Goal: Information Seeking & Learning: Get advice/opinions

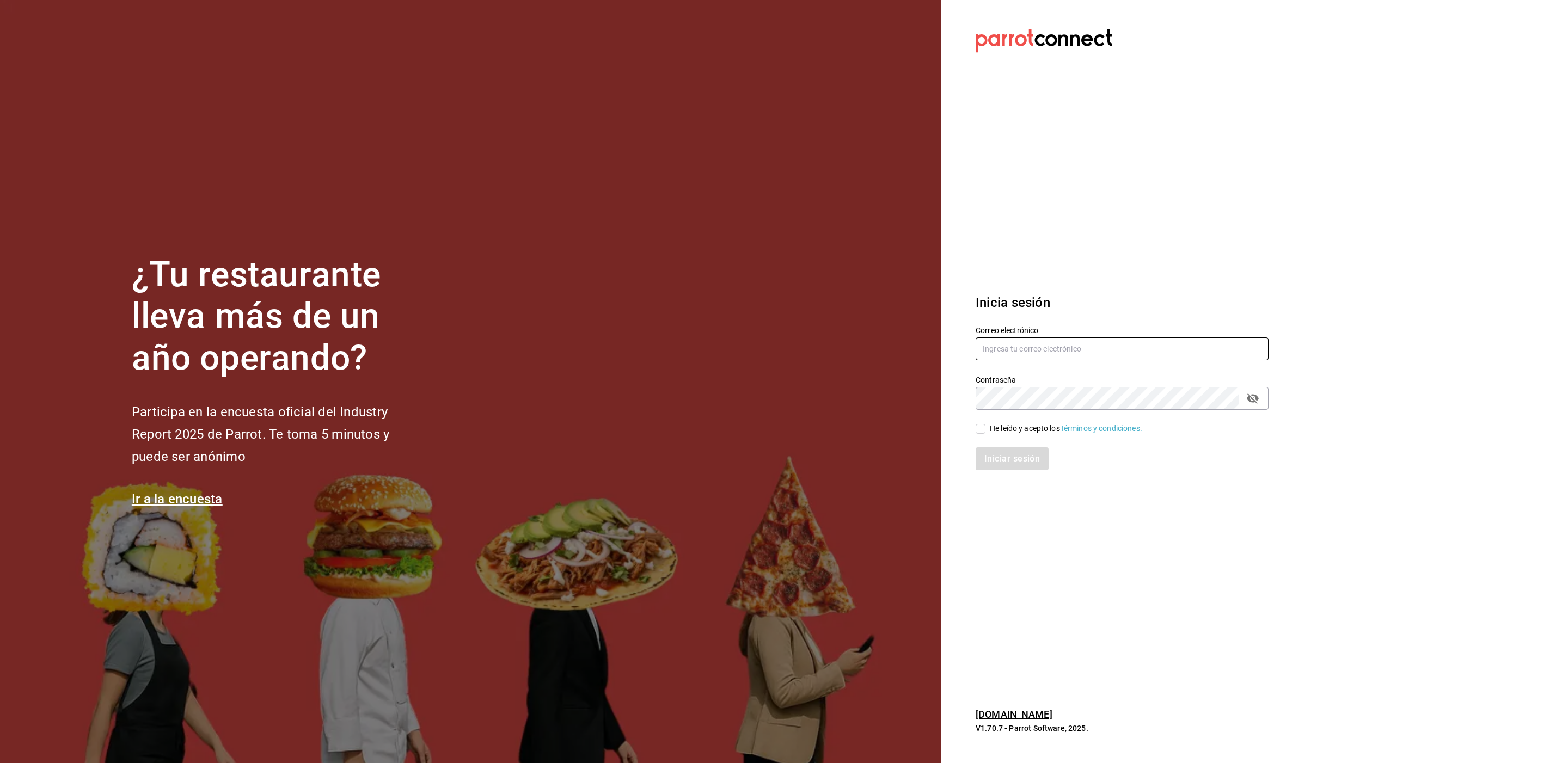
click at [1079, 351] on input "text" at bounding box center [1122, 349] width 293 height 23
type input "[EMAIL_ADDRESS][DOMAIN_NAME]"
click at [1026, 430] on div "He leído y acepto los Términos y condiciones." at bounding box center [1065, 429] width 153 height 12
click at [986, 430] on input "He leído y acepto los Términos y condiciones." at bounding box center [981, 429] width 10 height 10
checkbox input "true"
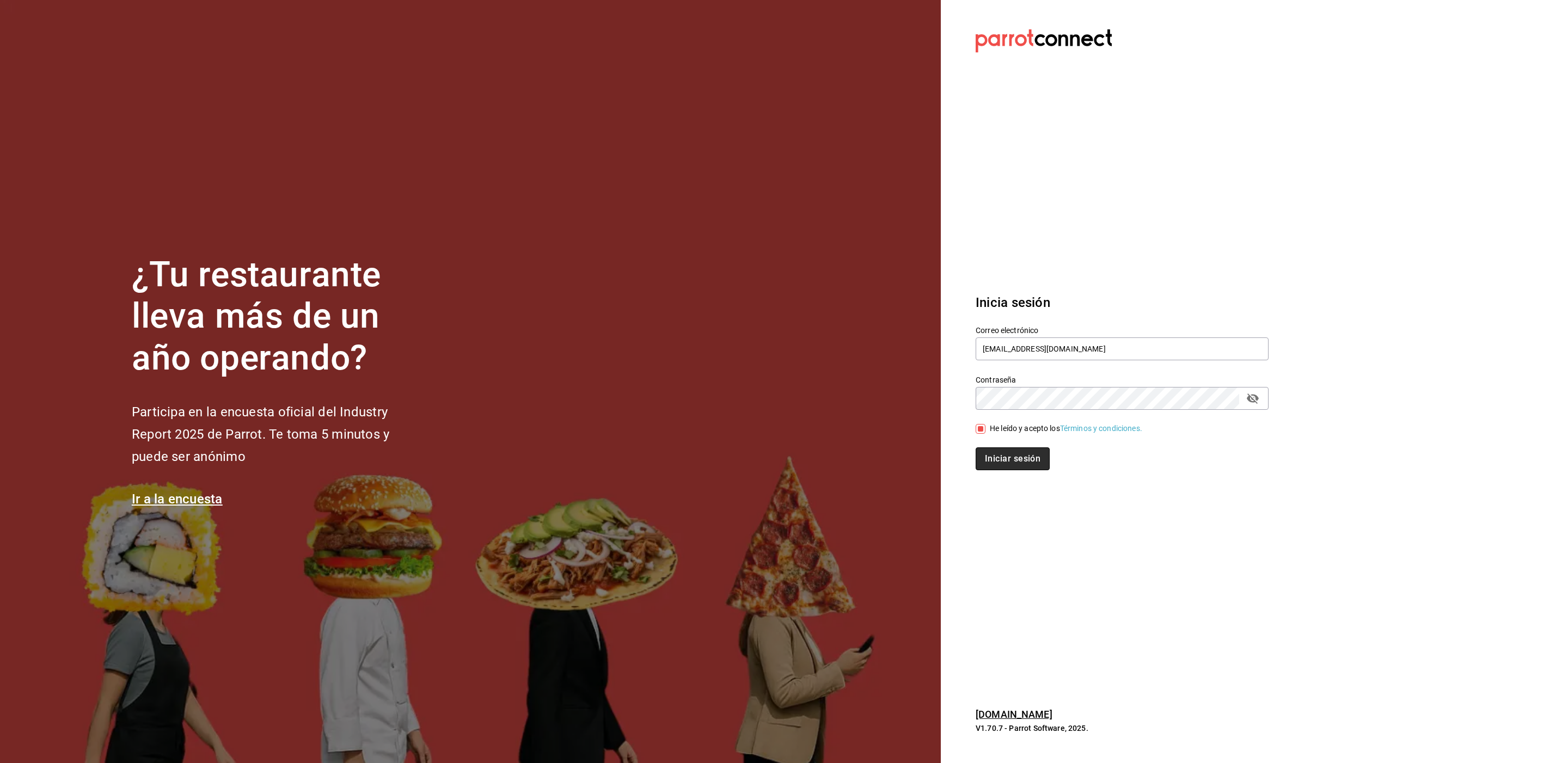
click at [1019, 456] on button "Iniciar sesión" at bounding box center [1012, 459] width 74 height 23
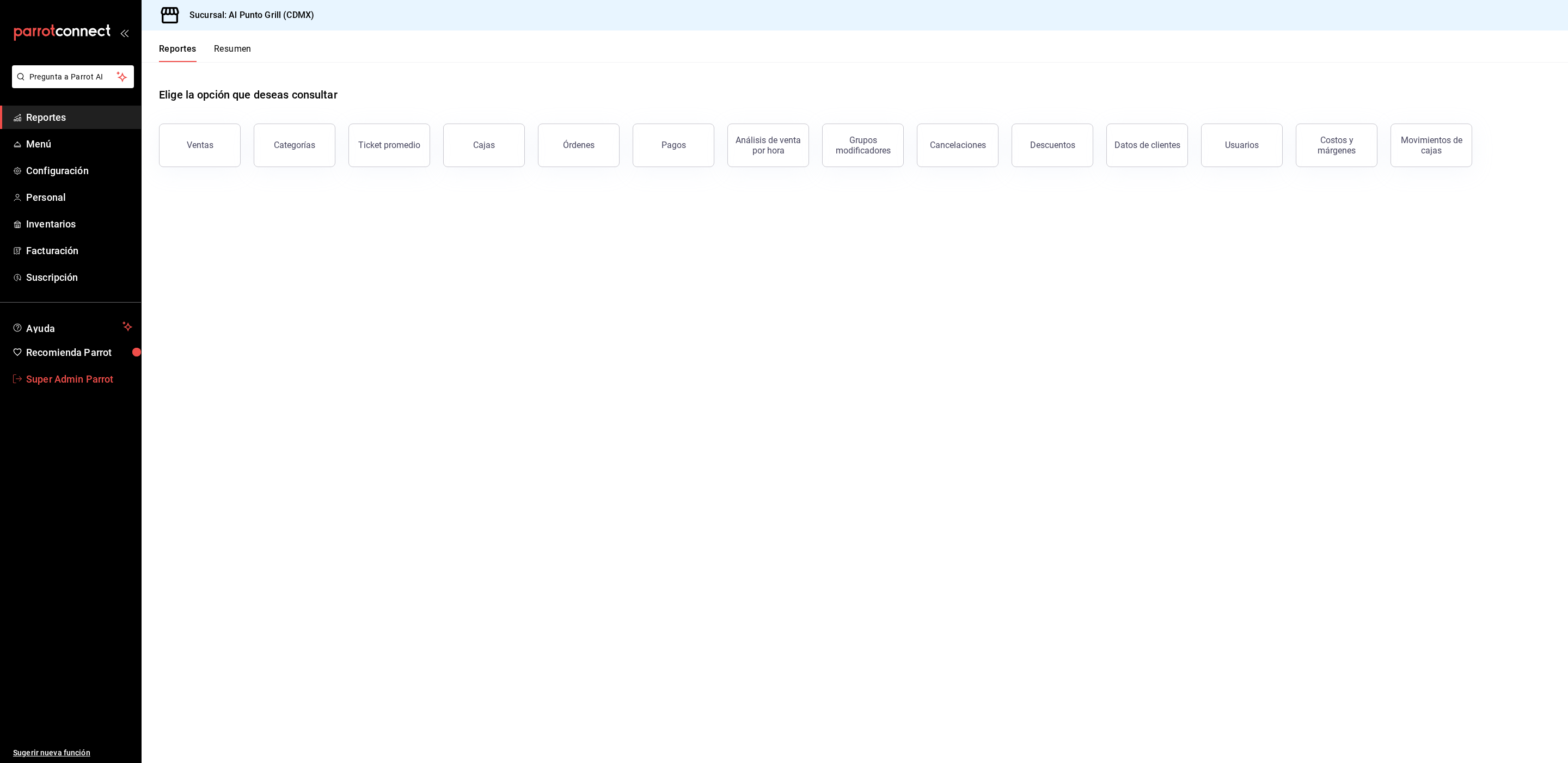
click at [90, 386] on link "Super Admin Parrot" at bounding box center [70, 379] width 141 height 23
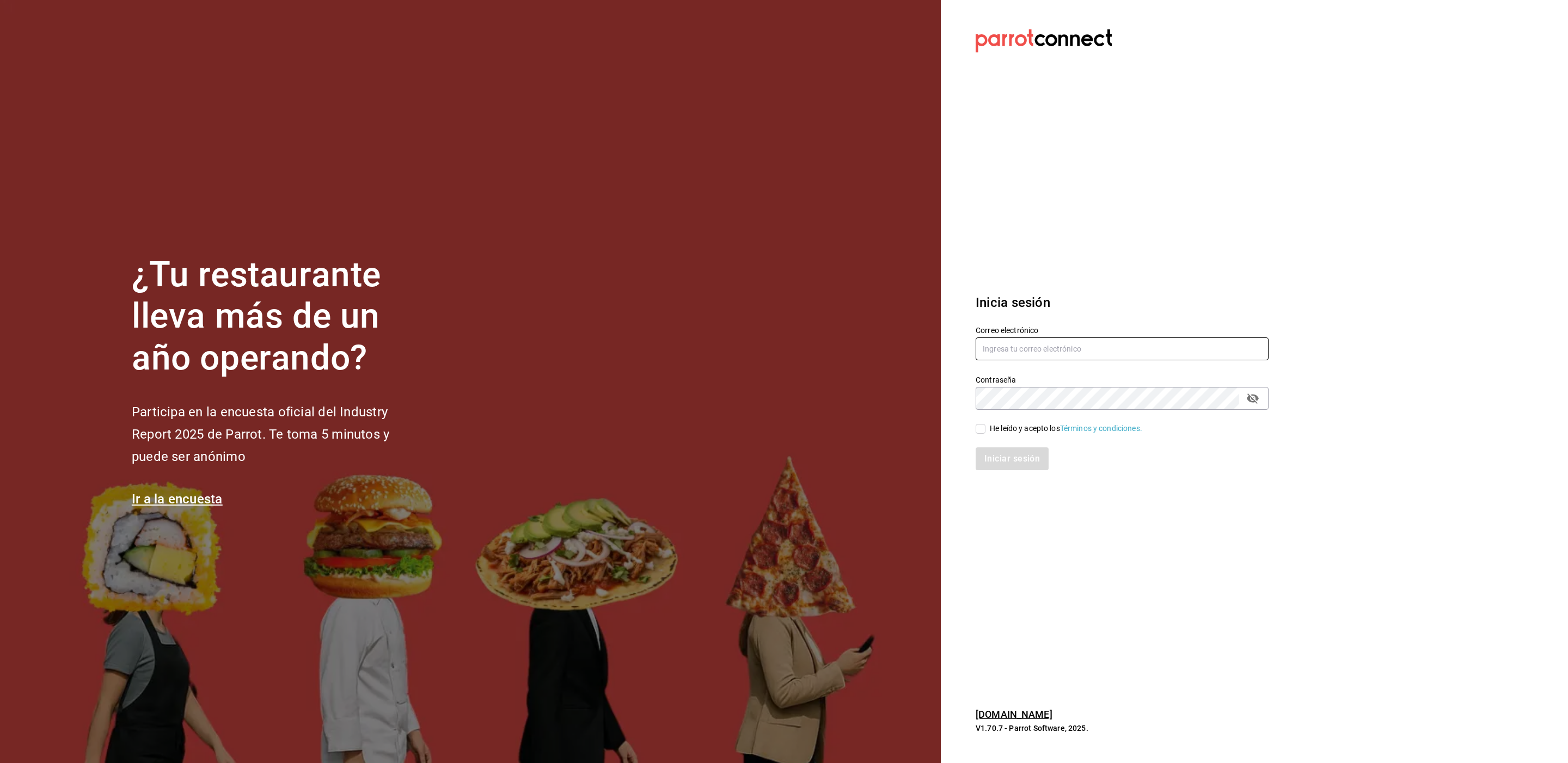
click at [1014, 348] on input "text" at bounding box center [1122, 349] width 293 height 23
type input "matadechile@metepec.com"
click at [991, 426] on div "He leído y acepto los Términos y condiciones." at bounding box center [1065, 429] width 153 height 12
click at [986, 426] on input "He leído y acepto los Términos y condiciones." at bounding box center [981, 429] width 10 height 10
checkbox input "true"
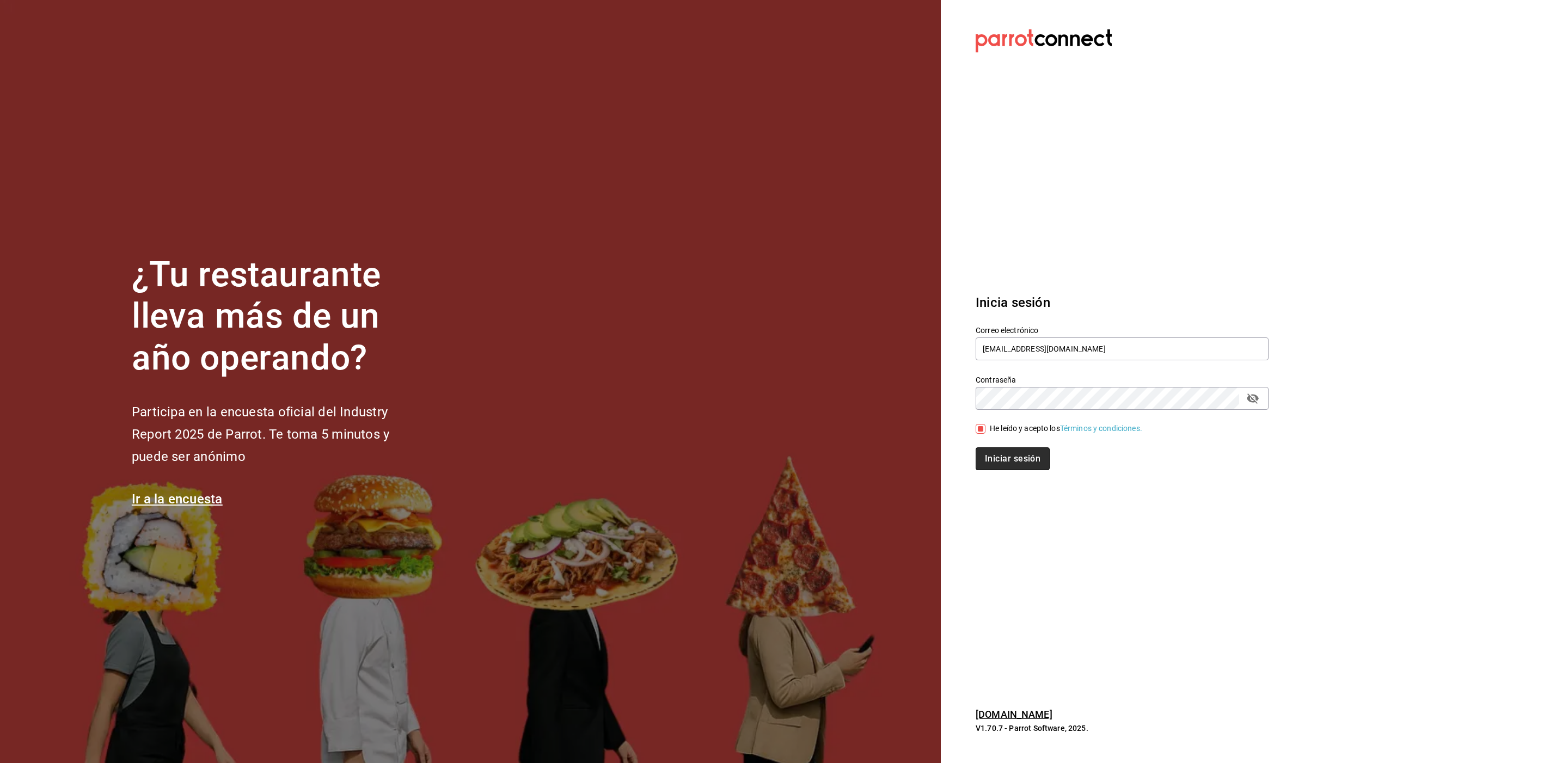
click at [988, 458] on button "Iniciar sesión" at bounding box center [1012, 459] width 74 height 23
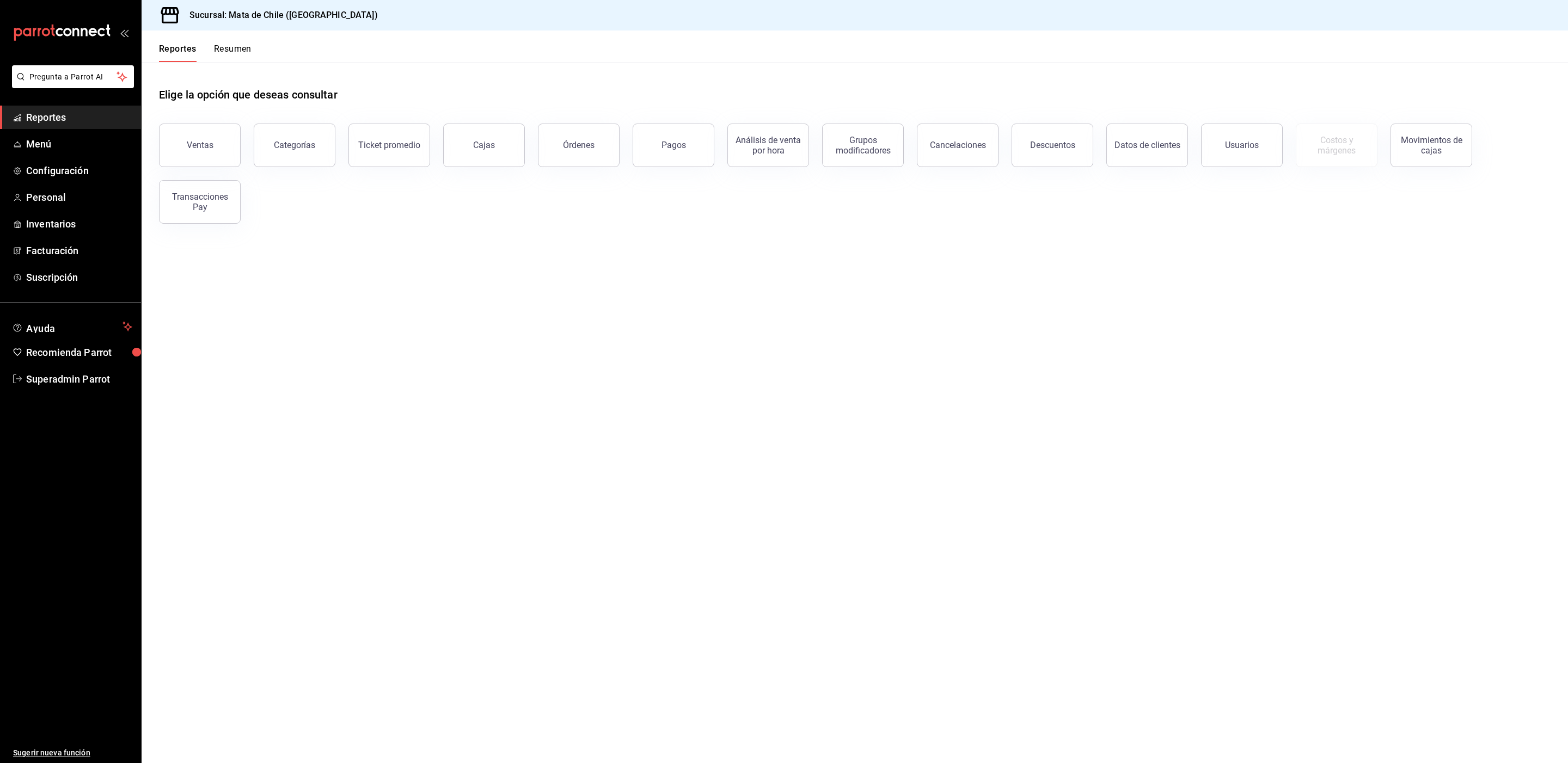
click at [58, 156] on ul "Reportes Menú Configuración Personal Inventarios Facturación Suscripción" at bounding box center [70, 197] width 141 height 183
click at [42, 147] on span "Menú" at bounding box center [79, 143] width 107 height 14
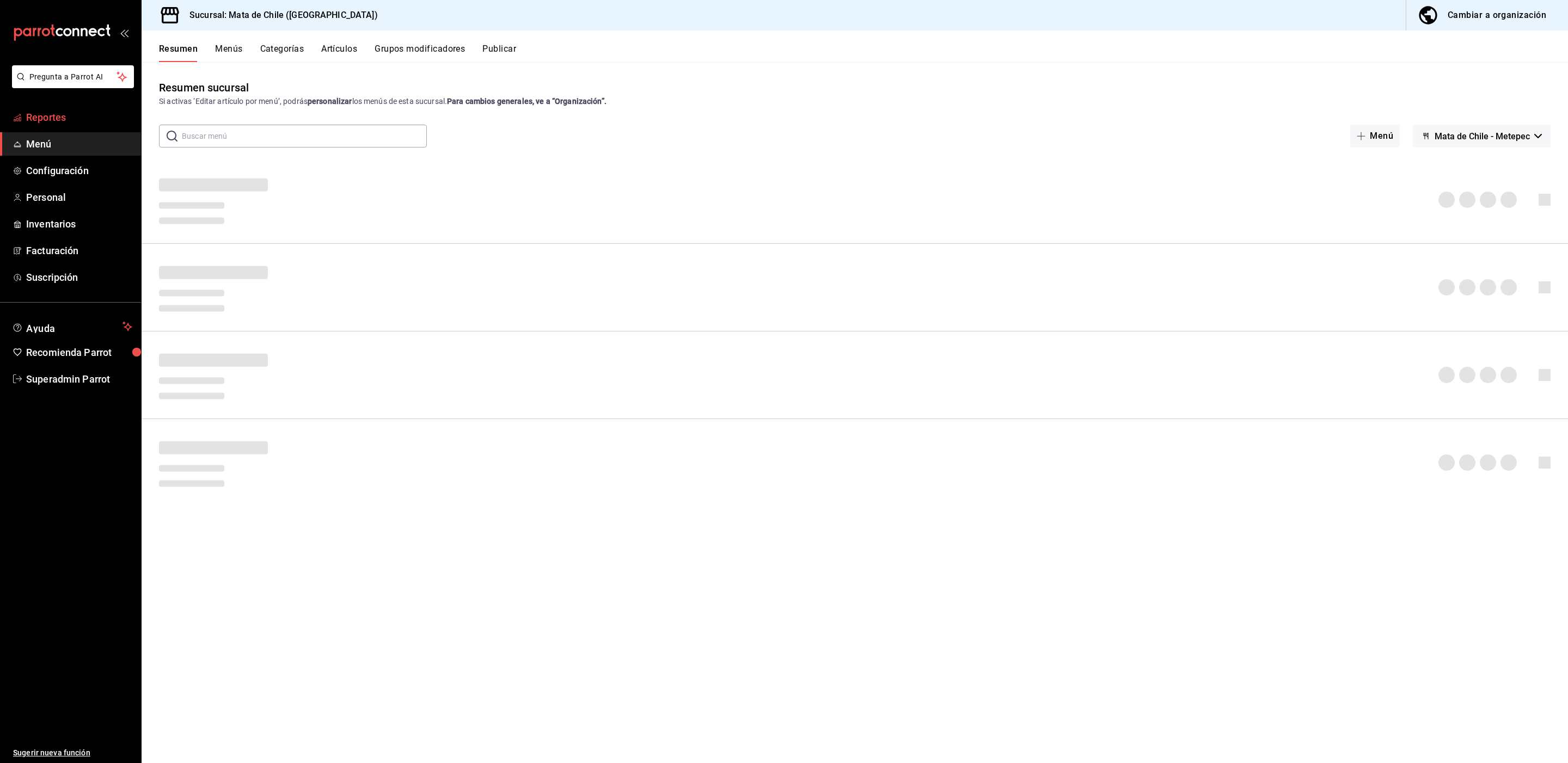
click at [65, 116] on span "Reportes" at bounding box center [79, 117] width 107 height 14
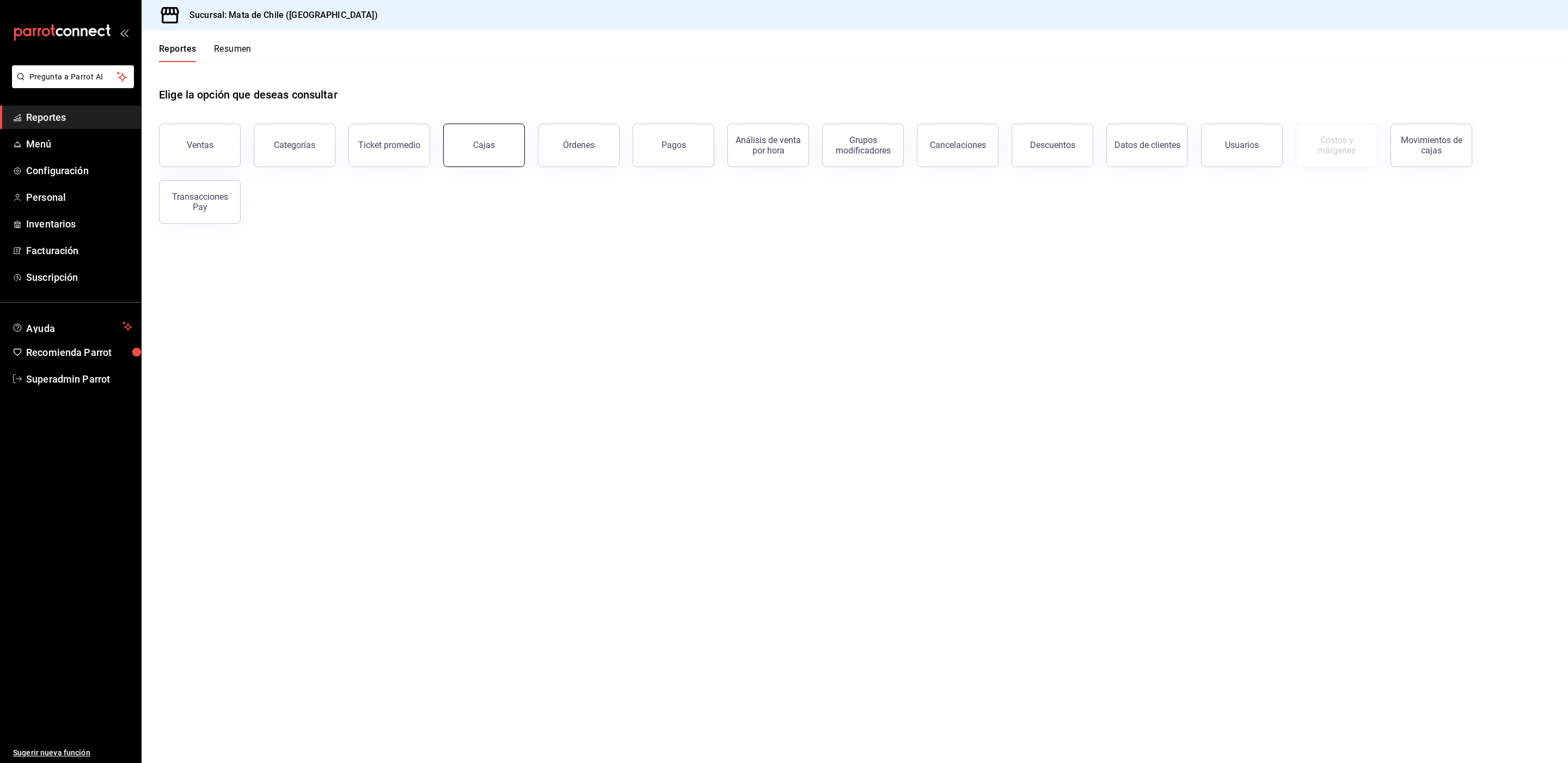
click at [502, 159] on link "Cajas" at bounding box center [484, 145] width 82 height 43
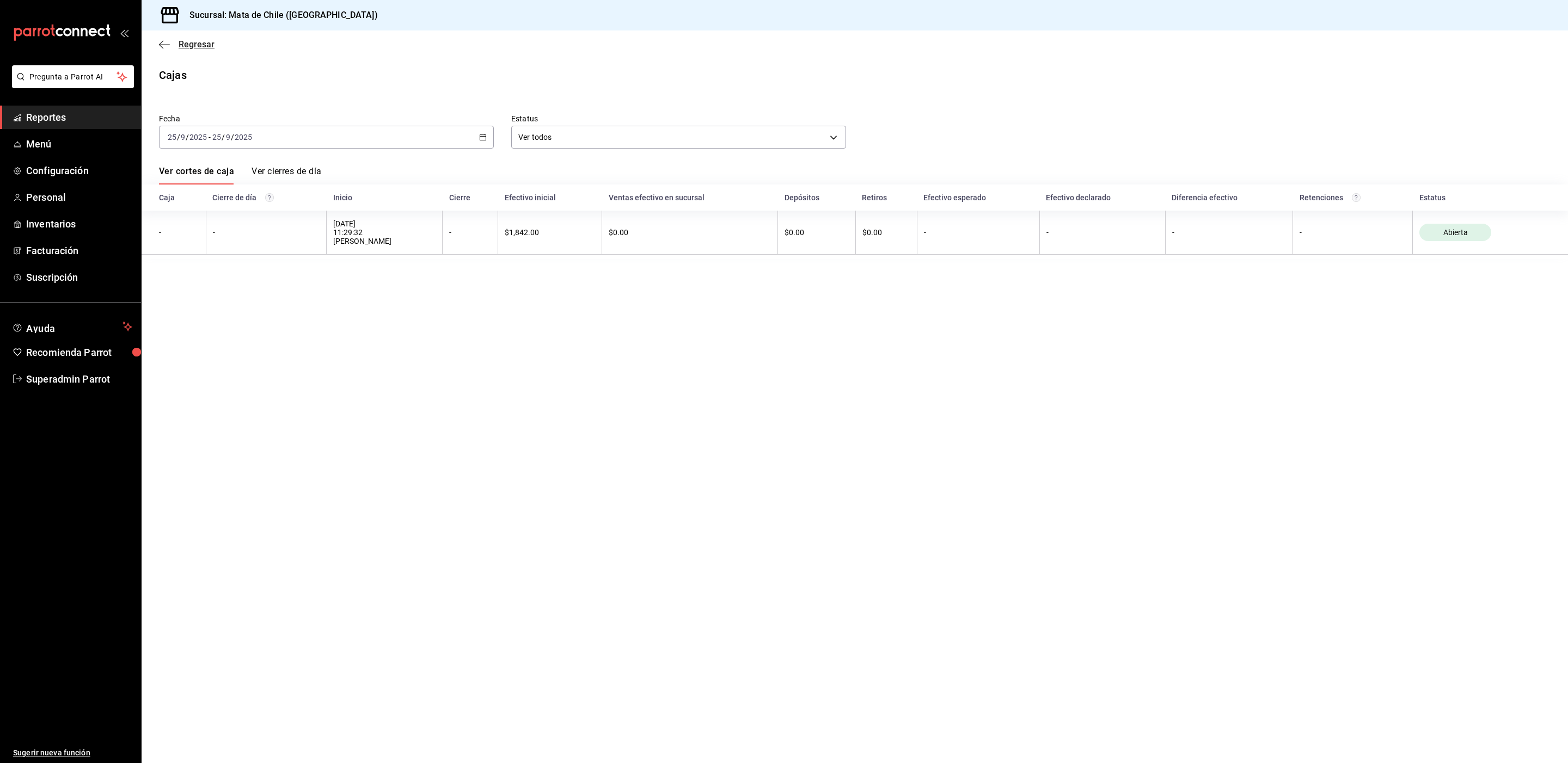
click at [198, 45] on span "Regresar" at bounding box center [196, 44] width 36 height 11
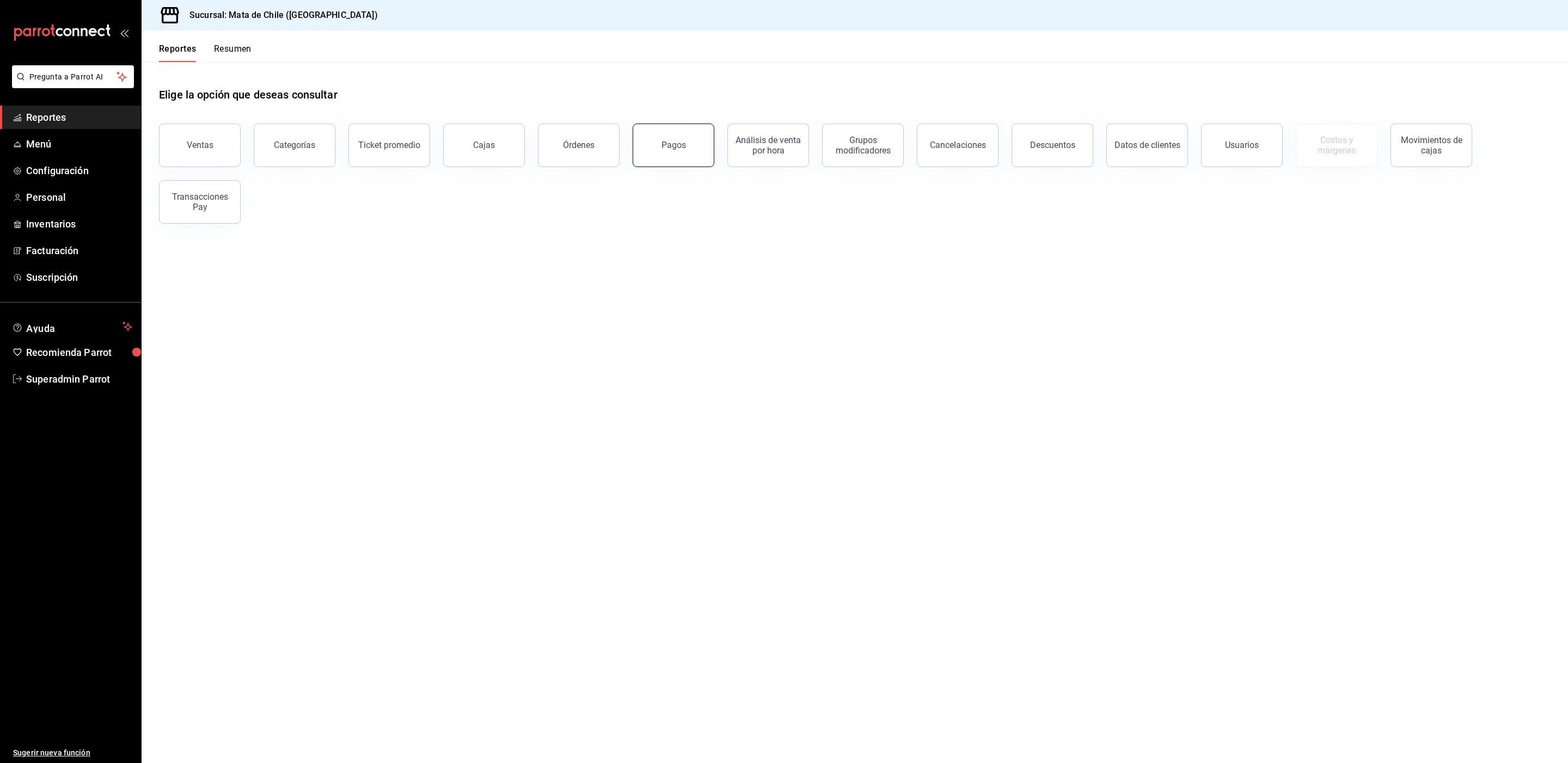
click at [700, 158] on button "Pagos" at bounding box center [673, 145] width 82 height 43
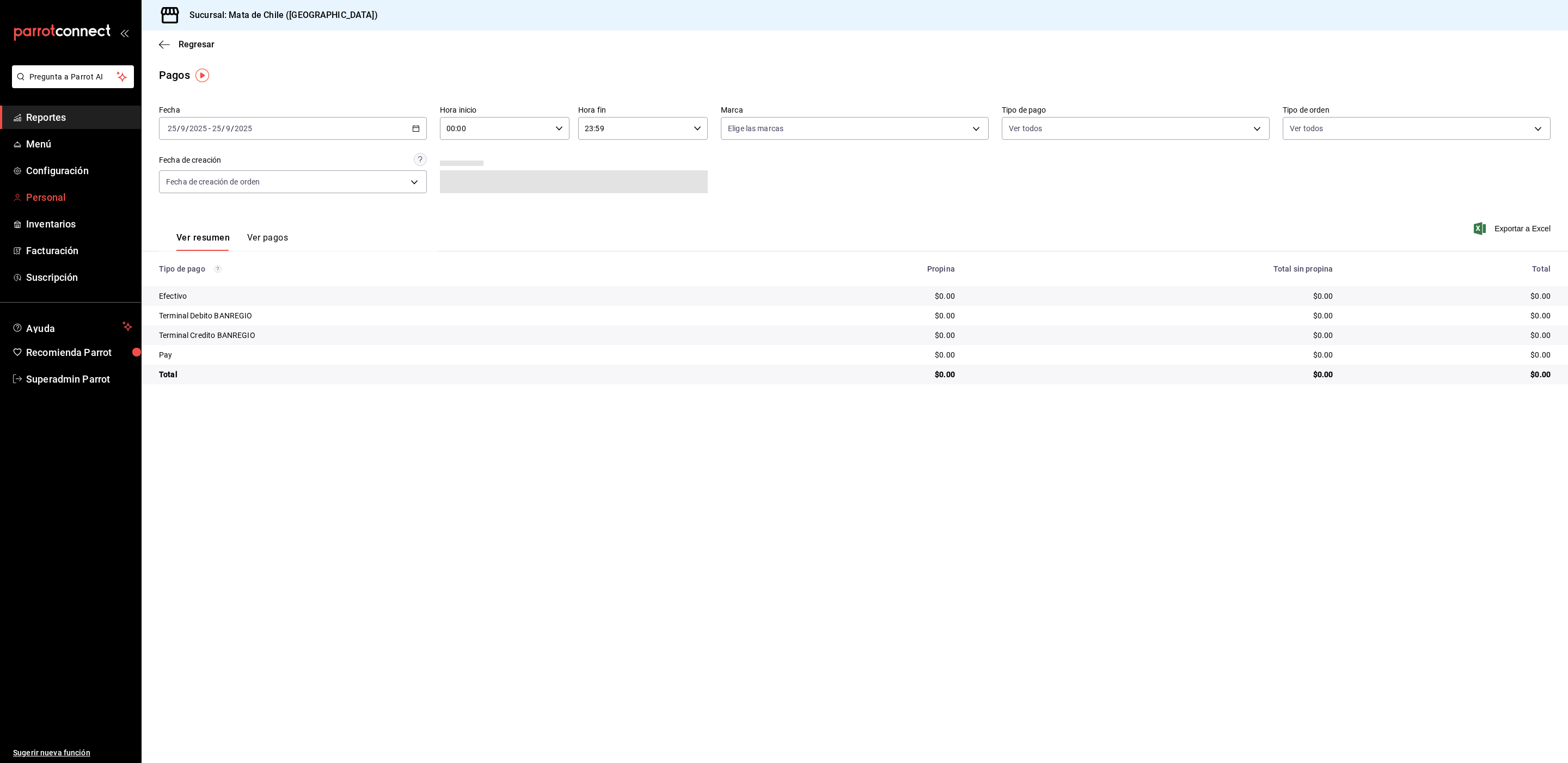
click at [55, 203] on span "Personal" at bounding box center [79, 197] width 107 height 14
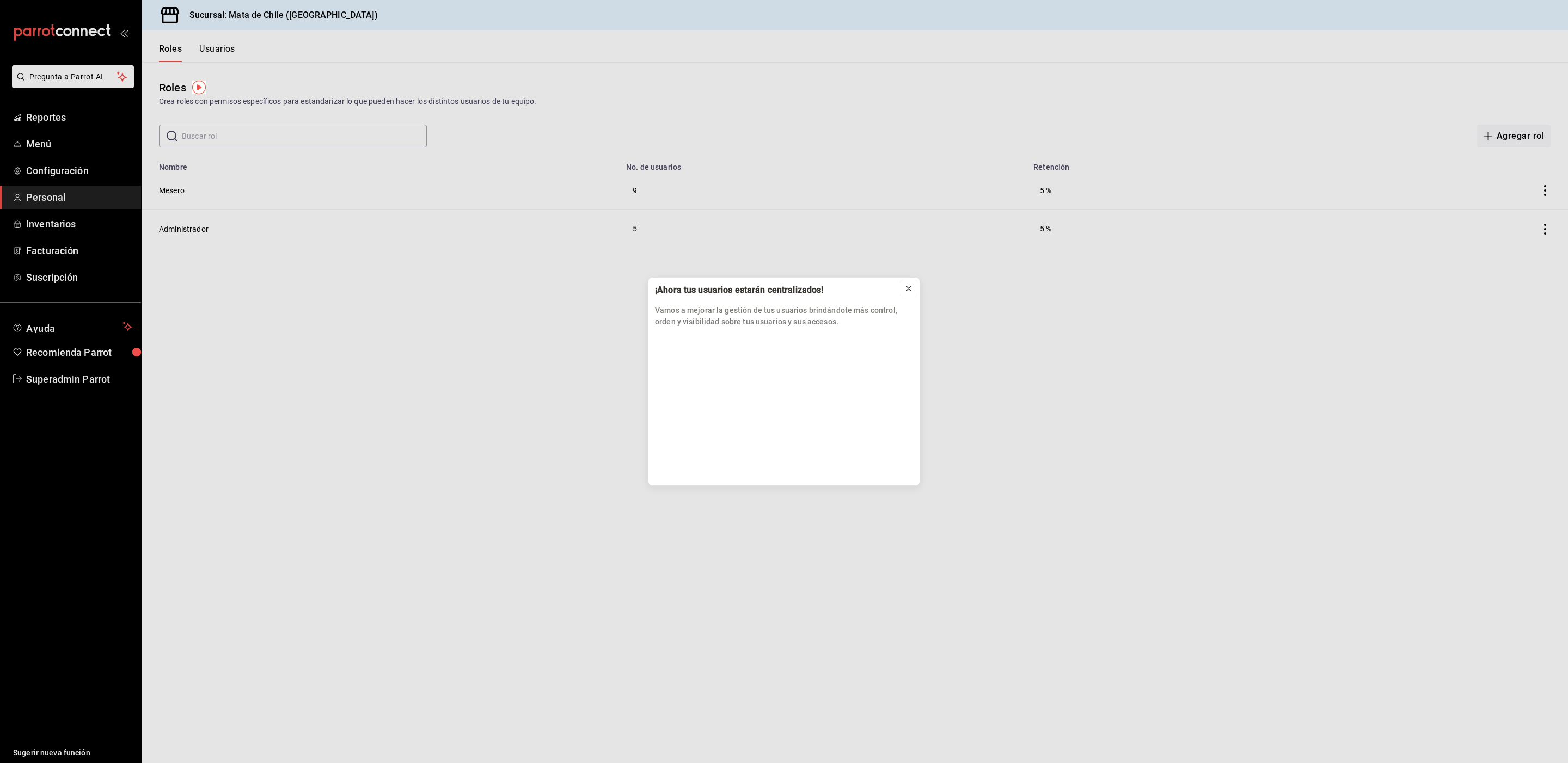
click at [910, 291] on icon at bounding box center [908, 288] width 5 height 5
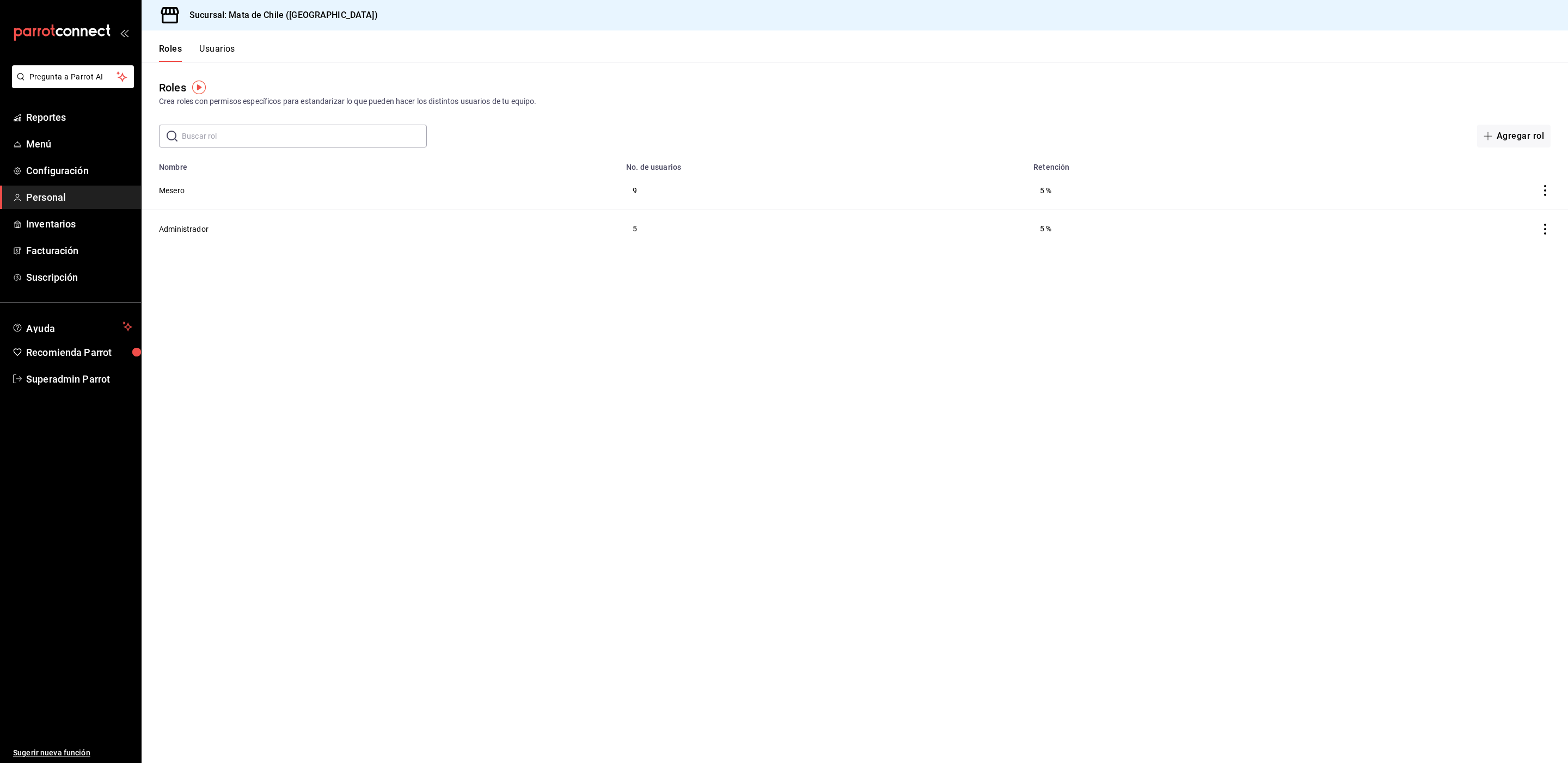
click at [217, 47] on button "Usuarios" at bounding box center [217, 52] width 36 height 18
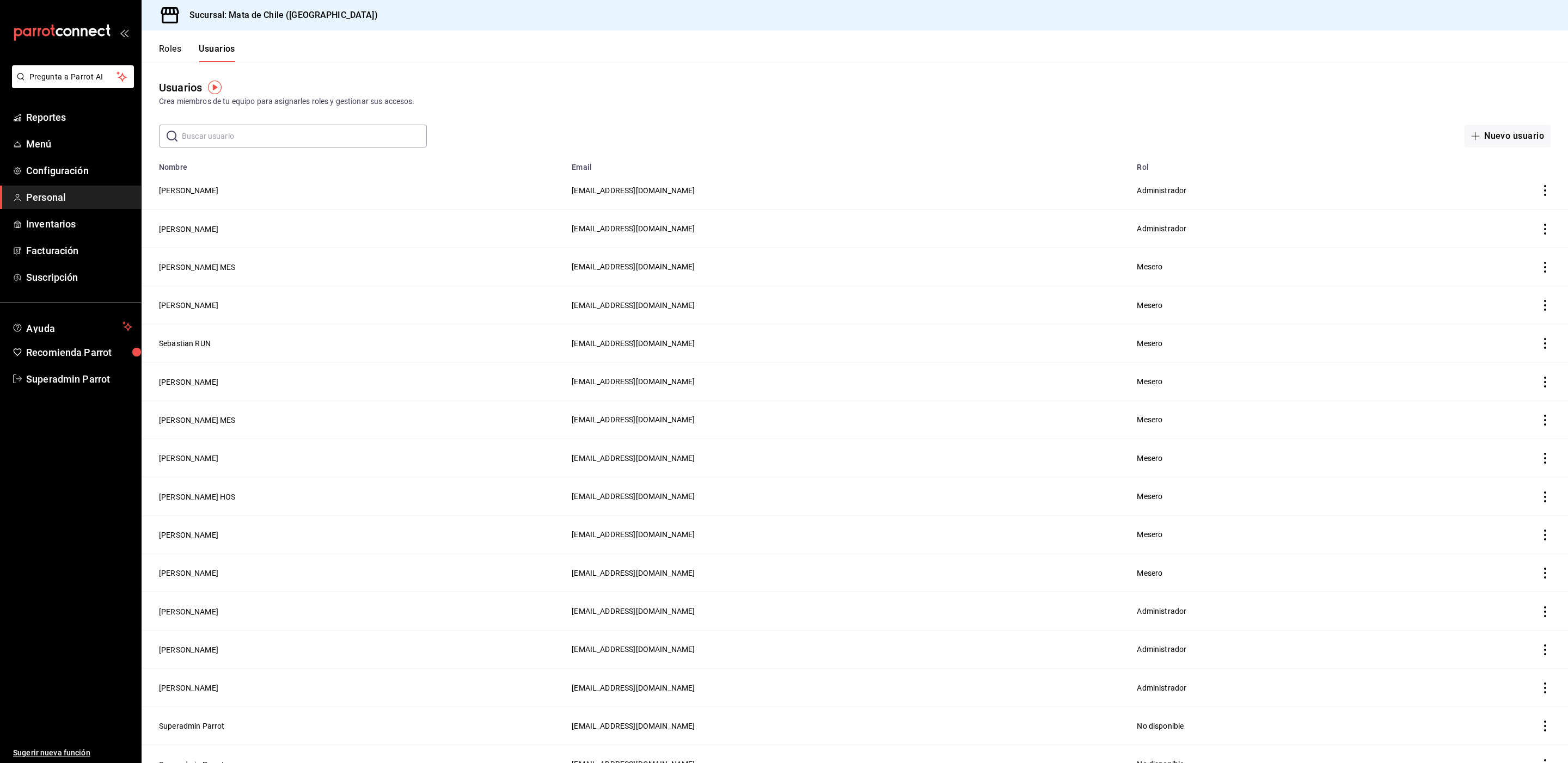
scroll to position [23, 0]
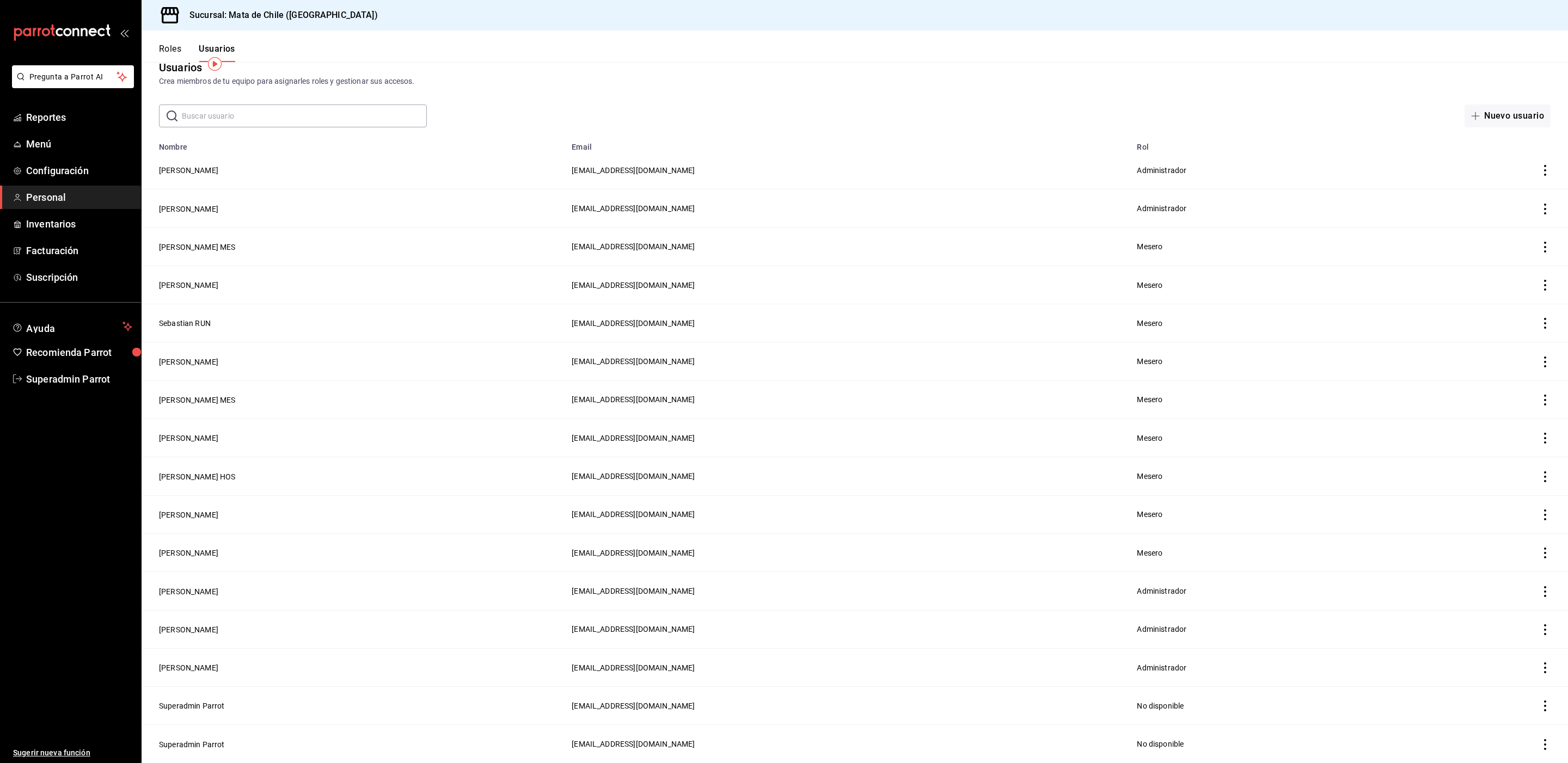
click at [296, 113] on input "text" at bounding box center [303, 115] width 245 height 22
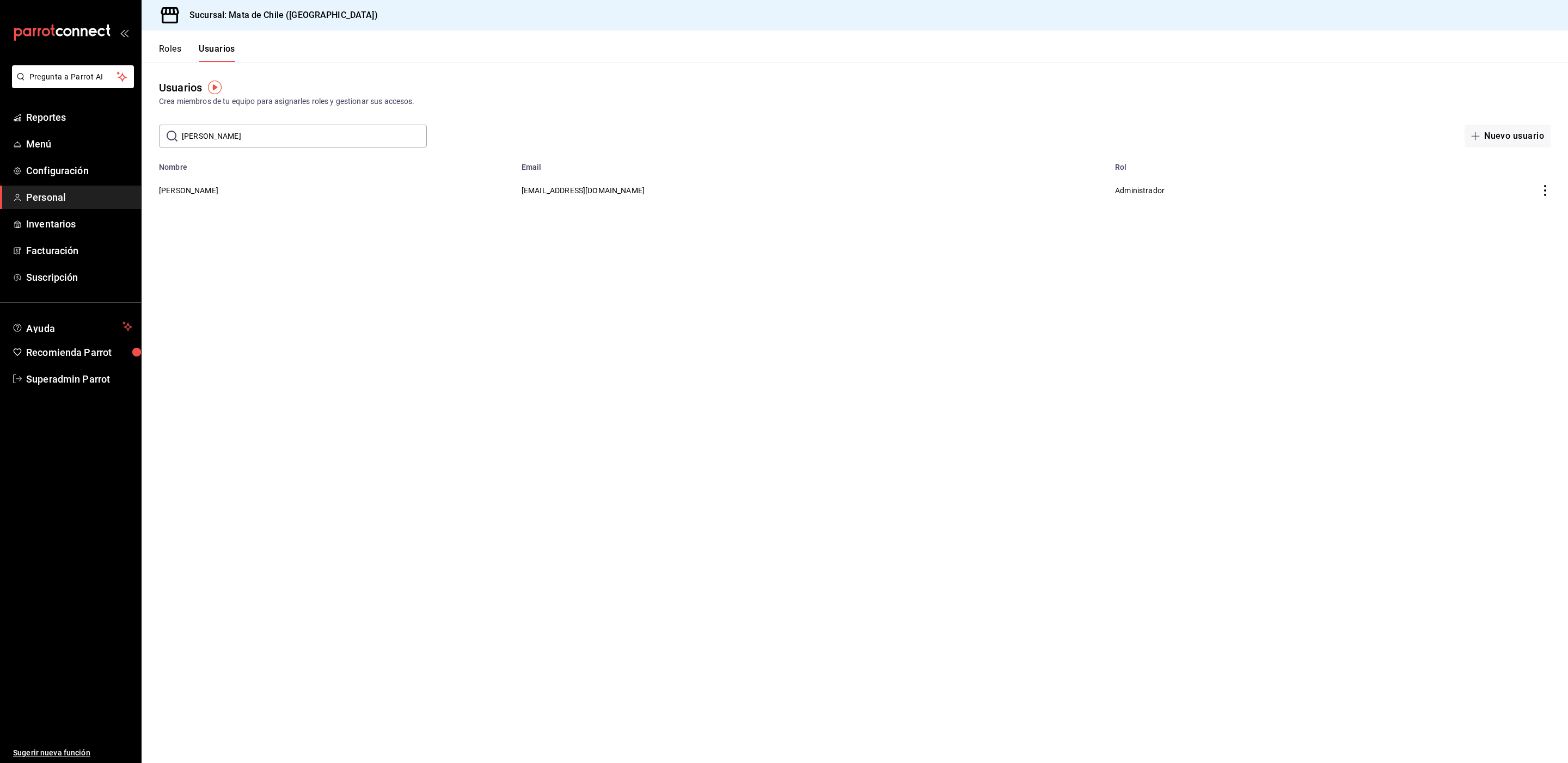
scroll to position [0, 0]
type input "[PERSON_NAME]"
click at [196, 192] on button "[PERSON_NAME]" at bounding box center [189, 190] width 59 height 11
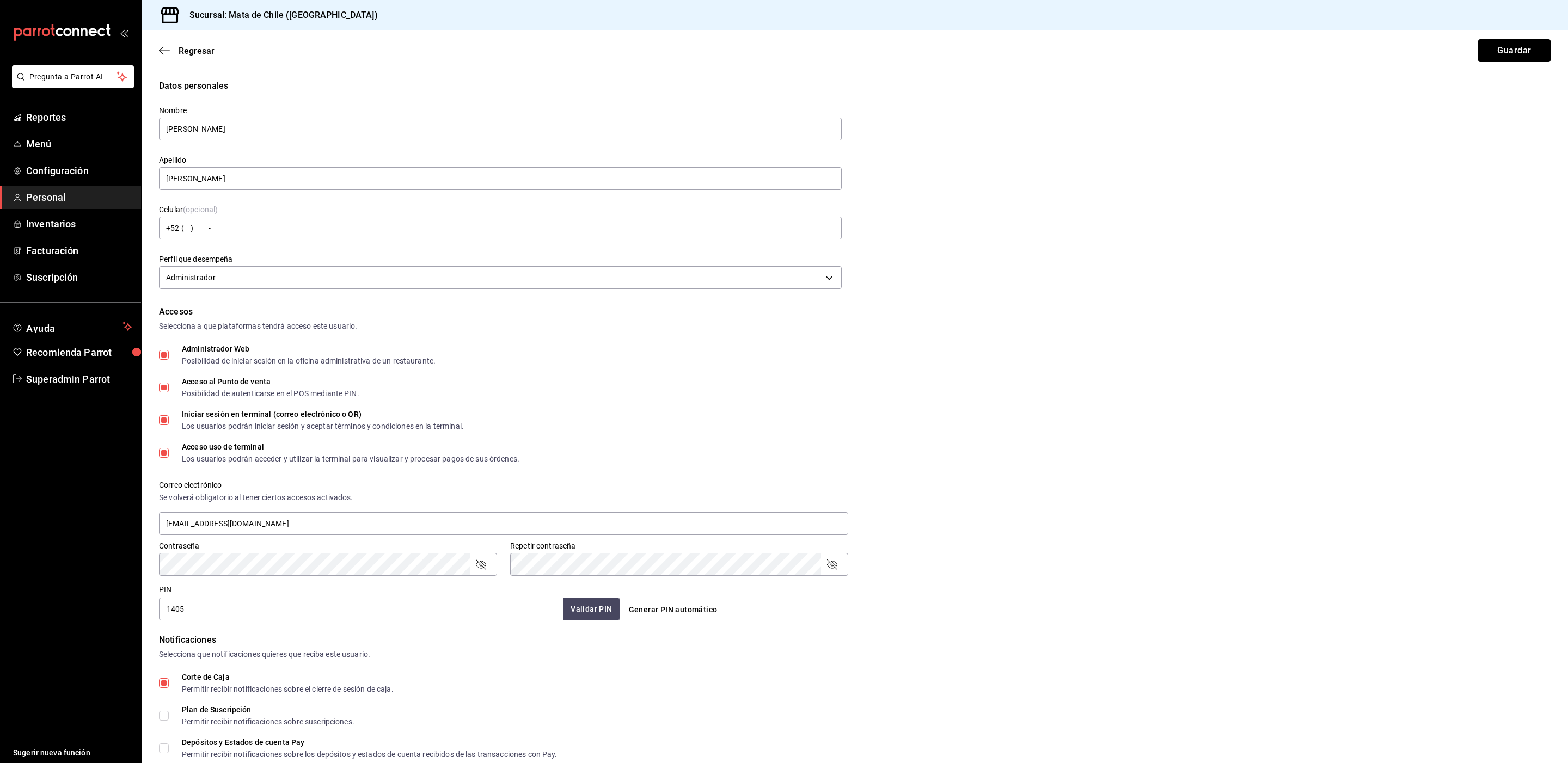
scroll to position [167, 0]
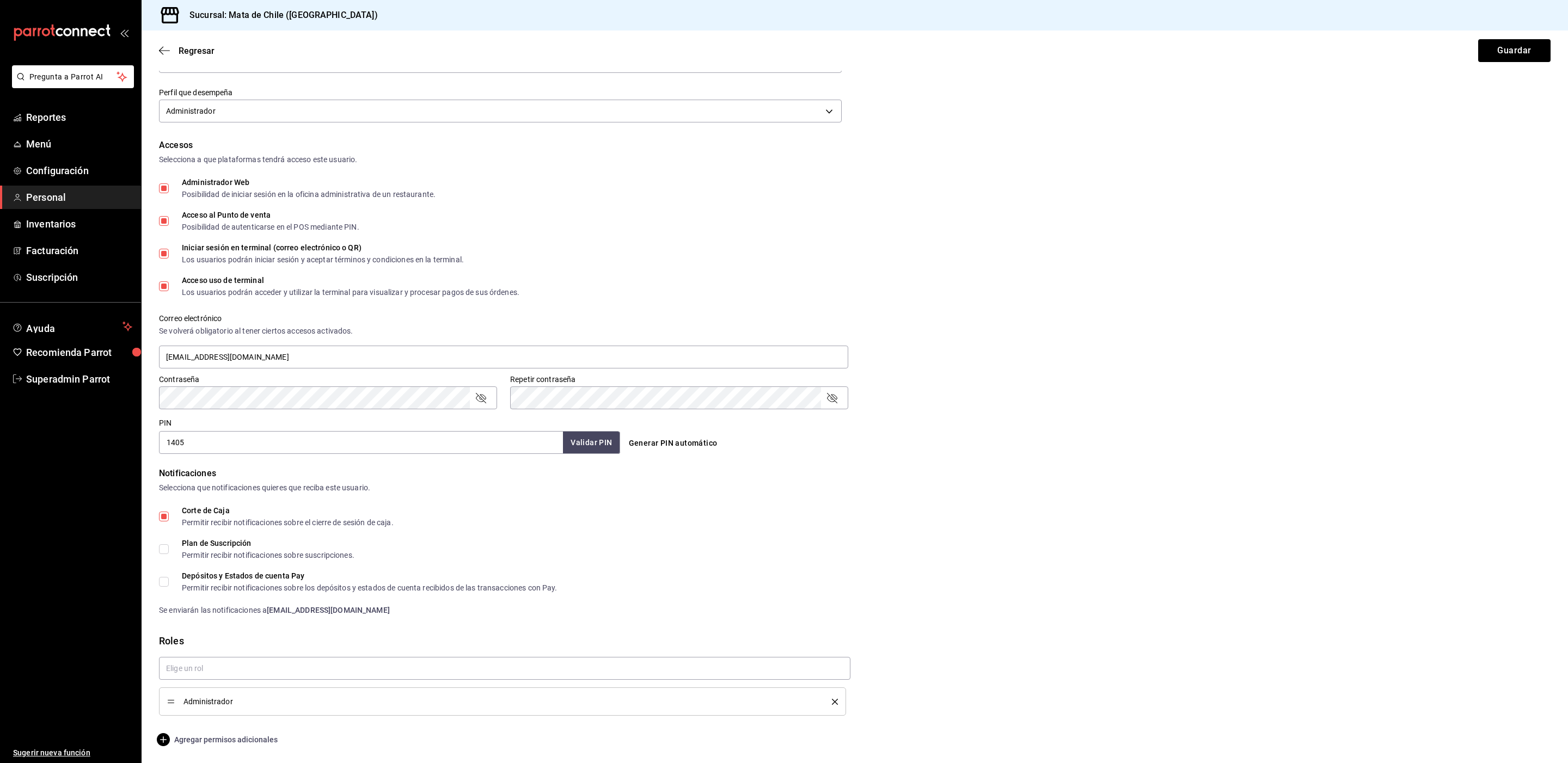
click at [228, 742] on span "Agregar permisos adicionales" at bounding box center [219, 740] width 119 height 13
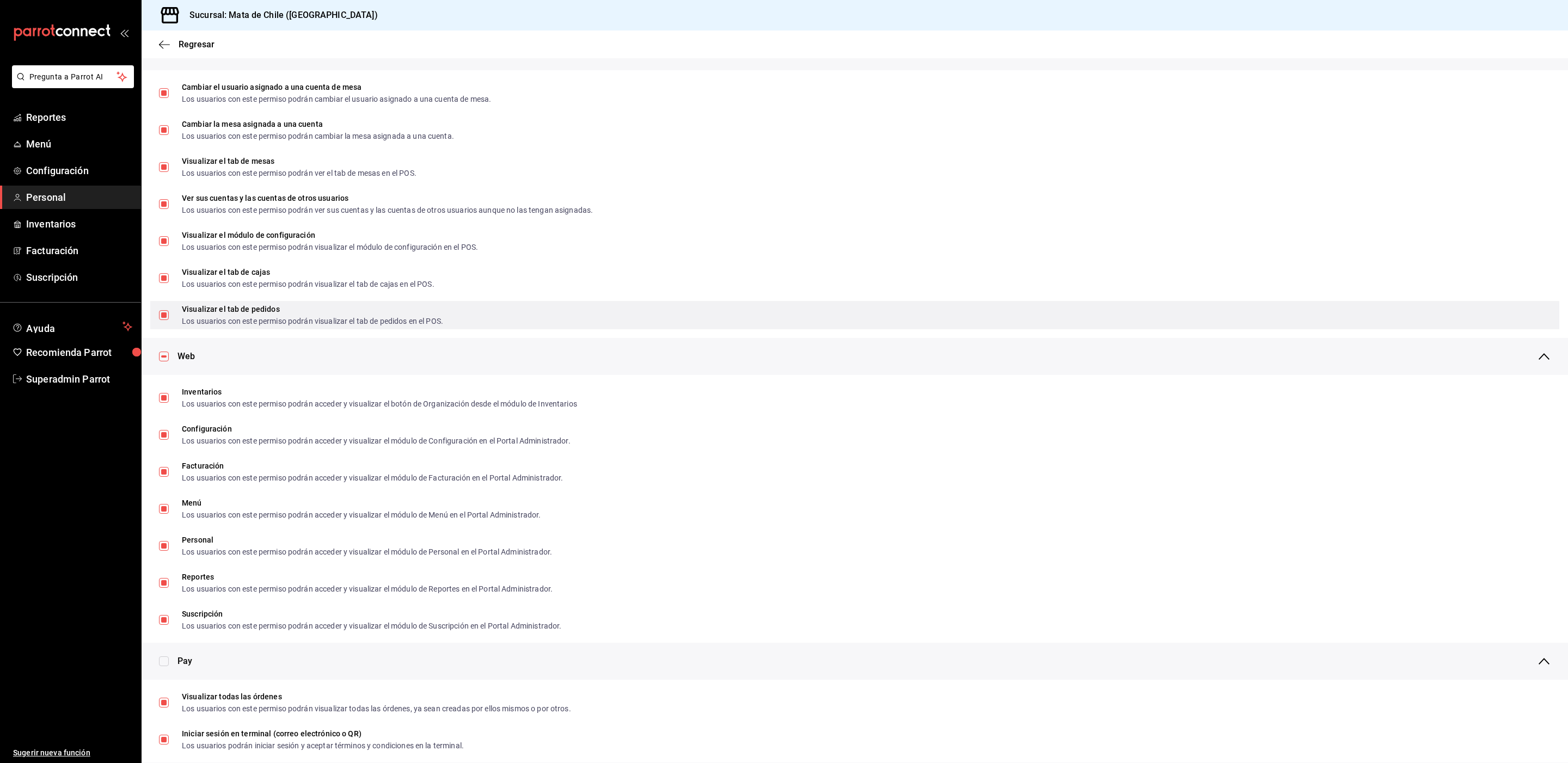
scroll to position [0, 0]
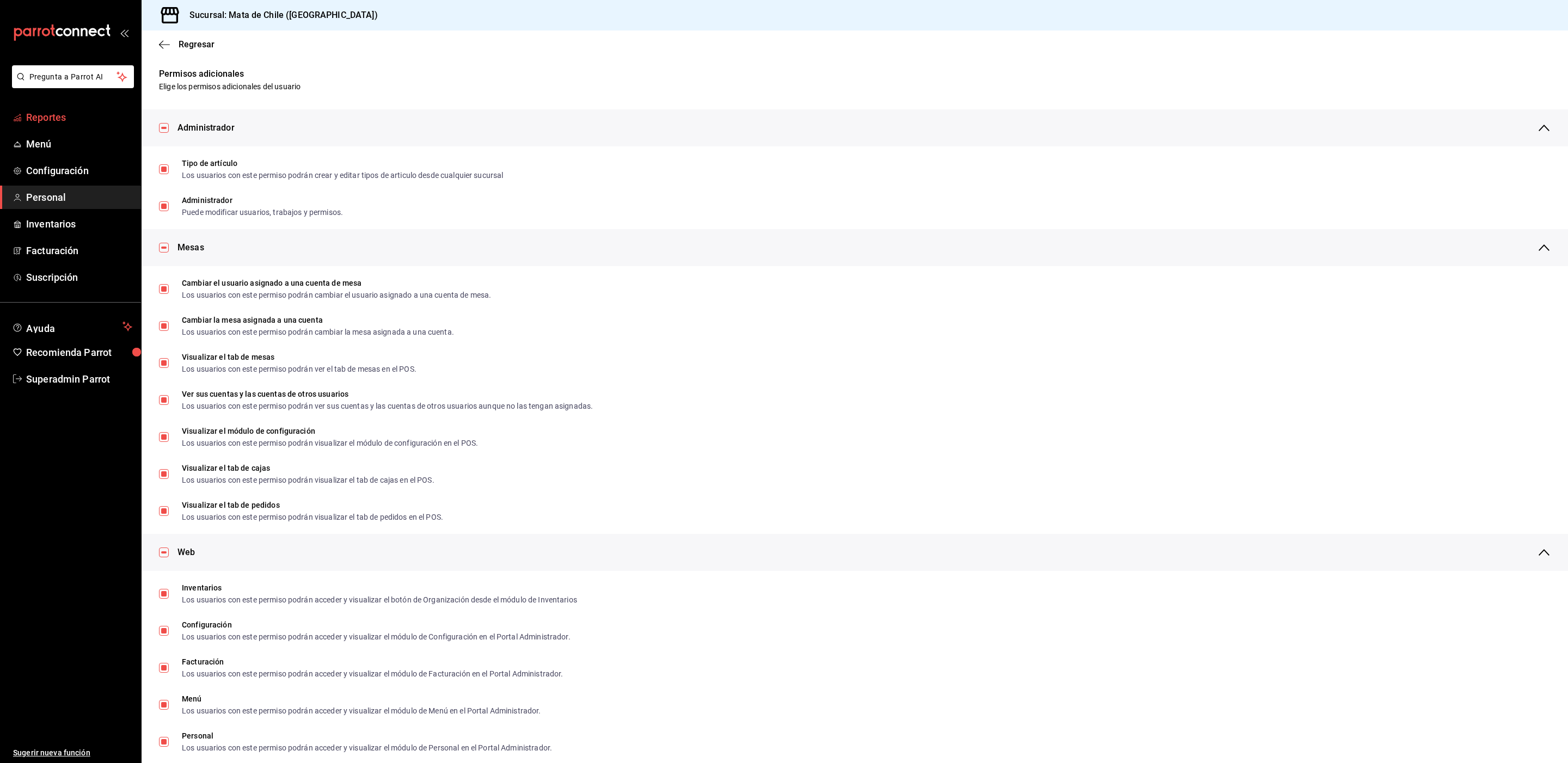
click at [60, 118] on span "Reportes" at bounding box center [79, 117] width 107 height 14
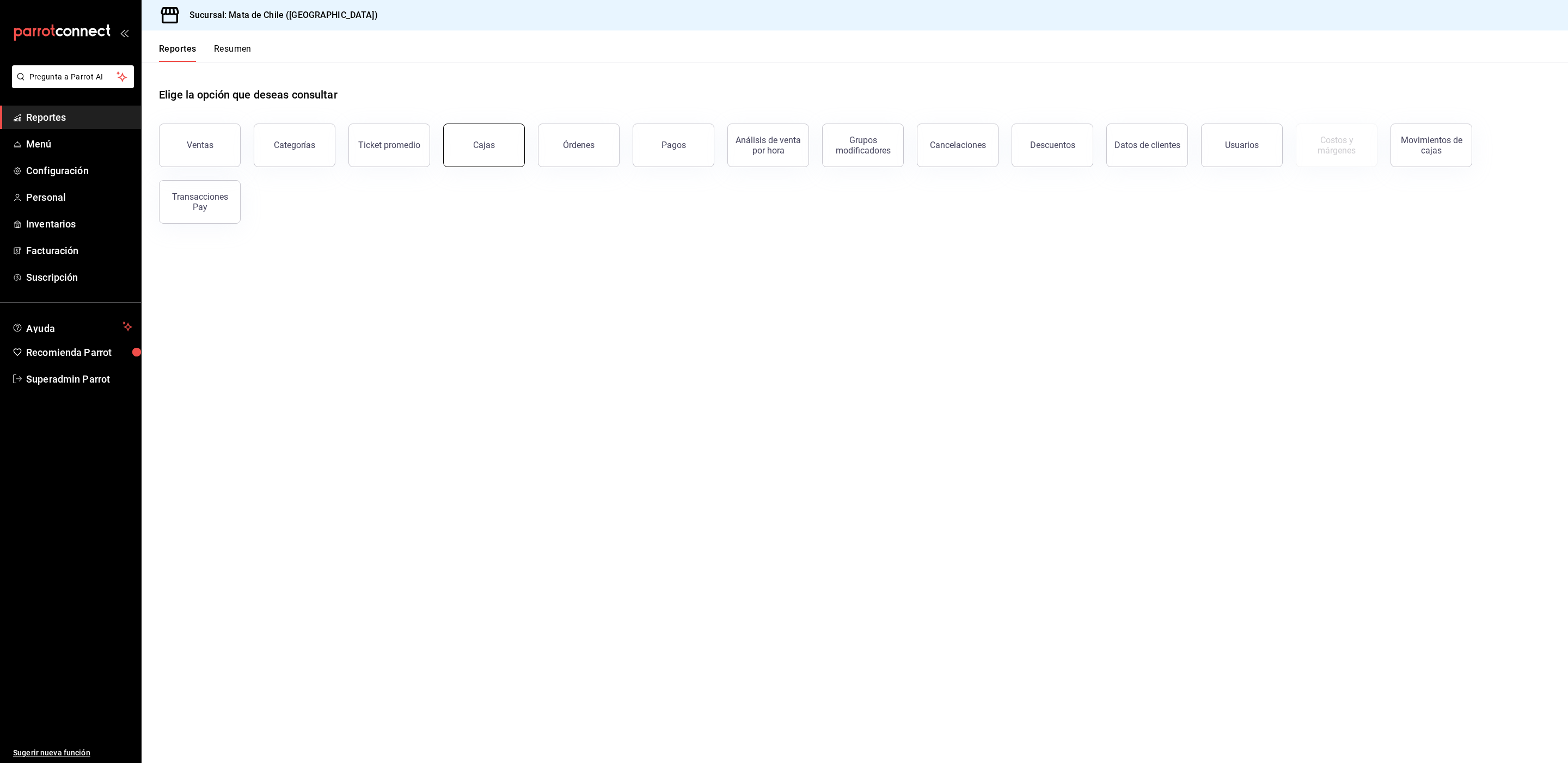
click at [464, 152] on link "Cajas" at bounding box center [484, 145] width 82 height 43
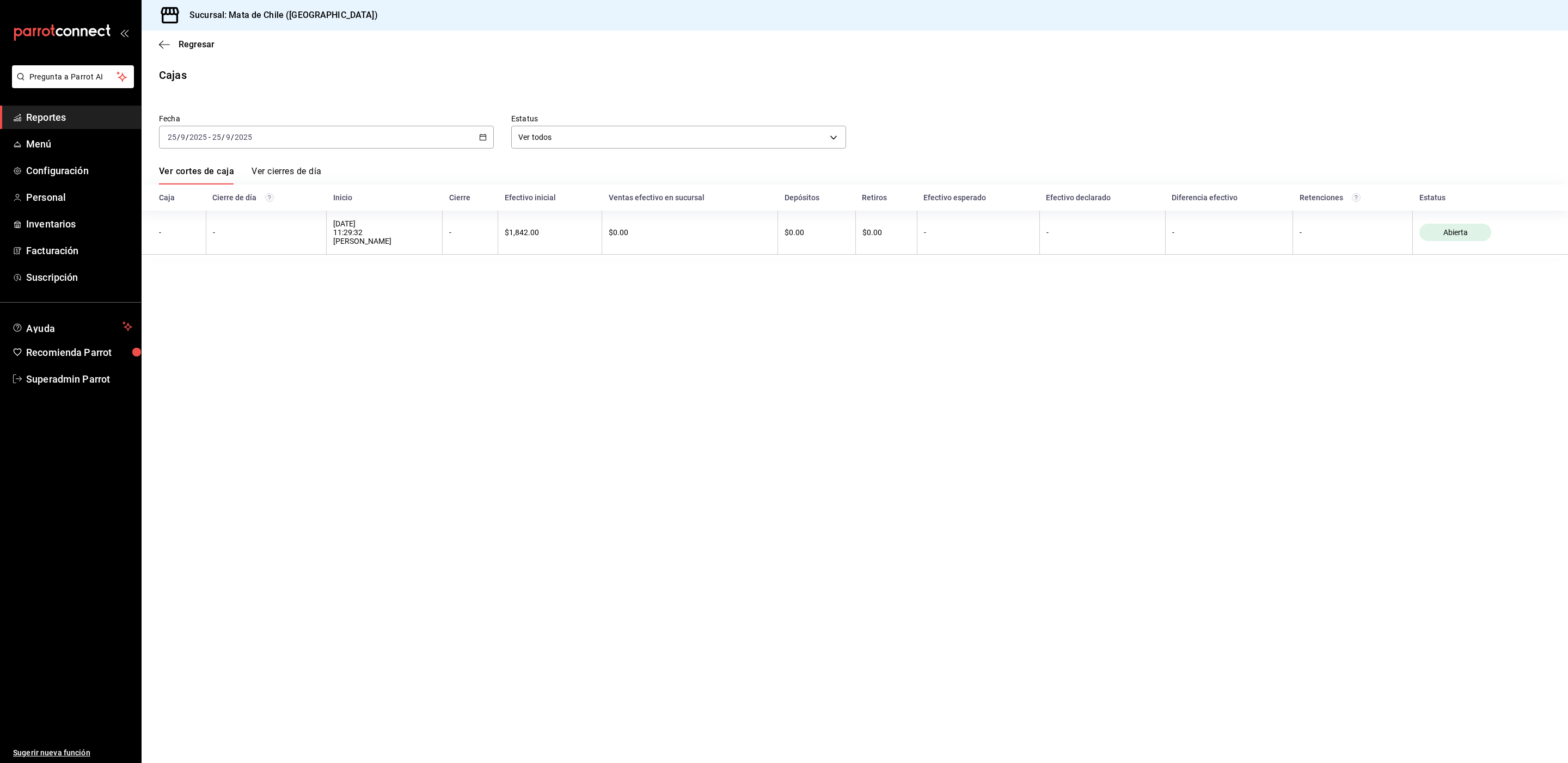
click at [273, 168] on link "Ver cierres de día" at bounding box center [286, 175] width 70 height 18
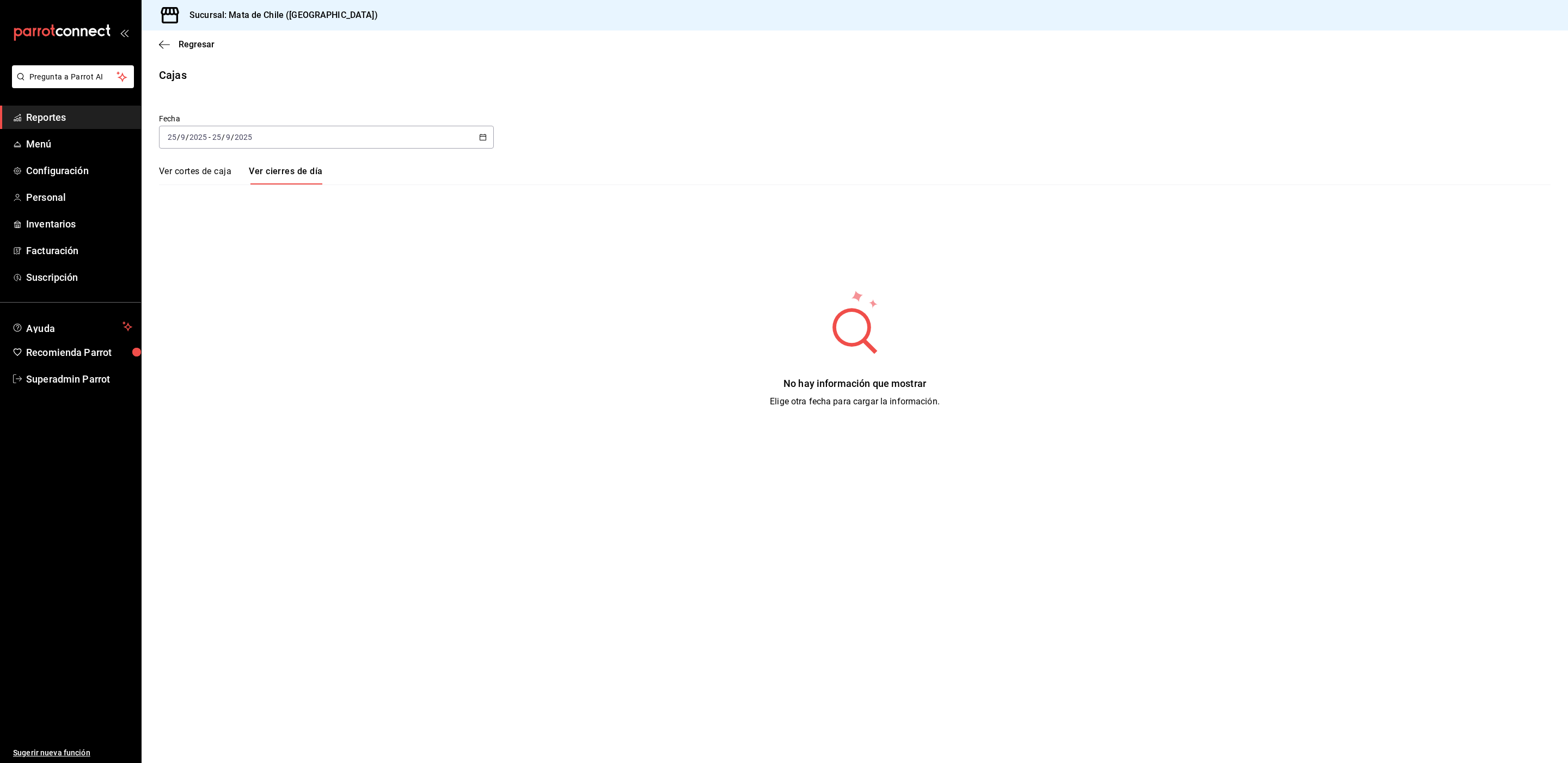
click at [228, 167] on link "Ver cortes de caja" at bounding box center [195, 175] width 72 height 18
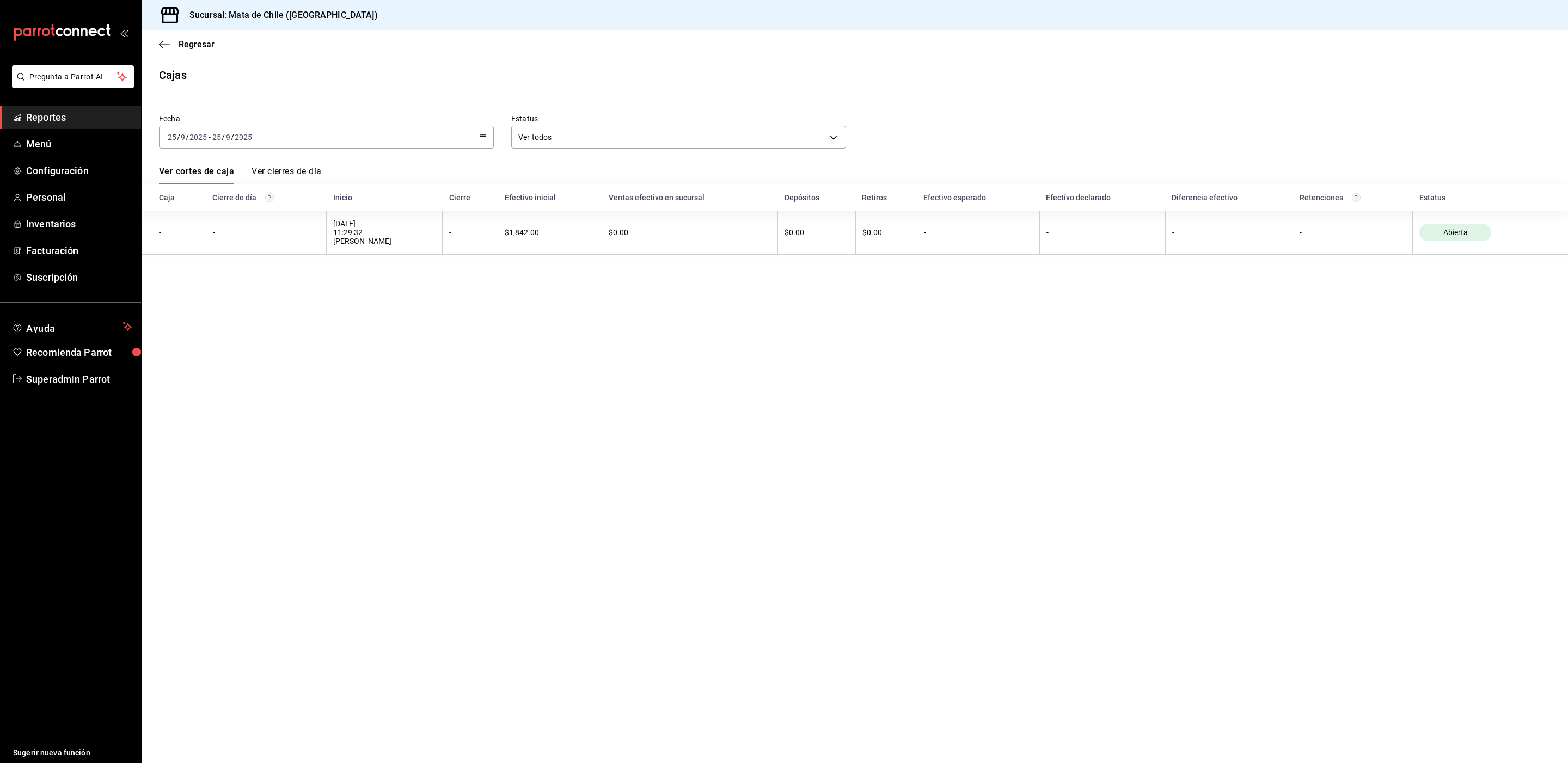
click at [256, 143] on div "[DATE] [DATE] - [DATE] [DATE]" at bounding box center [326, 137] width 335 height 23
click at [213, 191] on span "Ayer" at bounding box center [210, 195] width 84 height 12
click at [441, 141] on div "[DATE] [DATE] - [DATE] [DATE]" at bounding box center [326, 137] width 335 height 23
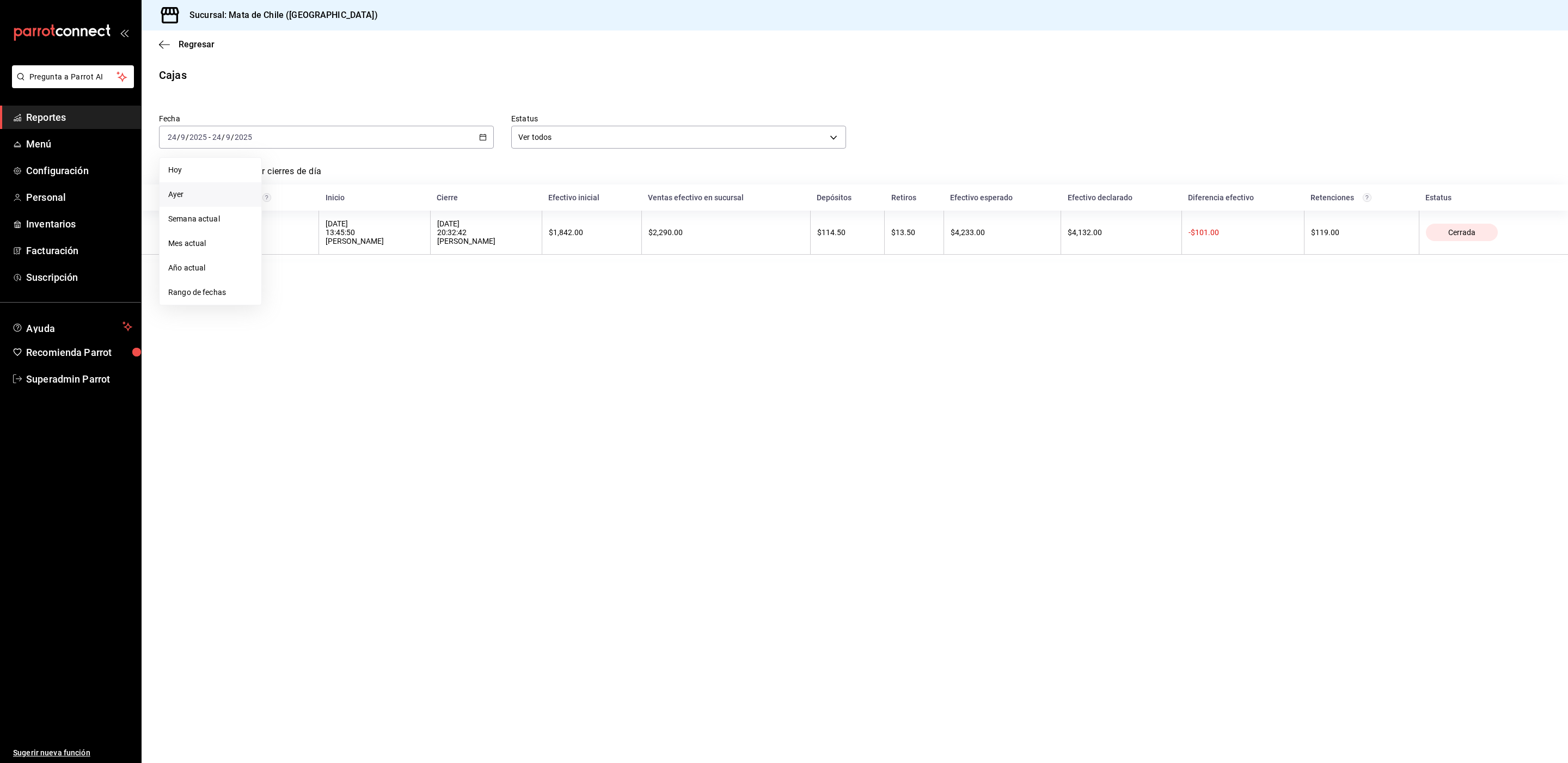
click at [186, 195] on span "Ayer" at bounding box center [210, 195] width 84 height 12
click at [543, 143] on body "Pregunta a Parrot AI Reportes Menú Configuración Personal Inventarios Facturaci…" at bounding box center [784, 381] width 1568 height 763
click at [537, 208] on li "Ver todos" at bounding box center [678, 206] width 334 height 18
click at [195, 46] on span "Regresar" at bounding box center [196, 44] width 36 height 11
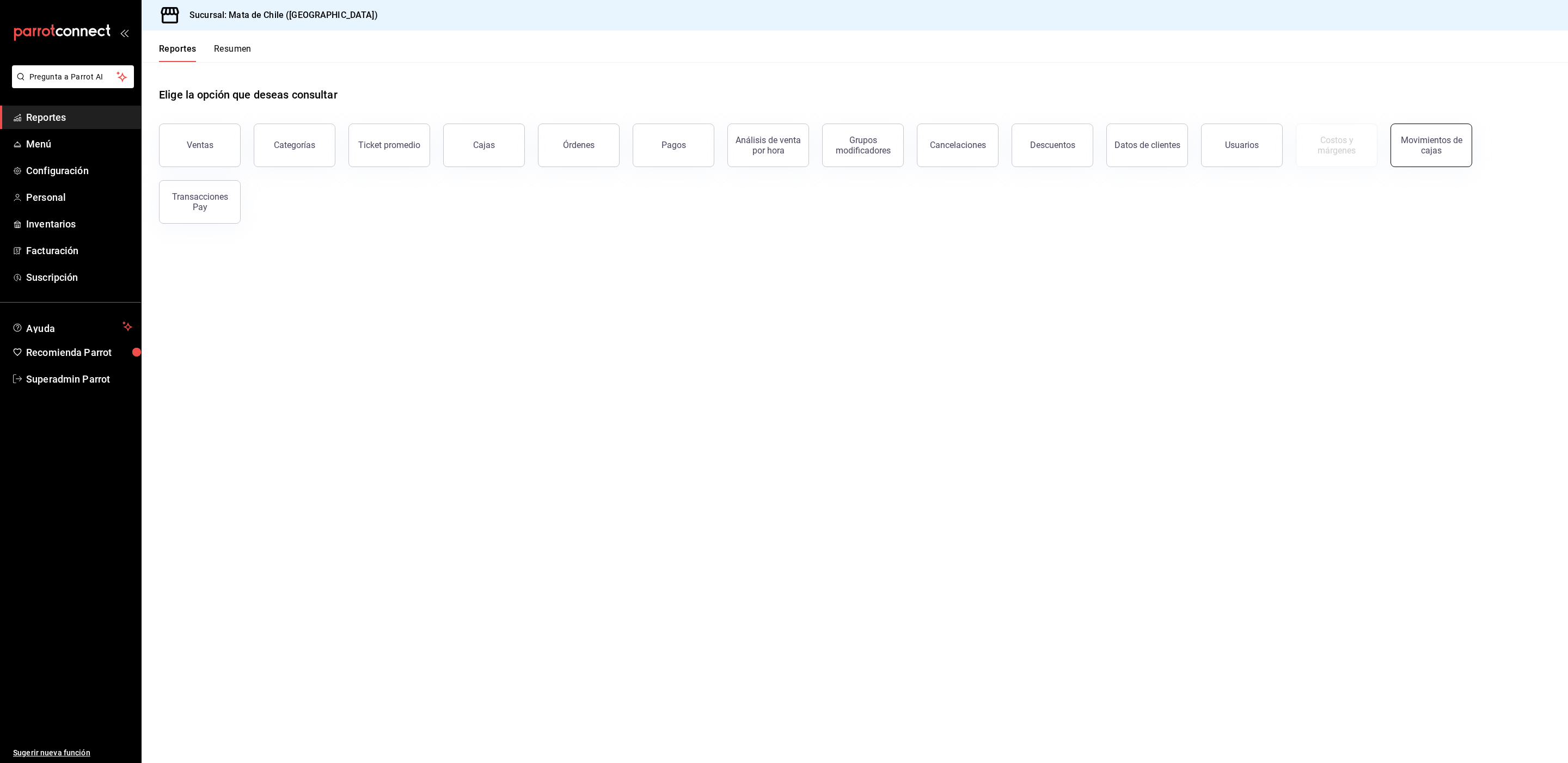
click at [1419, 155] on button "Movimientos de cajas" at bounding box center [1431, 145] width 82 height 43
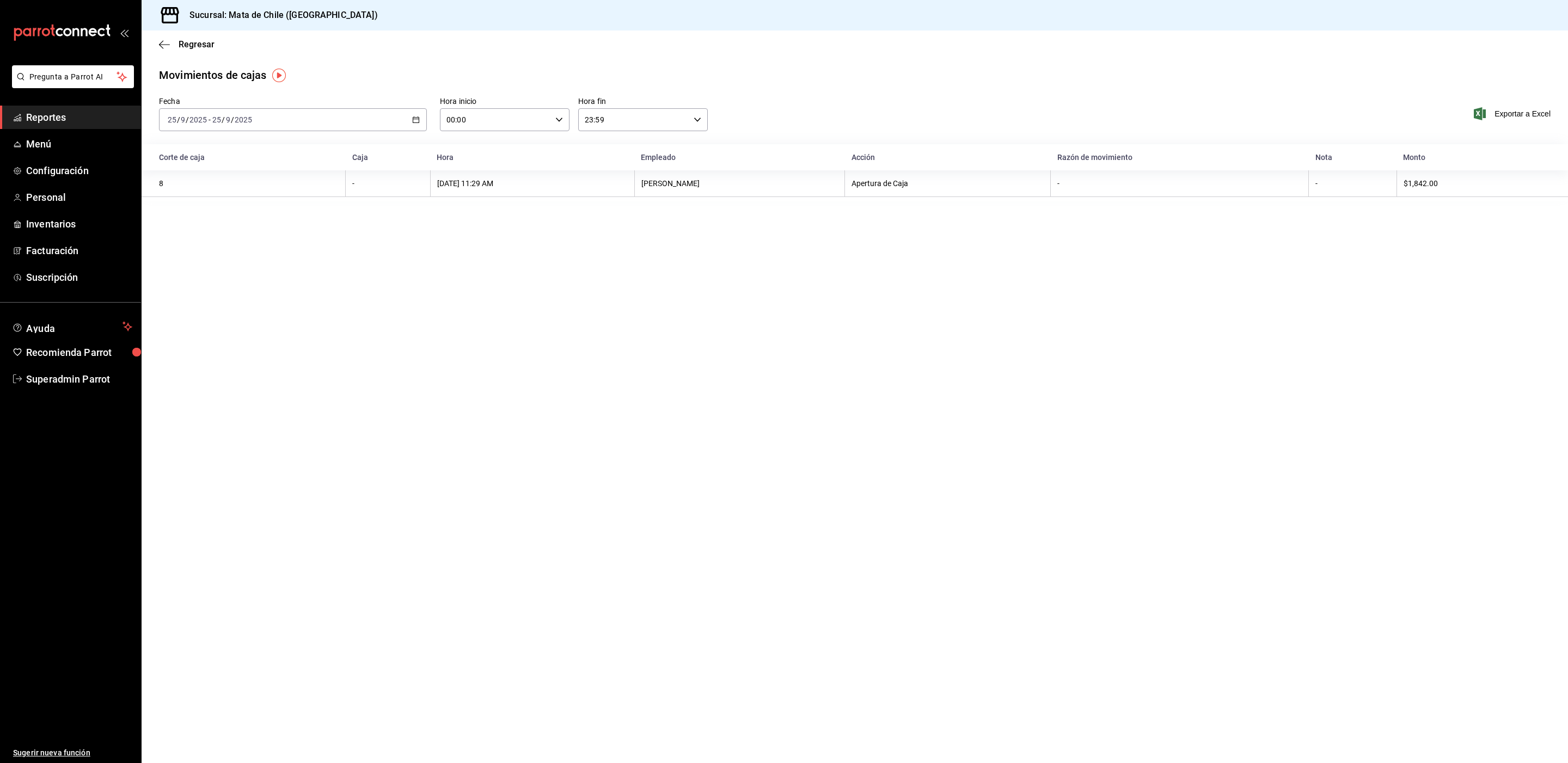
click at [395, 121] on div "[DATE] [DATE] - [DATE] [DATE]" at bounding box center [293, 120] width 268 height 23
click at [245, 174] on span "Ayer" at bounding box center [210, 178] width 84 height 12
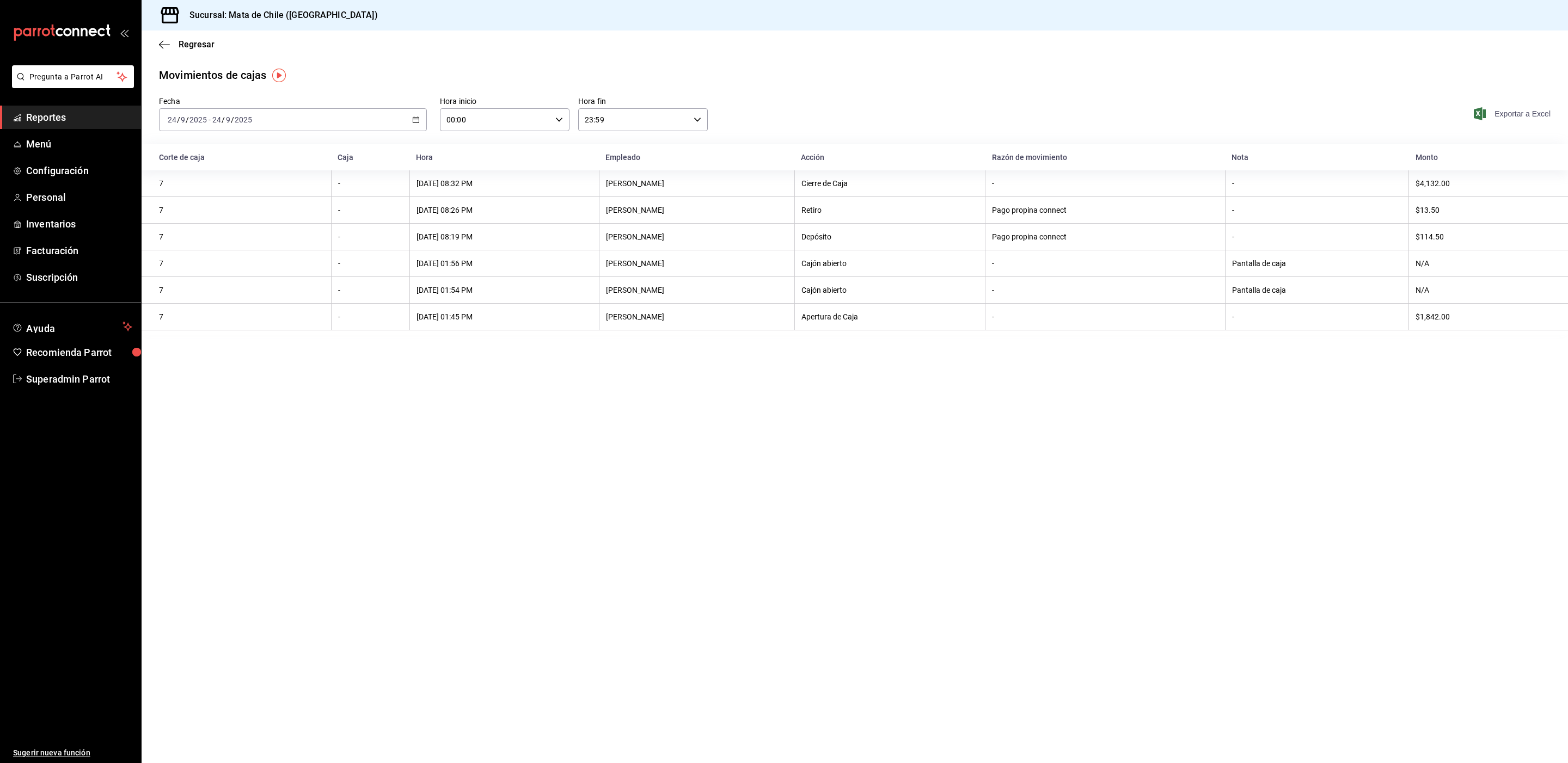
click at [1490, 118] on span "Exportar a Excel" at bounding box center [1513, 114] width 75 height 13
click at [200, 47] on span "Regresar" at bounding box center [196, 44] width 36 height 11
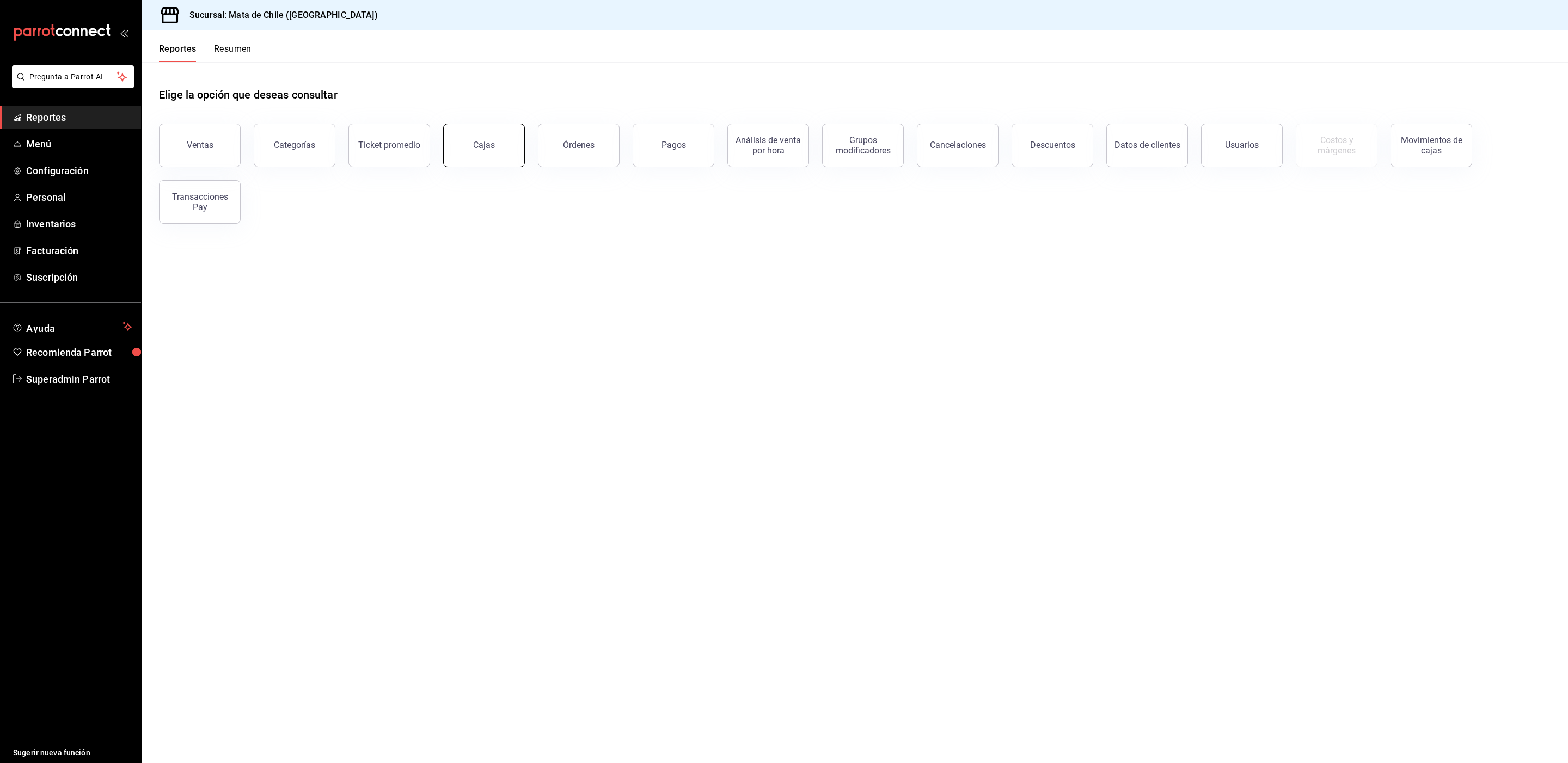
click at [505, 157] on link "Cajas" at bounding box center [484, 145] width 82 height 43
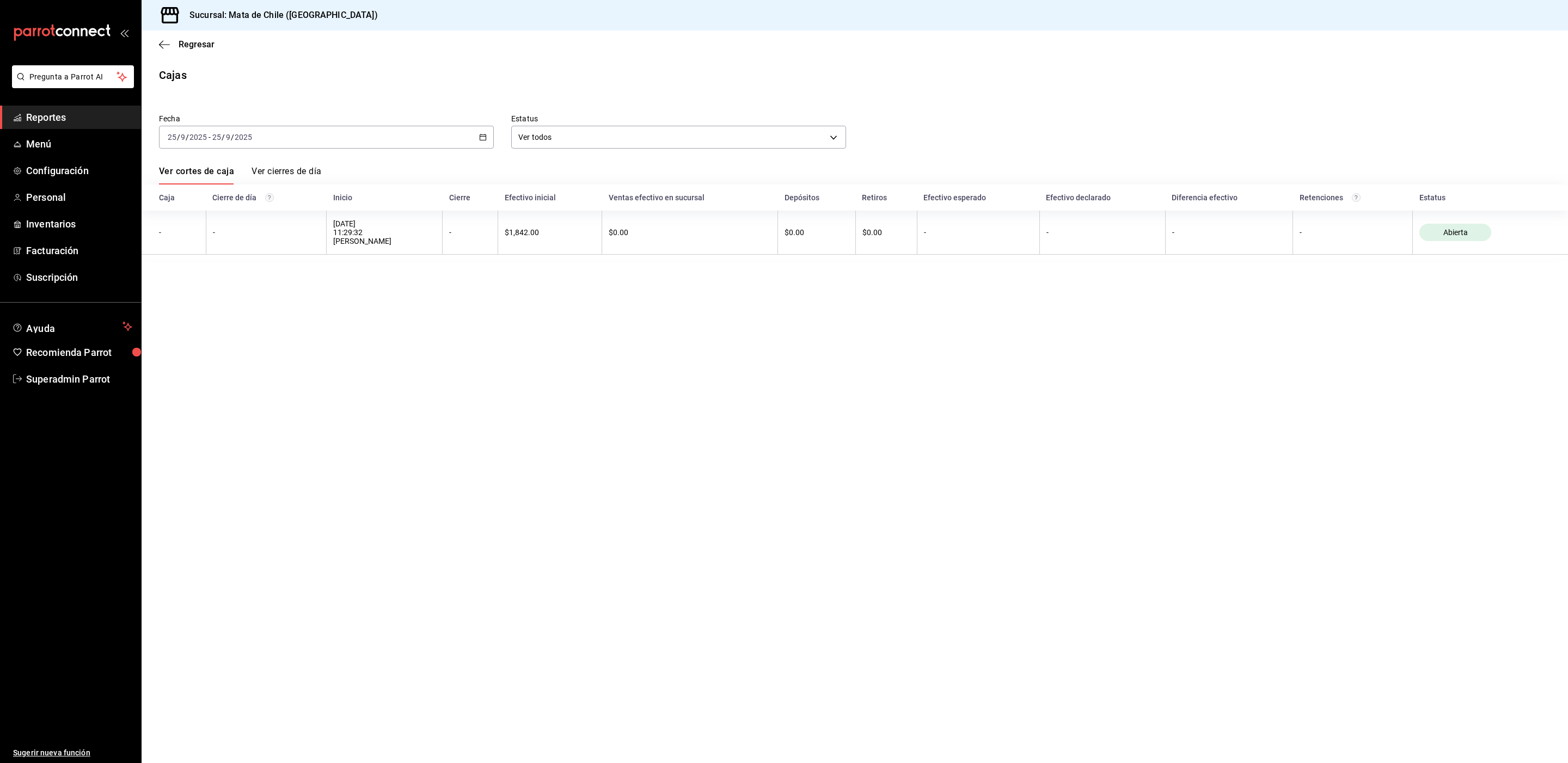
click at [451, 141] on div "[DATE] [DATE] - [DATE] [DATE]" at bounding box center [326, 137] width 335 height 23
click at [235, 189] on span "Ayer" at bounding box center [210, 195] width 84 height 12
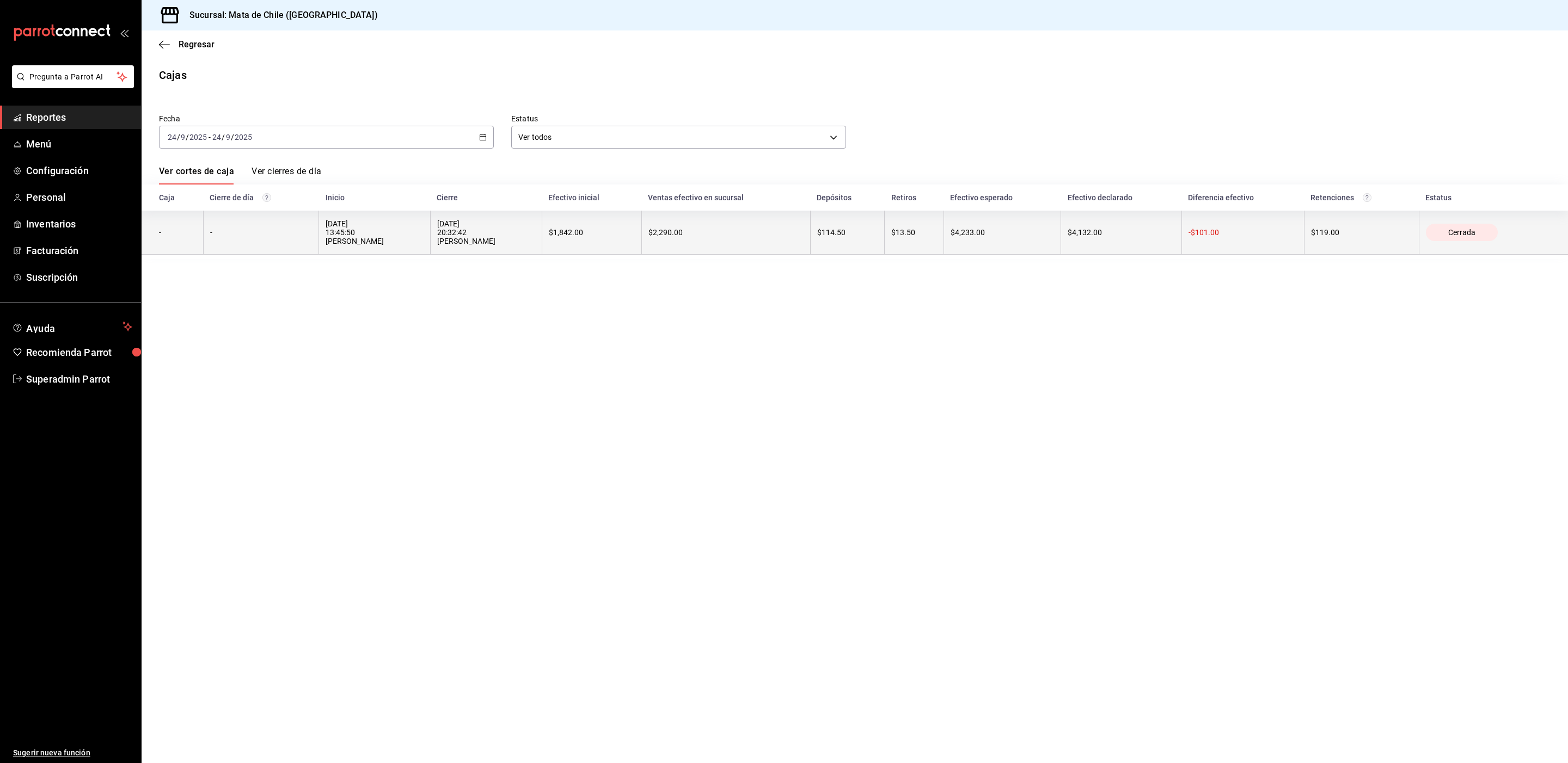
click at [1430, 231] on div "Cerrada" at bounding box center [1461, 232] width 72 height 17
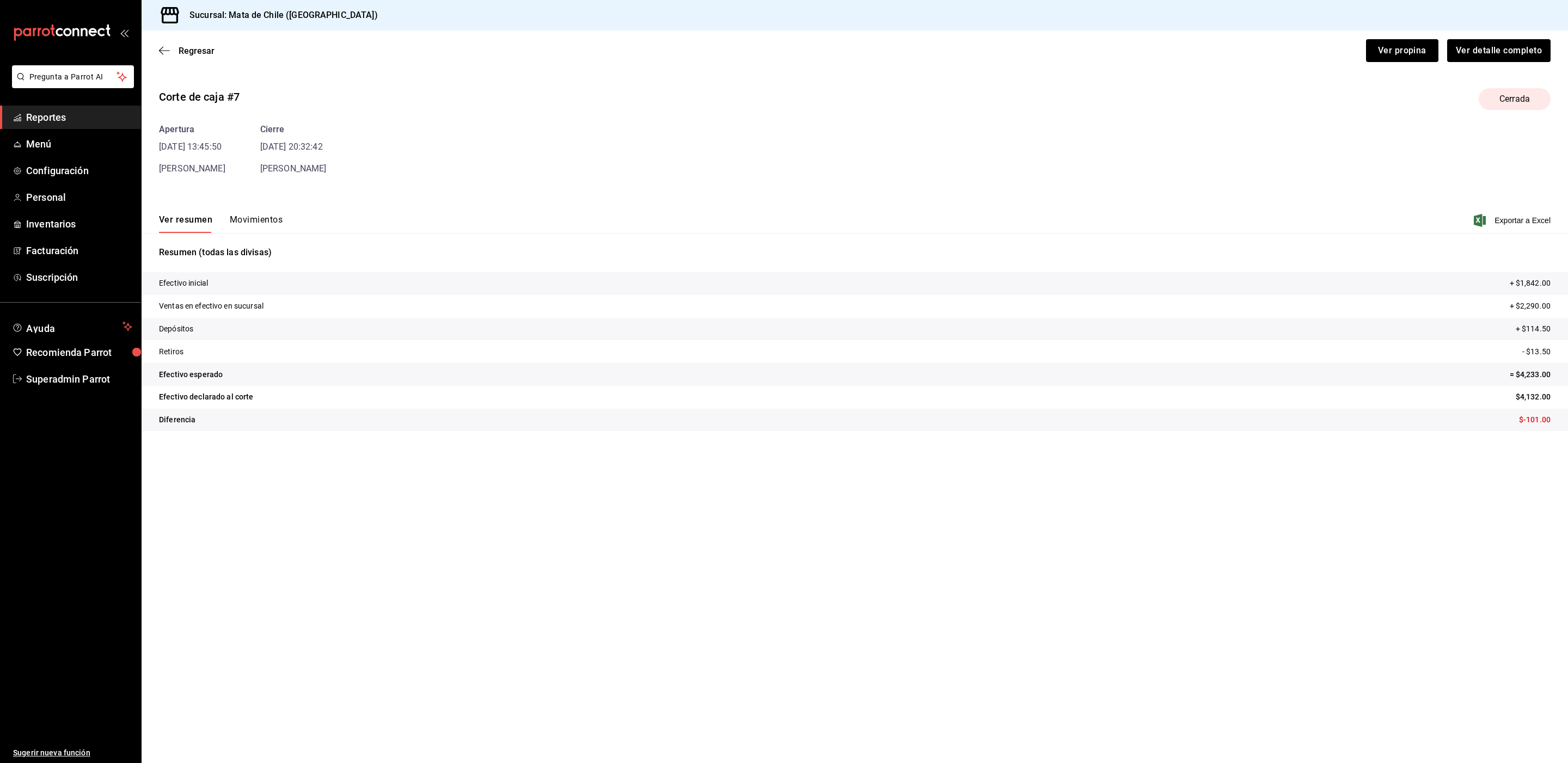
click at [276, 223] on button "Movimientos" at bounding box center [255, 223] width 53 height 18
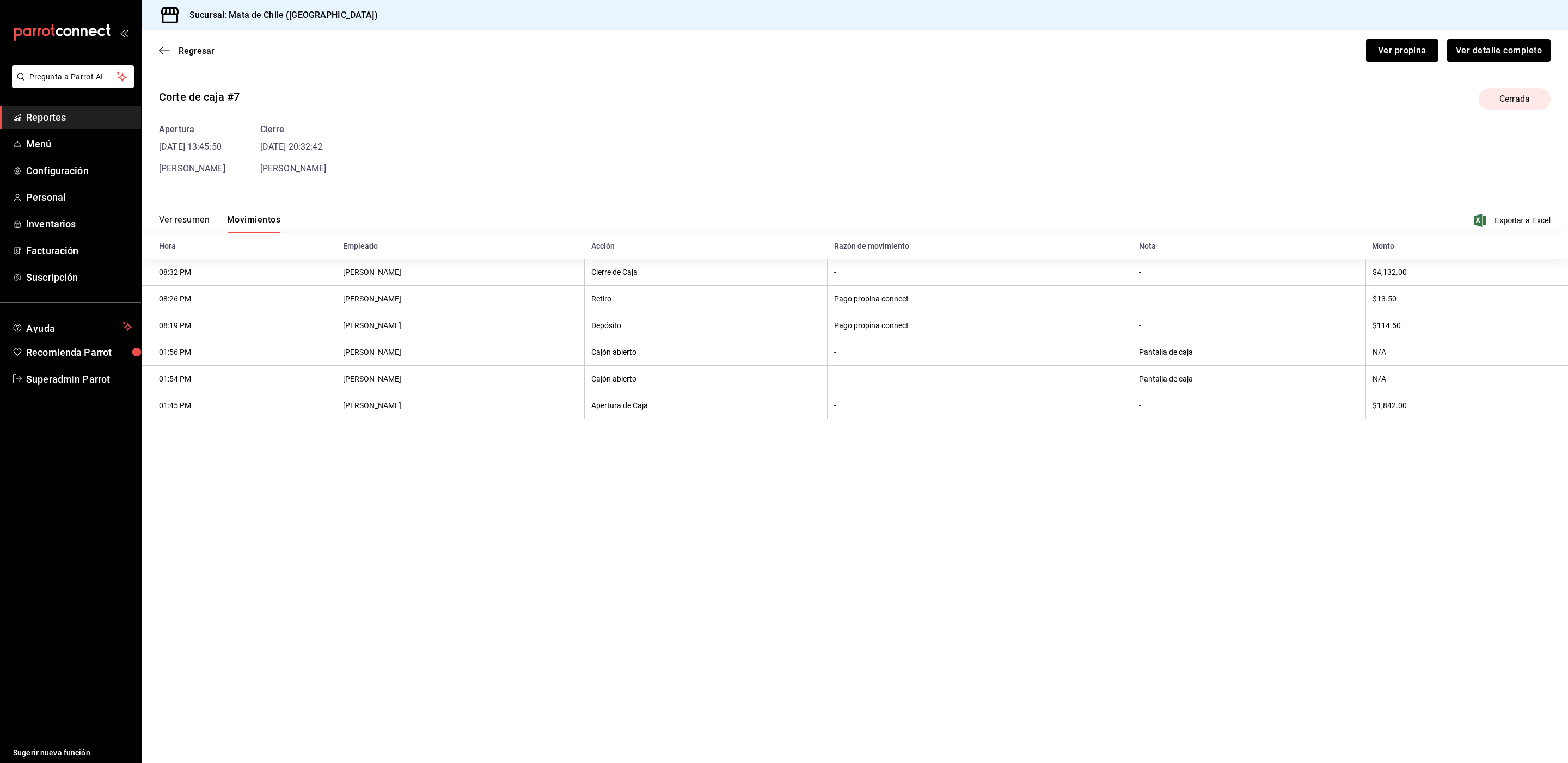
click at [203, 218] on button "Ver resumen" at bounding box center [184, 223] width 51 height 18
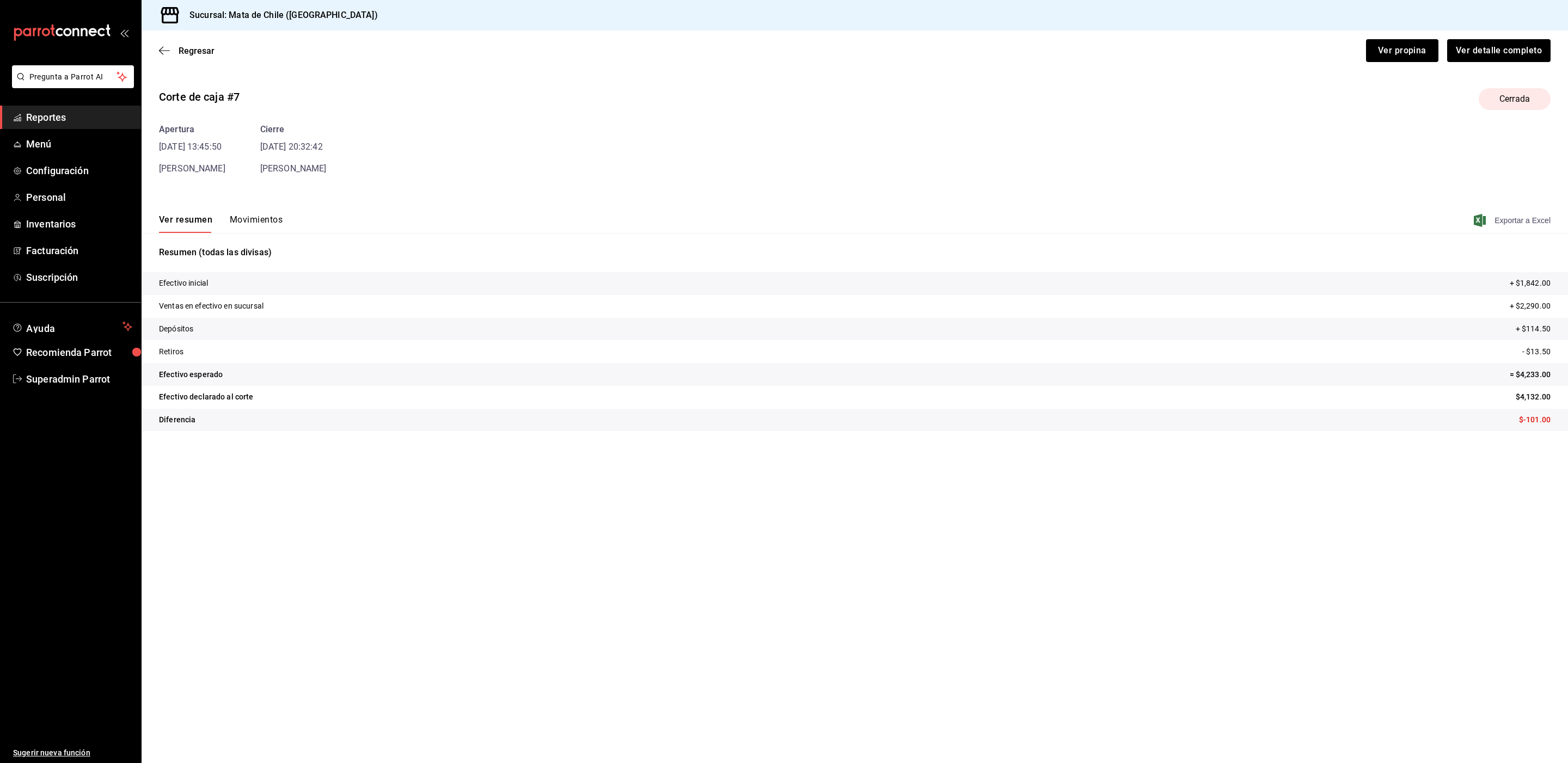
click at [1512, 220] on span "Exportar a Excel" at bounding box center [1513, 221] width 75 height 13
click at [62, 116] on span "Reportes" at bounding box center [79, 117] width 107 height 14
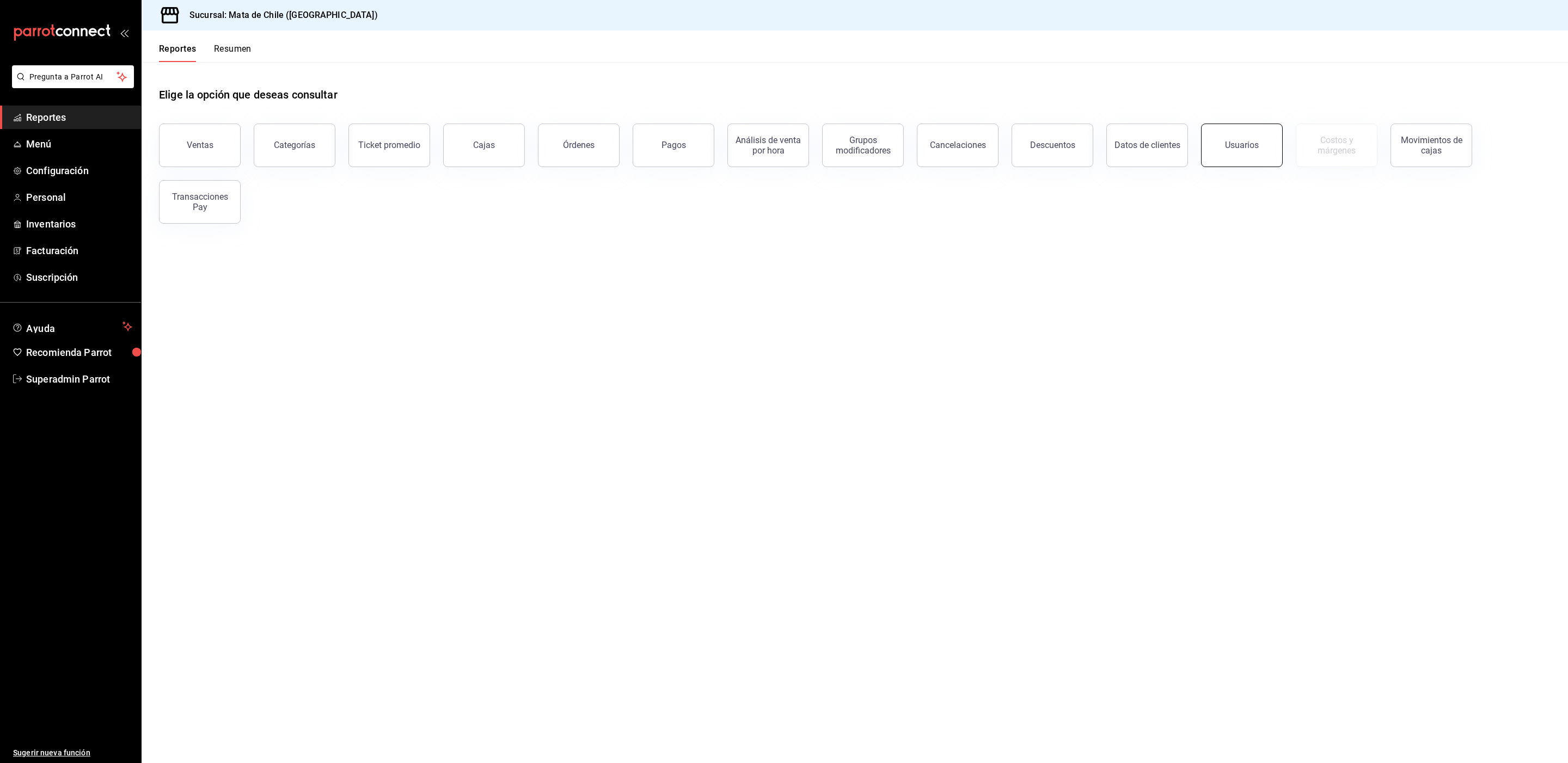
click at [1215, 145] on button "Usuarios" at bounding box center [1241, 145] width 82 height 43
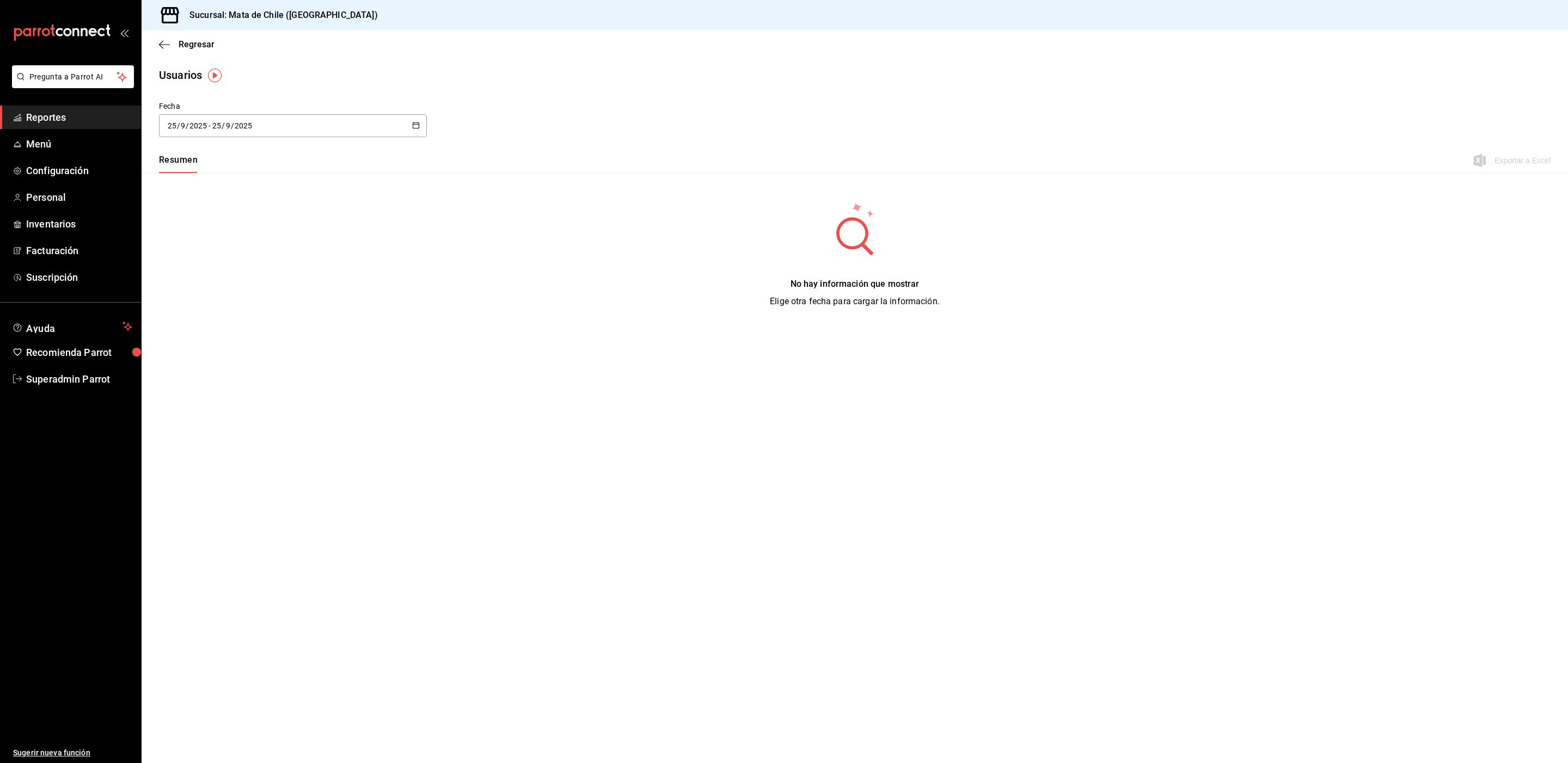
click at [265, 123] on div "[DATE] [DATE] - [DATE] [DATE]" at bounding box center [293, 126] width 268 height 23
click at [214, 179] on li "Ayer" at bounding box center [210, 185] width 103 height 25
type input "[DATE]"
type input "24"
type input "[DATE]"
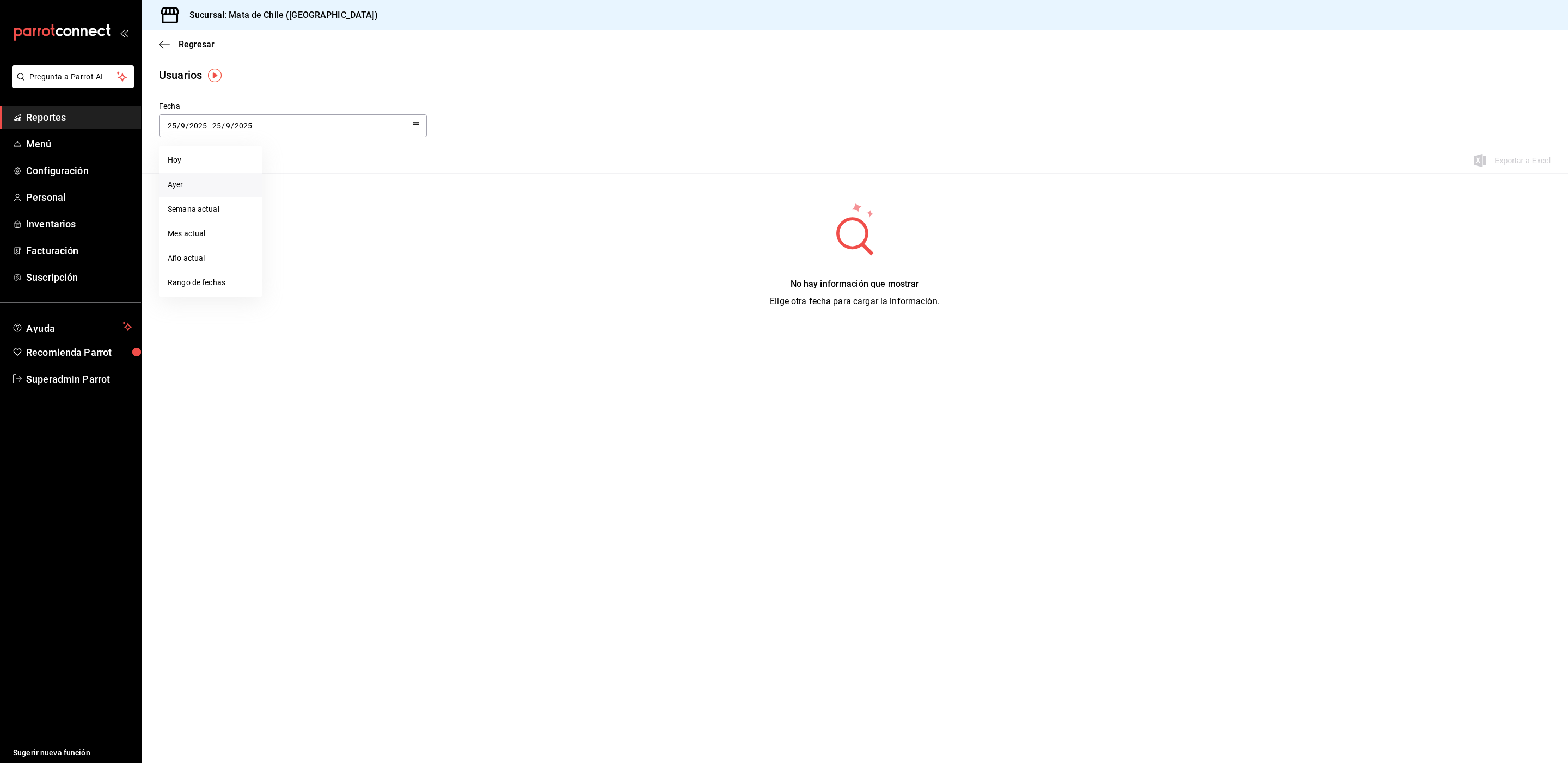
type input "24"
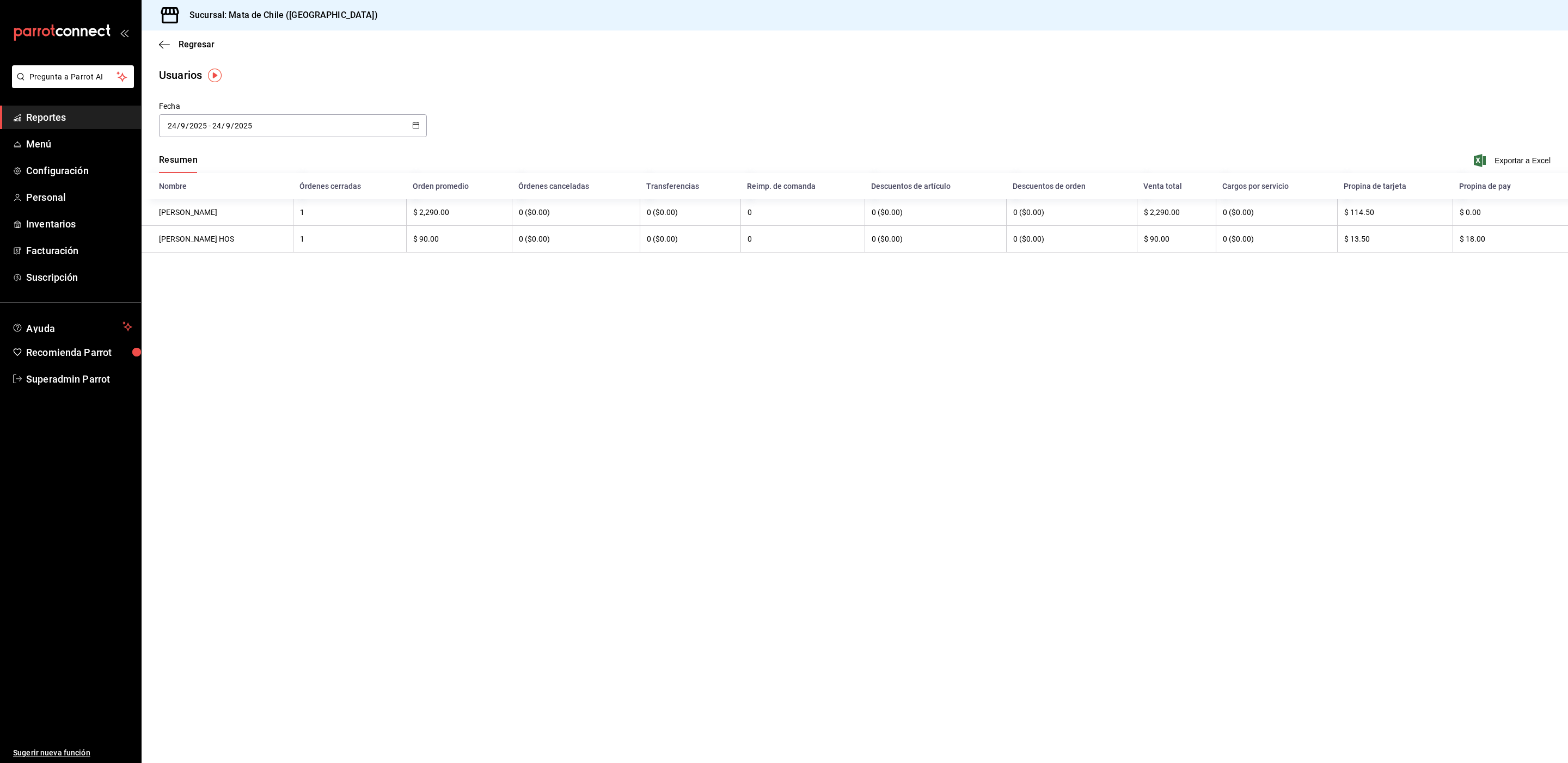
click at [1361, 217] on th "$ 114.50" at bounding box center [1394, 213] width 115 height 27
drag, startPoint x: 1370, startPoint y: 216, endPoint x: 1335, endPoint y: 216, distance: 35.0
click at [1337, 216] on th "$ 114.50" at bounding box center [1394, 213] width 115 height 27
click at [1259, 328] on main "Regresar Usuarios Fecha [DATE] [DATE] - [DATE] [DATE] Resumen Exportar a Excel …" at bounding box center [854, 397] width 1426 height 733
click at [1521, 162] on span "Exportar a Excel" at bounding box center [1513, 161] width 75 height 13
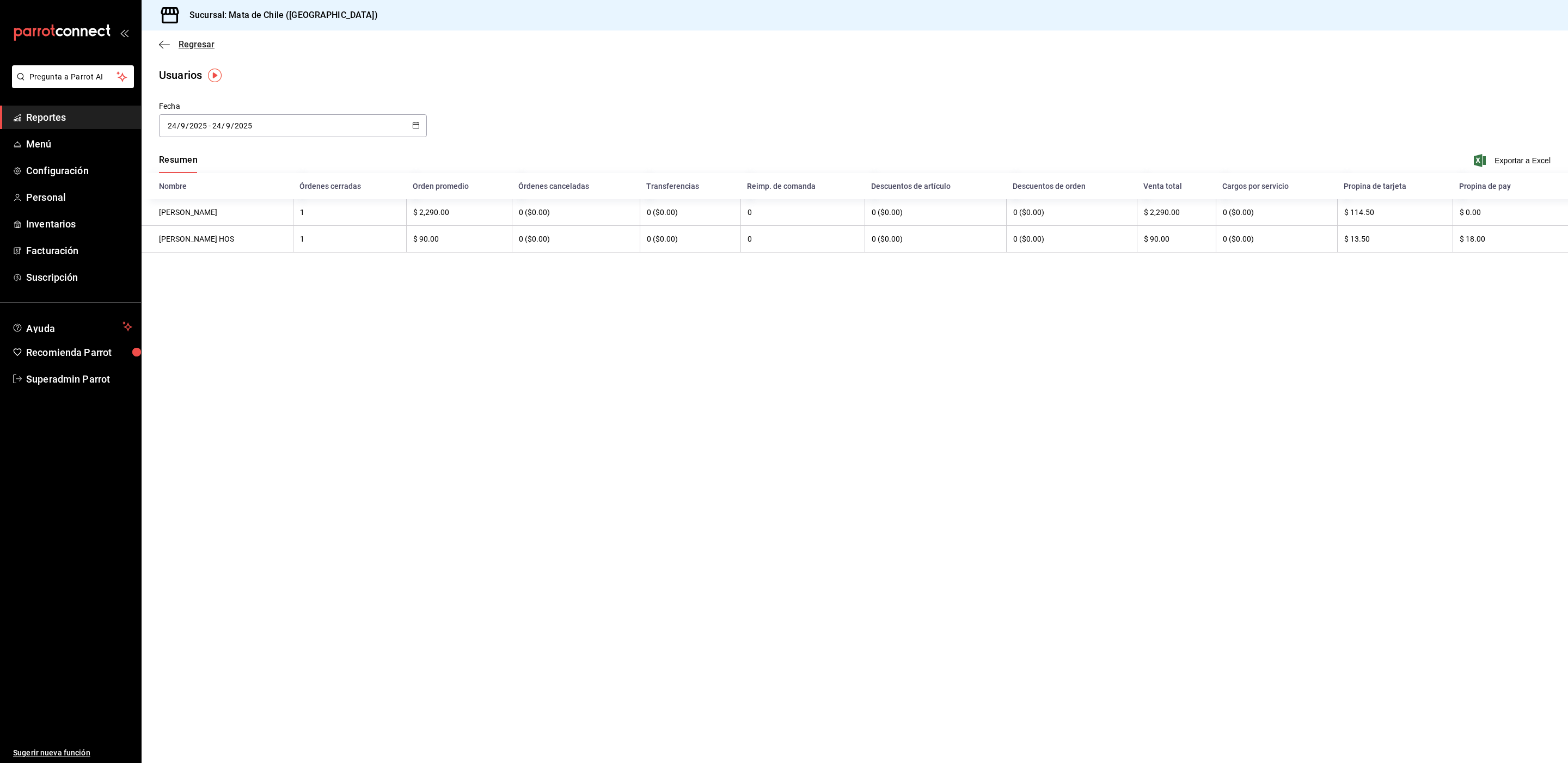
click at [172, 41] on span "Regresar" at bounding box center [187, 44] width 56 height 11
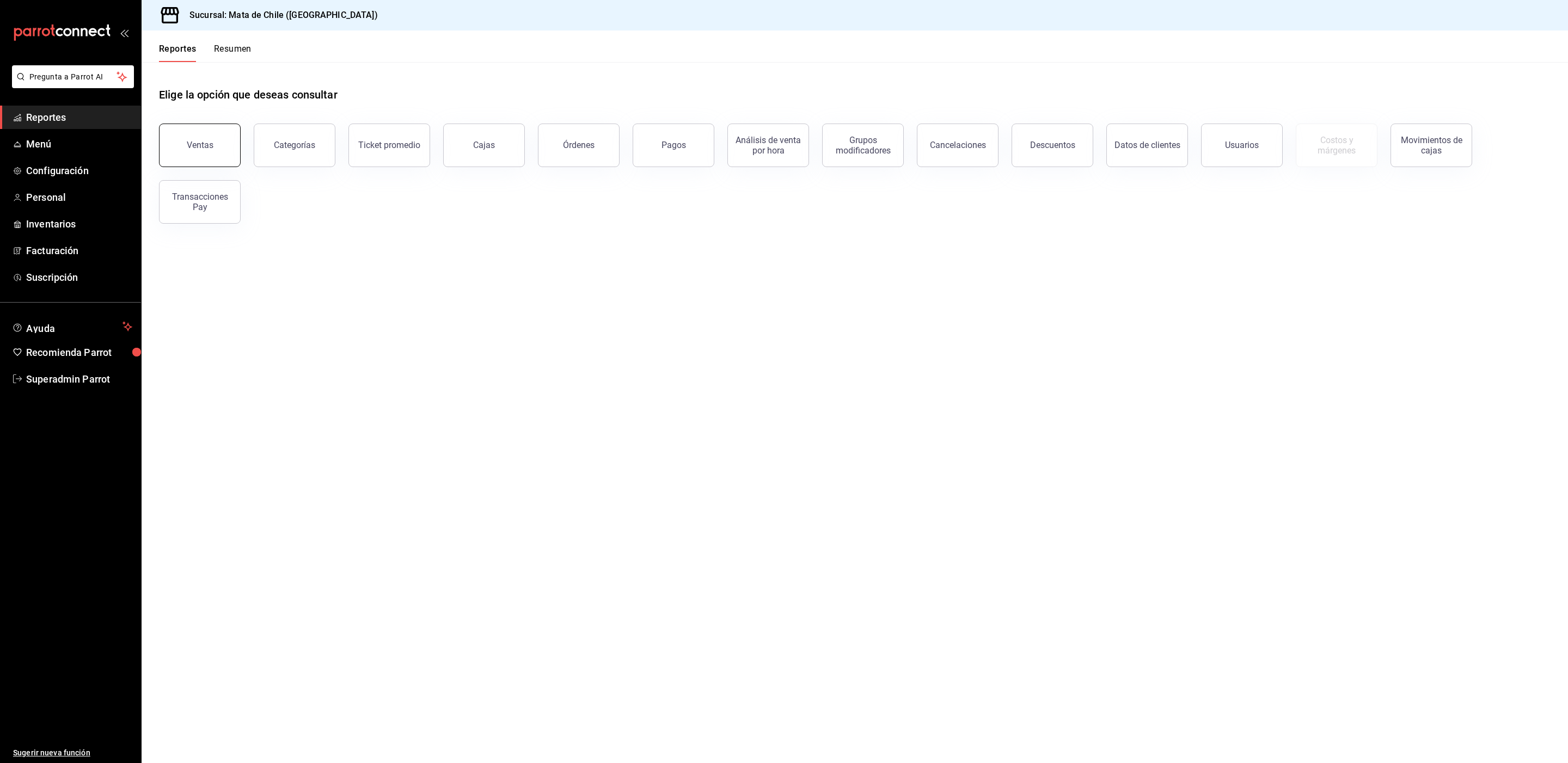
click at [218, 143] on button "Ventas" at bounding box center [200, 145] width 82 height 43
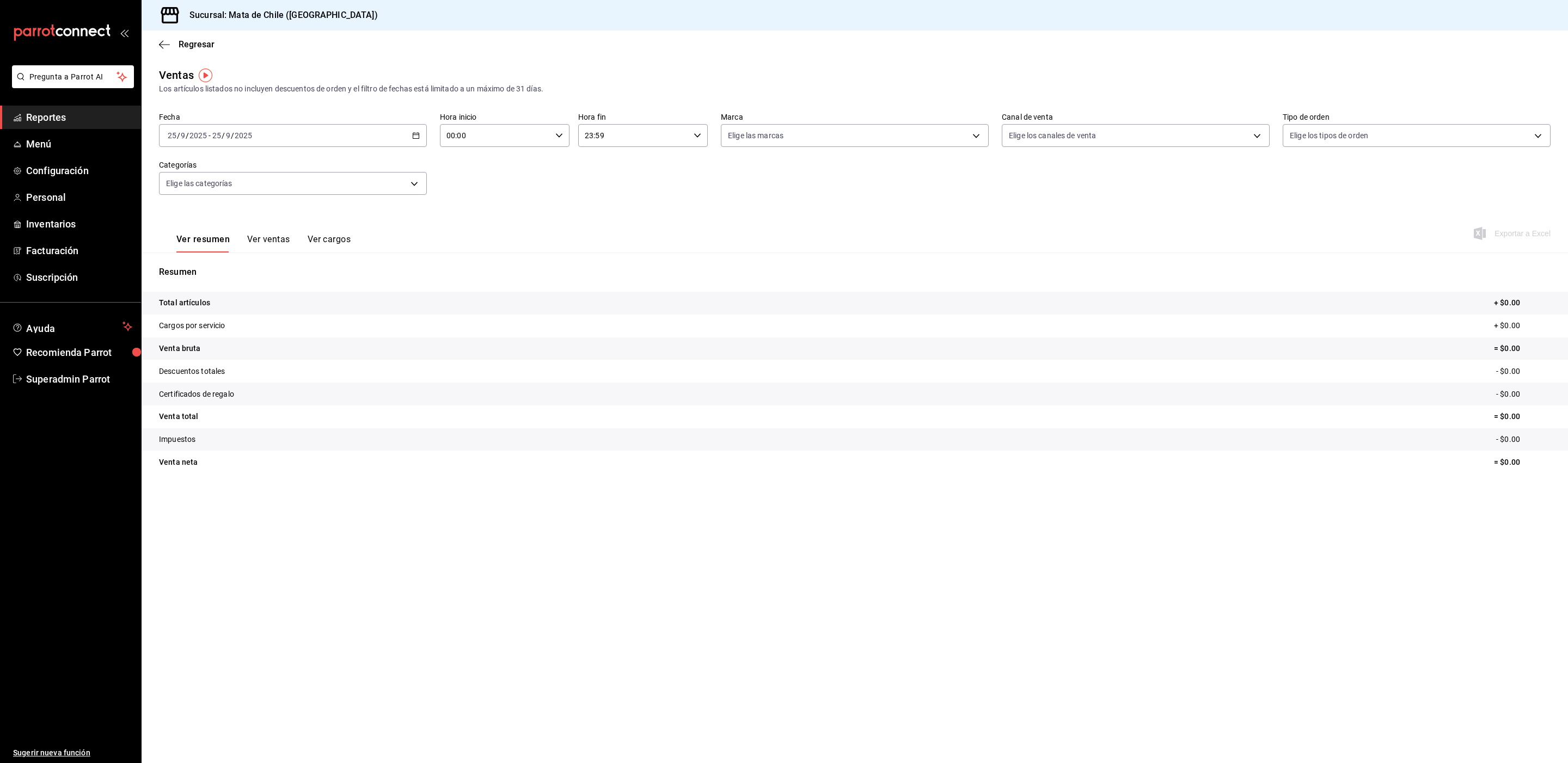
click at [265, 244] on button "Ver ventas" at bounding box center [269, 243] width 43 height 18
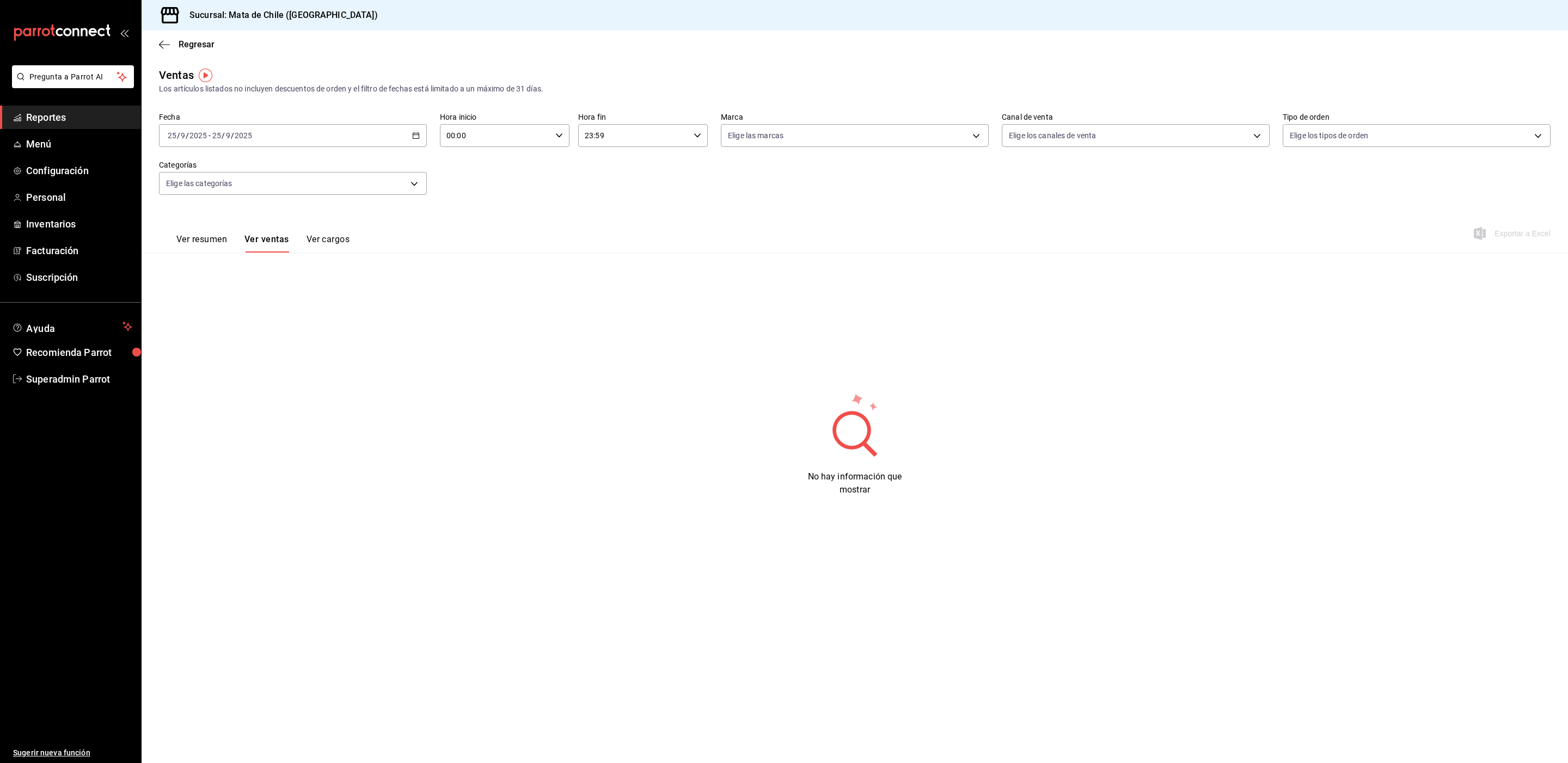
click at [297, 137] on div "[DATE] [DATE] - [DATE] [DATE]" at bounding box center [293, 135] width 268 height 23
click at [209, 188] on span "Ayer" at bounding box center [210, 193] width 84 height 12
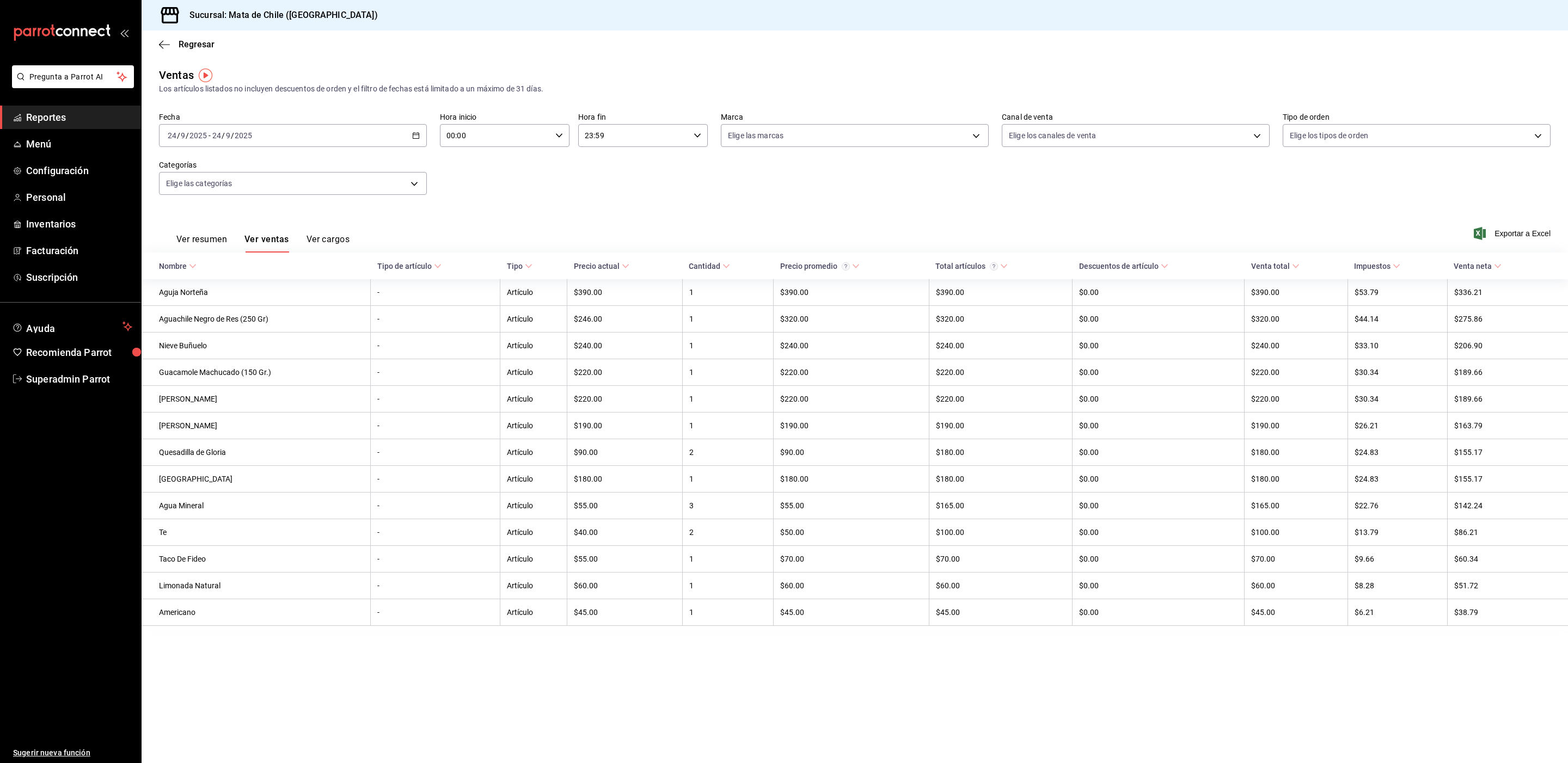
click at [219, 244] on button "Ver resumen" at bounding box center [202, 243] width 51 height 18
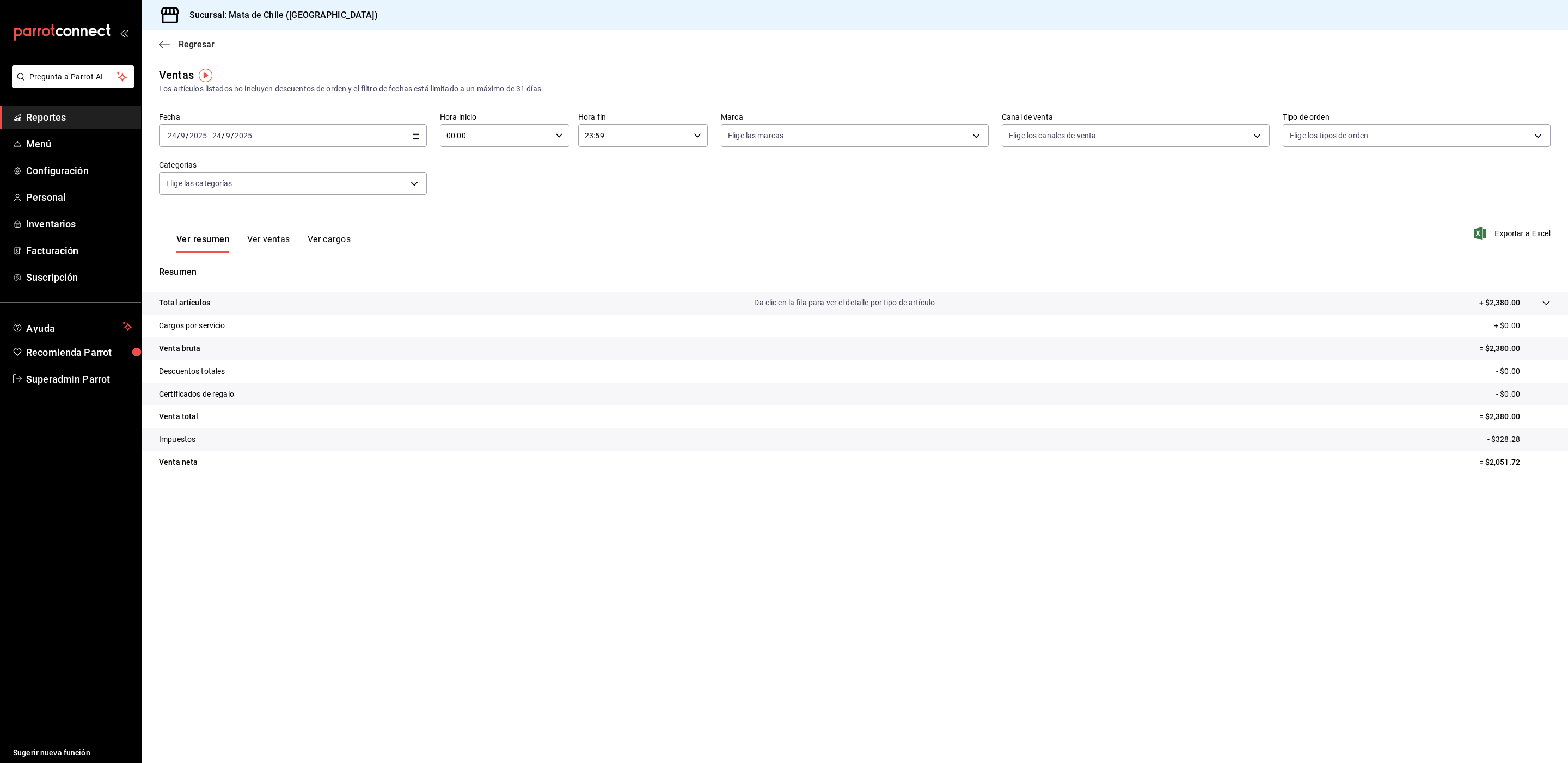
click at [177, 47] on span "Regresar" at bounding box center [187, 44] width 56 height 11
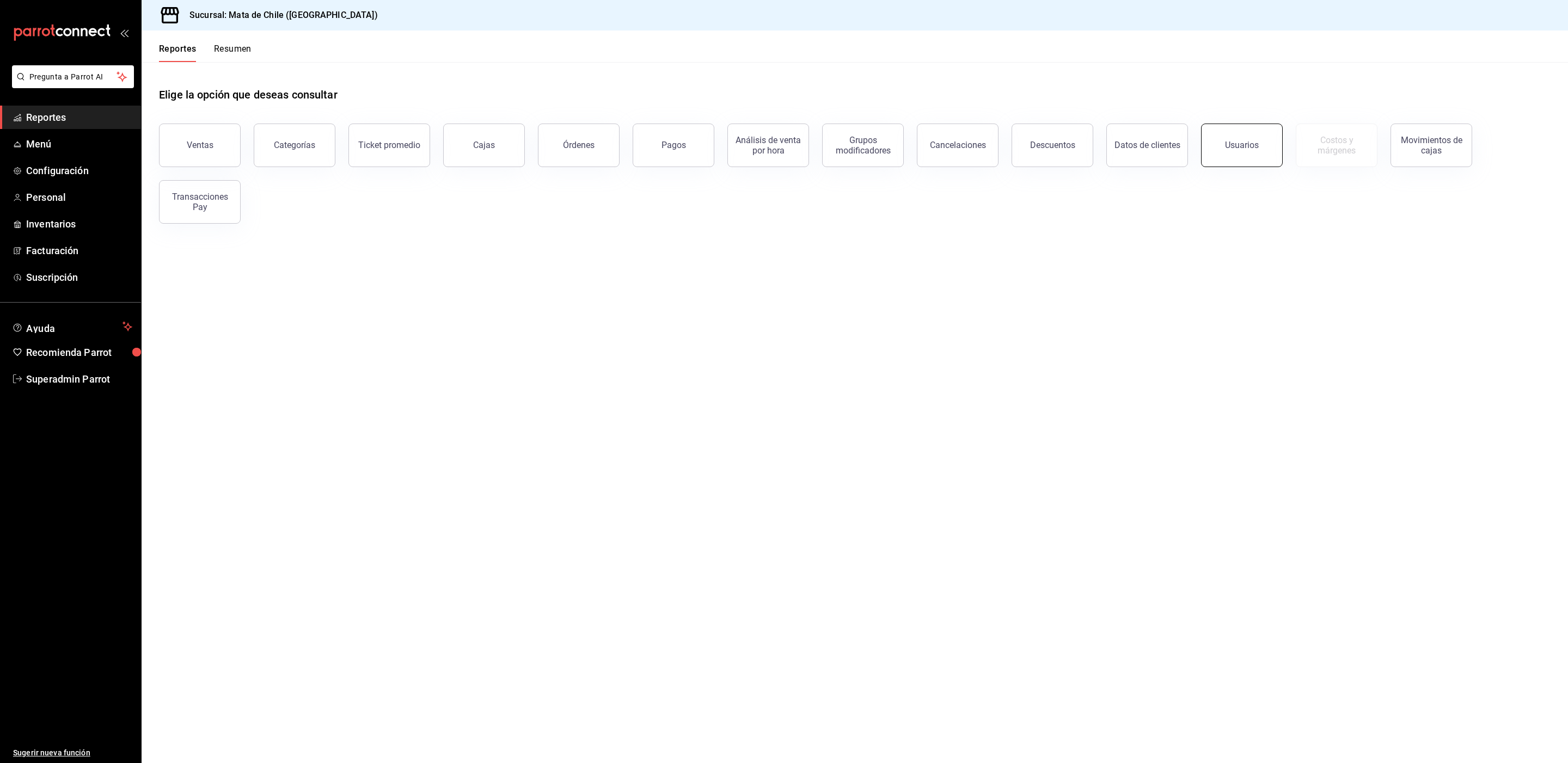
click at [1207, 153] on button "Usuarios" at bounding box center [1241, 145] width 82 height 43
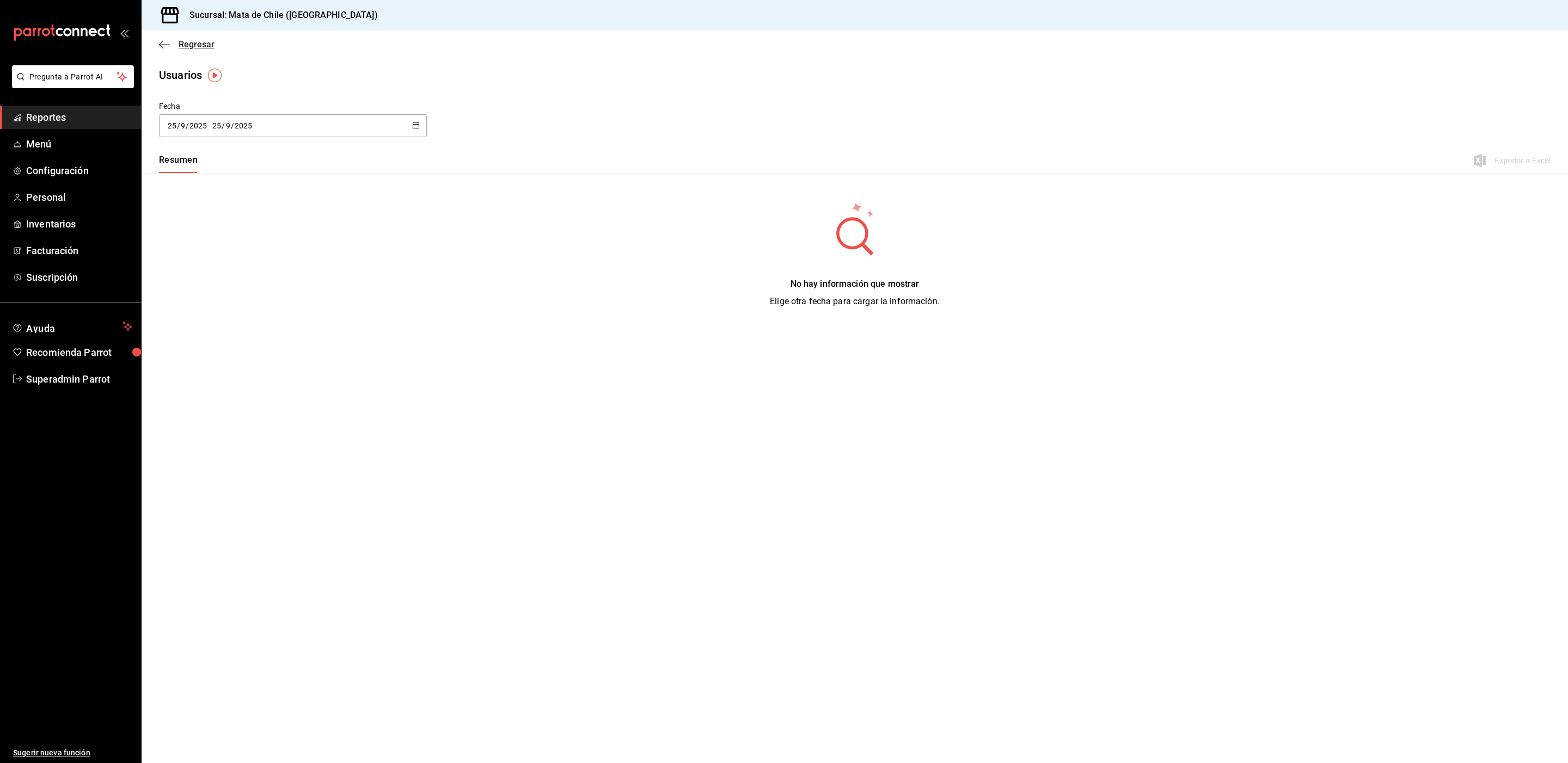
click at [188, 39] on span "Regresar" at bounding box center [196, 44] width 36 height 11
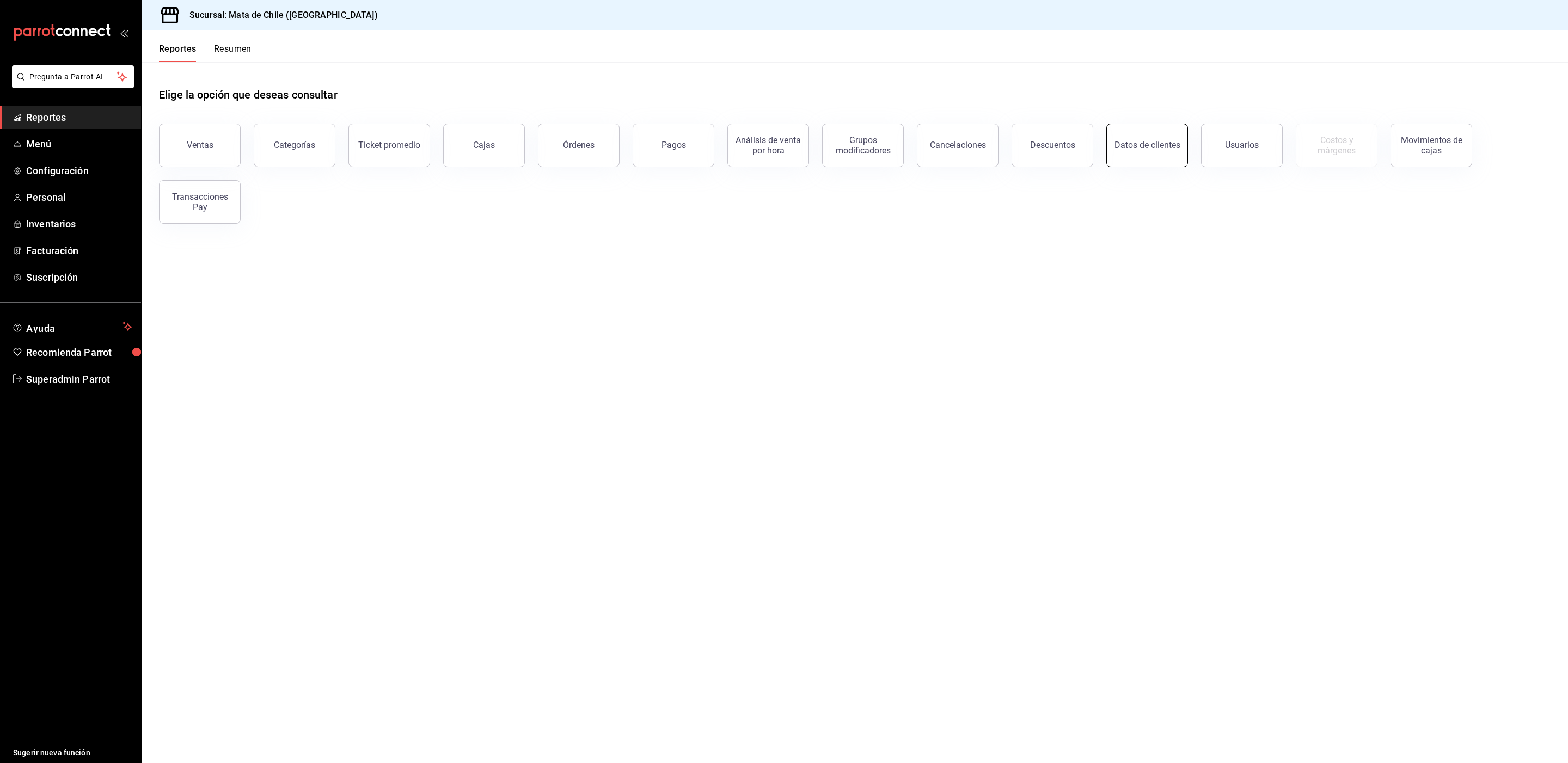
click at [1128, 155] on button "Datos de clientes" at bounding box center [1147, 145] width 82 height 43
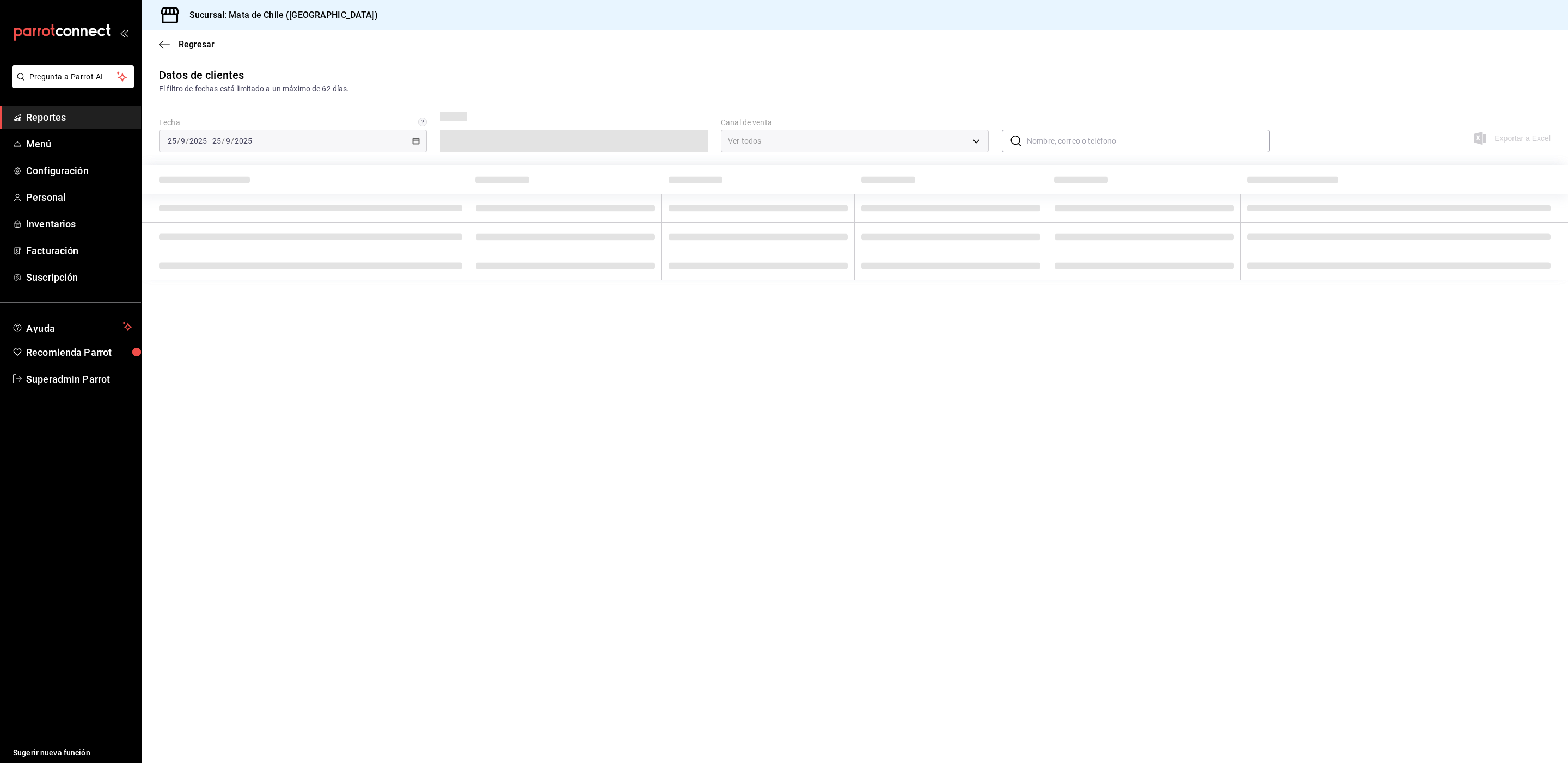
type input "PARROT,DIDI_FOOD,ONLINE"
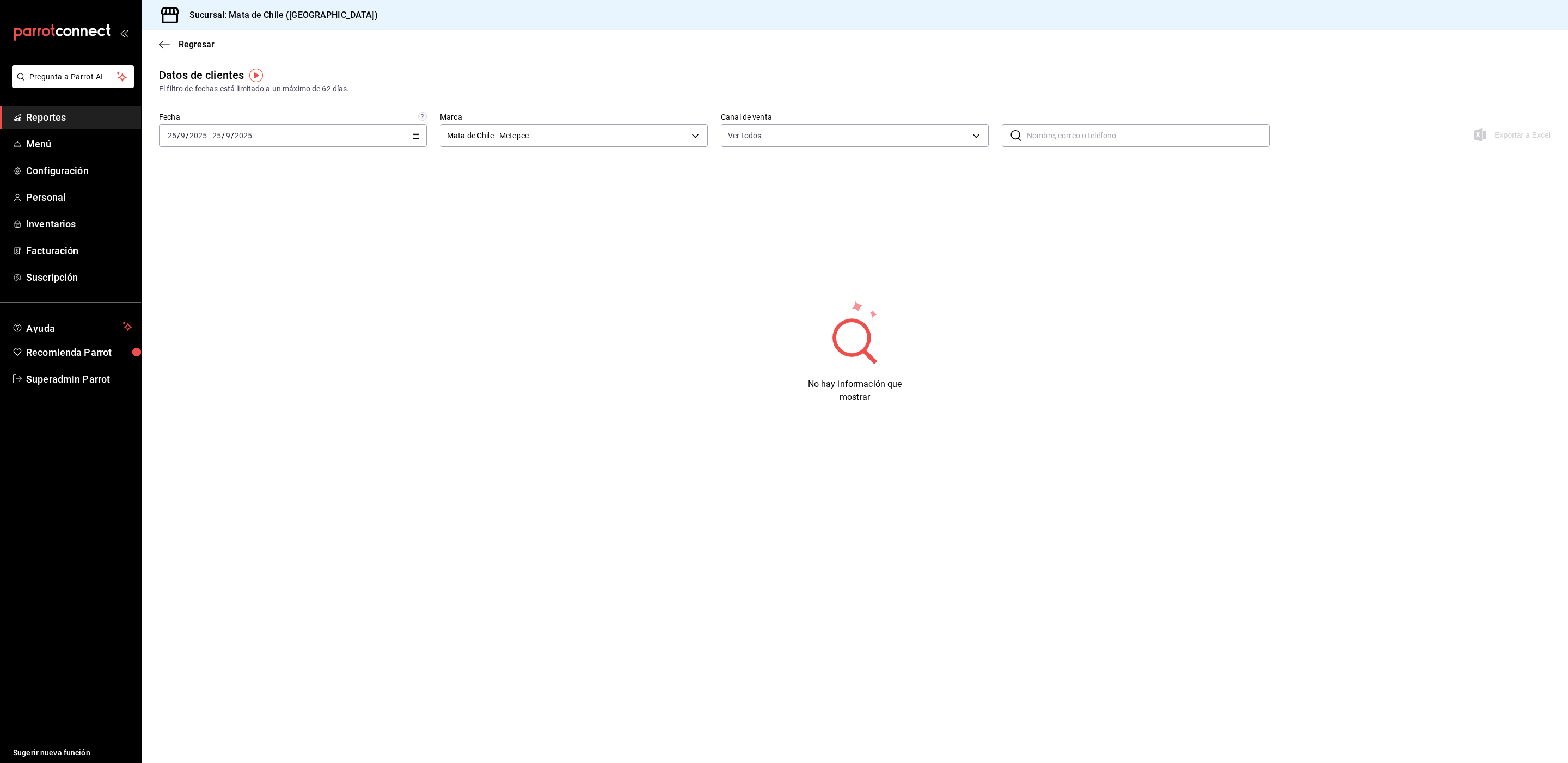
click at [390, 129] on div "[DATE] [DATE] - [DATE] [DATE]" at bounding box center [293, 135] width 268 height 23
click at [232, 185] on li "Ayer" at bounding box center [210, 193] width 102 height 25
click at [297, 138] on div "[DATE] [DATE] - [DATE] [DATE]" at bounding box center [293, 135] width 268 height 23
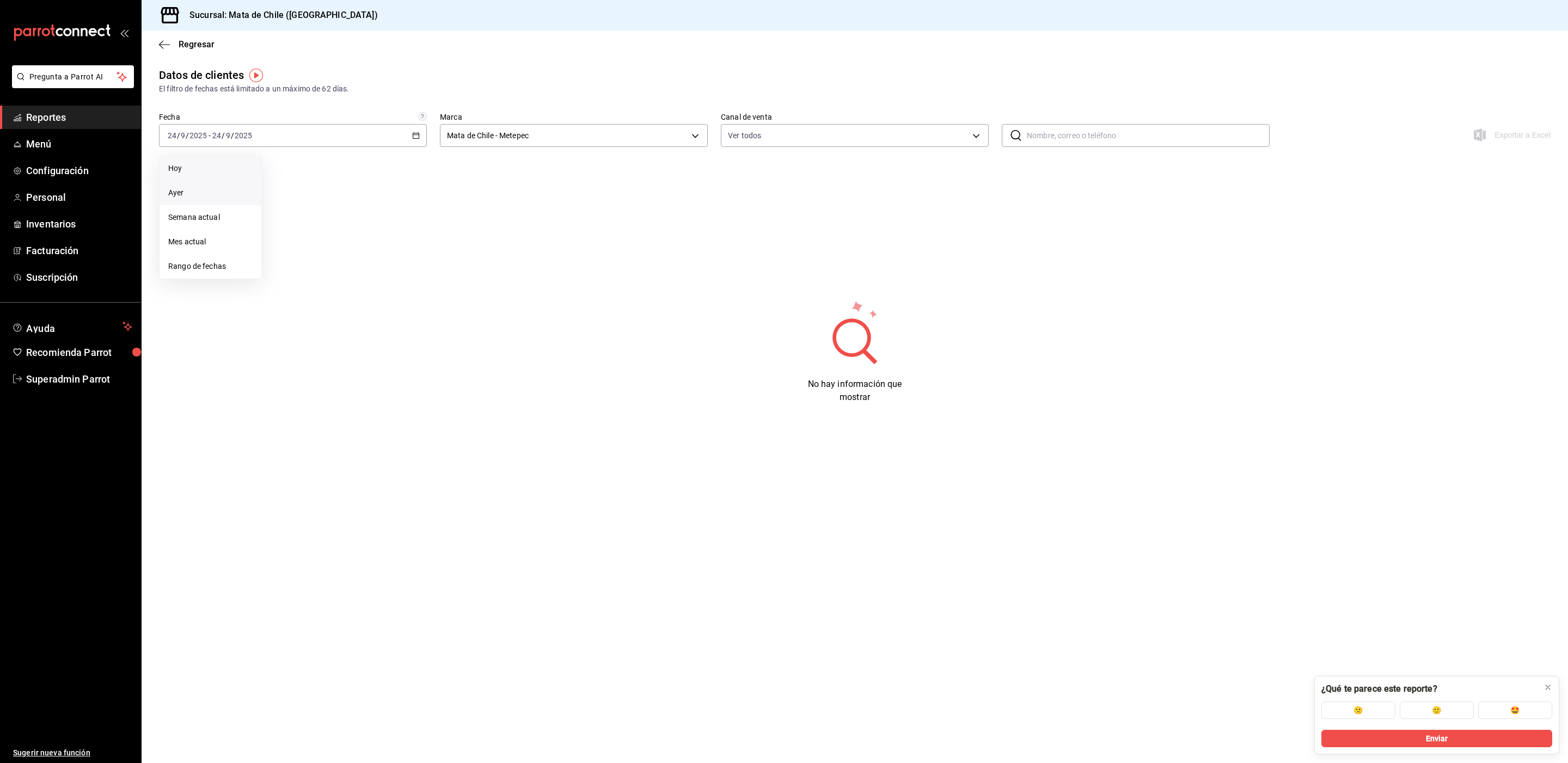
click at [221, 167] on span "Hoy" at bounding box center [210, 169] width 84 height 12
click at [242, 132] on input "2025" at bounding box center [243, 135] width 18 height 9
click at [216, 192] on span "Ayer" at bounding box center [210, 193] width 84 height 12
click at [190, 47] on span "Regresar" at bounding box center [196, 44] width 36 height 11
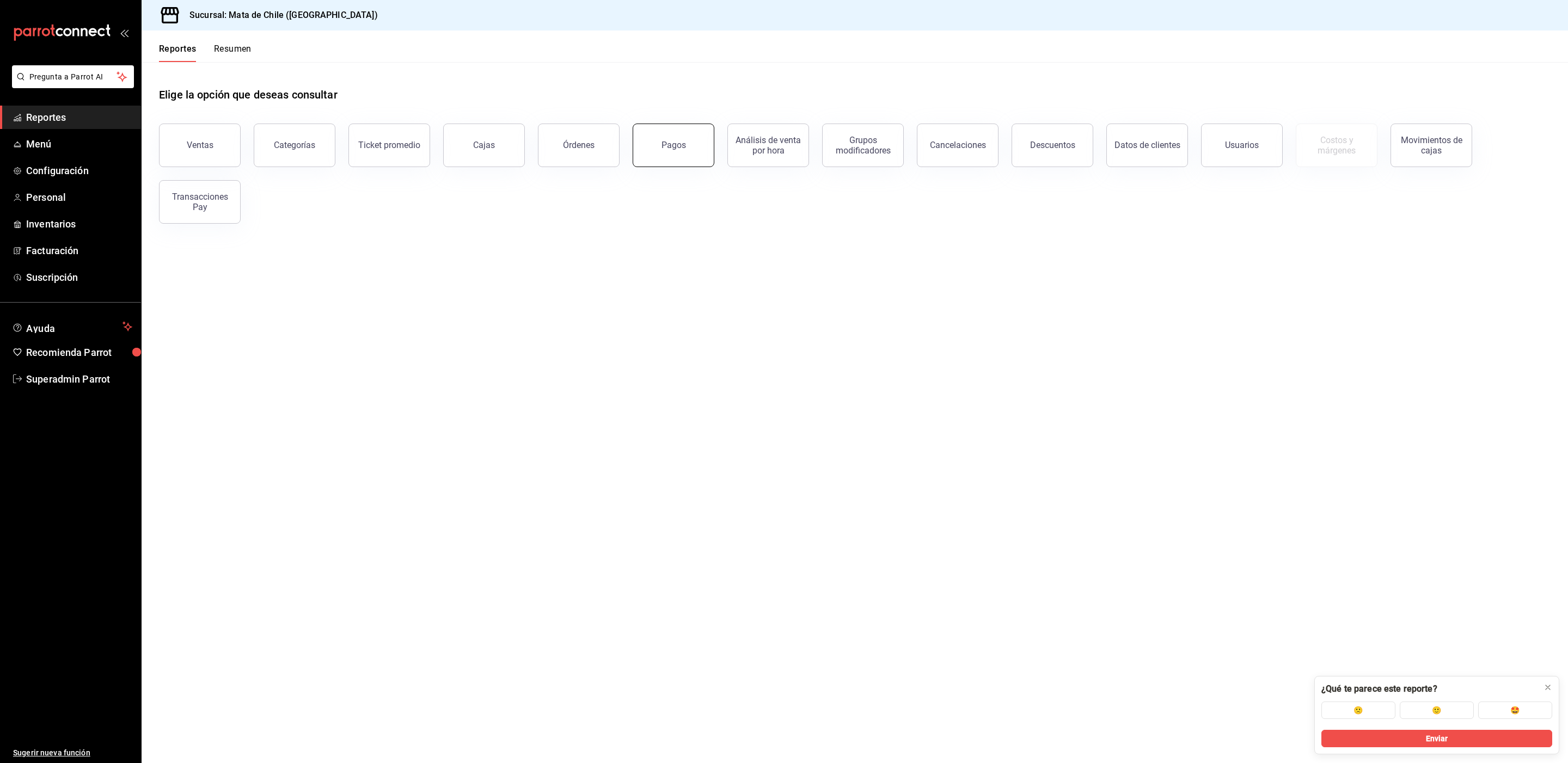
click at [693, 142] on button "Pagos" at bounding box center [673, 145] width 82 height 43
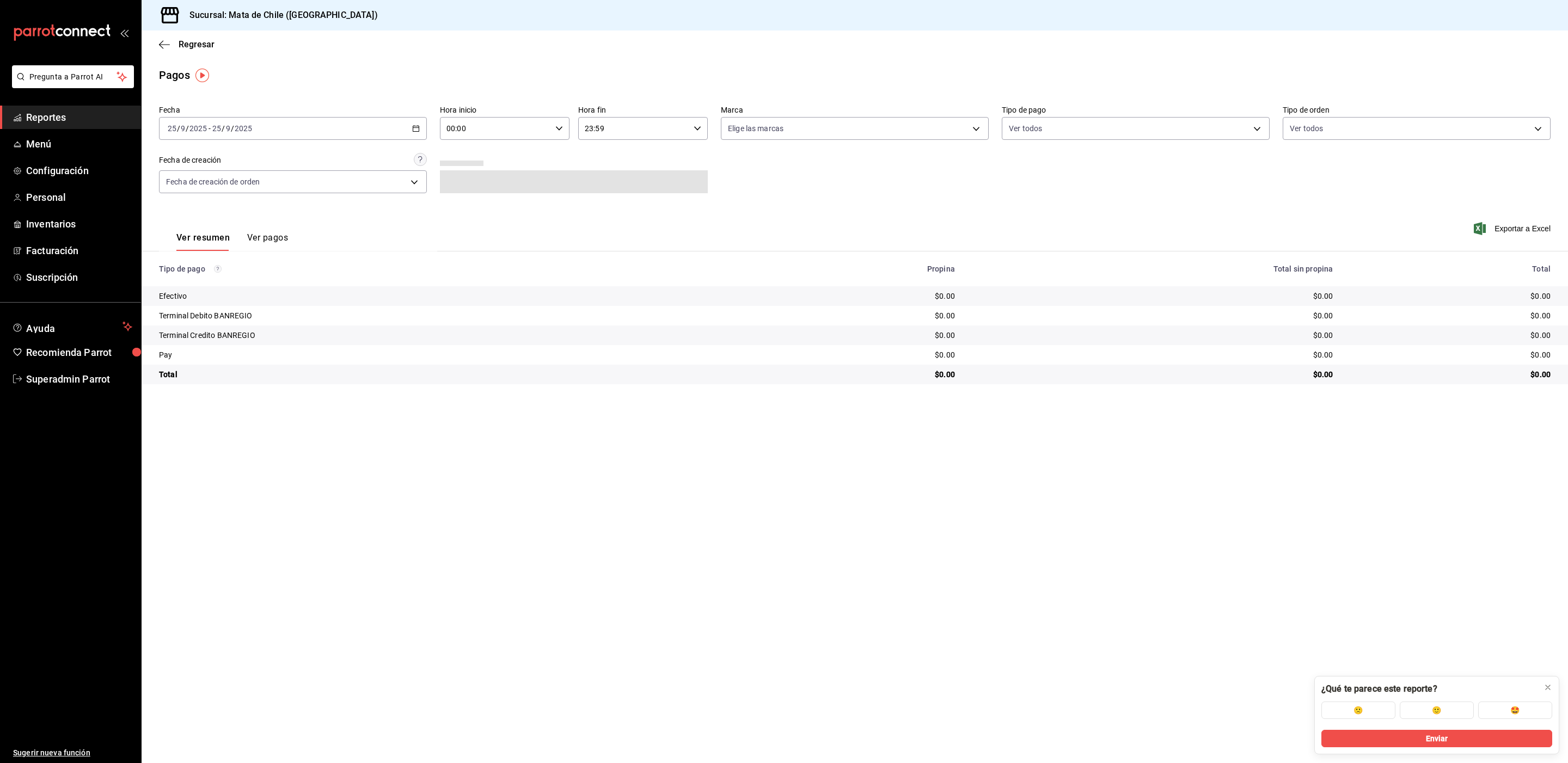
click at [271, 239] on button "Ver pagos" at bounding box center [268, 241] width 41 height 18
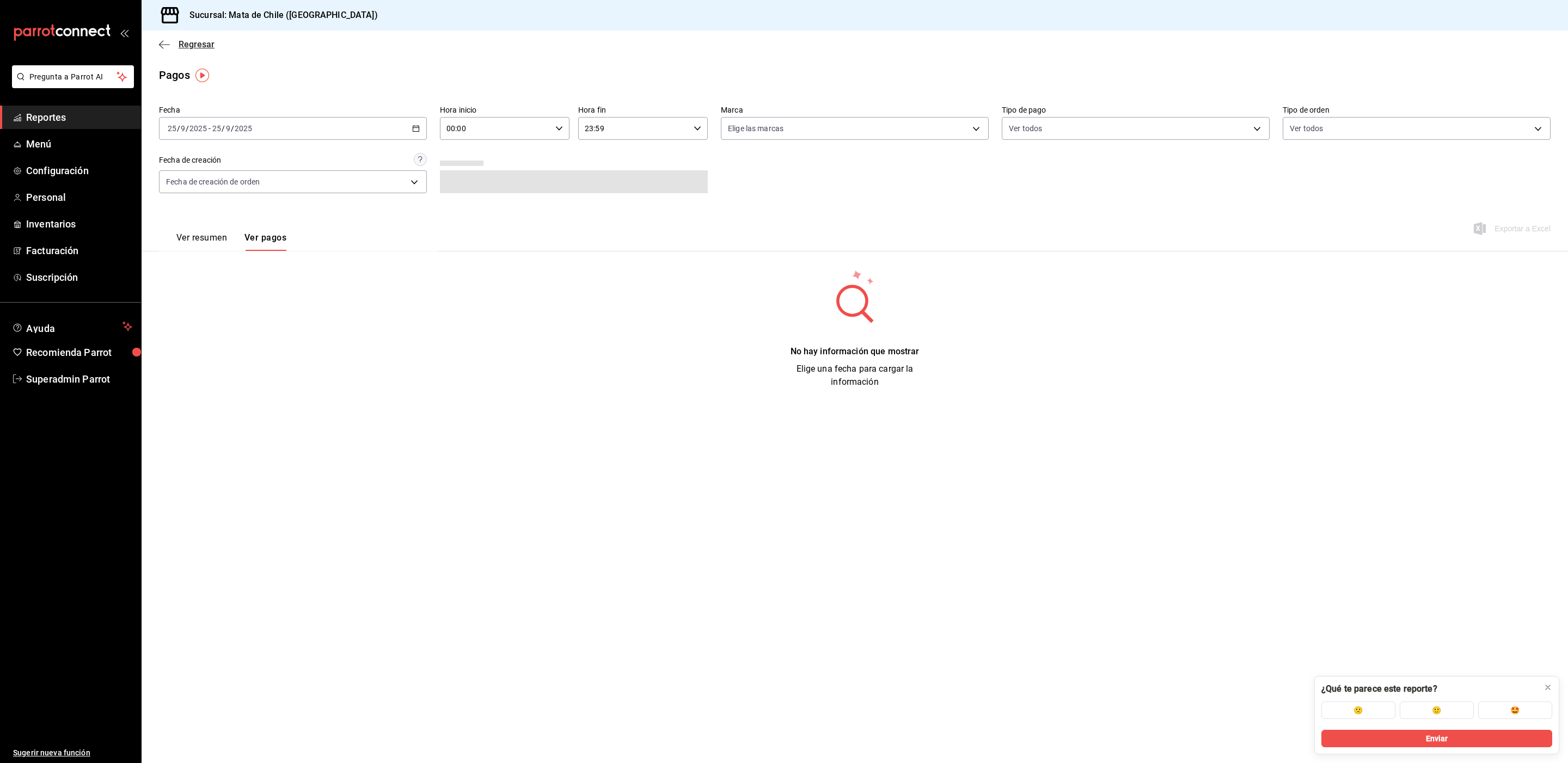
click at [204, 43] on span "Regresar" at bounding box center [196, 44] width 36 height 11
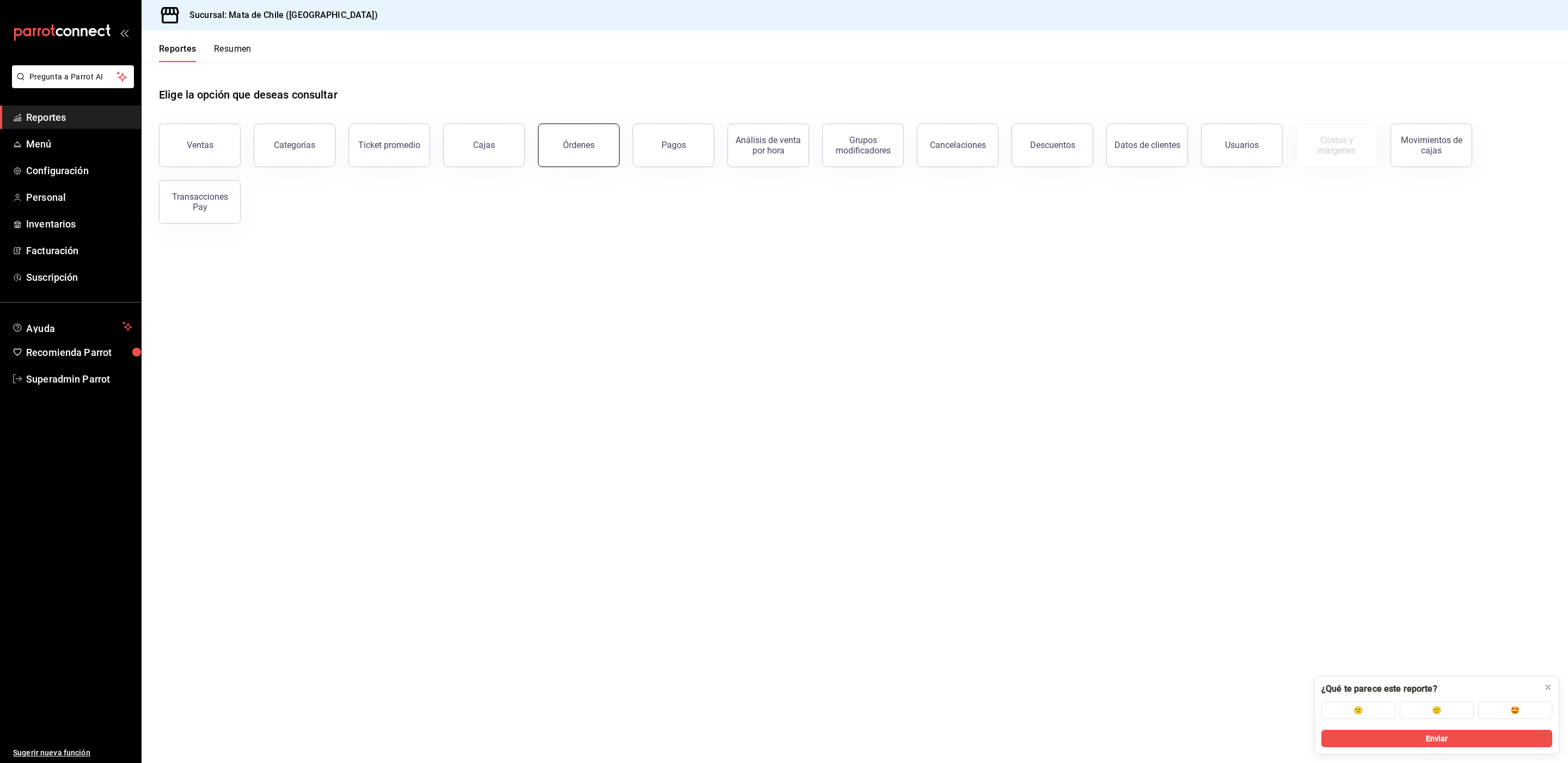
click at [598, 153] on button "Órdenes" at bounding box center [578, 145] width 82 height 43
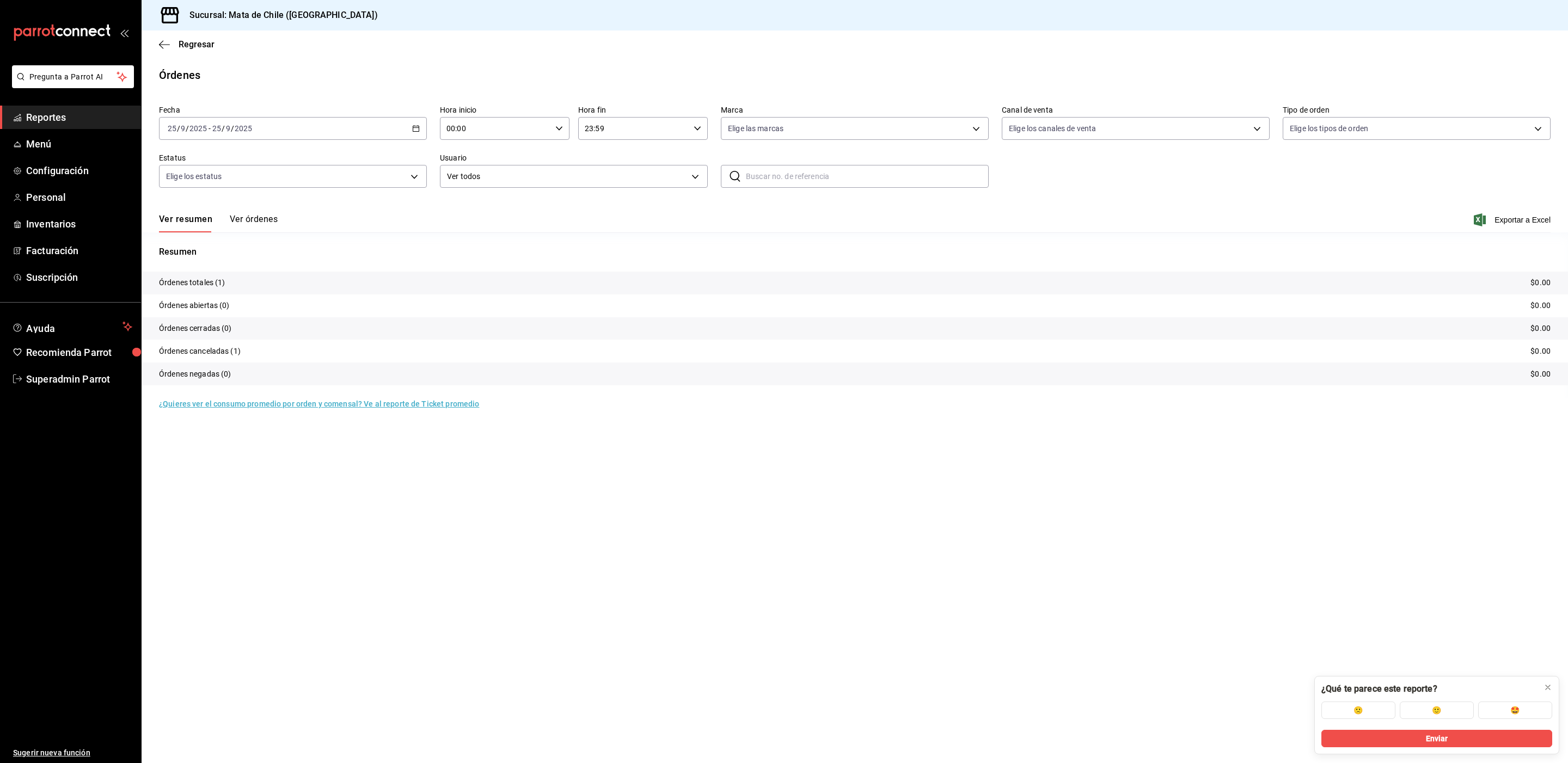
click at [206, 280] on p "Órdenes totales (1)" at bounding box center [192, 283] width 66 height 12
click at [274, 227] on button "Ver órdenes" at bounding box center [253, 223] width 48 height 18
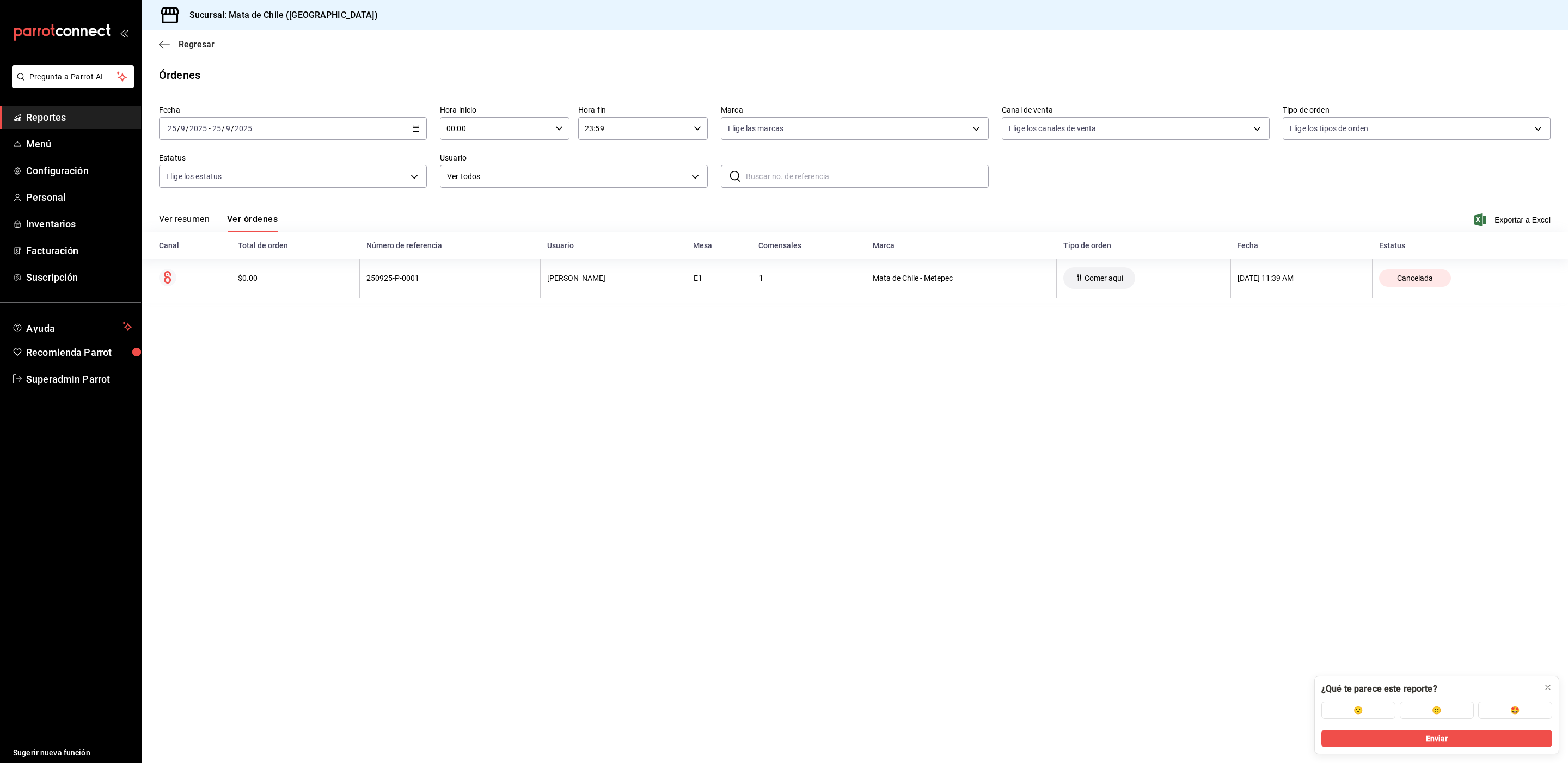
click at [204, 45] on span "Regresar" at bounding box center [196, 44] width 36 height 11
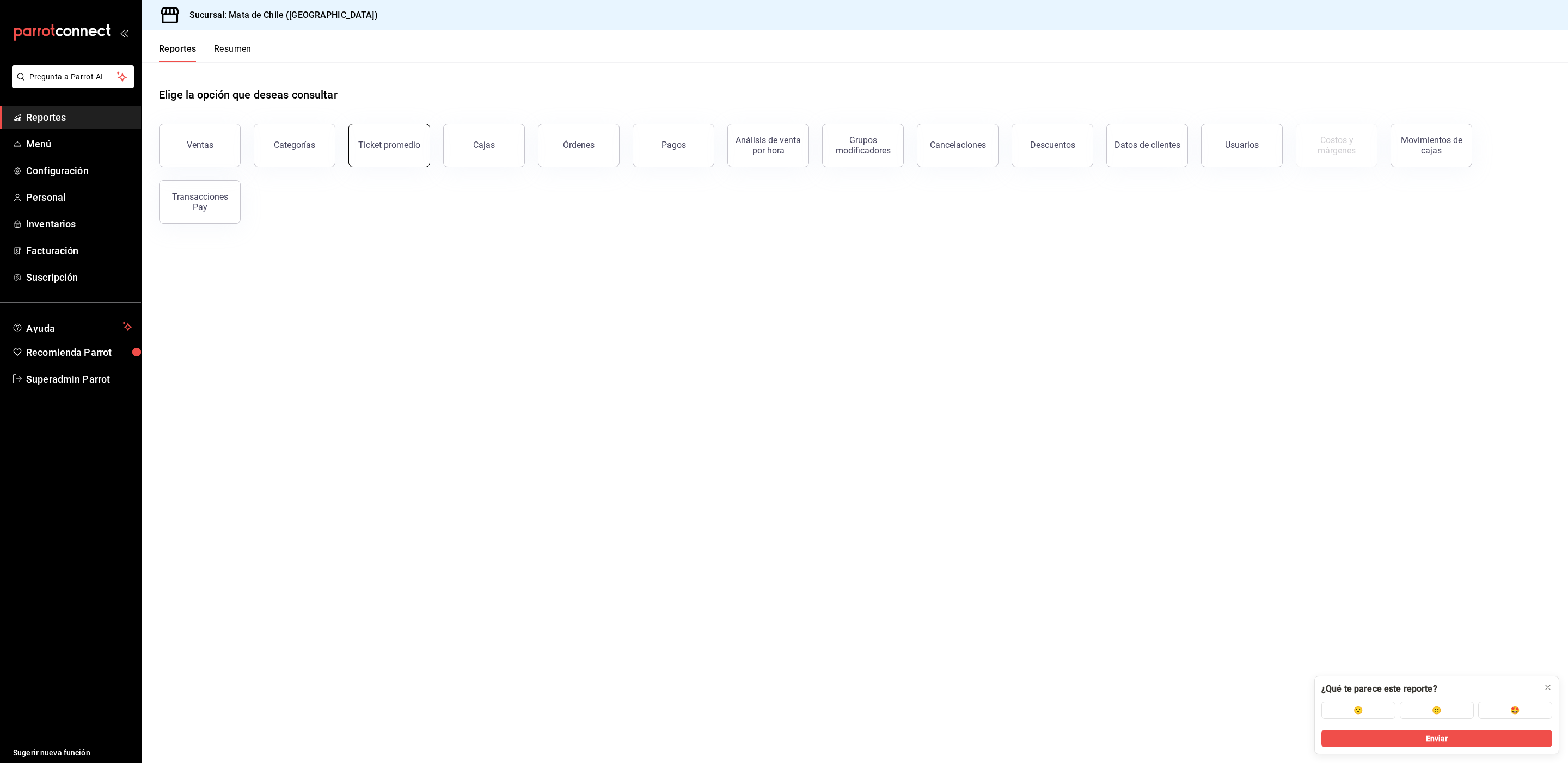
click at [393, 151] on button "Ticket promedio" at bounding box center [389, 145] width 82 height 43
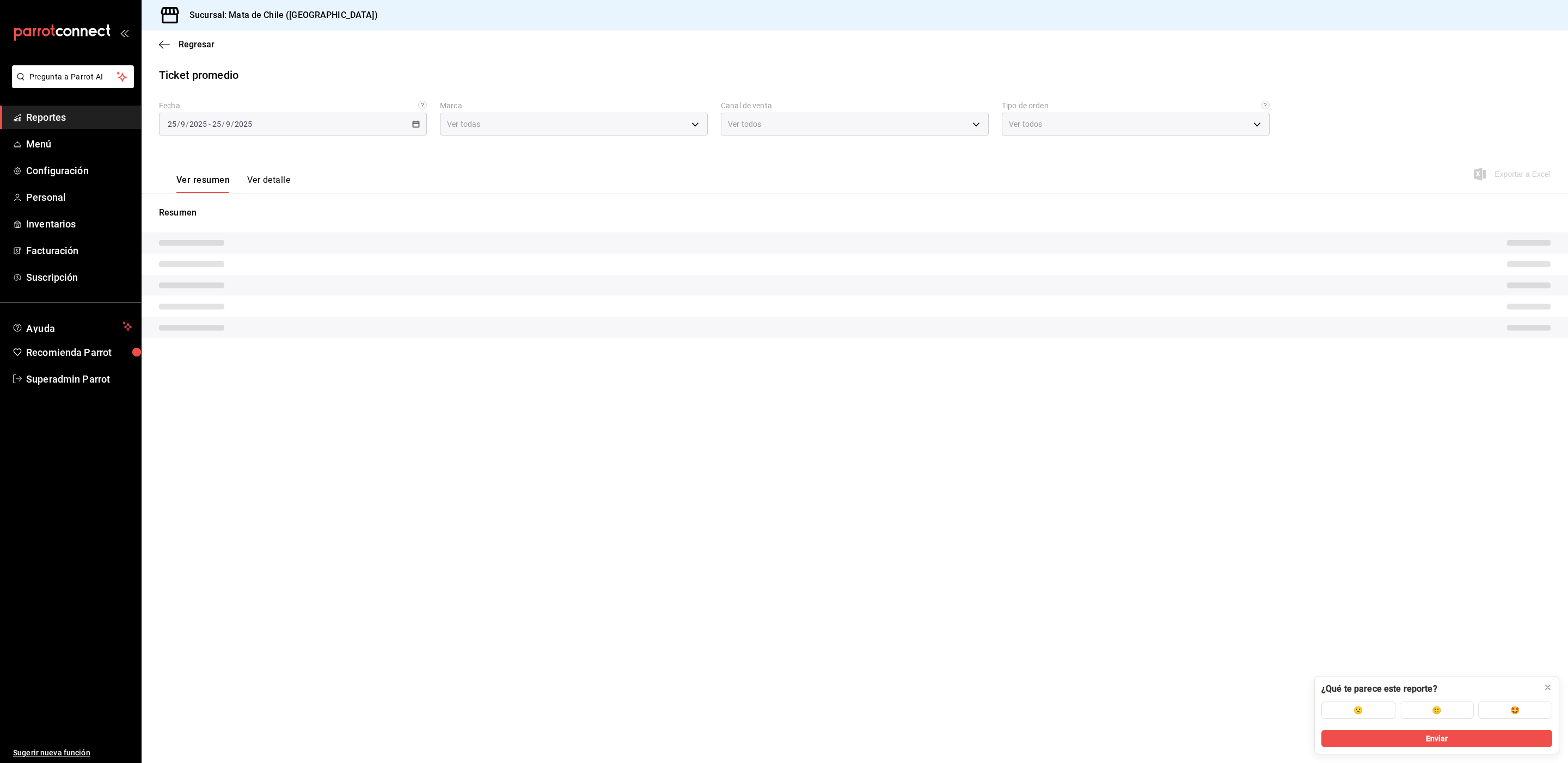
type input "f4b11457-1122-4e93-a1fc-b810eb3748b2"
type input "PARROT,UBER_EATS,RAPPI,DIDI_FOOD,ONLINE"
type input "40862382-4720-4de6-8e20-805778d022b7,EXTERNAL"
click at [209, 41] on span "Regresar" at bounding box center [196, 44] width 36 height 11
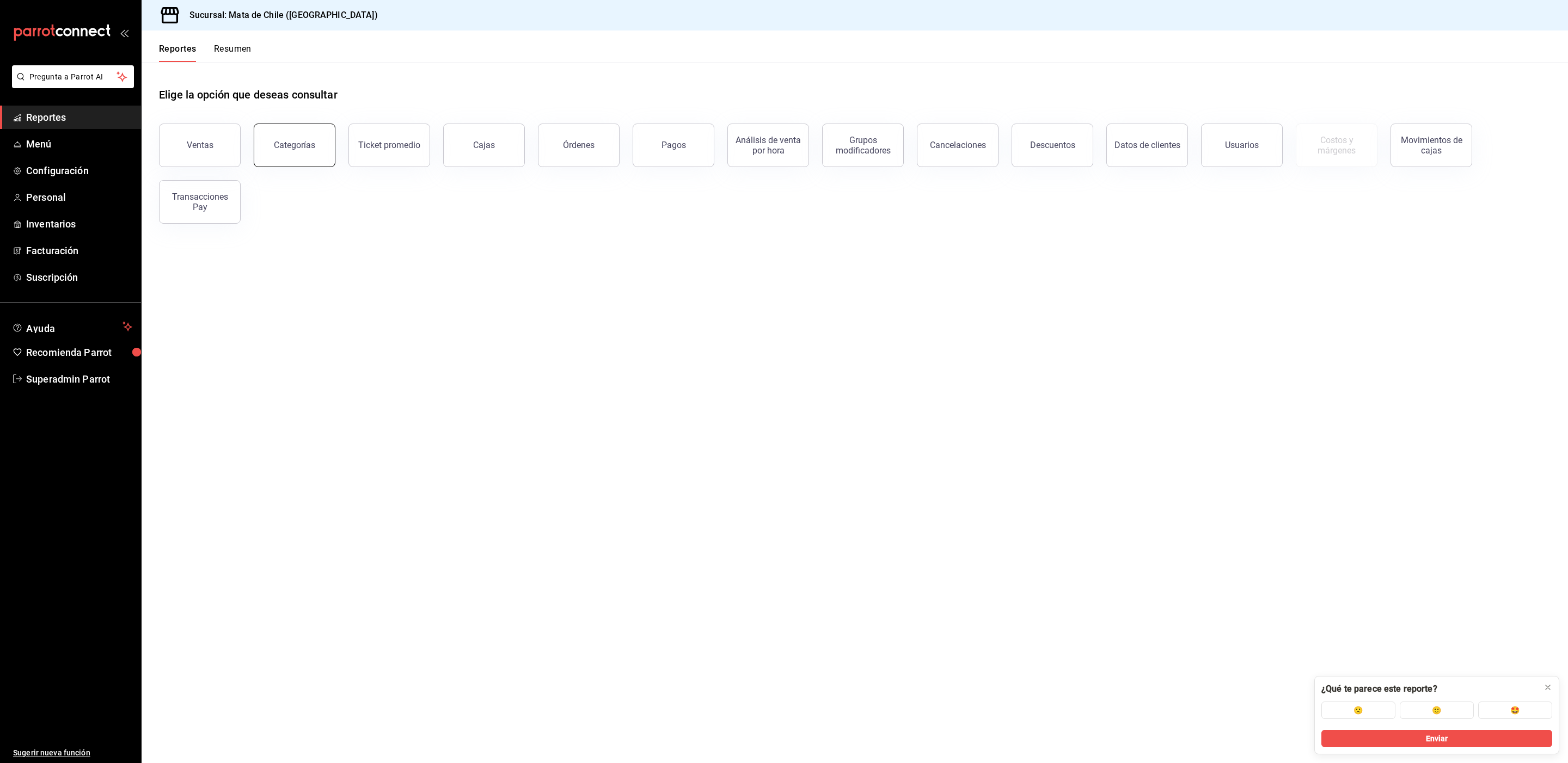
click at [280, 163] on button "Categorías" at bounding box center [294, 145] width 82 height 43
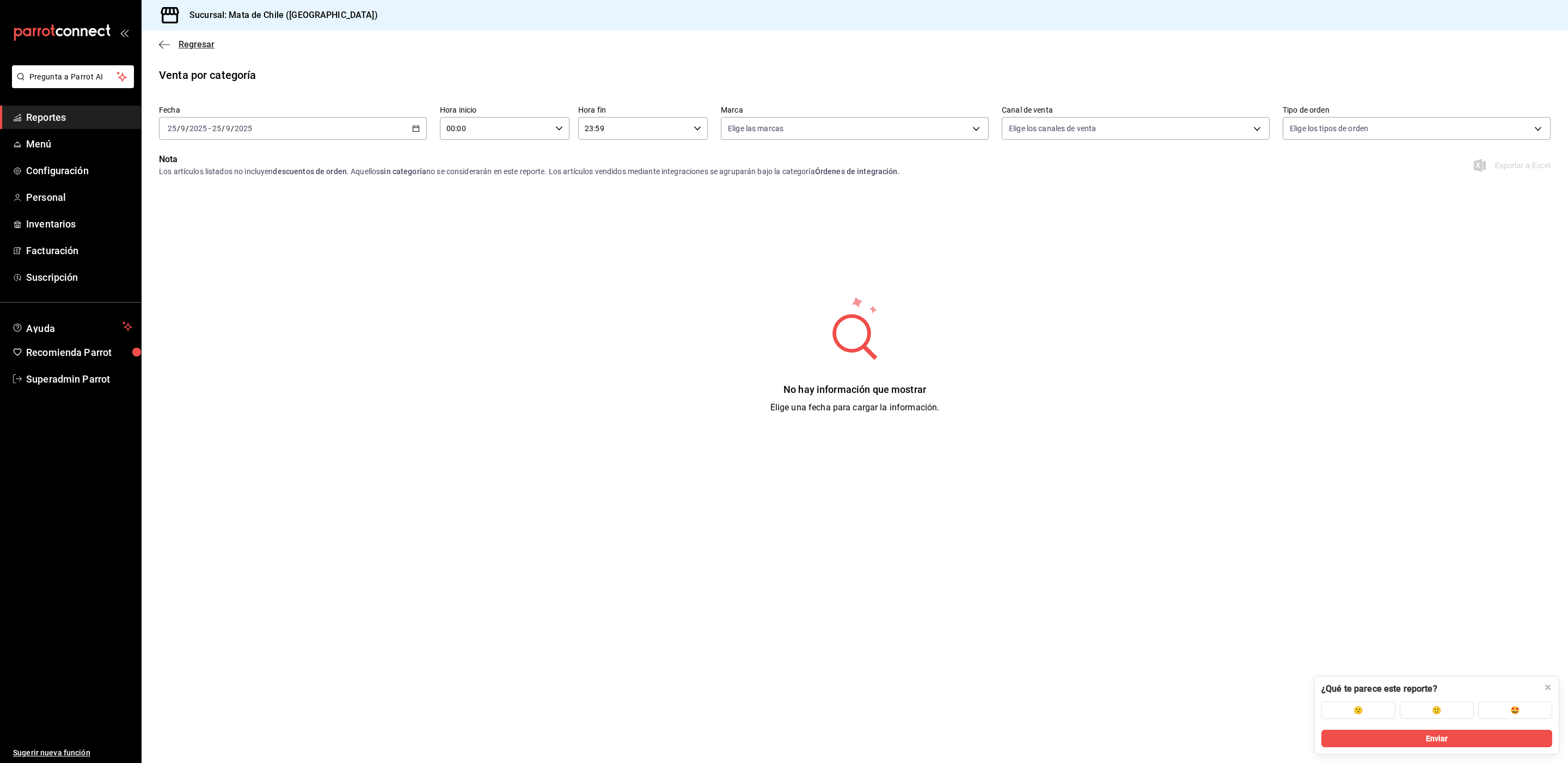
click at [197, 45] on span "Regresar" at bounding box center [196, 44] width 36 height 11
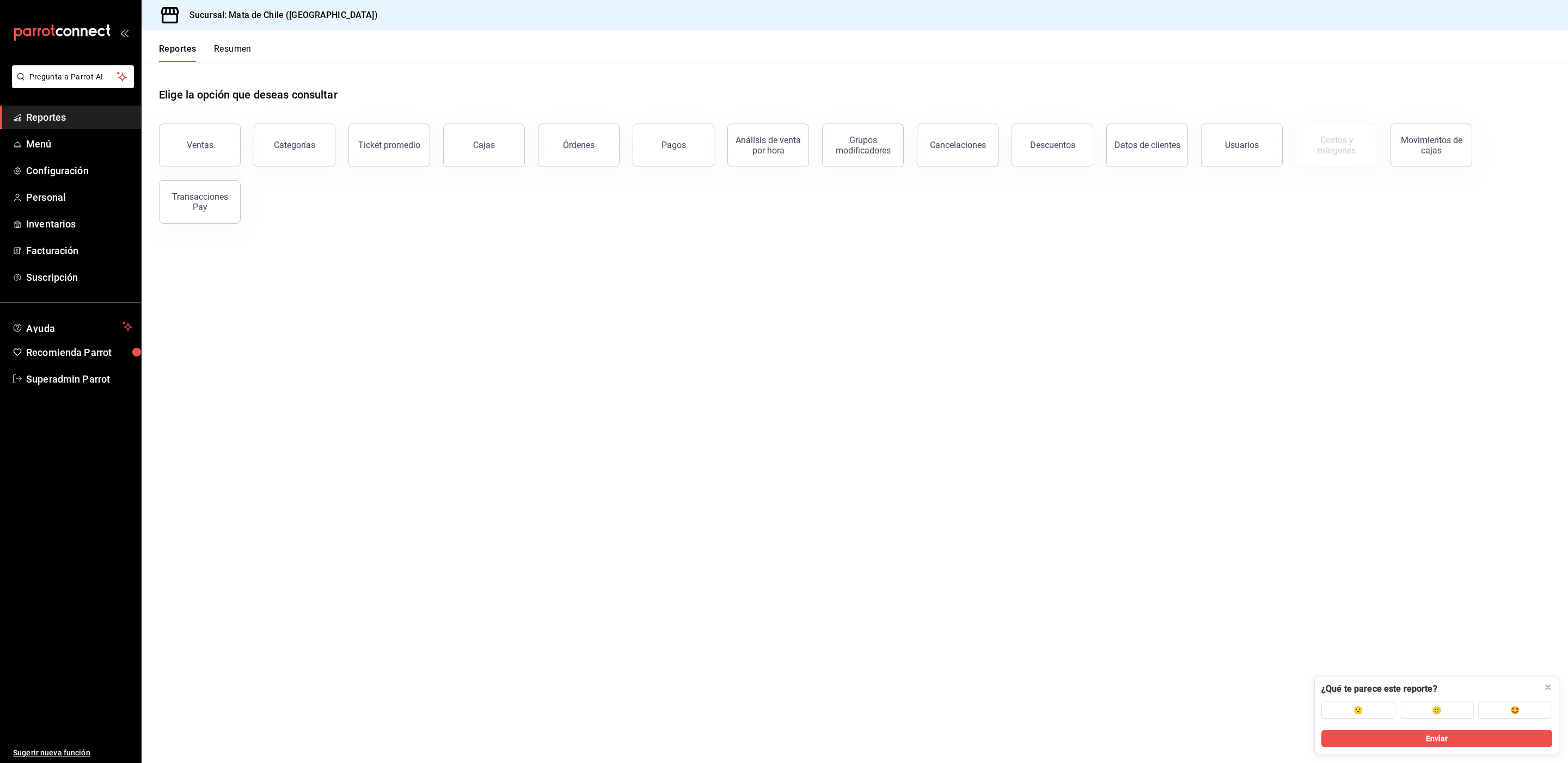
click at [423, 572] on main "Elige la opción que deseas consultar Ventas Categorías Ticket promedio Cajas Ór…" at bounding box center [854, 413] width 1426 height 702
click at [1205, 154] on button "Usuarios" at bounding box center [1241, 145] width 82 height 43
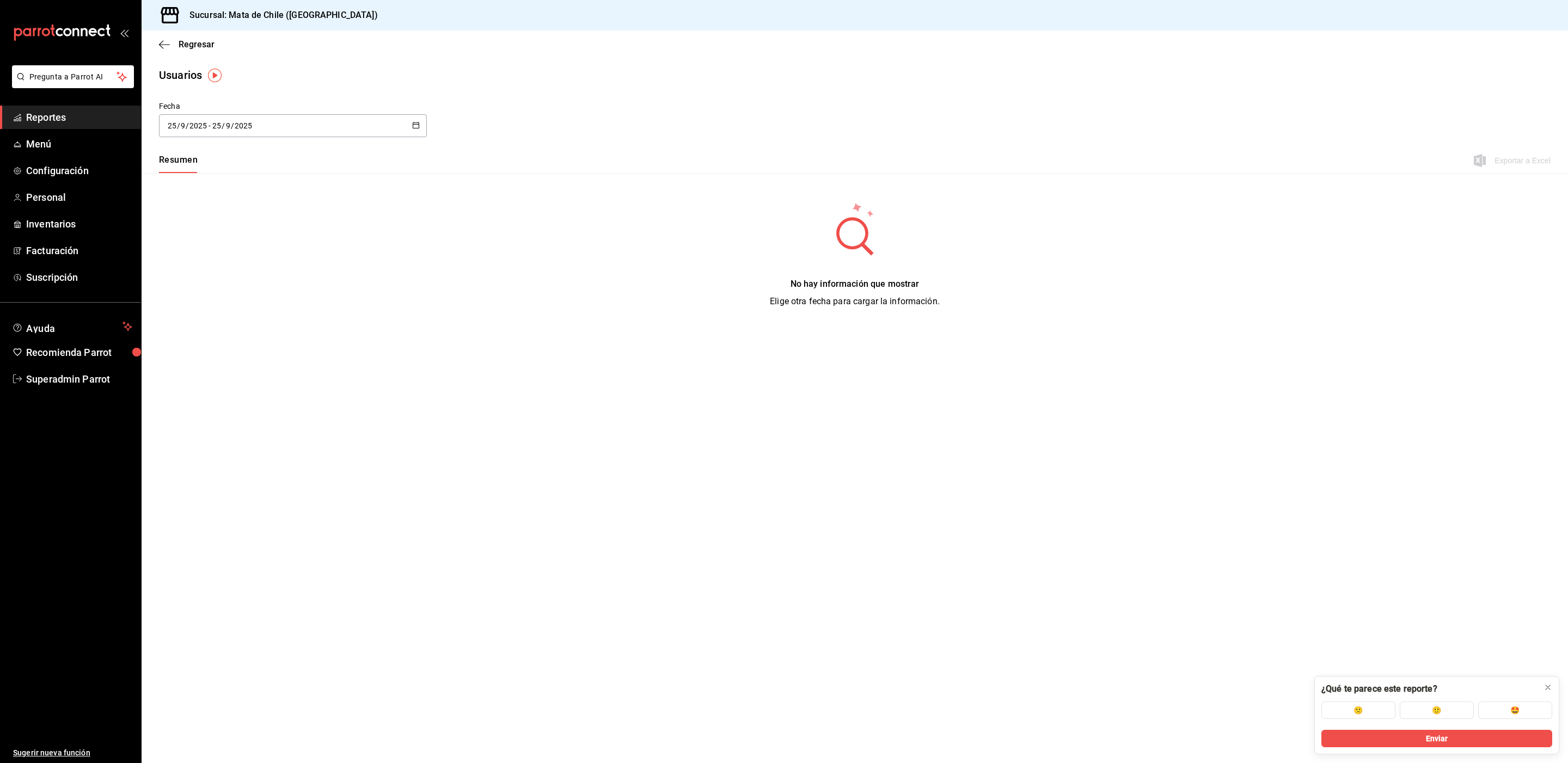
click at [419, 134] on div "[DATE] [DATE] - [DATE] [DATE]" at bounding box center [293, 126] width 268 height 23
click at [244, 184] on li "Ayer" at bounding box center [210, 185] width 103 height 25
type input "[DATE]"
type input "24"
type input "[DATE]"
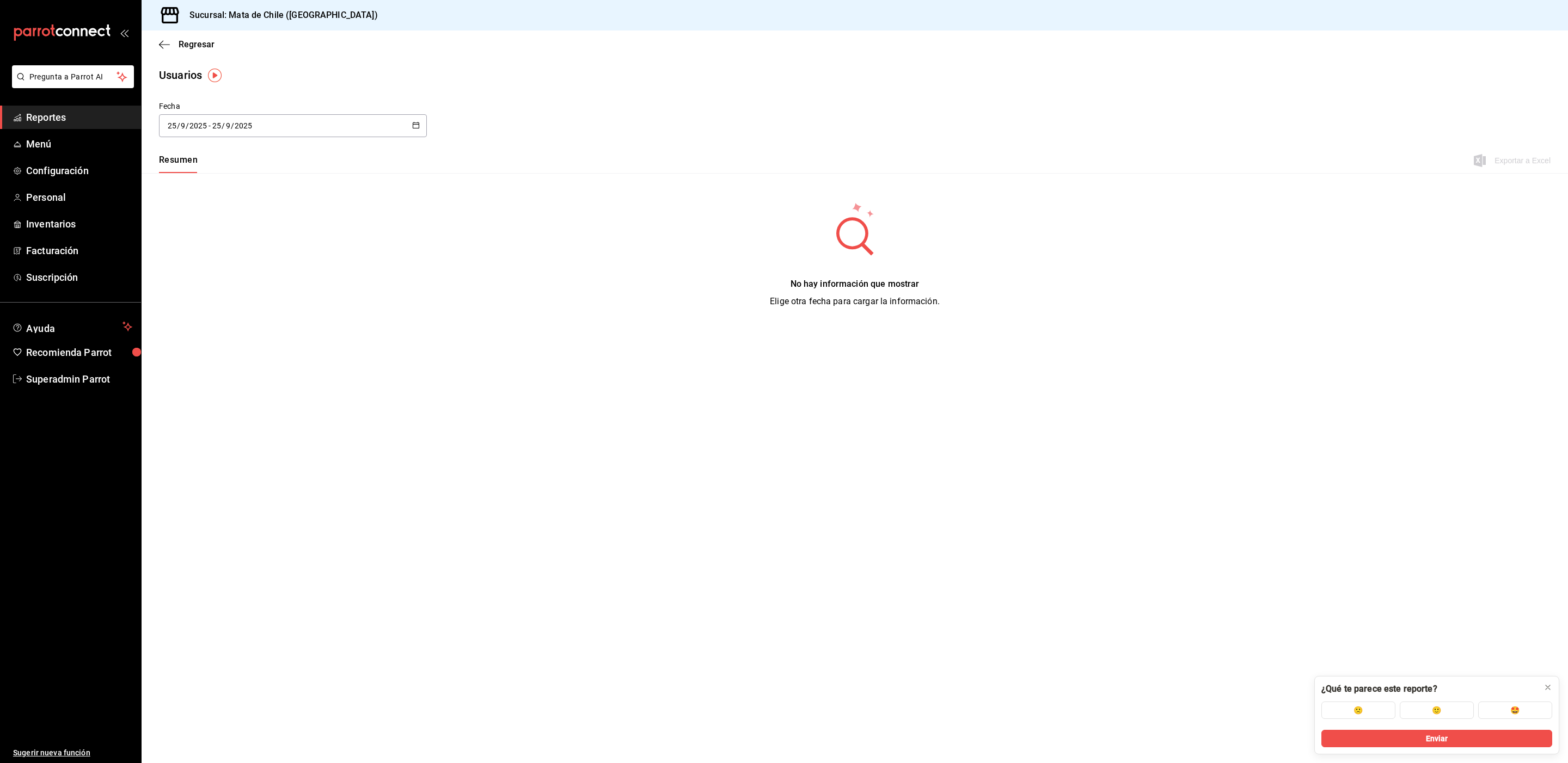
type input "24"
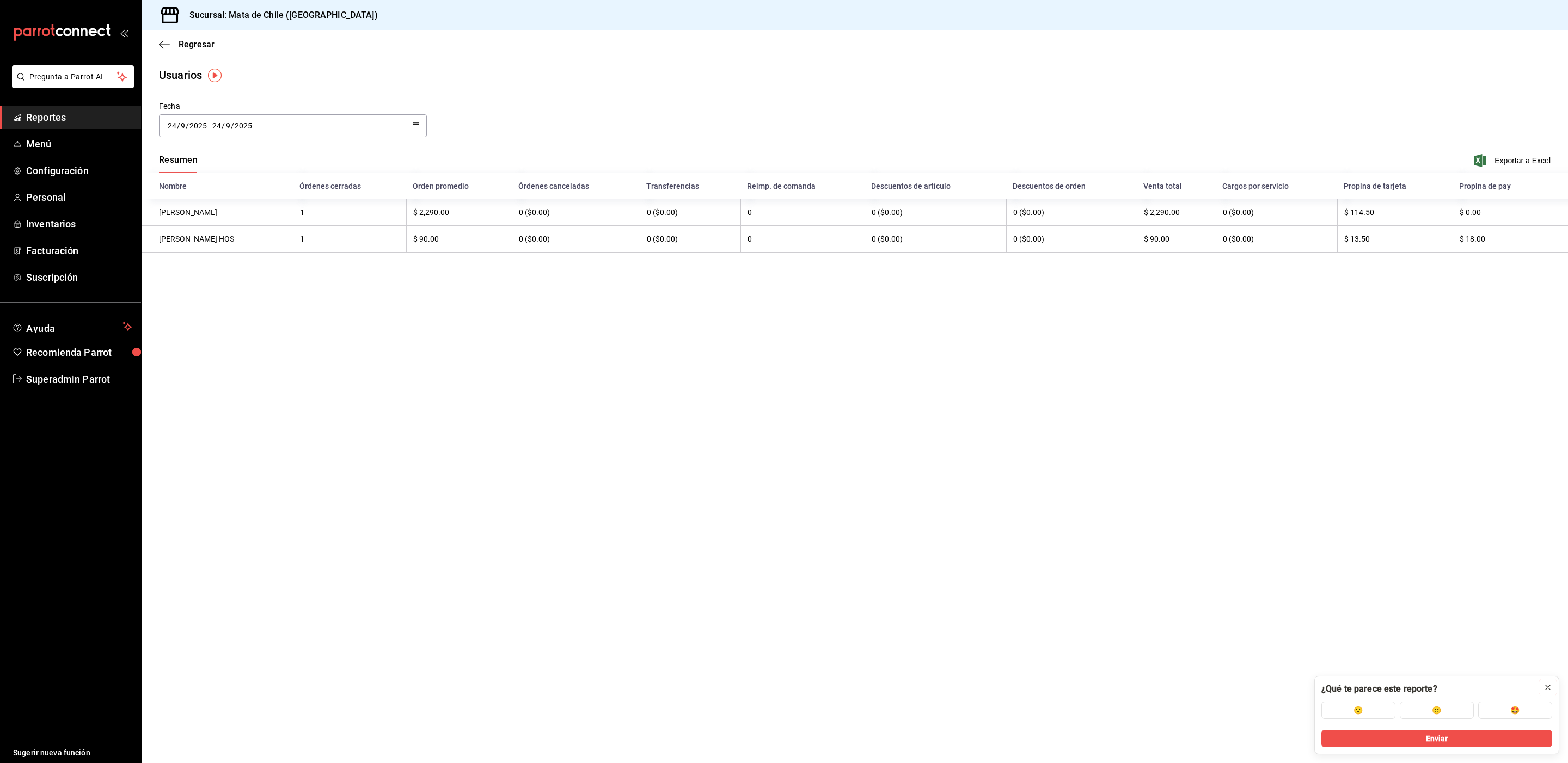
click at [1551, 690] on icon at bounding box center [1547, 687] width 9 height 9
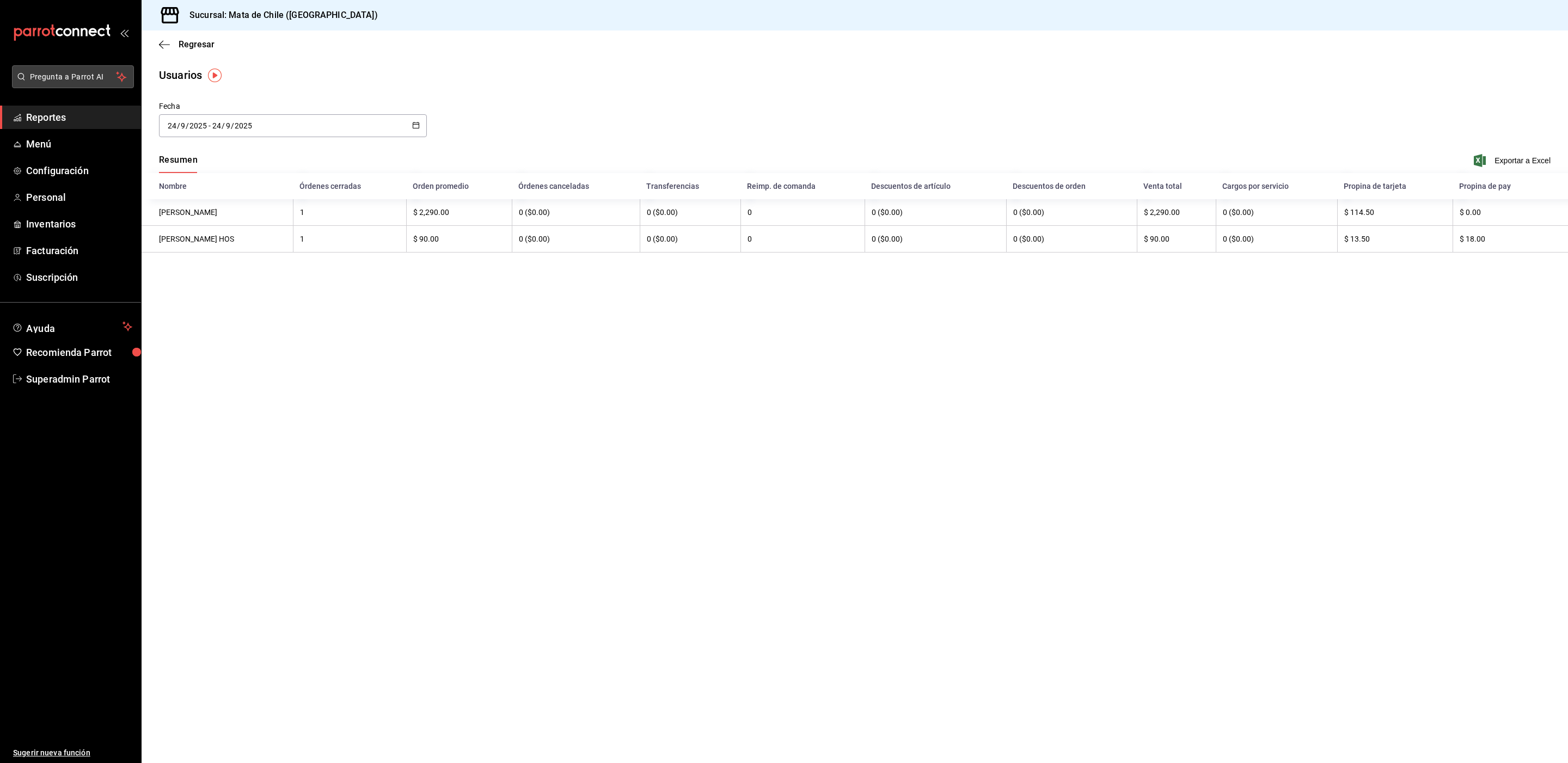
click at [83, 83] on button "Pregunta a Parrot AI" at bounding box center [72, 77] width 122 height 23
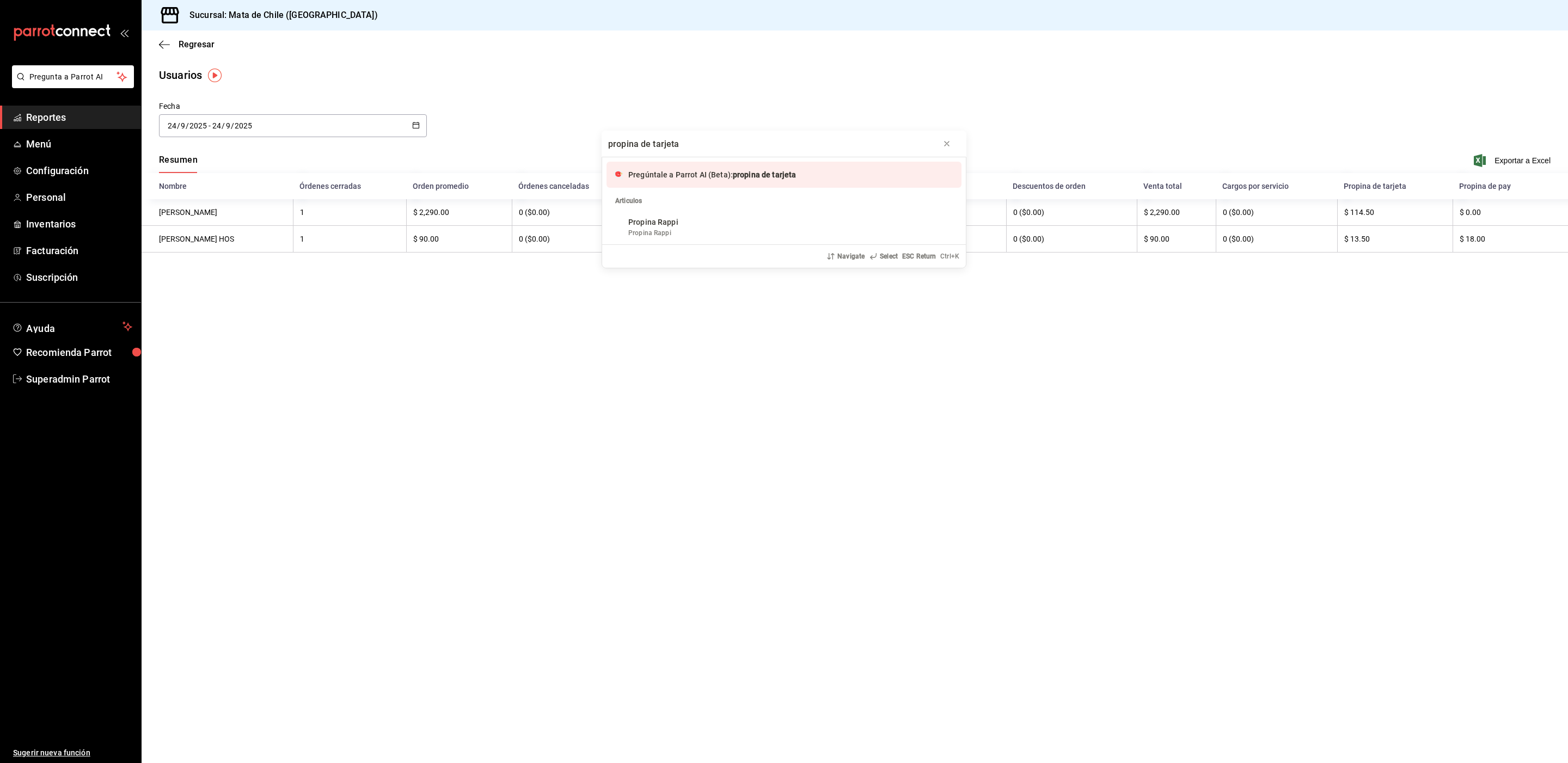
type input "propina de tarjeta"
click at [681, 176] on span "Pregúntale a Parrot AI (Beta):" at bounding box center [680, 175] width 105 height 9
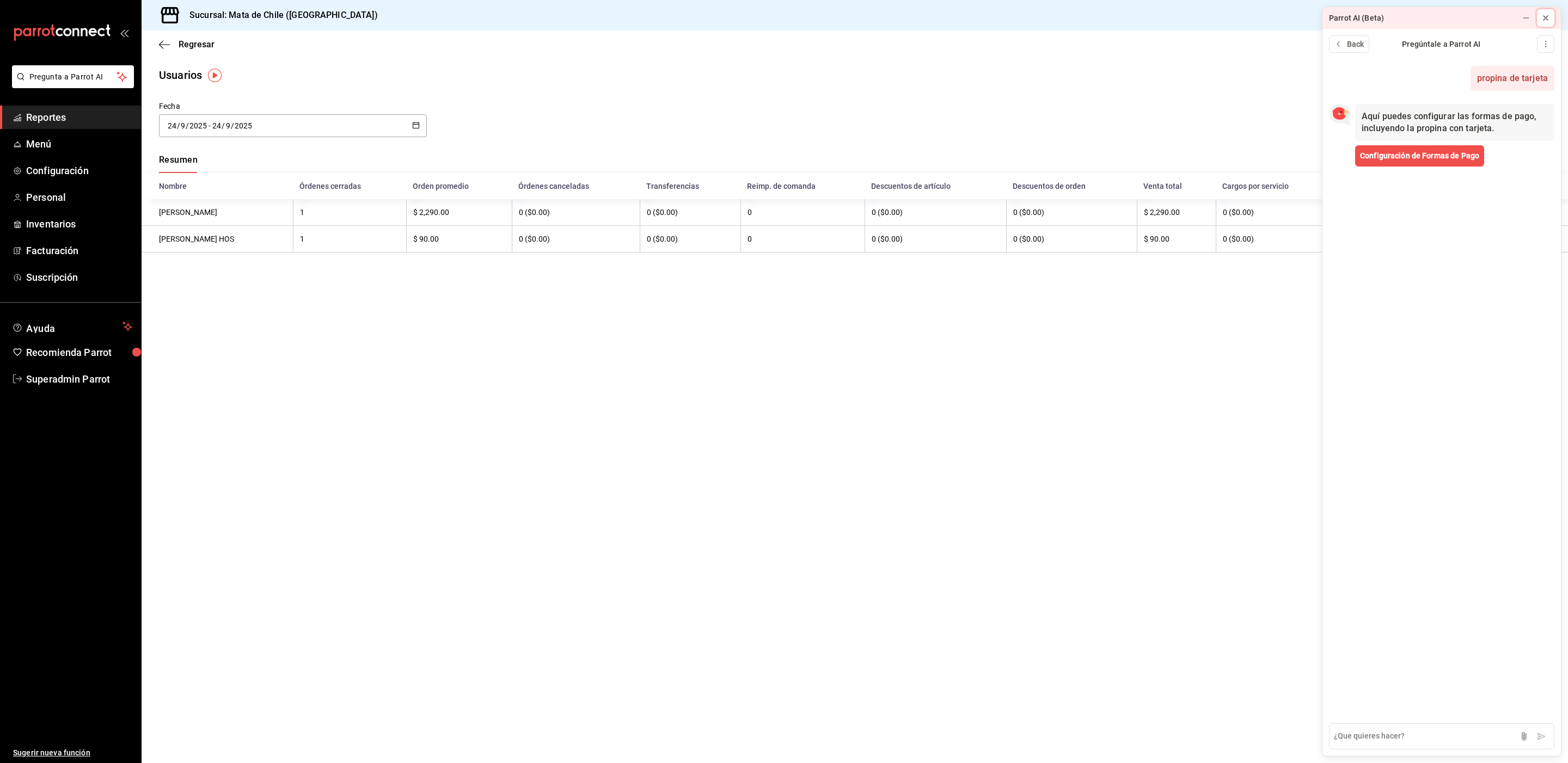
click at [1547, 21] on icon at bounding box center [1545, 17] width 9 height 9
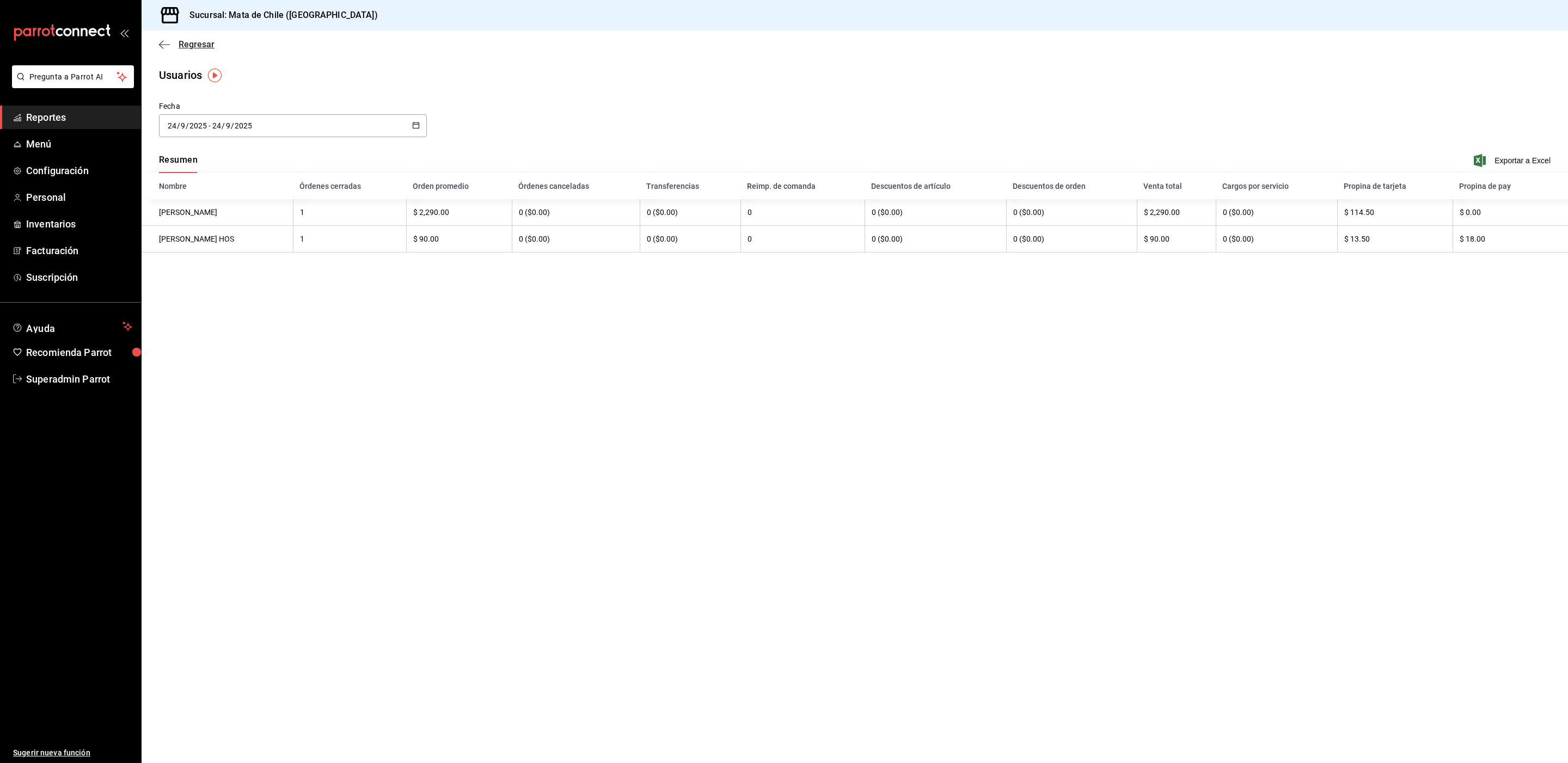
click at [192, 43] on span "Regresar" at bounding box center [196, 44] width 36 height 11
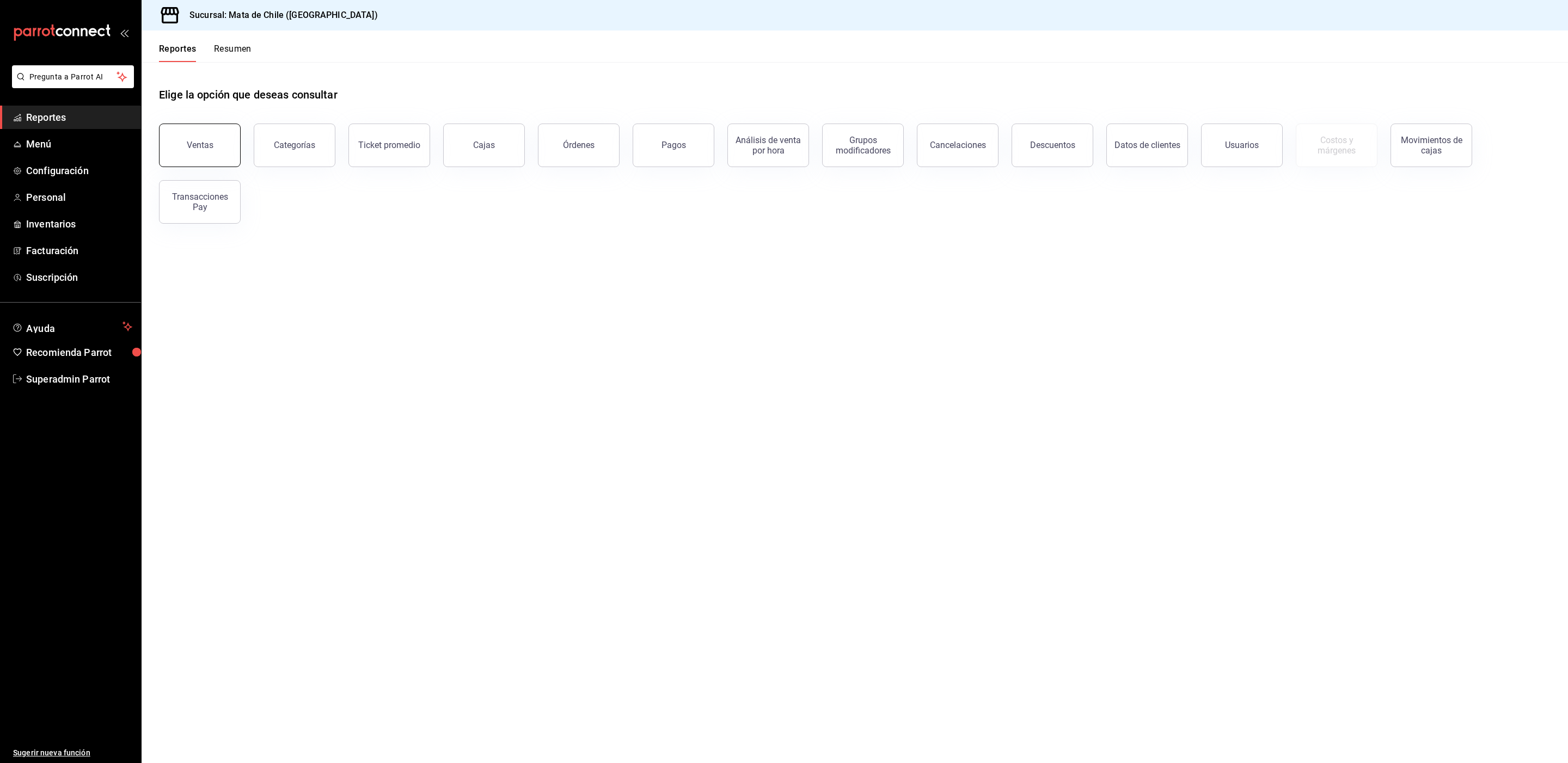
click at [201, 140] on div "Ventas" at bounding box center [201, 145] width 27 height 11
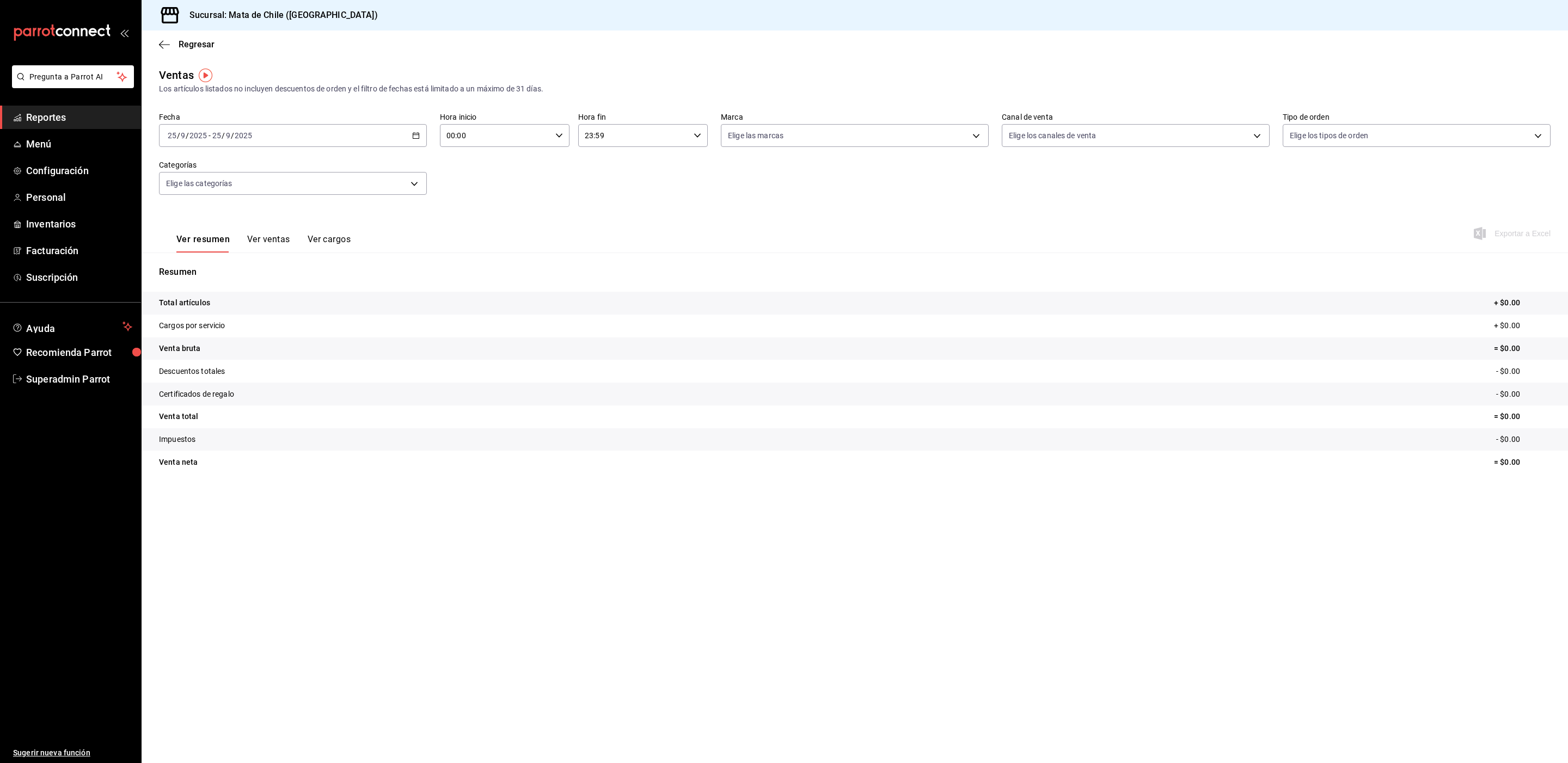
click at [416, 134] on icon "button" at bounding box center [416, 135] width 8 height 8
click at [214, 184] on li "Ayer" at bounding box center [210, 193] width 102 height 25
click at [255, 242] on button "Ver ventas" at bounding box center [269, 243] width 43 height 18
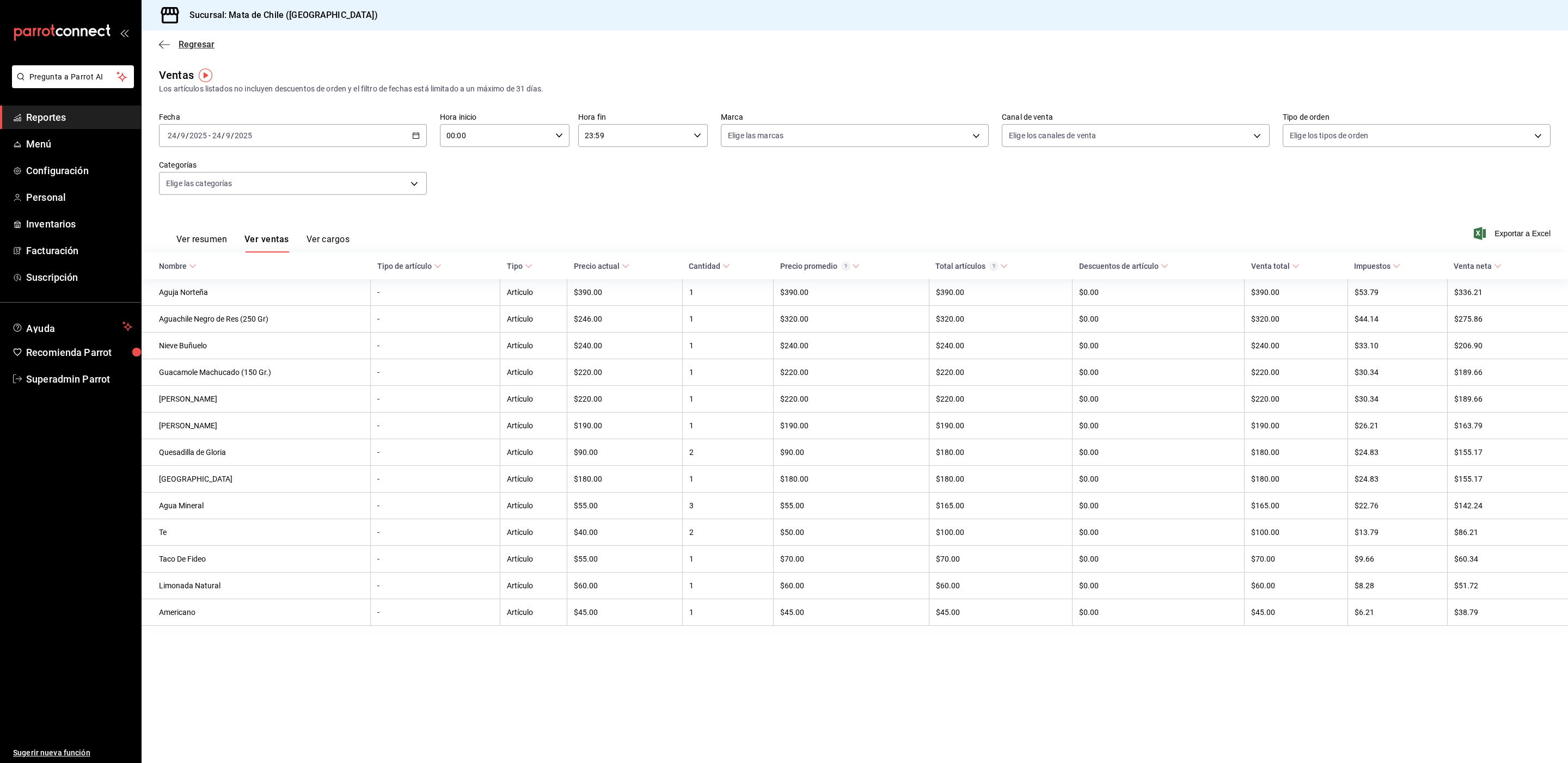
click at [187, 47] on span "Regresar" at bounding box center [196, 44] width 36 height 11
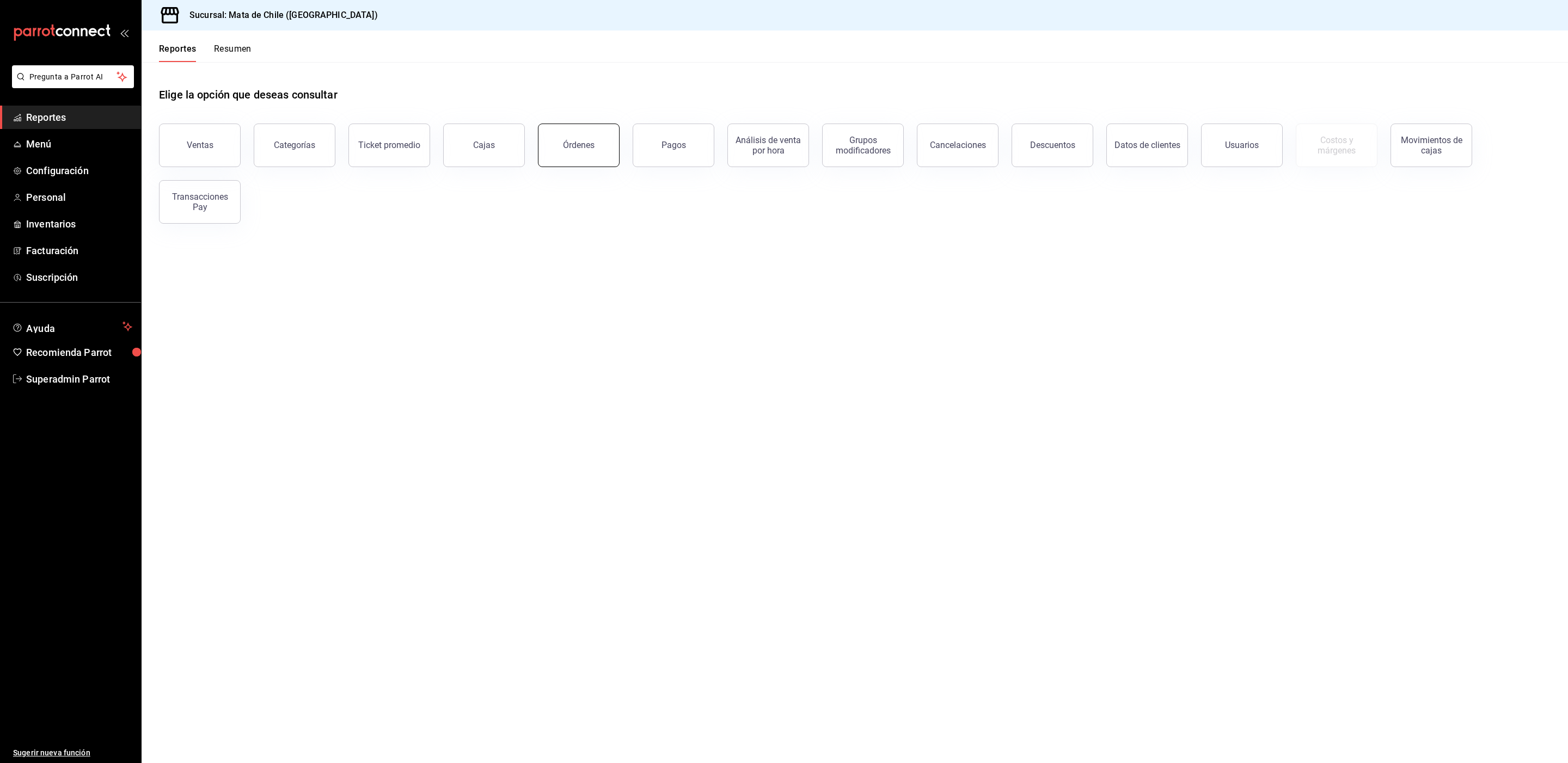
click at [610, 149] on button "Órdenes" at bounding box center [578, 145] width 82 height 43
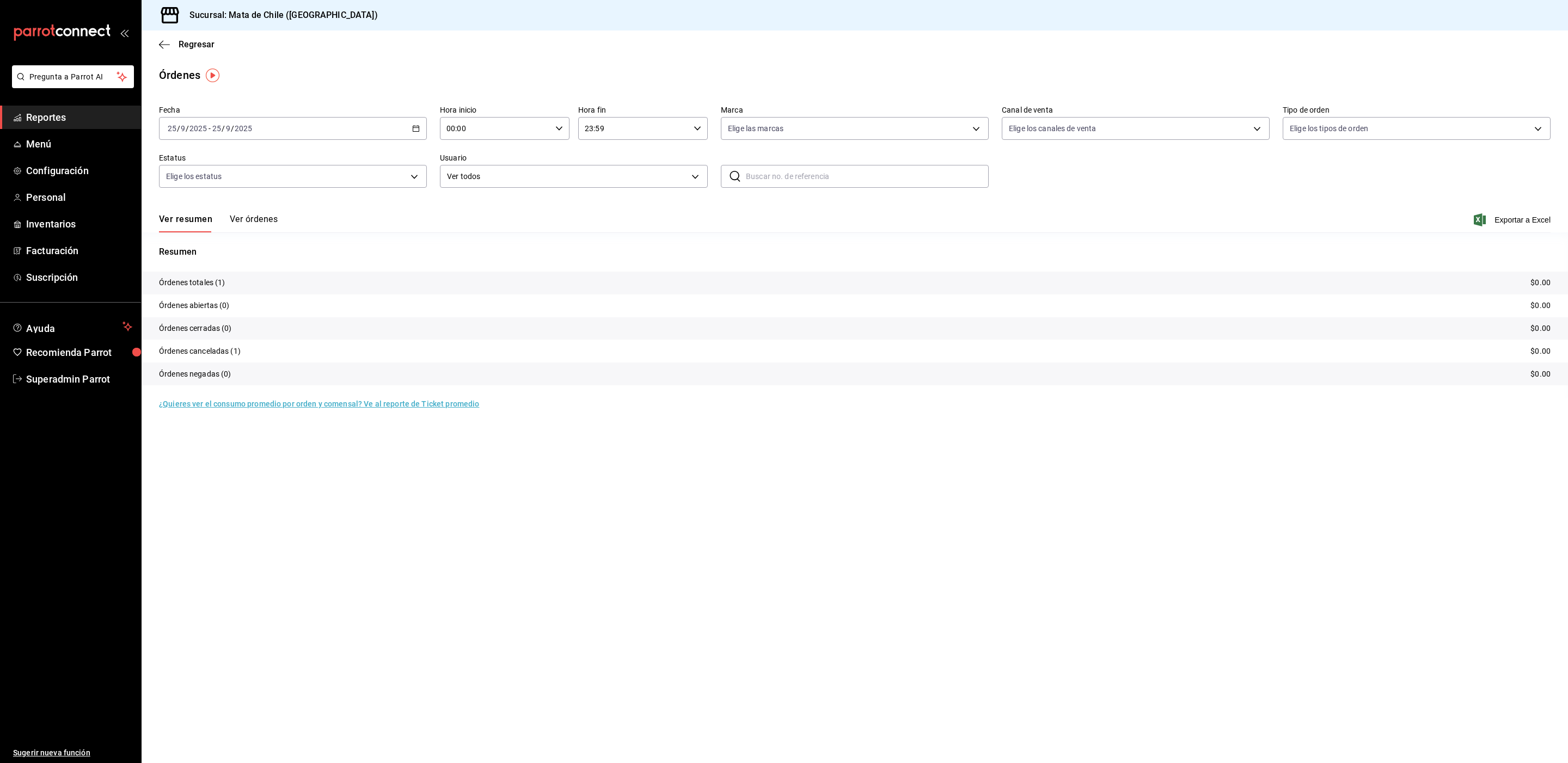
click at [268, 218] on button "Ver órdenes" at bounding box center [253, 223] width 48 height 18
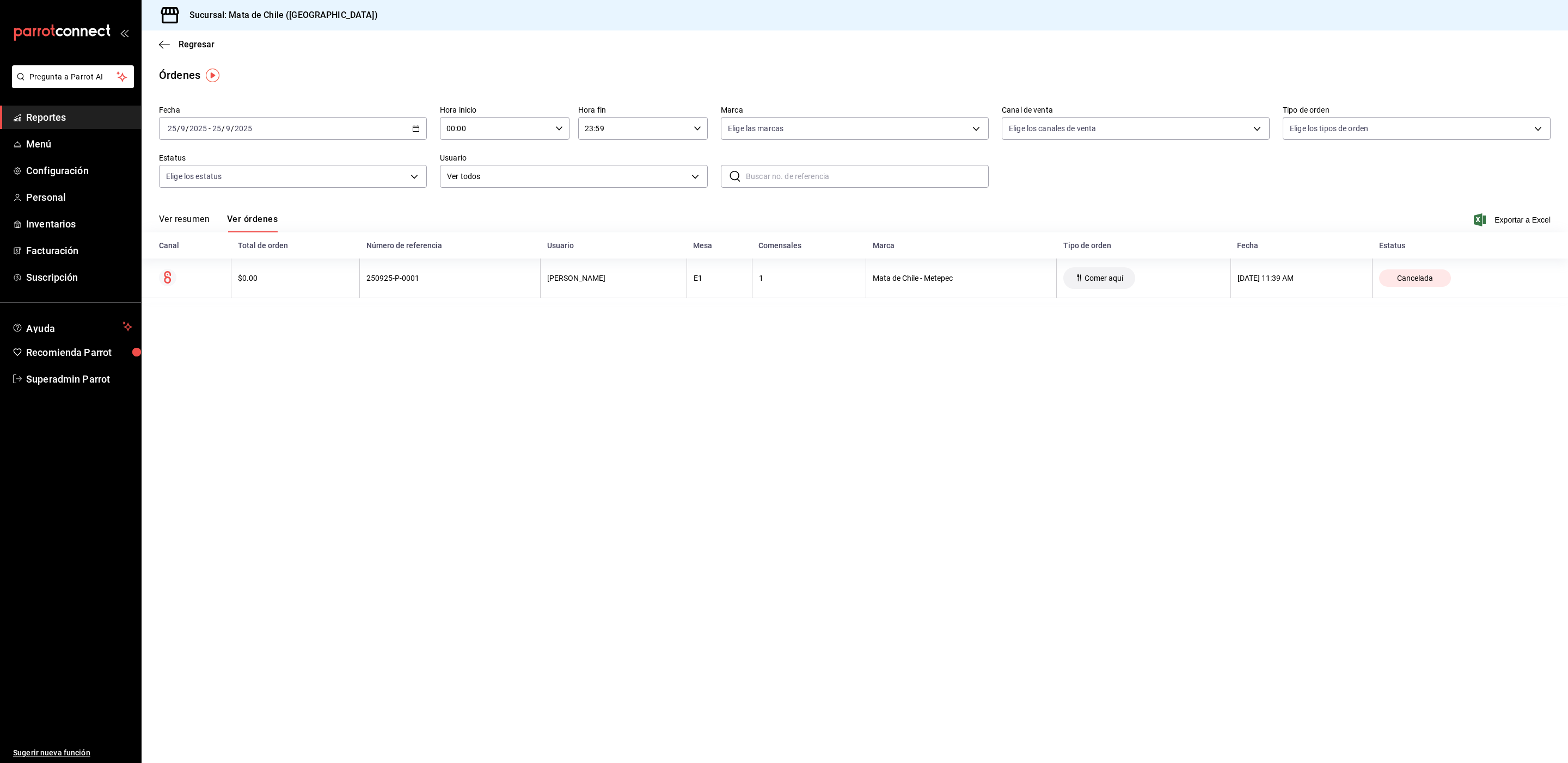
click at [371, 123] on div "[DATE] [DATE] - [DATE] [DATE]" at bounding box center [293, 129] width 268 height 23
click at [211, 184] on span "Ayer" at bounding box center [210, 186] width 84 height 12
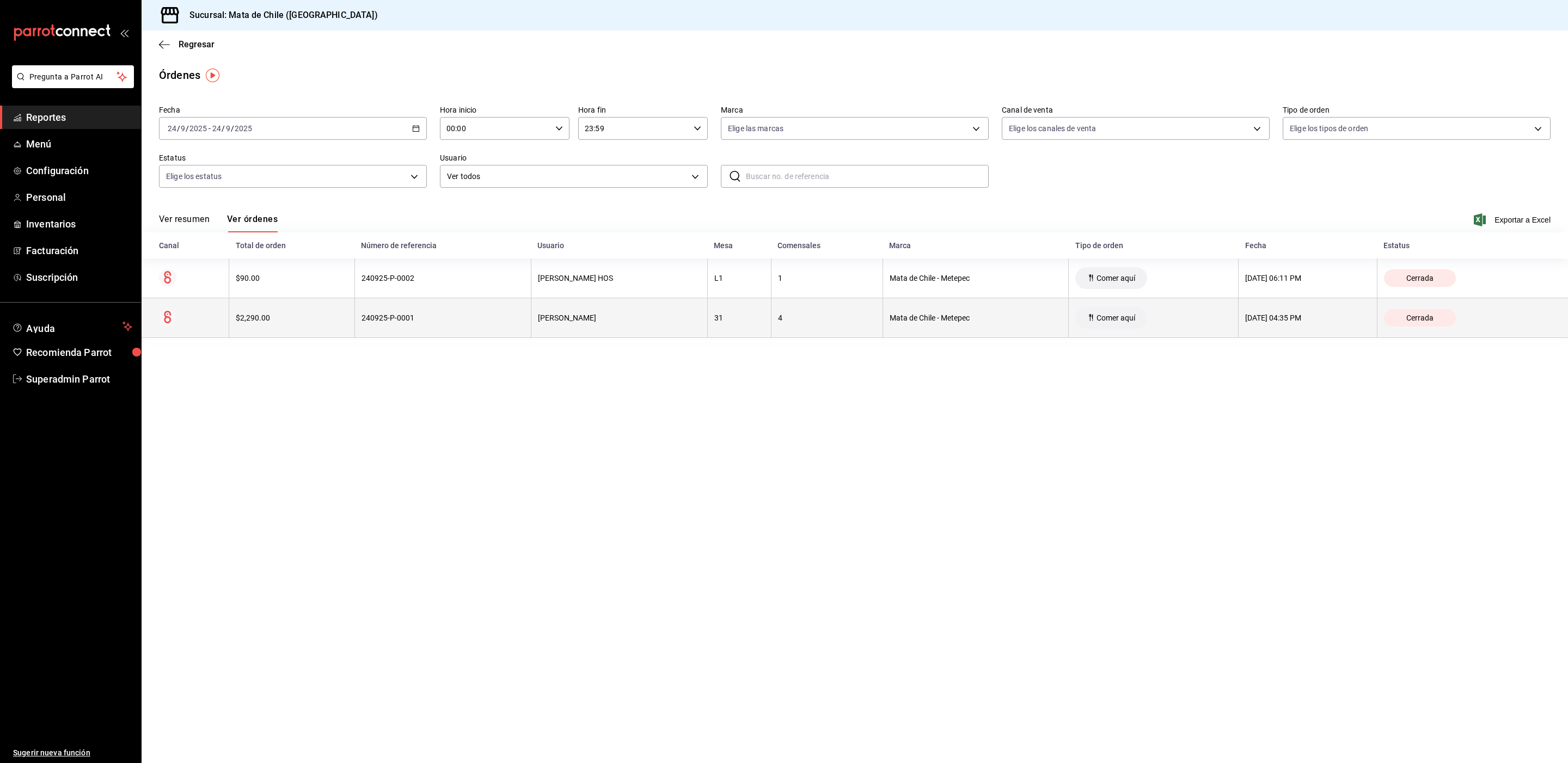
click at [923, 327] on th "Mata de Chile - Metepec" at bounding box center [976, 318] width 186 height 39
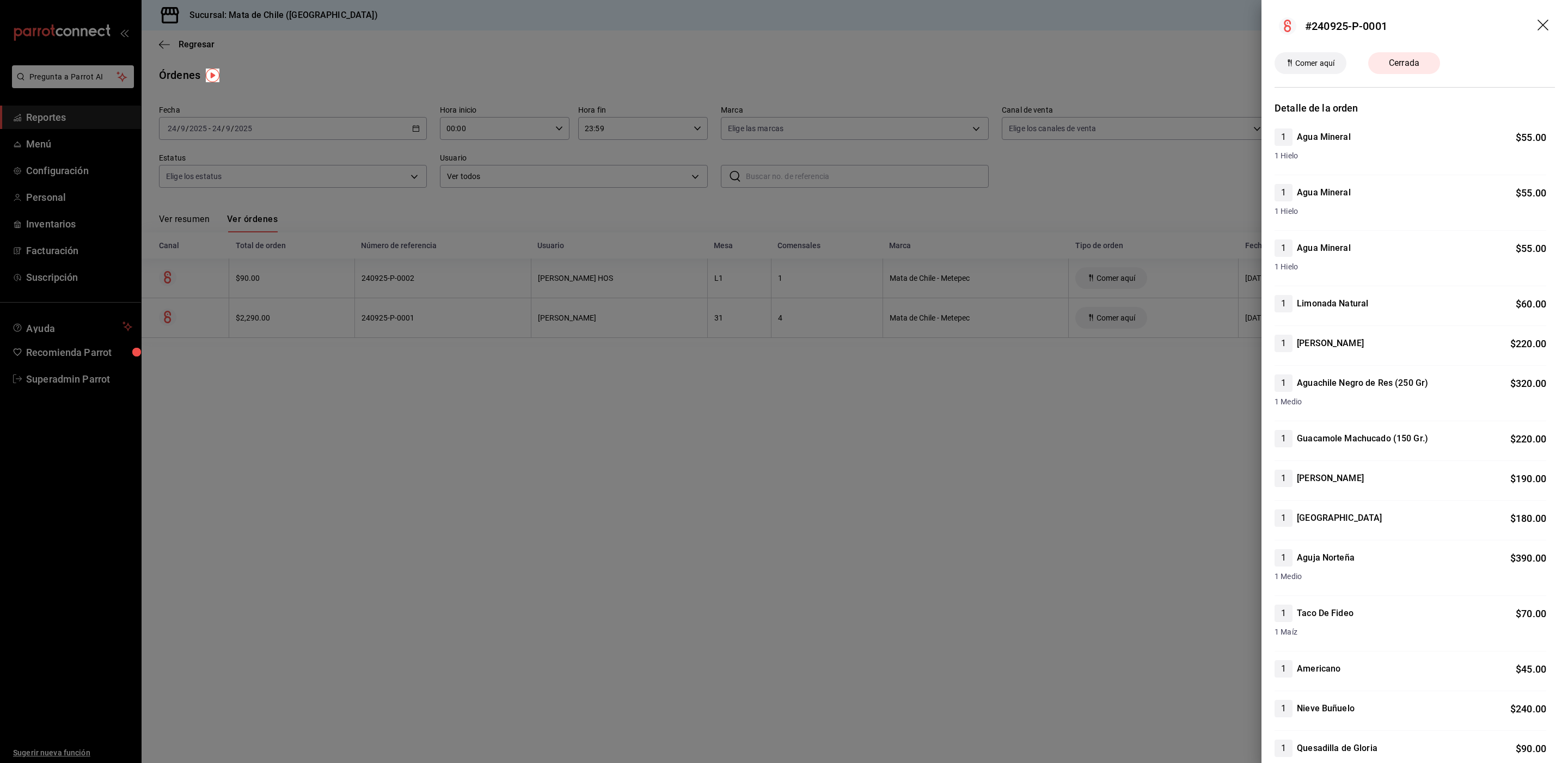
click at [725, 92] on div at bounding box center [784, 381] width 1568 height 763
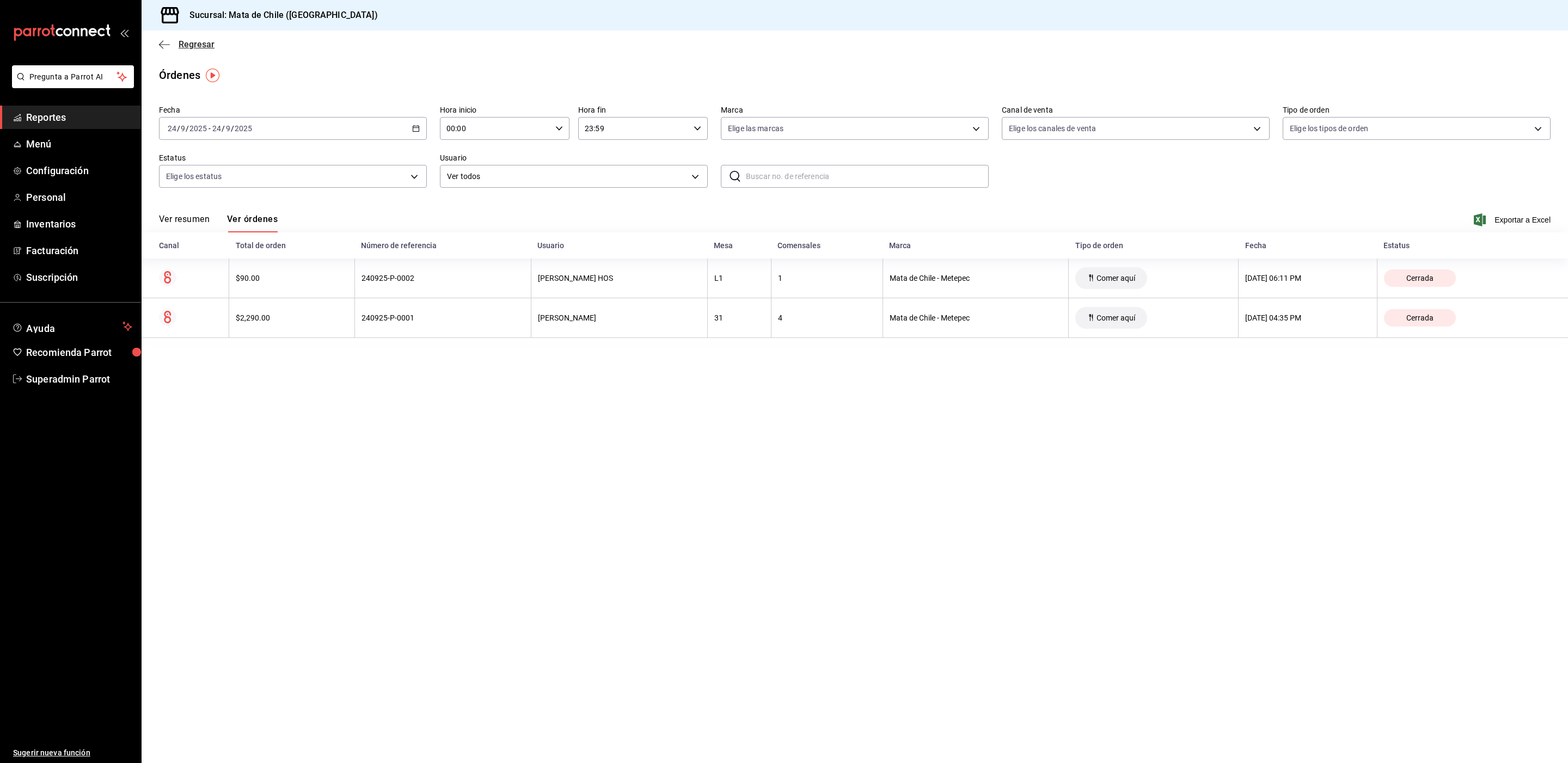
click at [201, 41] on span "Regresar" at bounding box center [196, 44] width 36 height 11
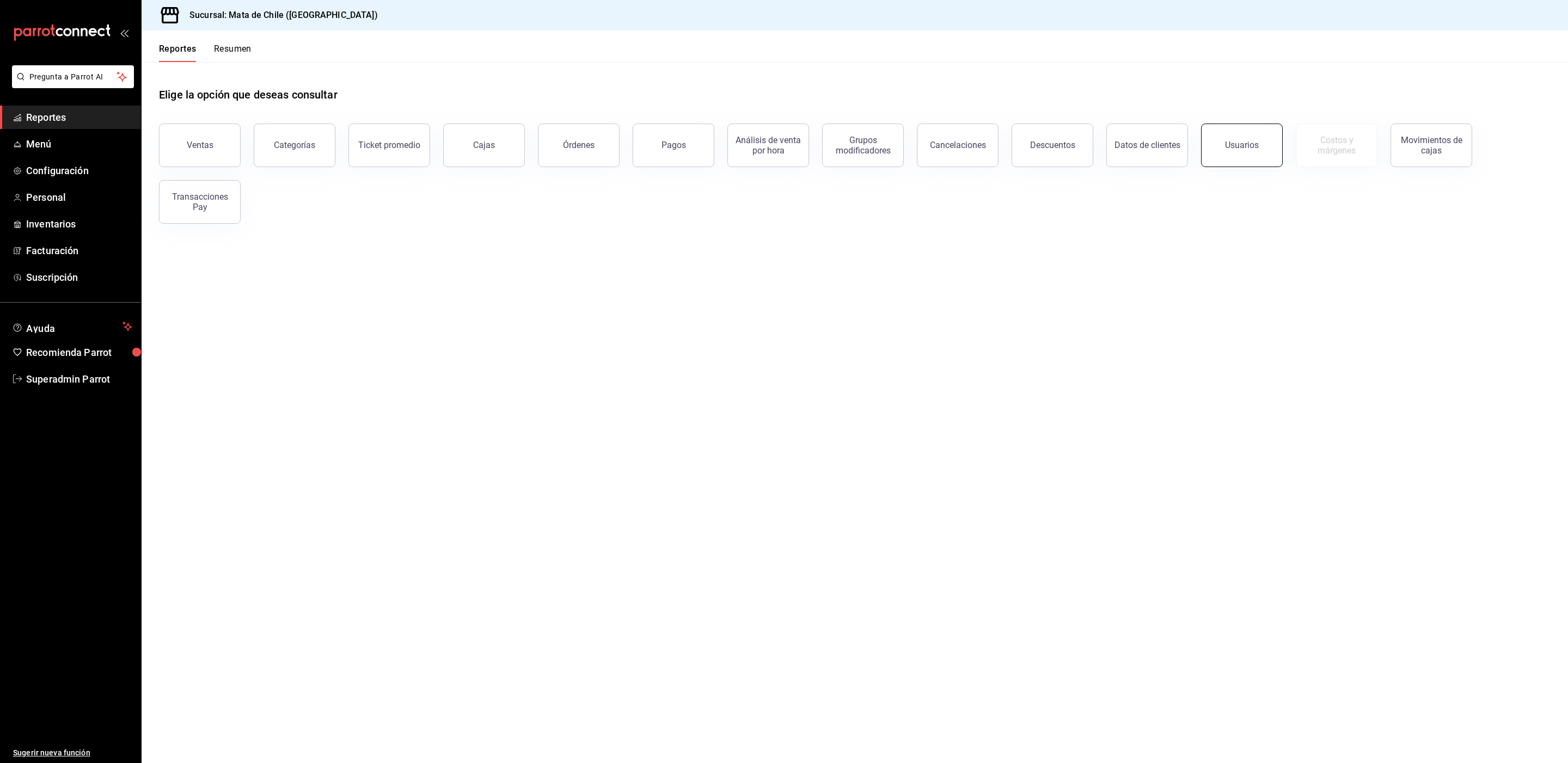
drag, startPoint x: 1196, startPoint y: 147, endPoint x: 1202, endPoint y: 147, distance: 6.0
click at [1202, 147] on div "Usuarios" at bounding box center [1235, 138] width 95 height 57
click at [1205, 147] on button "Usuarios" at bounding box center [1241, 145] width 82 height 43
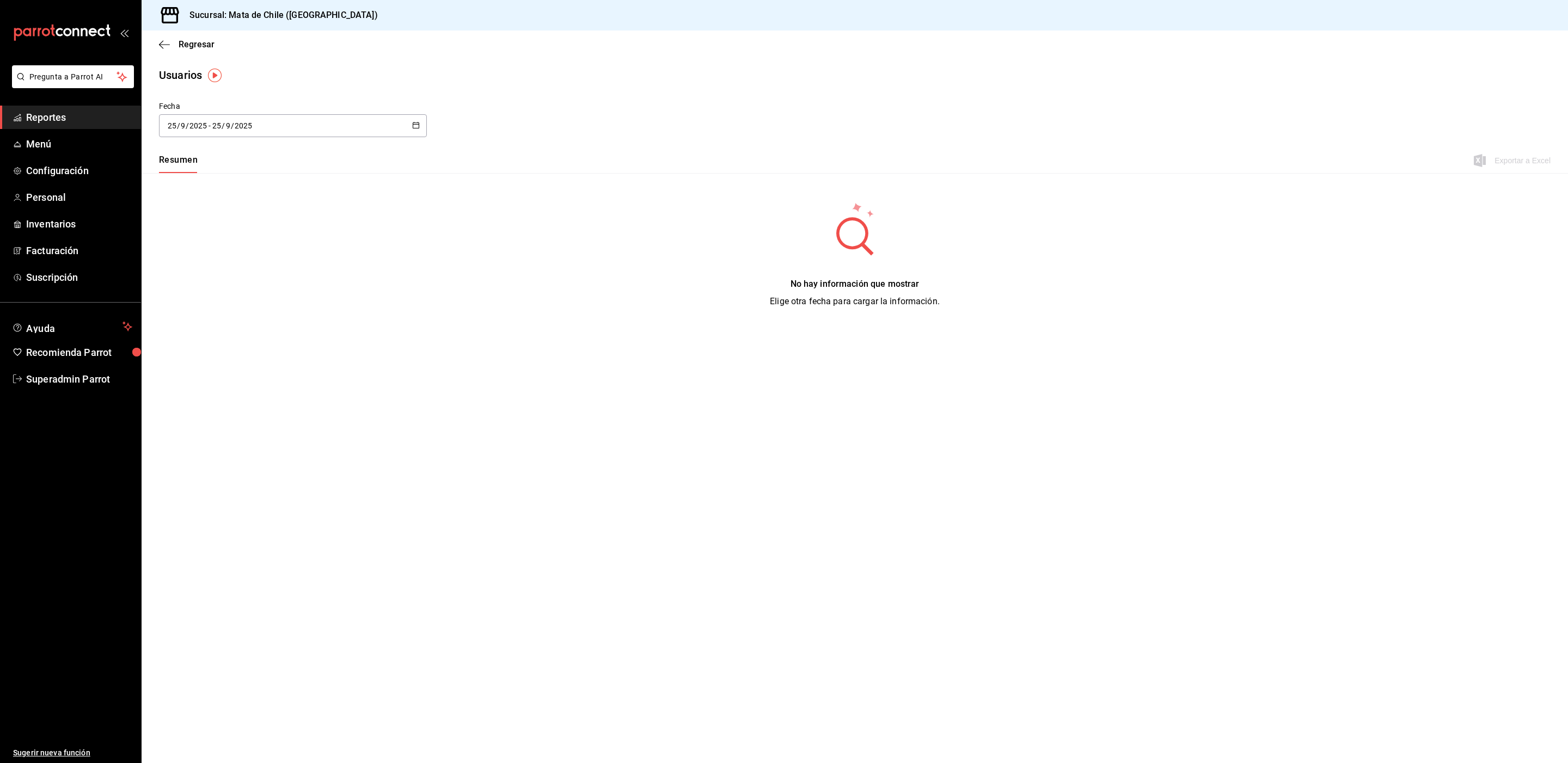
click at [297, 128] on div "[DATE] [DATE] - [DATE] [DATE]" at bounding box center [293, 126] width 268 height 23
click at [216, 188] on li "Ayer" at bounding box center [210, 185] width 103 height 25
type input "[DATE]"
type input "24"
type input "[DATE]"
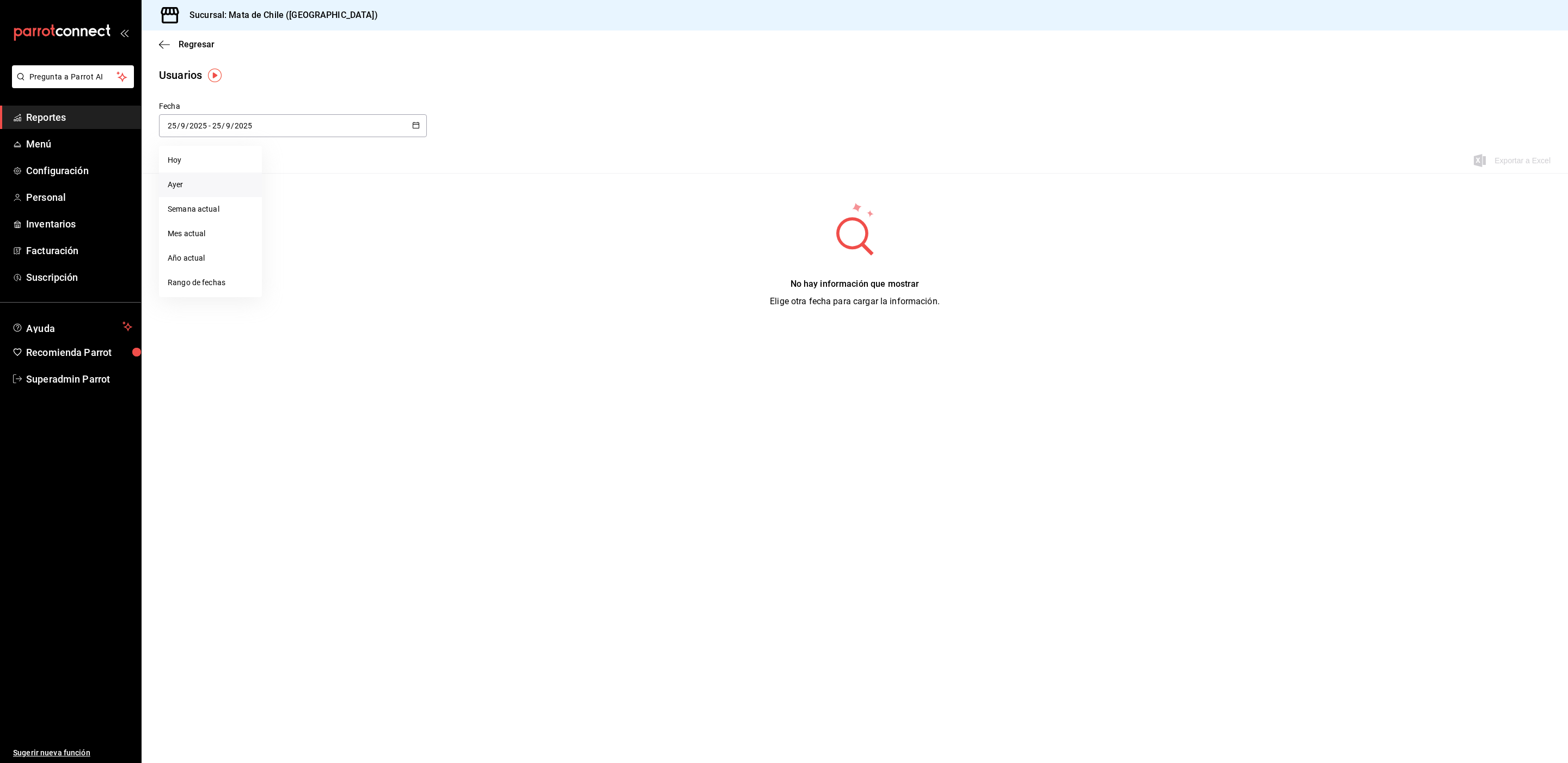
type input "24"
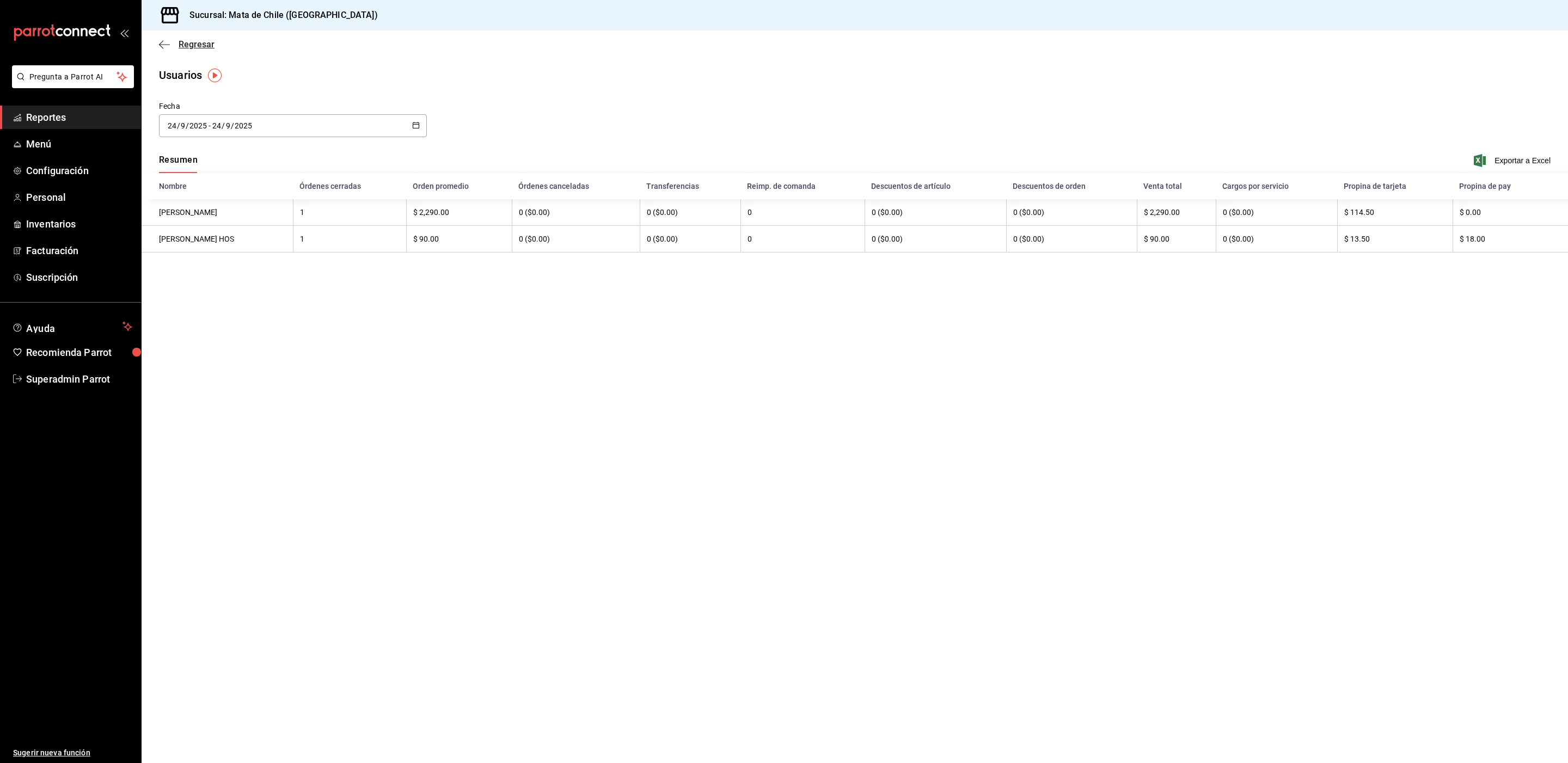
click at [165, 39] on icon "button" at bounding box center [164, 44] width 11 height 10
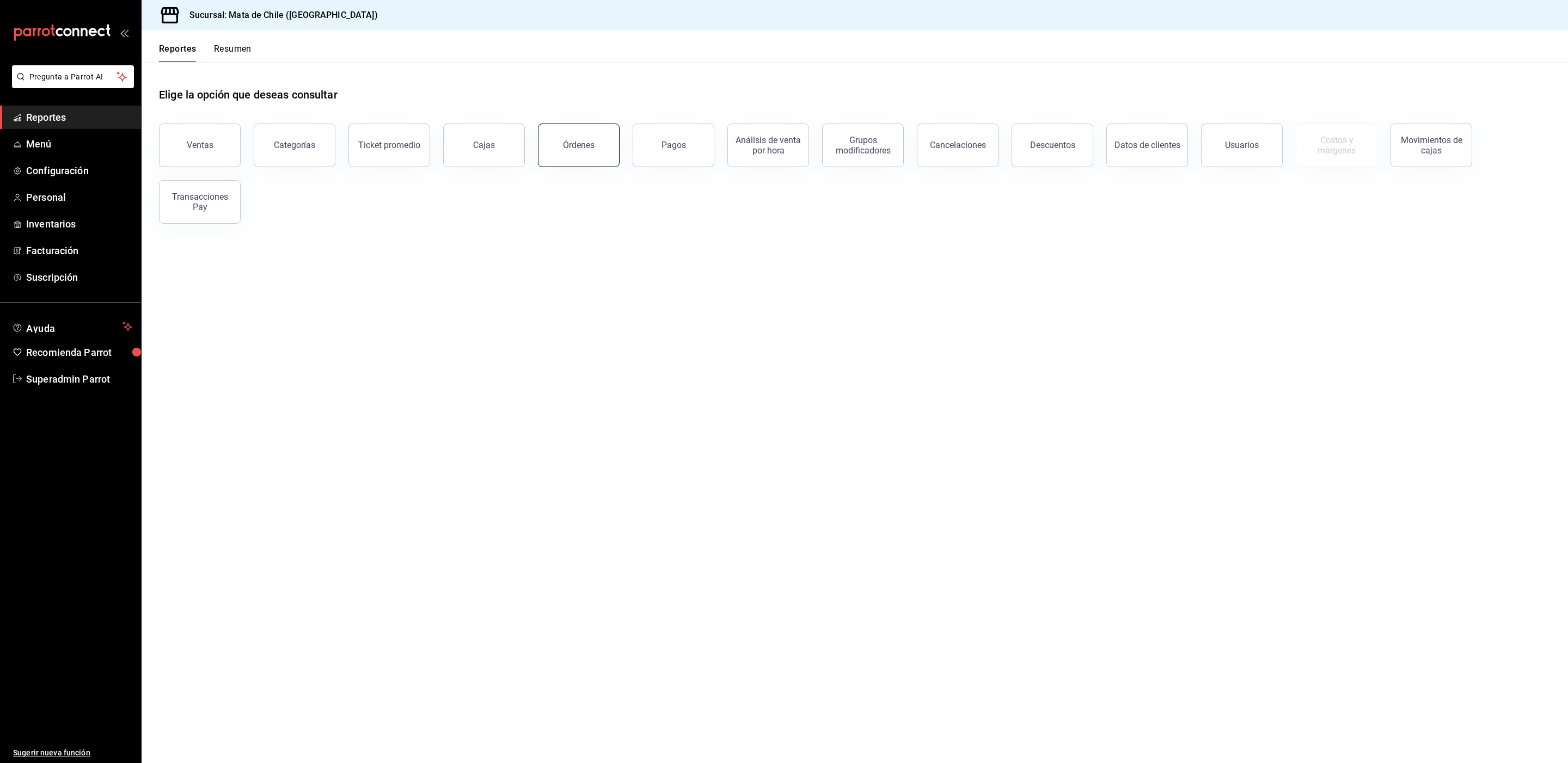
click at [585, 149] on div "Órdenes" at bounding box center [579, 145] width 32 height 11
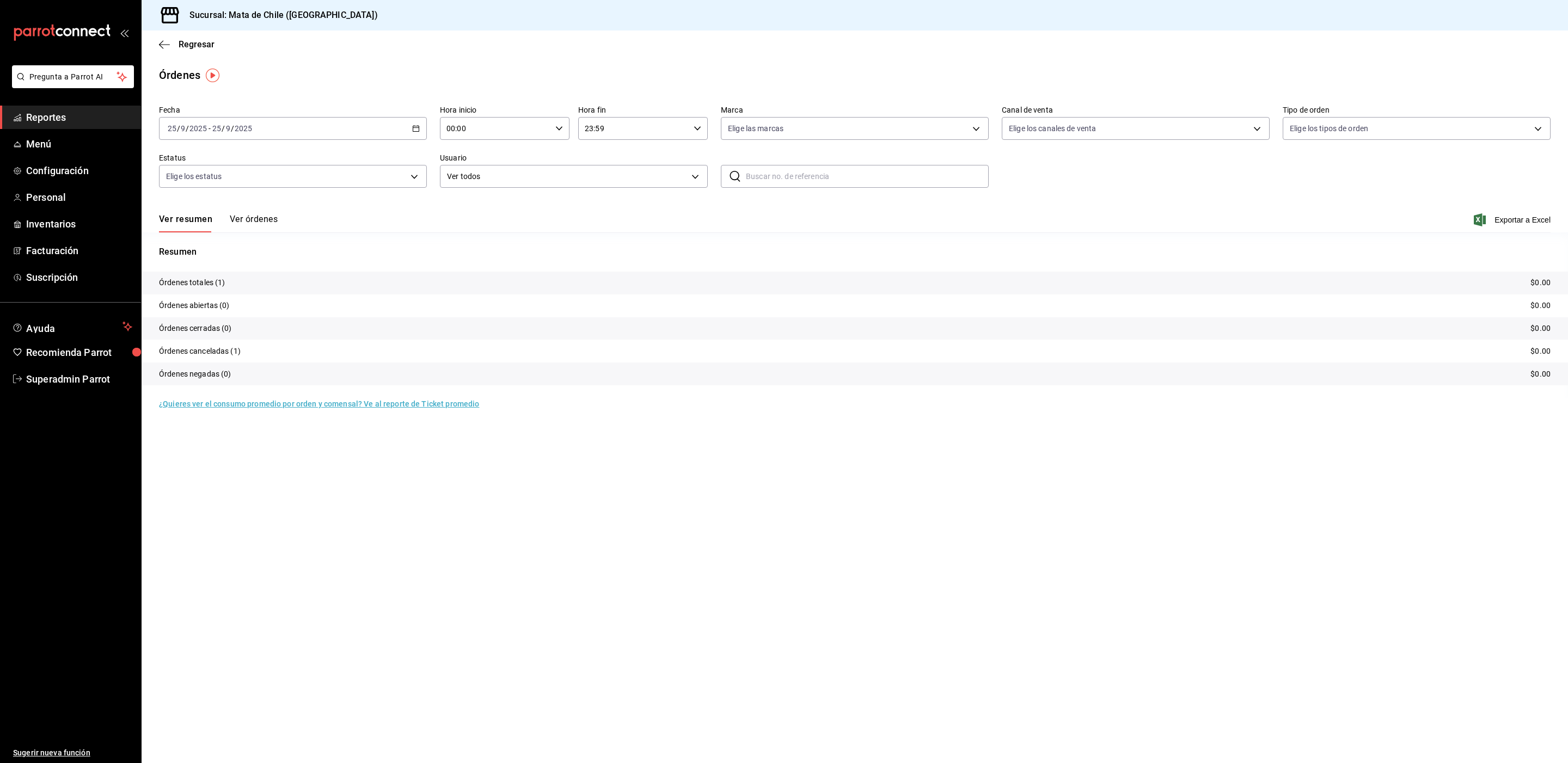
click at [348, 135] on div "[DATE] [DATE] - [DATE] [DATE]" at bounding box center [293, 129] width 268 height 23
click at [221, 186] on span "Ayer" at bounding box center [210, 186] width 84 height 12
click at [246, 217] on button "Ver órdenes" at bounding box center [253, 223] width 48 height 18
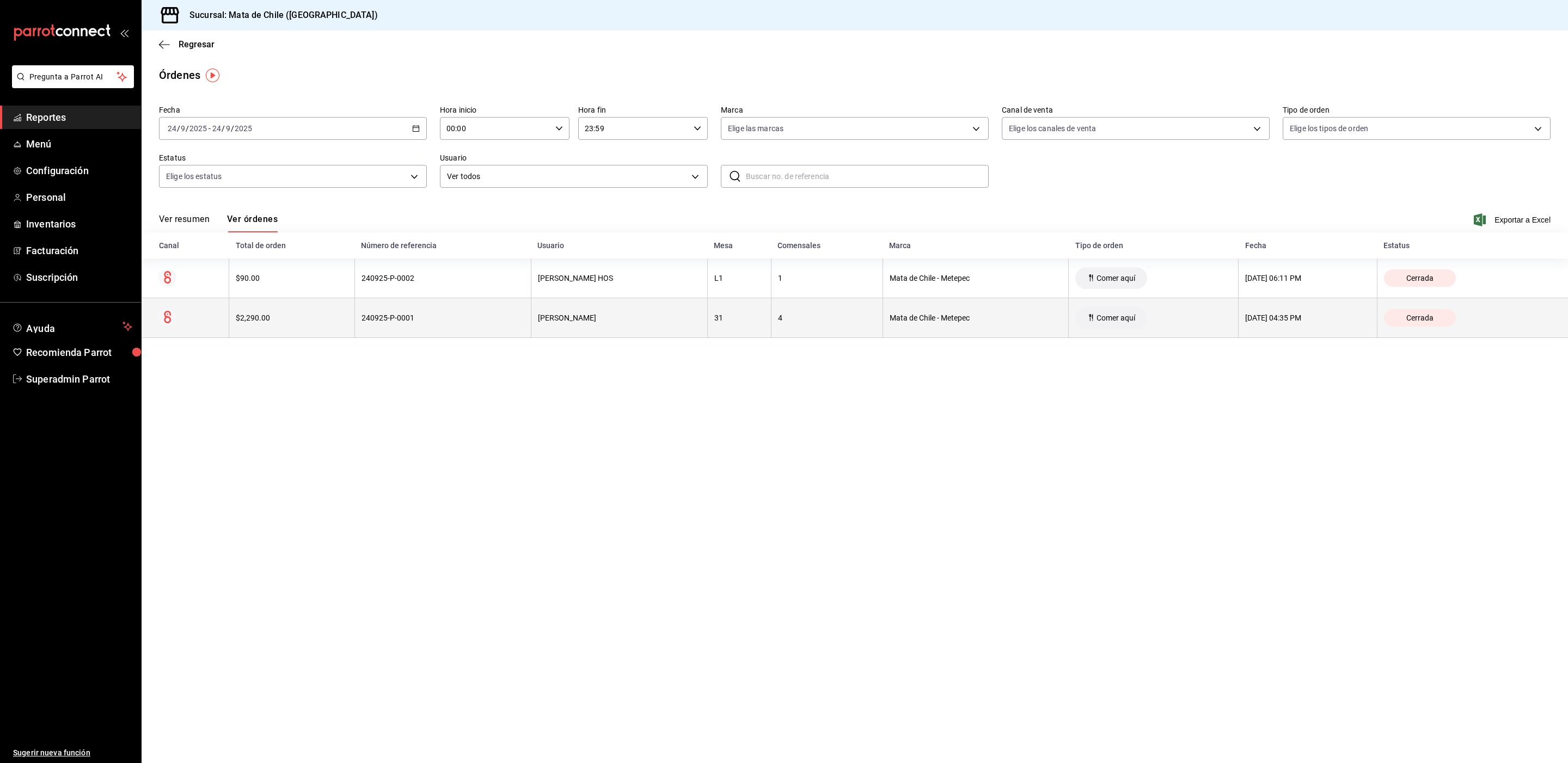
click at [391, 317] on div "240925-P-0001" at bounding box center [443, 318] width 163 height 9
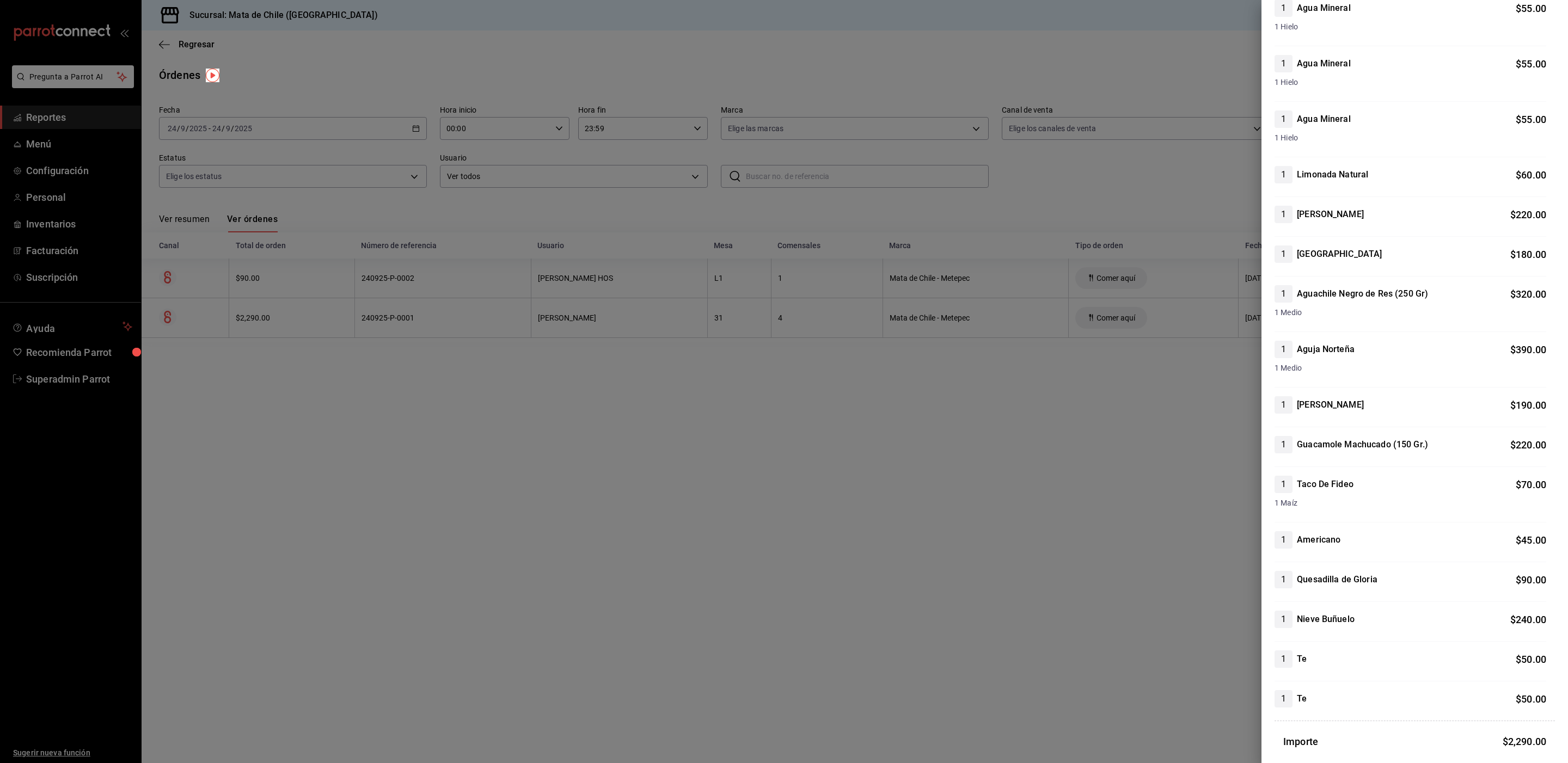
scroll to position [314, 0]
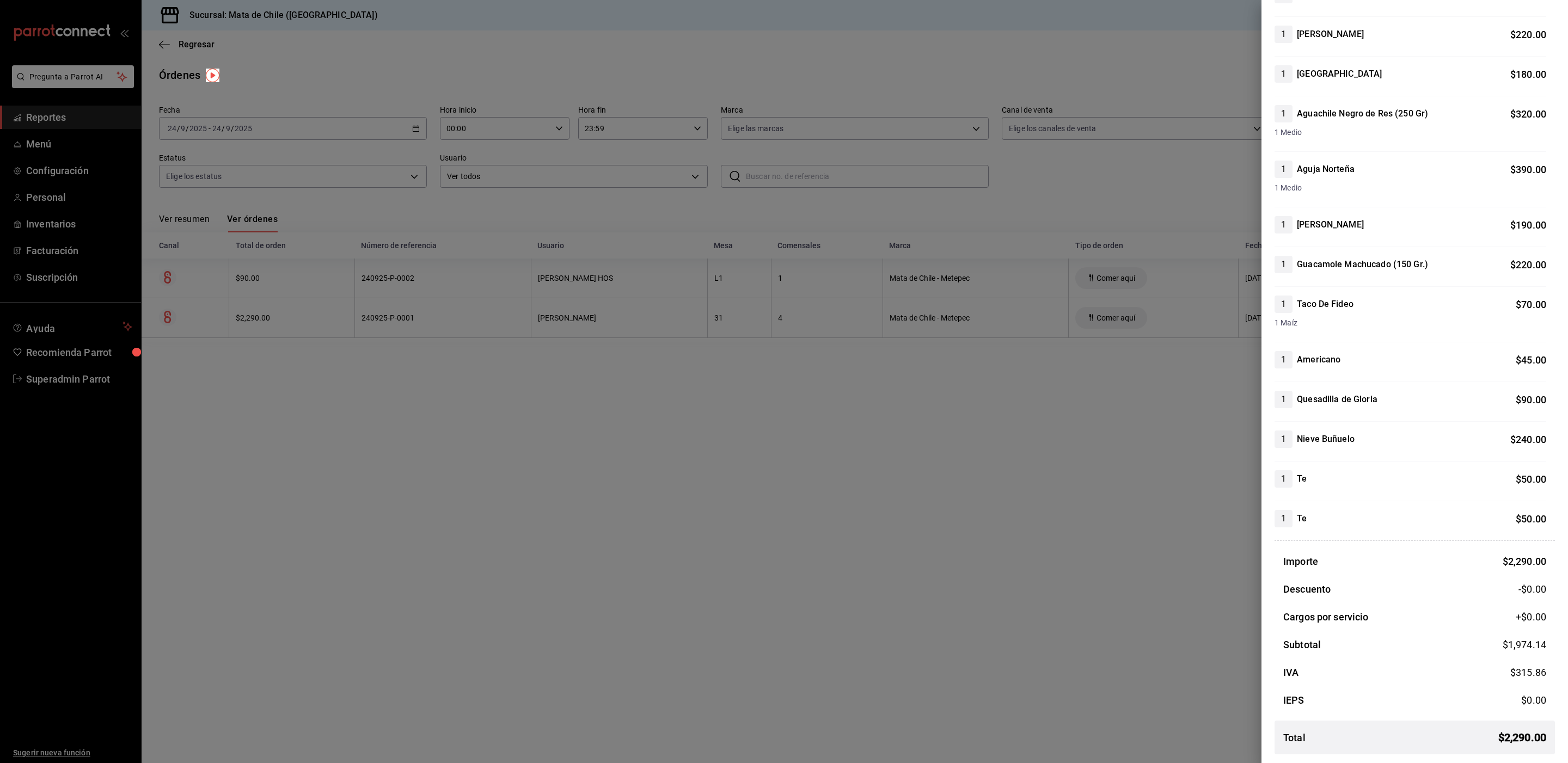
click at [965, 560] on div at bounding box center [784, 381] width 1568 height 763
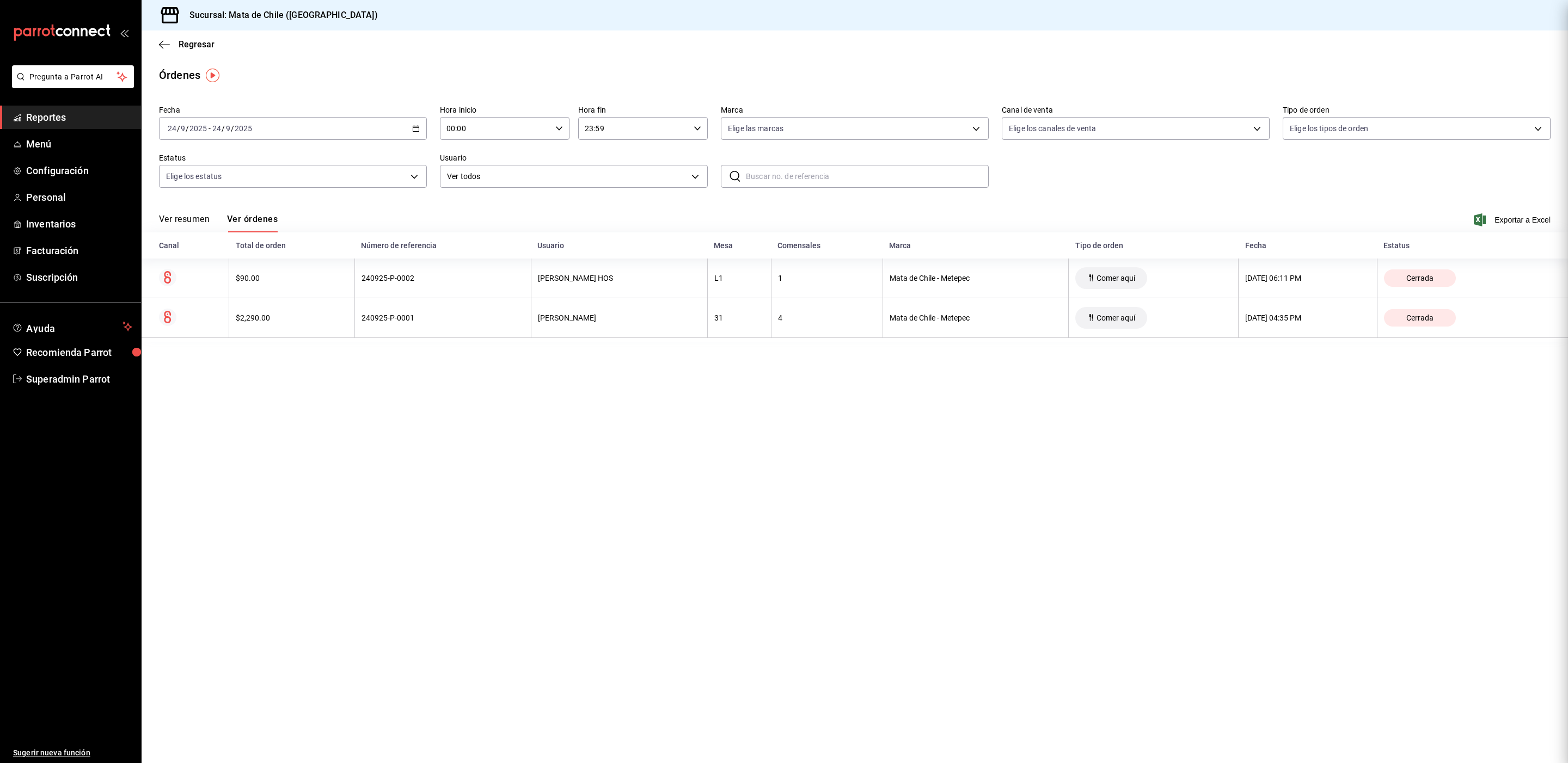
scroll to position [0, 0]
click at [1082, 138] on body "Pregunta a Parrot AI Reportes Menú Configuración Personal Inventarios Facturaci…" at bounding box center [784, 381] width 1568 height 763
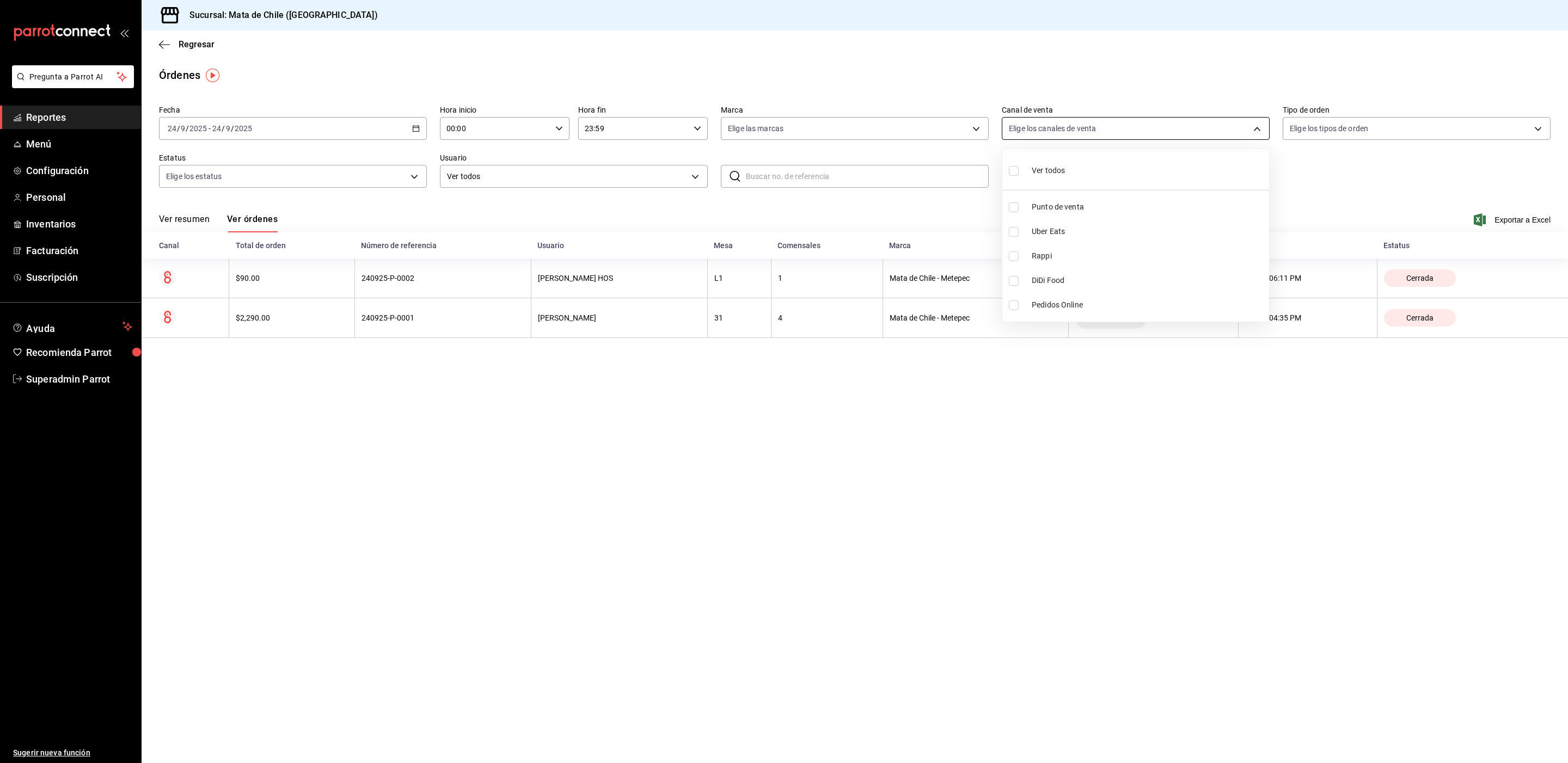
click at [1082, 138] on div at bounding box center [784, 381] width 1568 height 763
click at [1082, 138] on body "Pregunta a Parrot AI Reportes Menú Configuración Personal Inventarios Facturaci…" at bounding box center [784, 381] width 1568 height 763
click at [1034, 203] on span "Punto de venta" at bounding box center [1148, 207] width 233 height 12
type input "PARROT"
checkbox input "true"
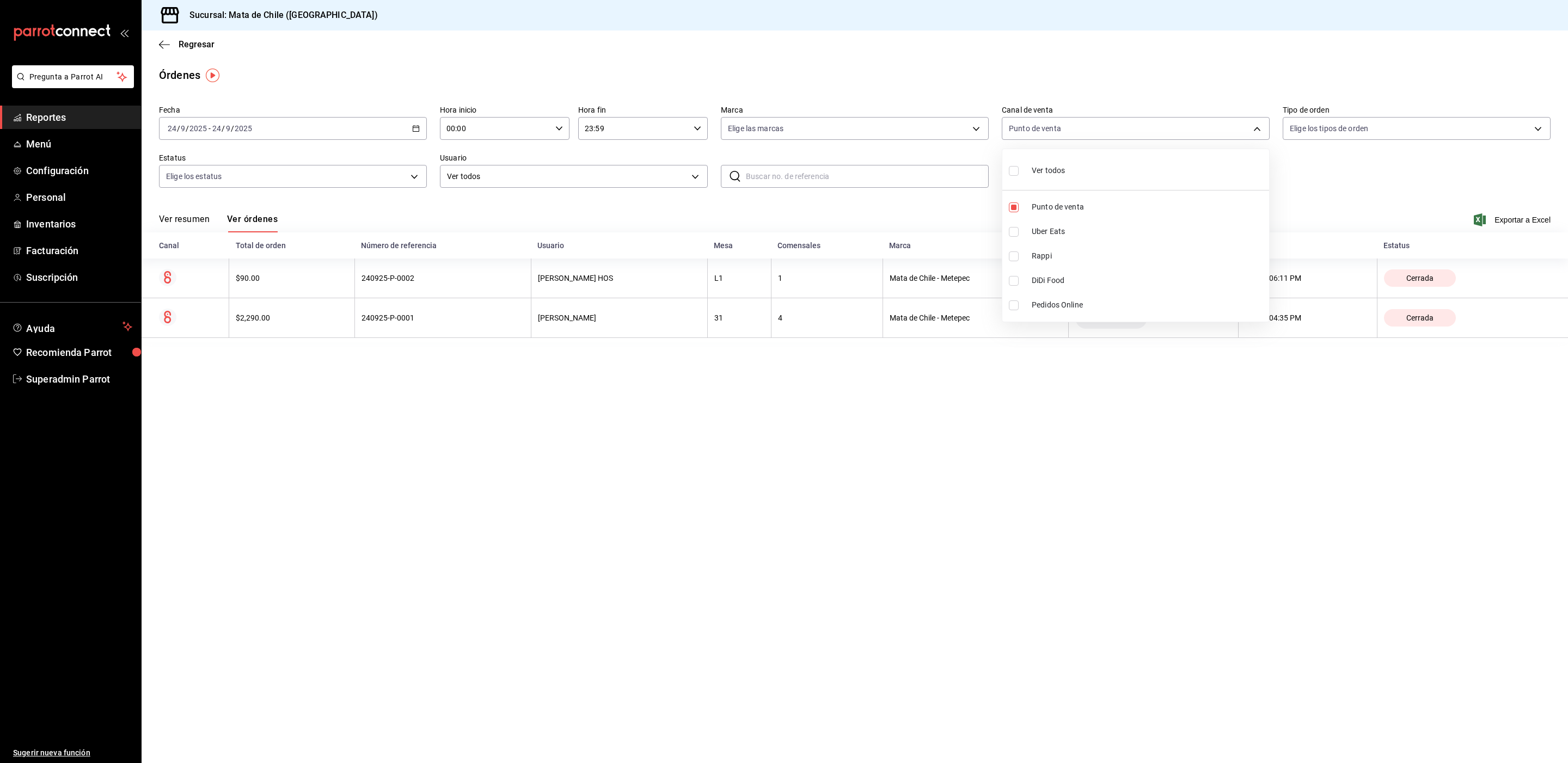
click at [647, 426] on div at bounding box center [784, 381] width 1568 height 763
click at [193, 46] on span "Regresar" at bounding box center [196, 44] width 36 height 11
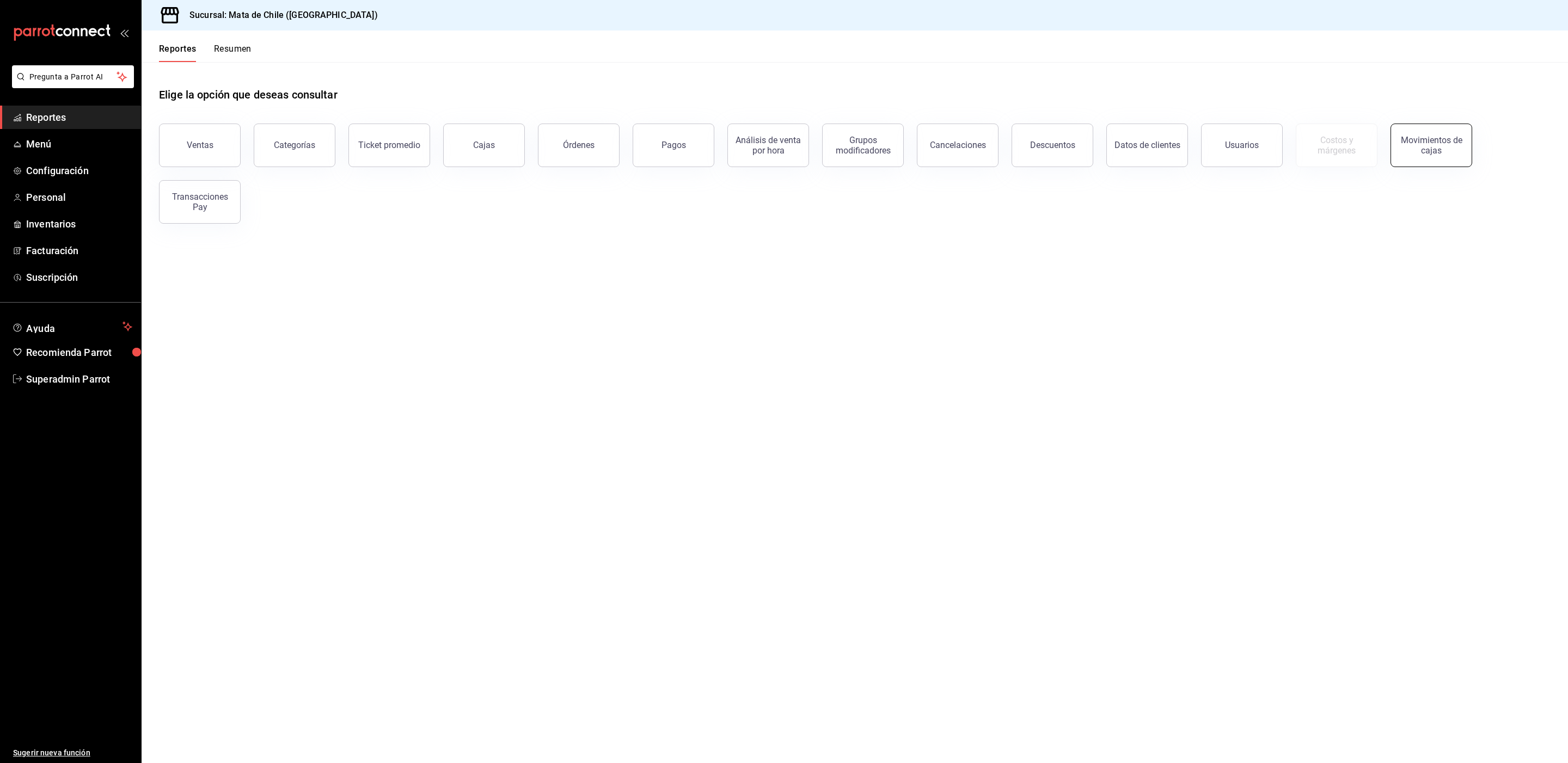
click at [1410, 153] on div "Movimientos de cajas" at bounding box center [1431, 146] width 67 height 21
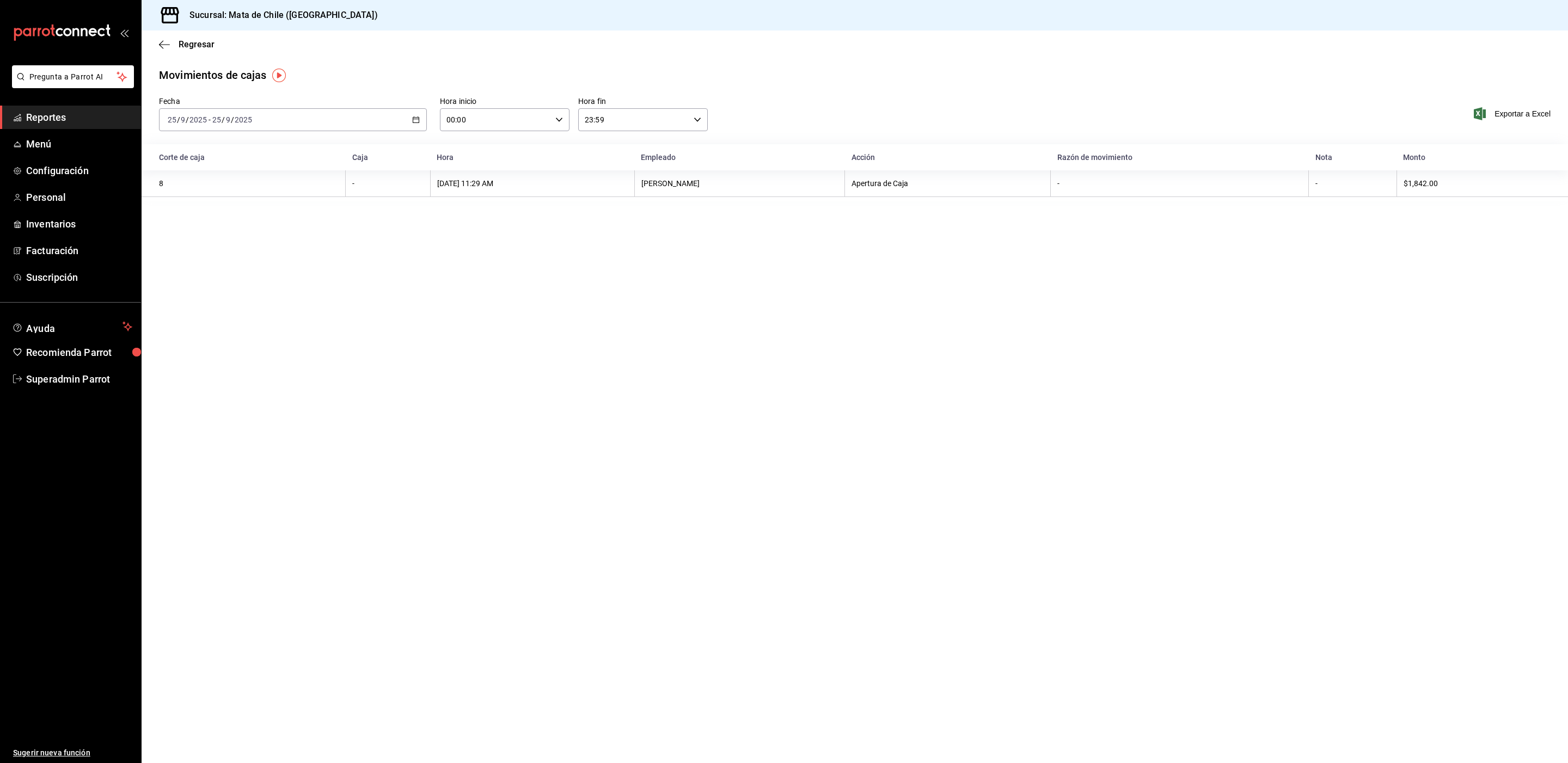
click at [407, 125] on div "[DATE] [DATE] - [DATE] [DATE]" at bounding box center [293, 120] width 268 height 23
click at [246, 172] on span "Ayer" at bounding box center [210, 178] width 84 height 12
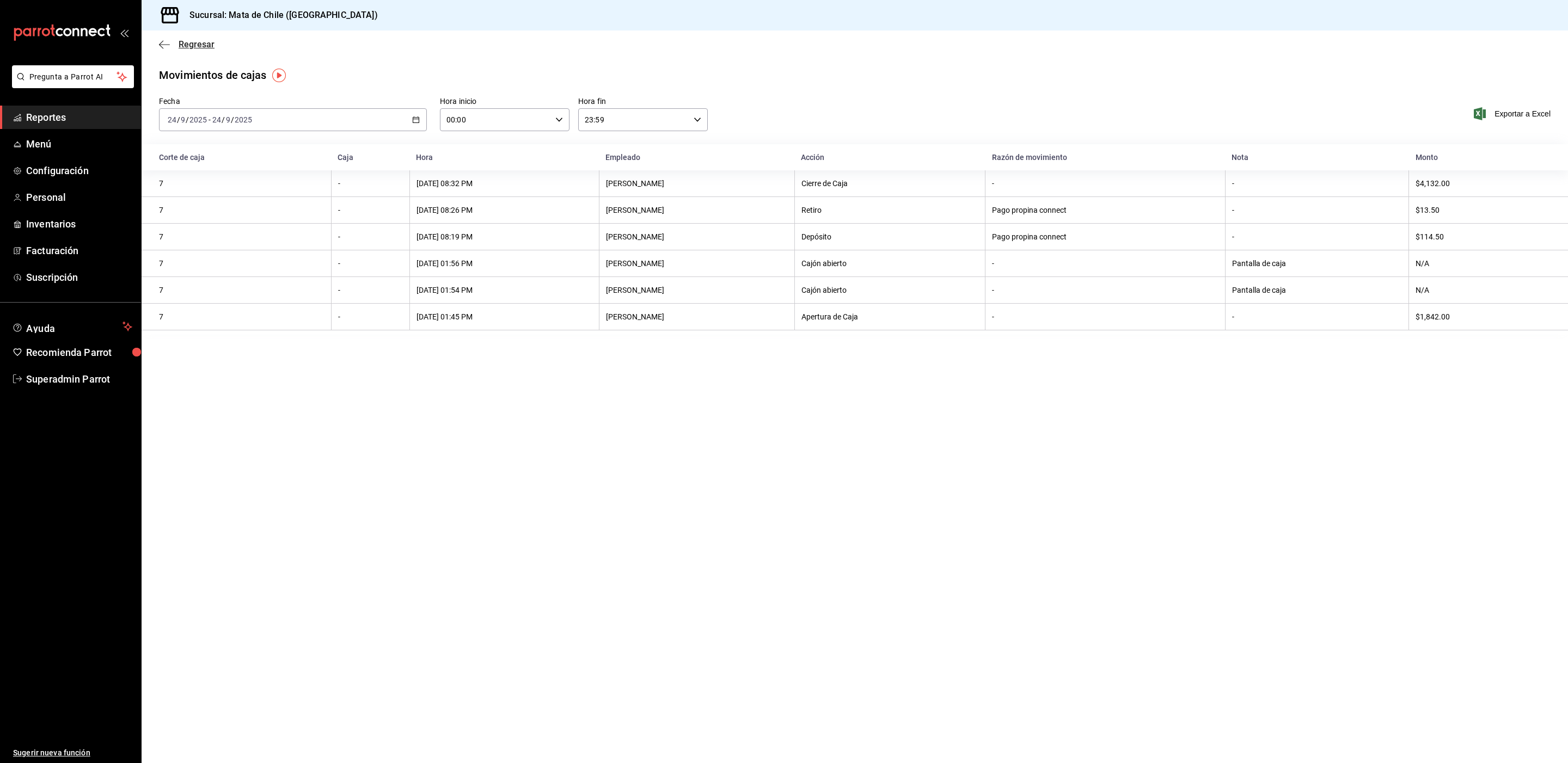
click at [193, 47] on span "Regresar" at bounding box center [196, 44] width 36 height 11
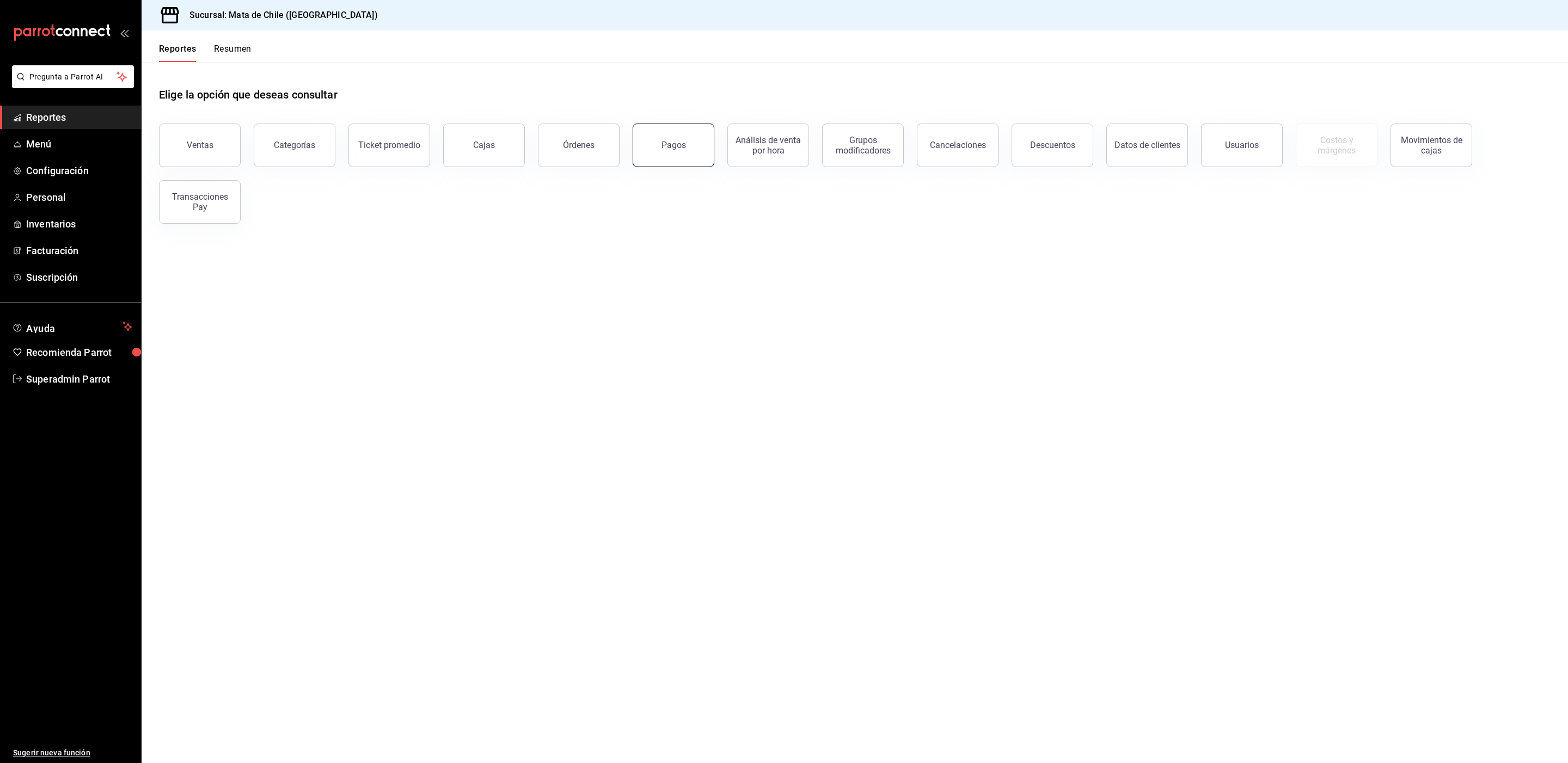
click at [701, 151] on button "Pagos" at bounding box center [673, 145] width 82 height 43
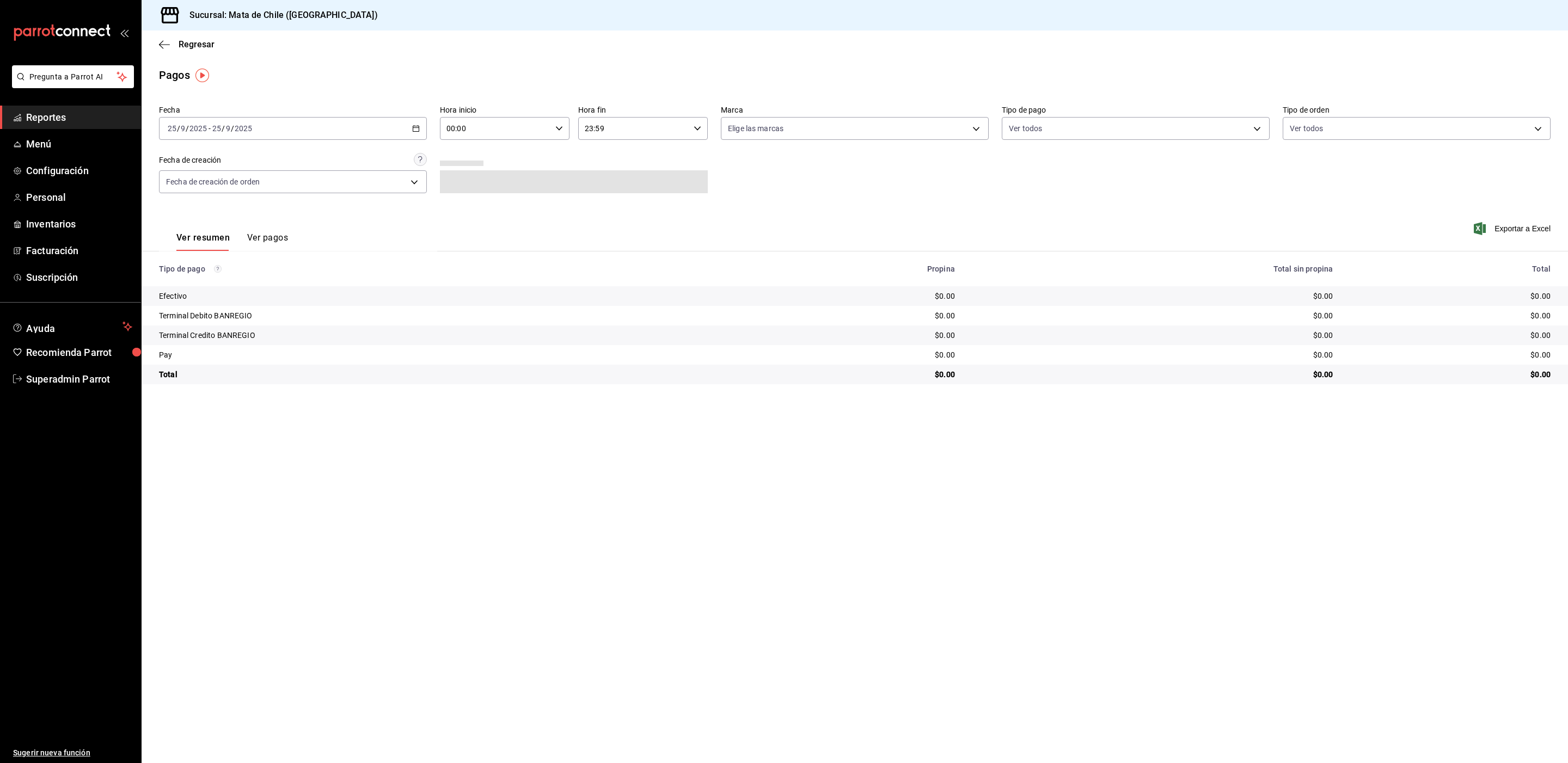
click at [319, 131] on div "[DATE] [DATE] - [DATE] [DATE]" at bounding box center [293, 129] width 268 height 23
click at [188, 43] on span "Regresar" at bounding box center [196, 44] width 36 height 11
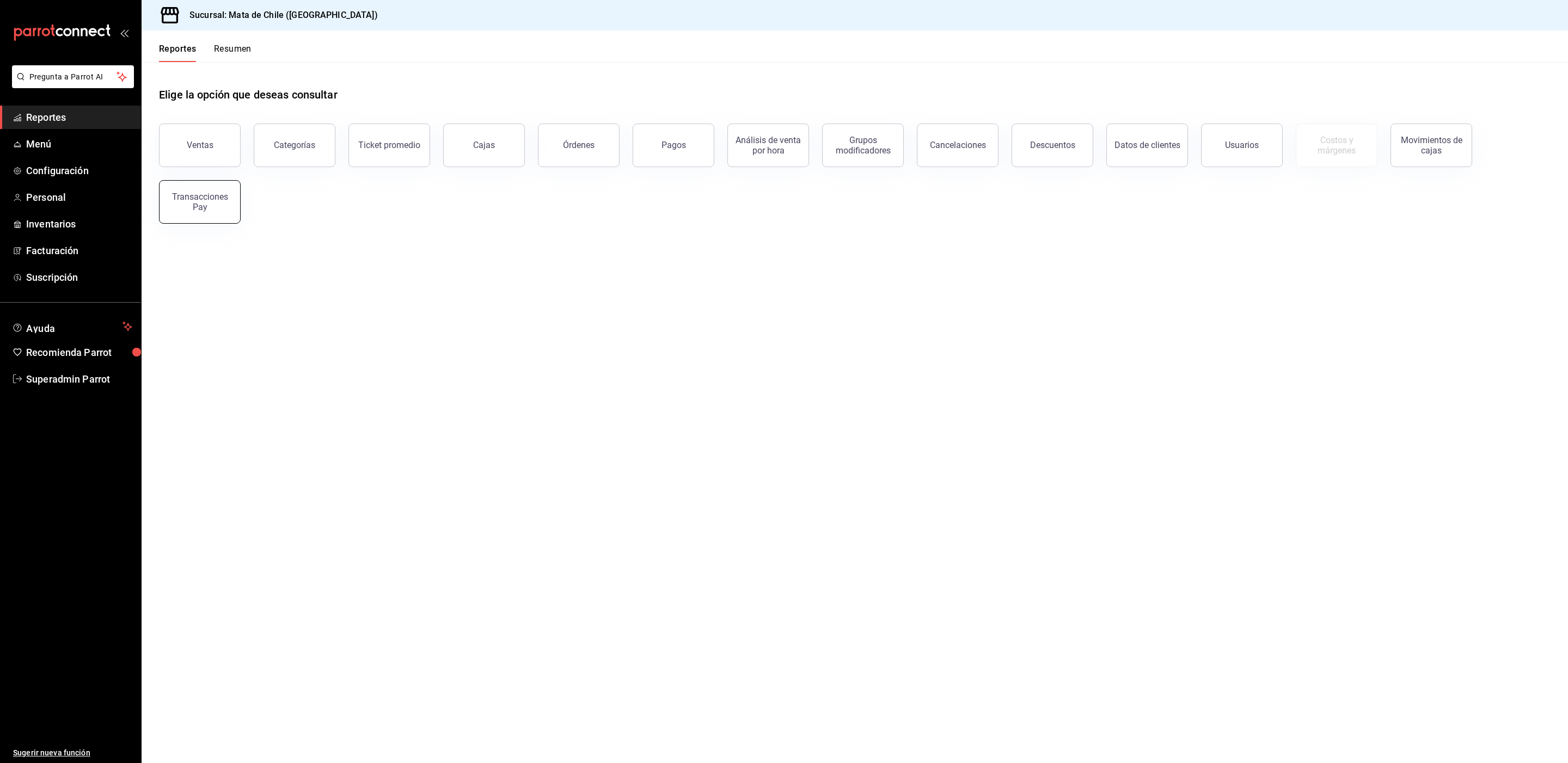
click at [221, 206] on div "Transacciones Pay" at bounding box center [200, 203] width 67 height 21
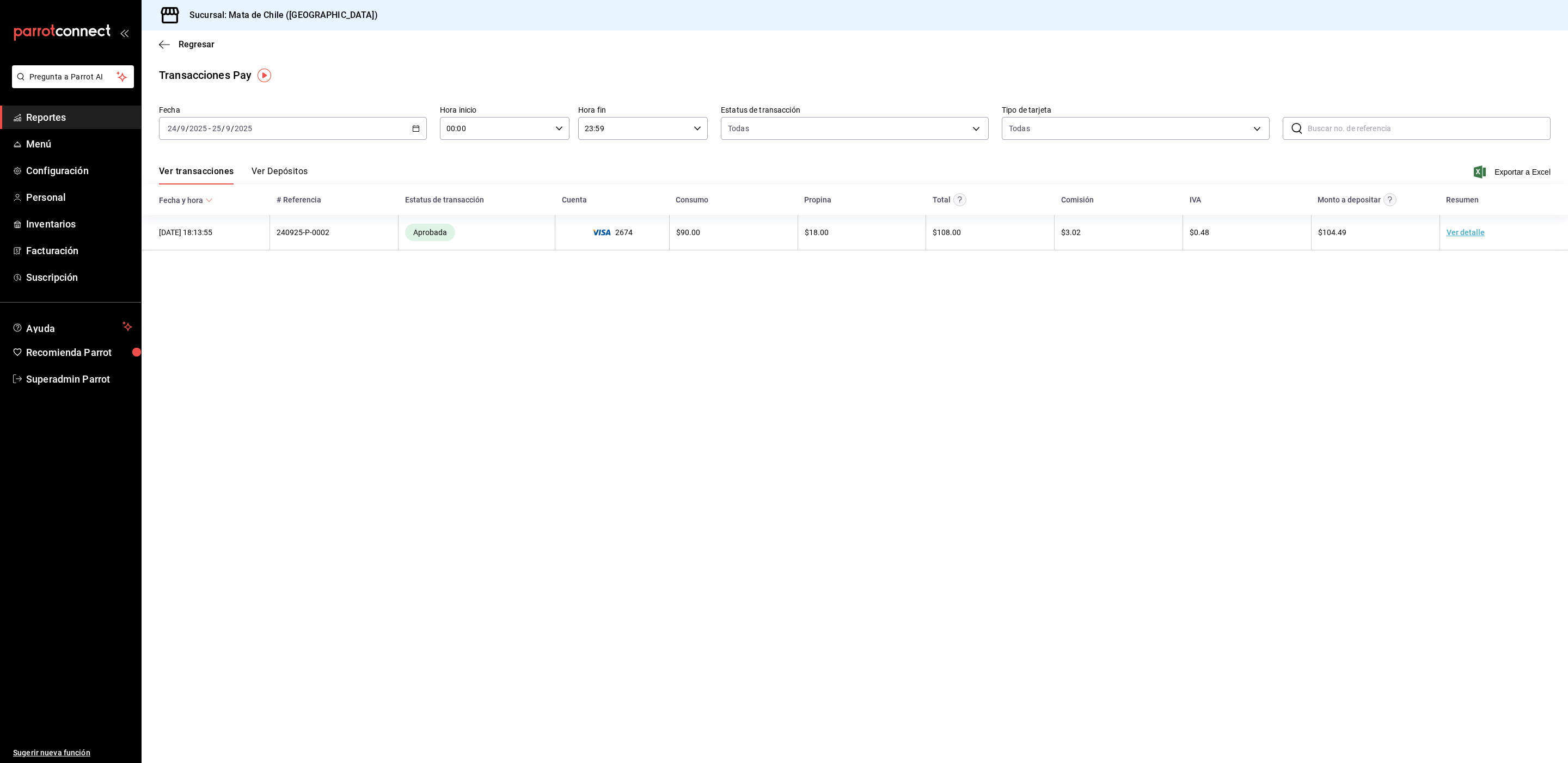
click at [353, 132] on div "[DATE] [DATE] - [DATE] [DATE]" at bounding box center [293, 129] width 268 height 23
click at [202, 181] on span "Ayer" at bounding box center [210, 186] width 84 height 12
click at [302, 170] on button "Ver Depósitos" at bounding box center [279, 175] width 57 height 18
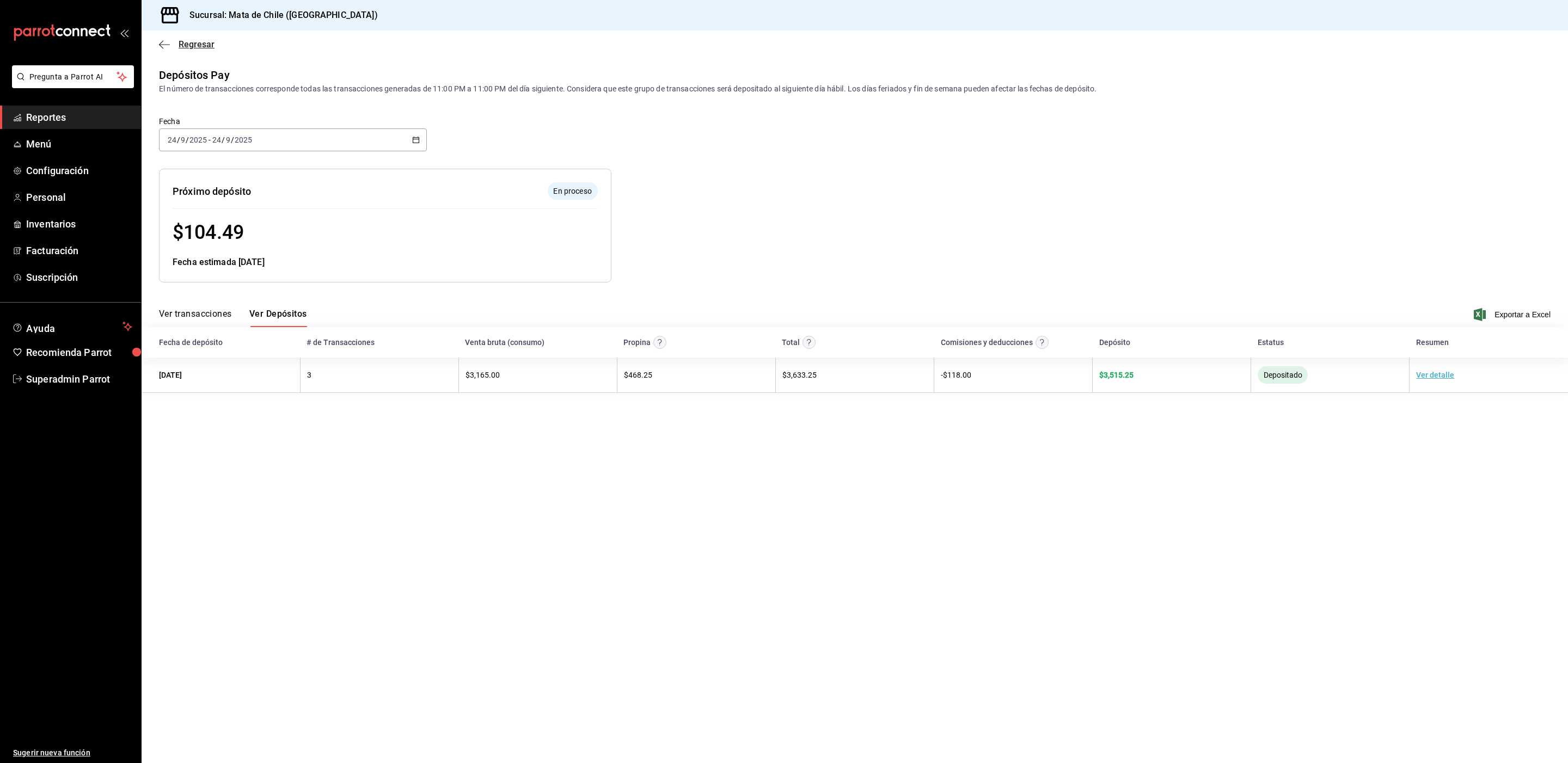
click at [193, 46] on span "Regresar" at bounding box center [196, 44] width 36 height 11
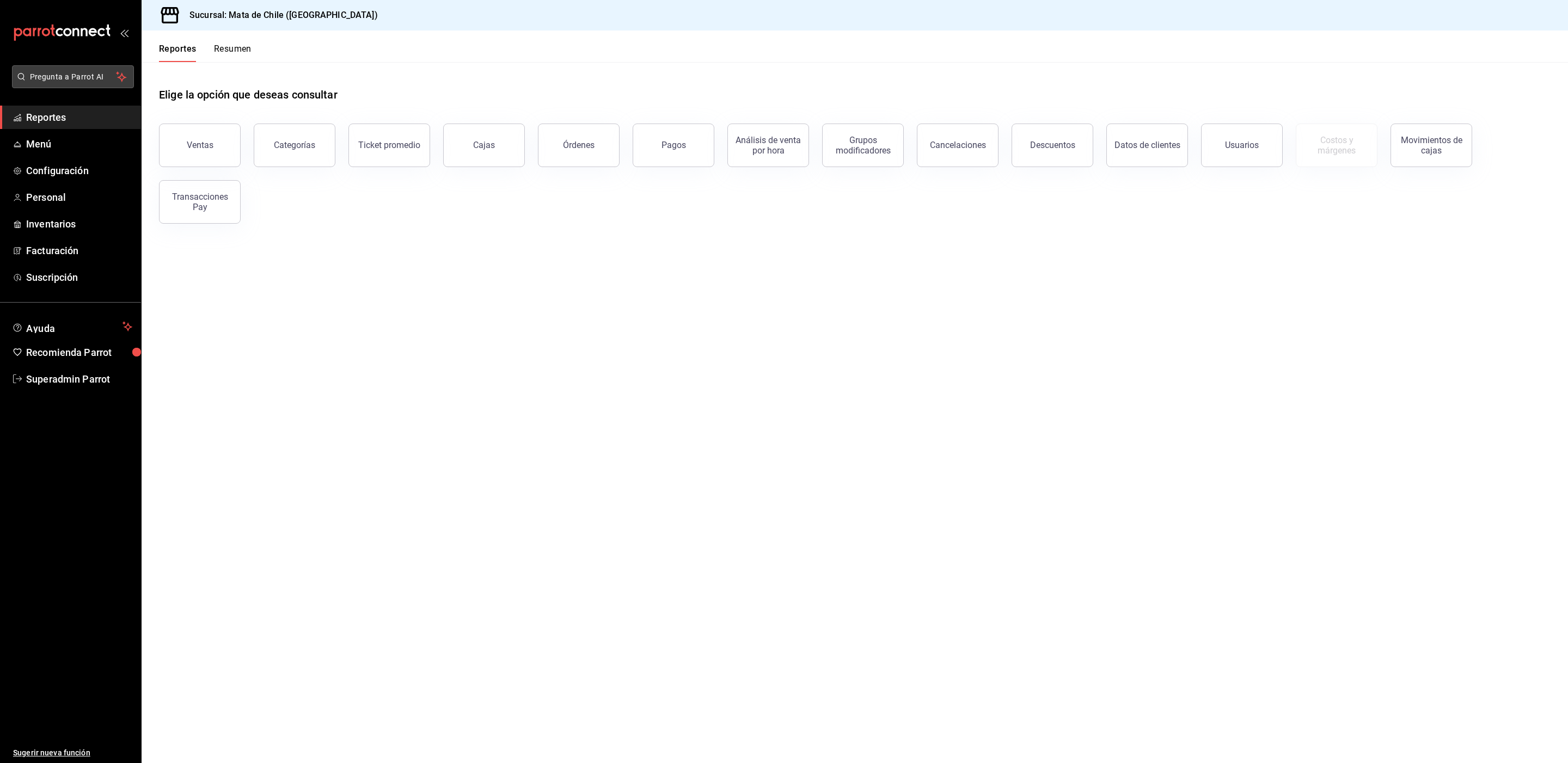
click at [88, 70] on button "Pregunta a Parrot AI" at bounding box center [72, 77] width 122 height 23
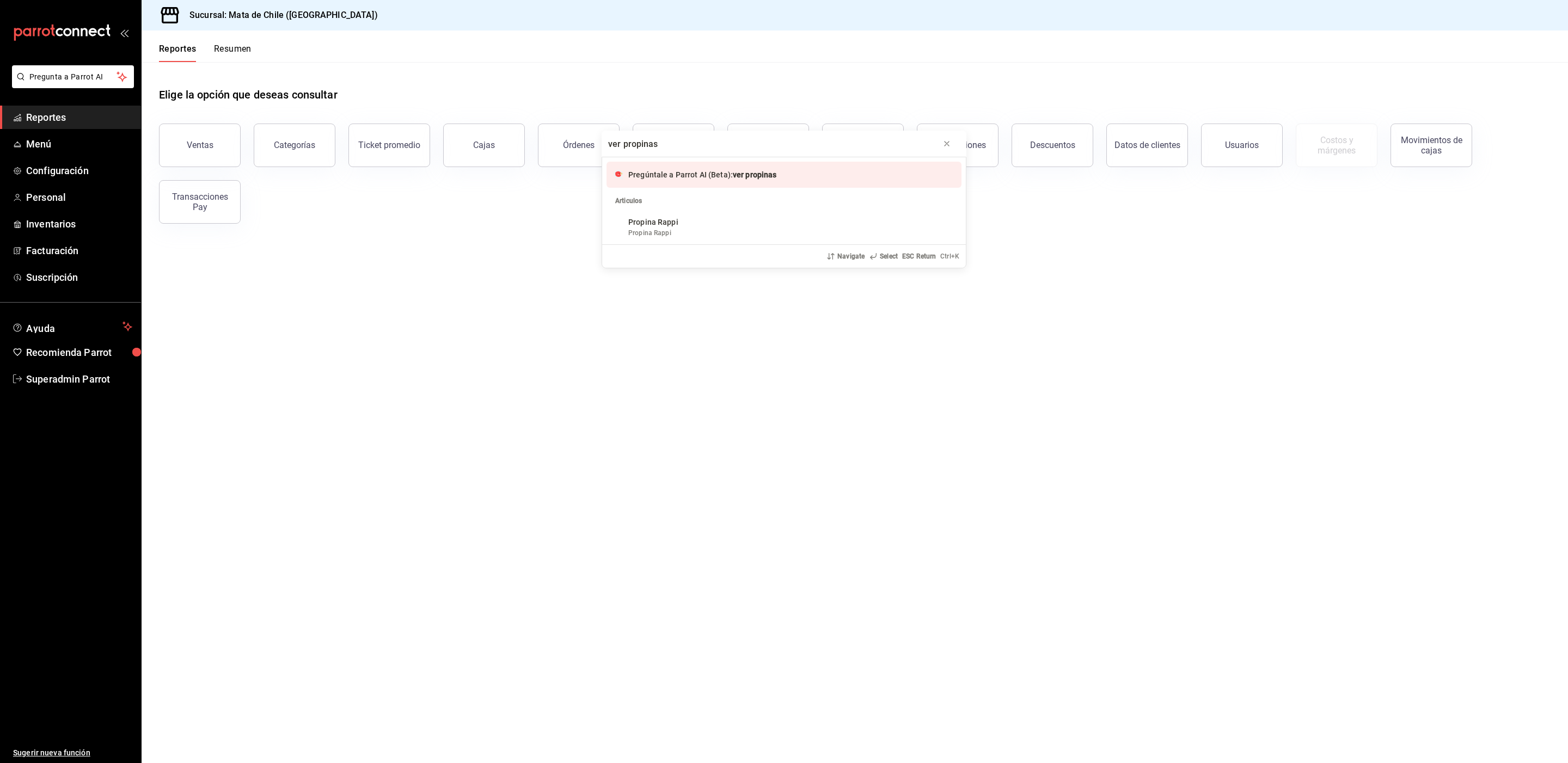
type input "ver propinas"
click at [660, 172] on span "Pregúntale a Parrot AI (Beta):" at bounding box center [680, 175] width 105 height 9
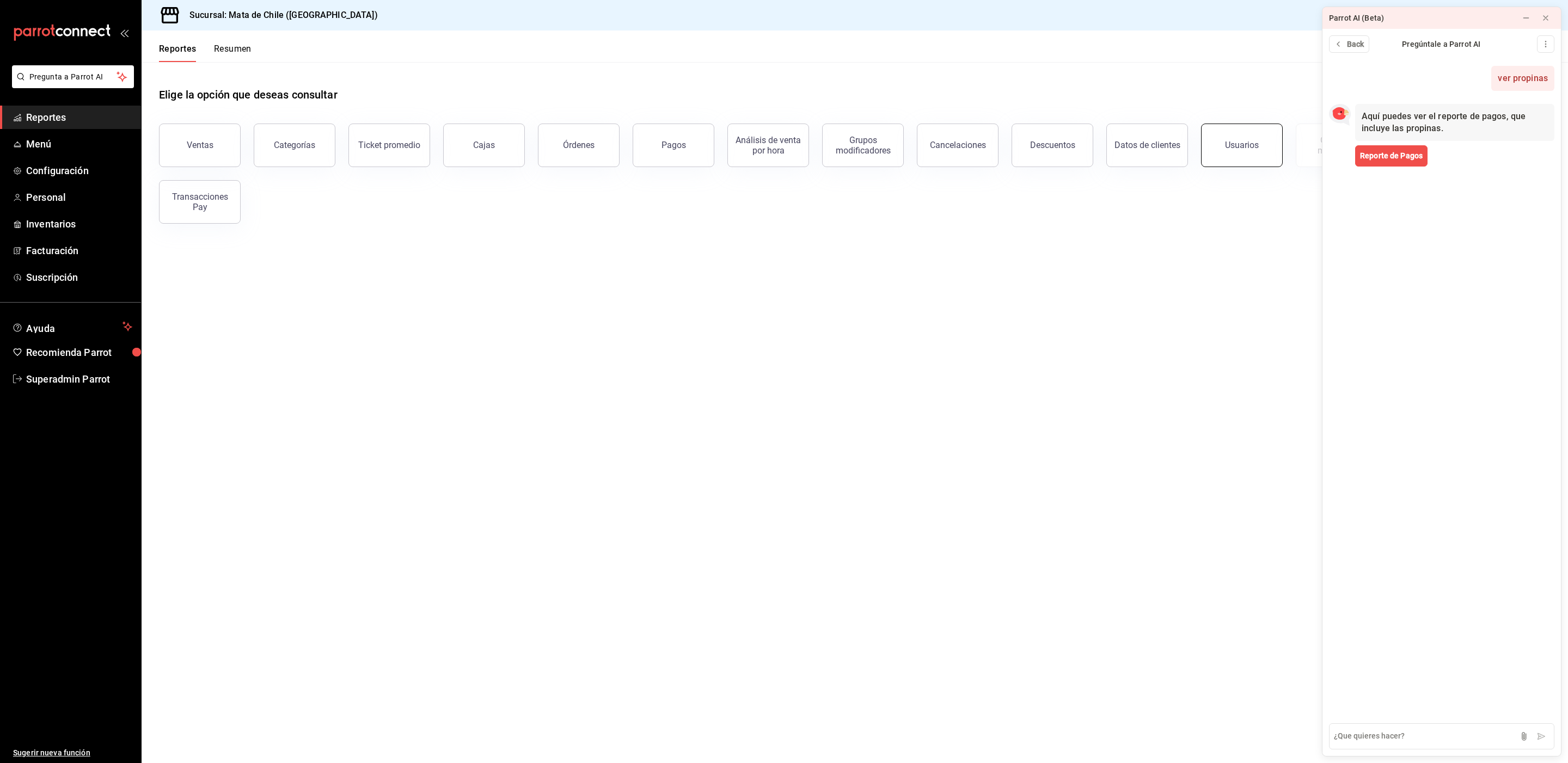
click at [1233, 149] on div "Usuarios" at bounding box center [1241, 145] width 34 height 11
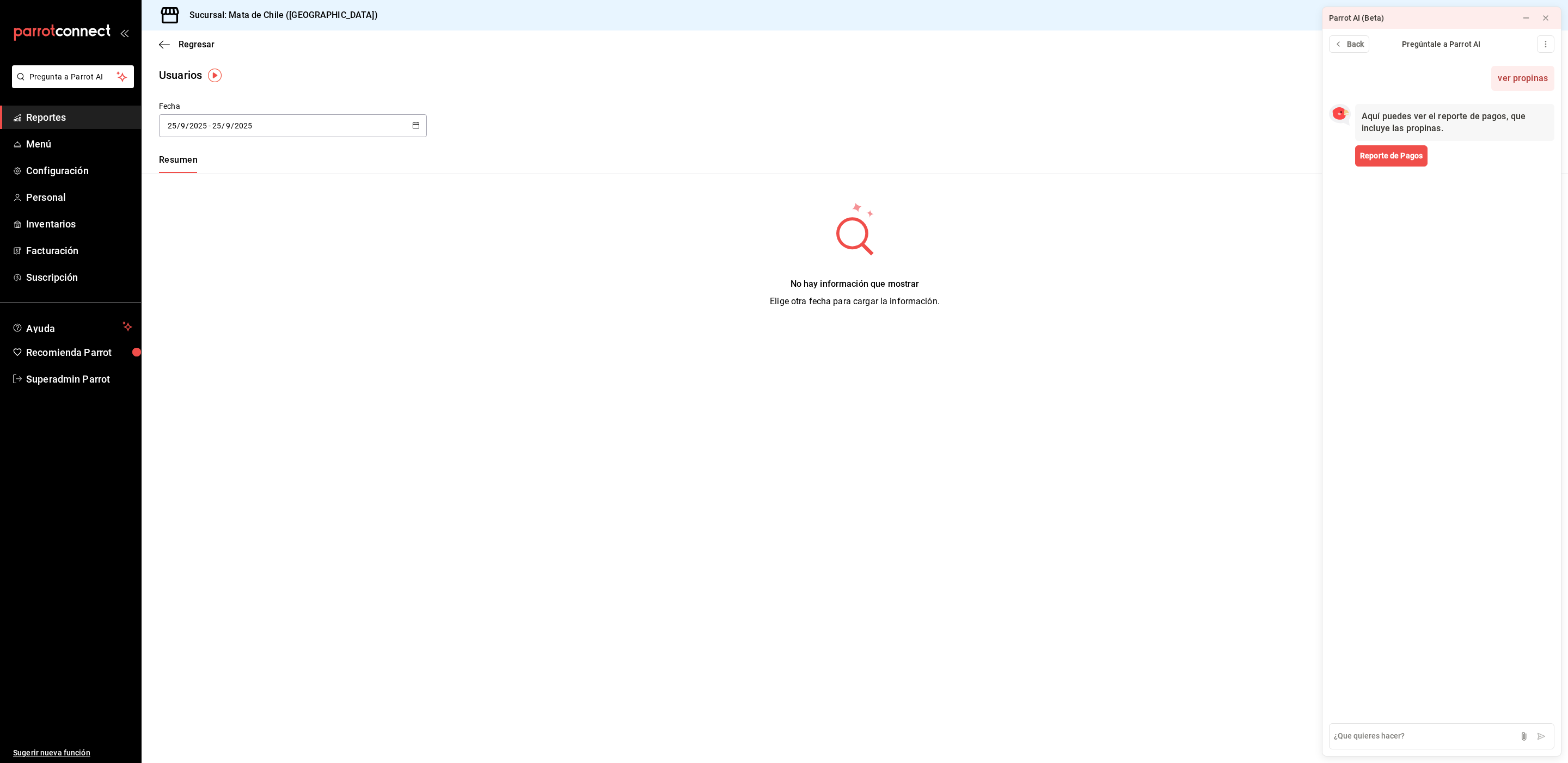
click at [410, 129] on div "[DATE] [DATE] - [DATE] [DATE]" at bounding box center [293, 126] width 268 height 23
click at [234, 175] on li "Ayer" at bounding box center [210, 185] width 103 height 25
type input "[DATE]"
type input "24"
type input "[DATE]"
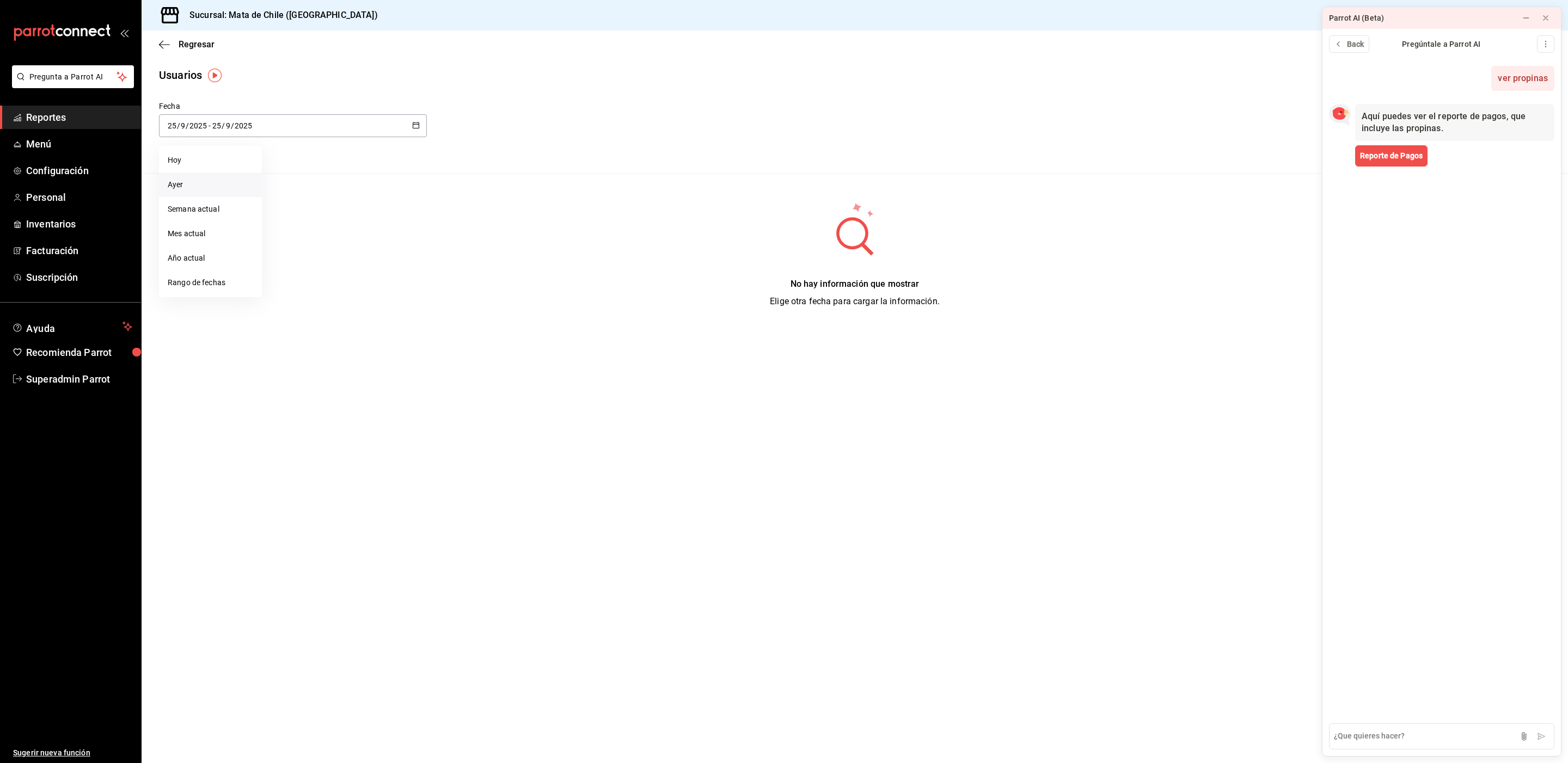
type input "24"
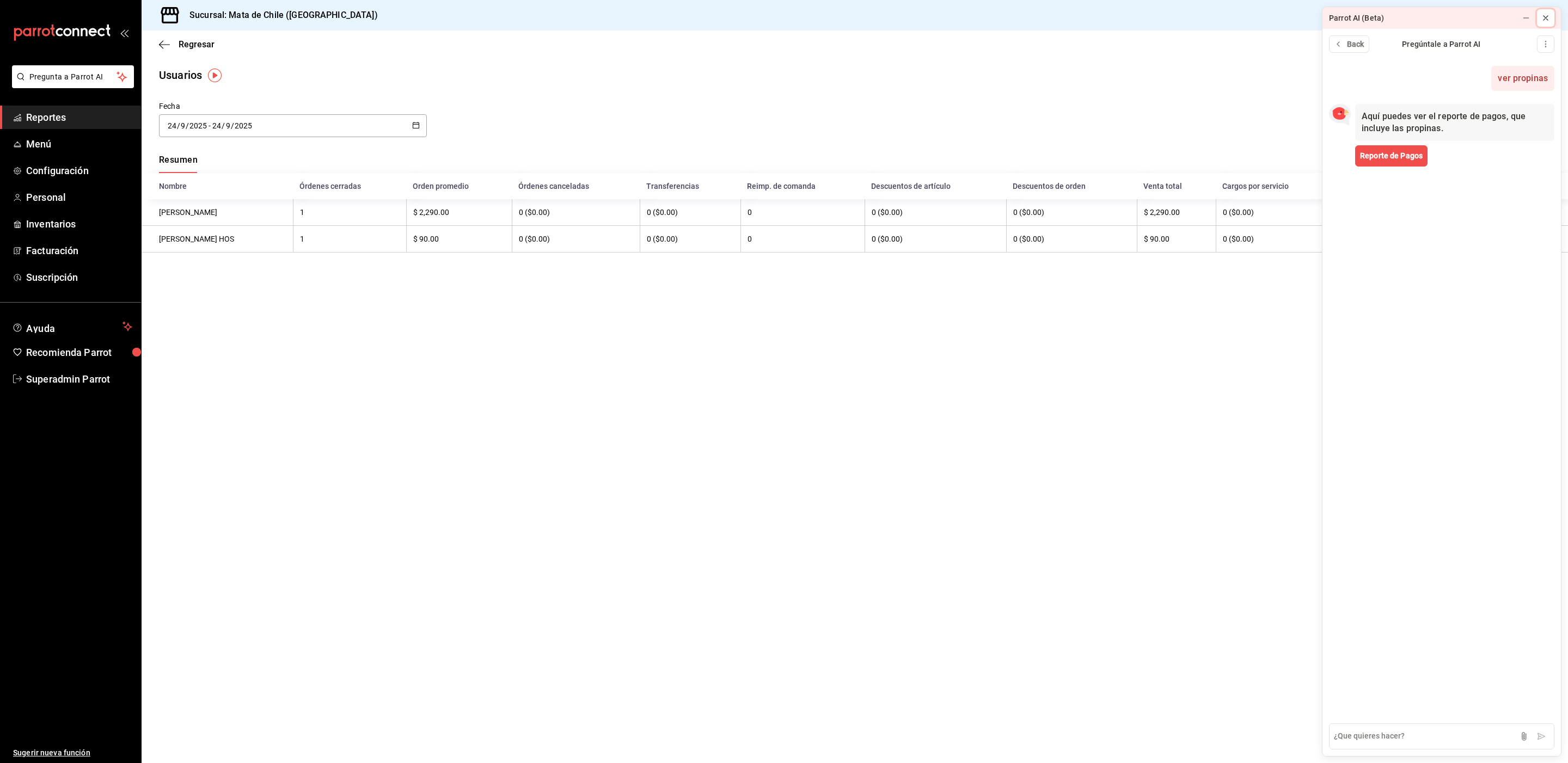
click at [1545, 15] on icon at bounding box center [1545, 17] width 9 height 9
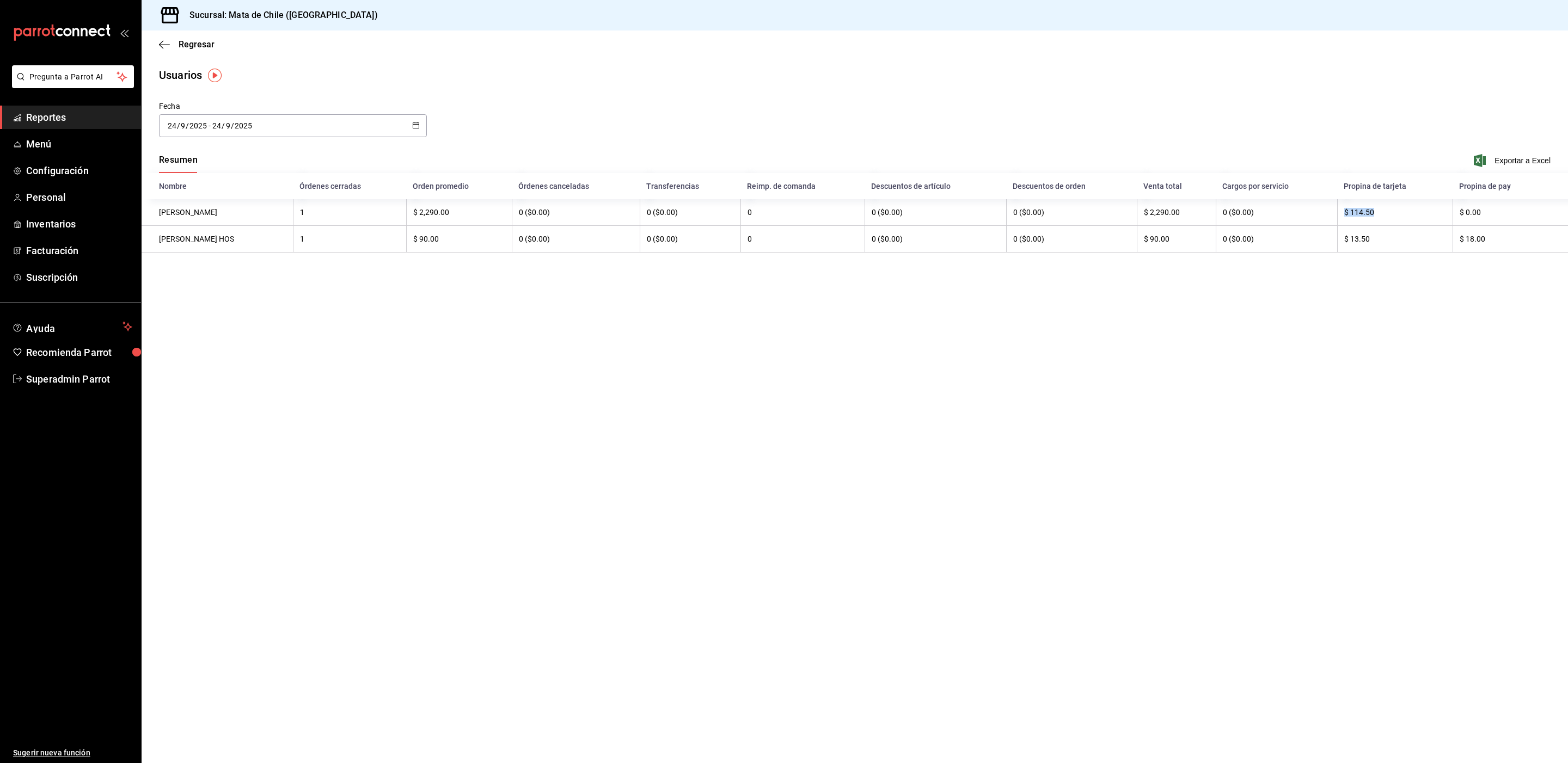
drag, startPoint x: 1377, startPoint y: 214, endPoint x: 1328, endPoint y: 218, distance: 49.2
click at [1328, 218] on tr "[PERSON_NAME] MES 1 $ 2,290.00 0 ($0.00) 0 ($0.00) 0 0 ($0.00) 0 ($0.00) $ 2,29…" at bounding box center [854, 213] width 1426 height 27
click at [1325, 299] on main "Regresar Usuarios Fecha [DATE] [DATE] - [DATE] [DATE] Resumen Exportar a Excel …" at bounding box center [854, 397] width 1426 height 733
click at [204, 41] on span "Regresar" at bounding box center [196, 44] width 36 height 11
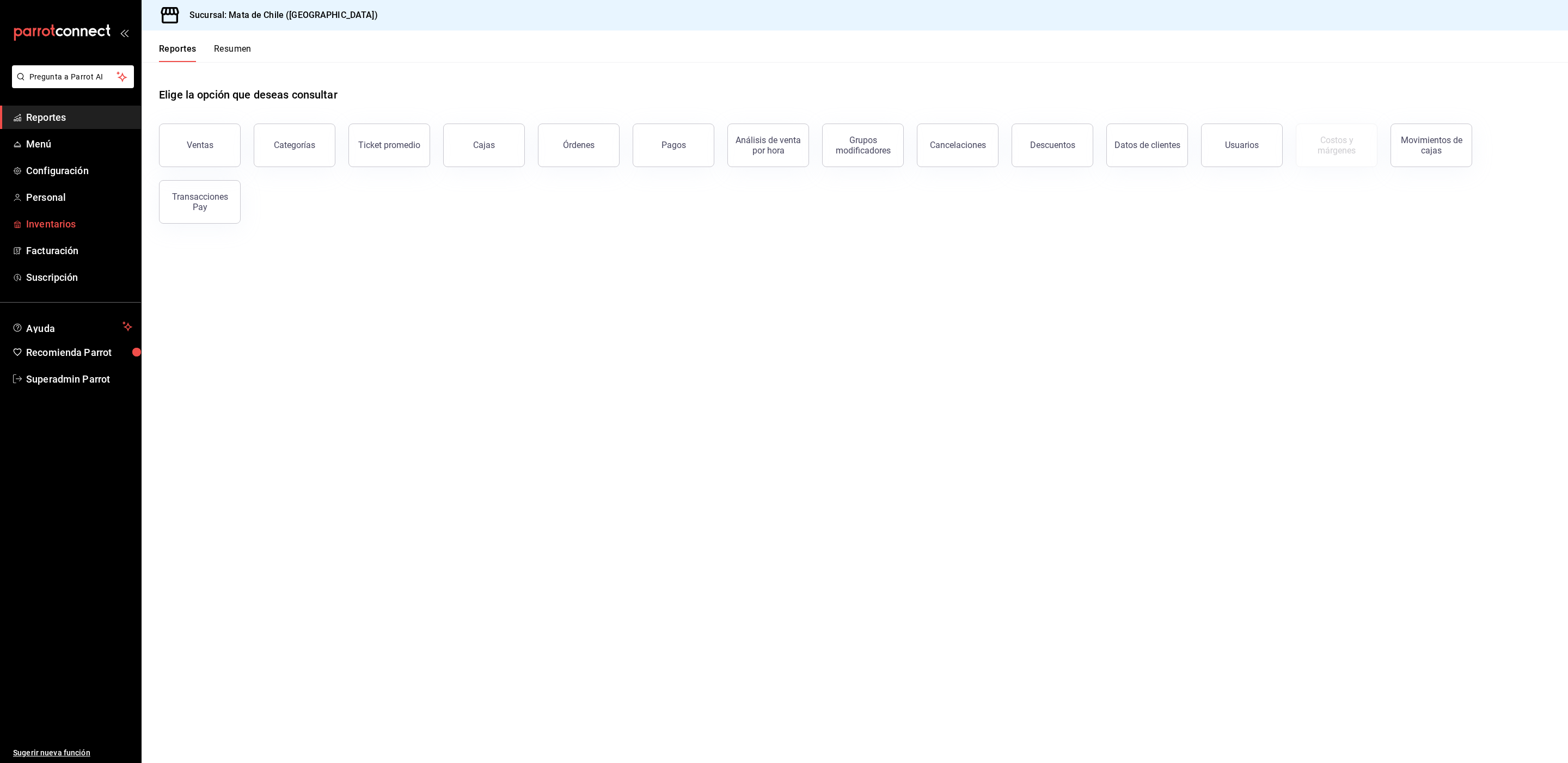
click at [54, 218] on span "Inventarios" at bounding box center [79, 224] width 107 height 14
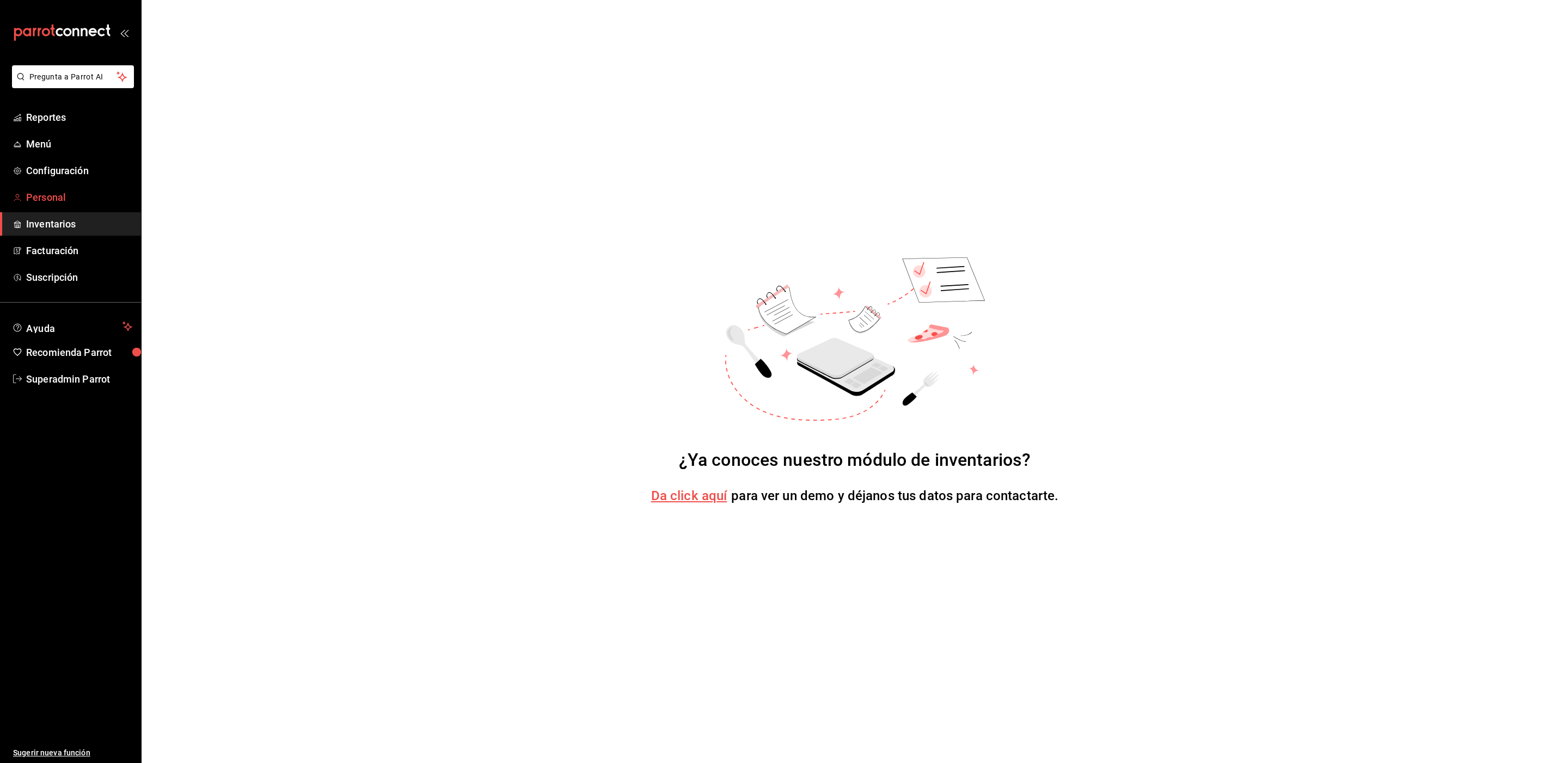
click at [56, 203] on span "Personal" at bounding box center [79, 197] width 107 height 14
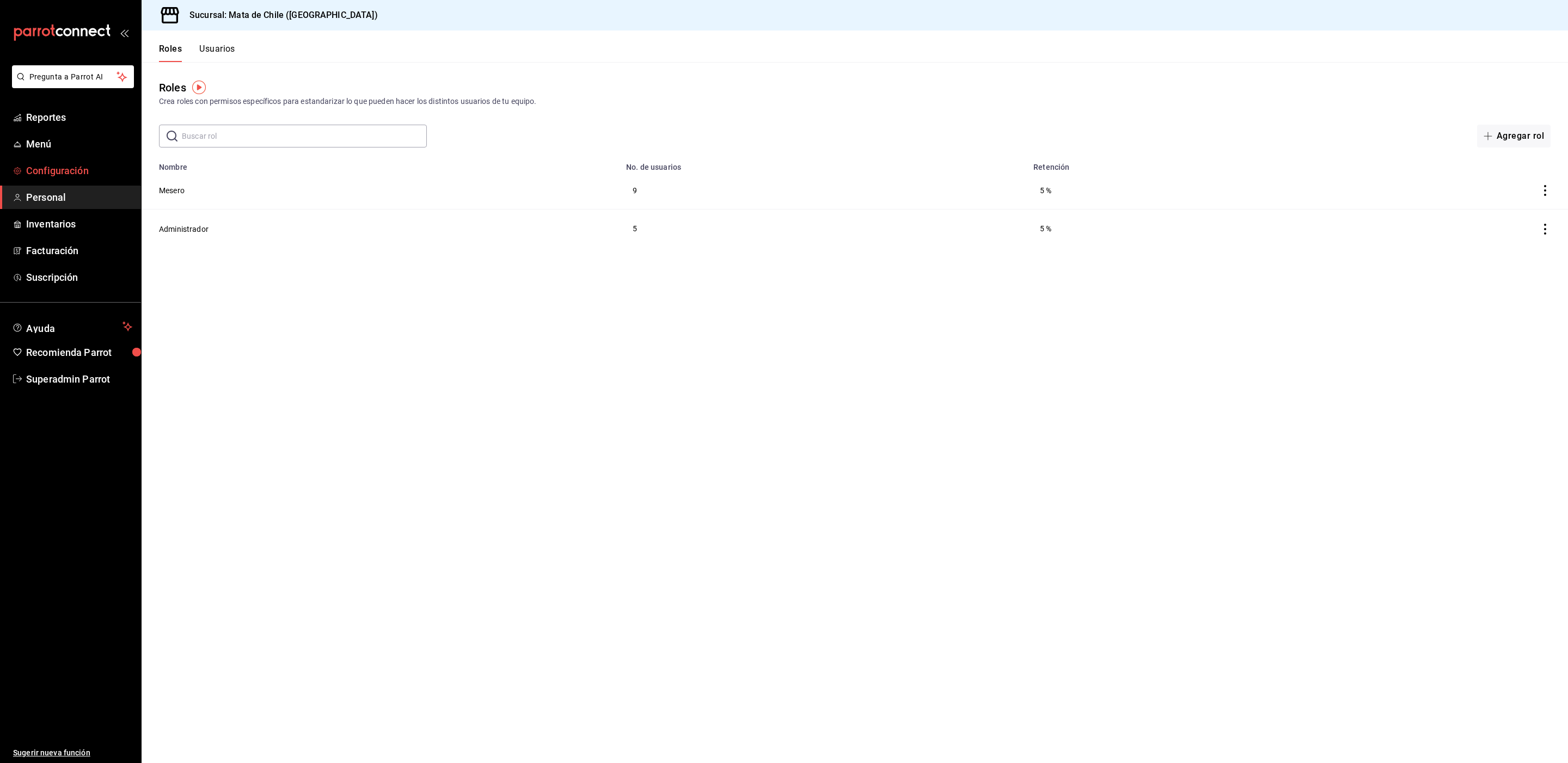
click at [64, 167] on span "Configuración" at bounding box center [79, 170] width 107 height 14
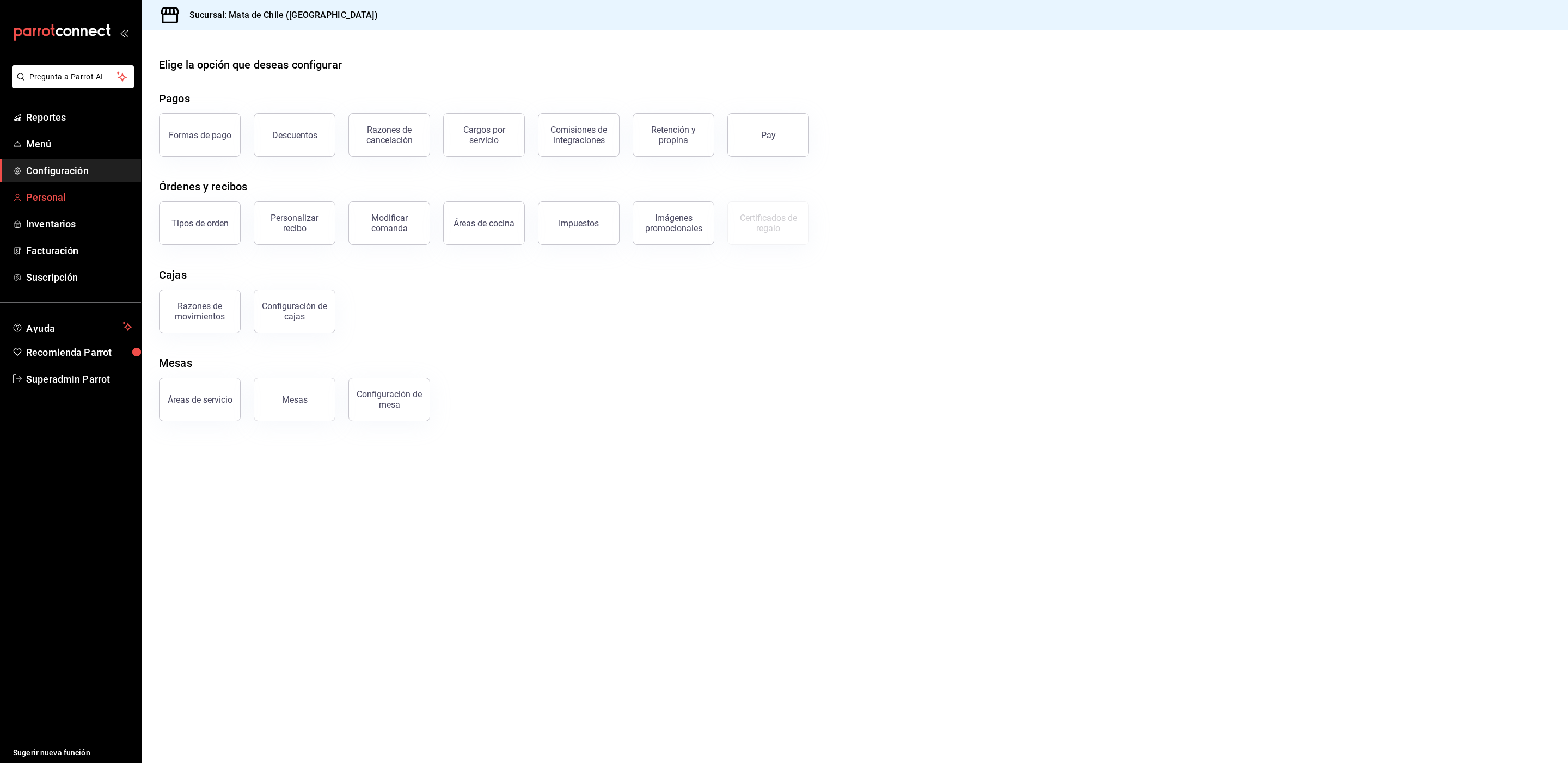
click at [56, 200] on span "Personal" at bounding box center [79, 197] width 107 height 14
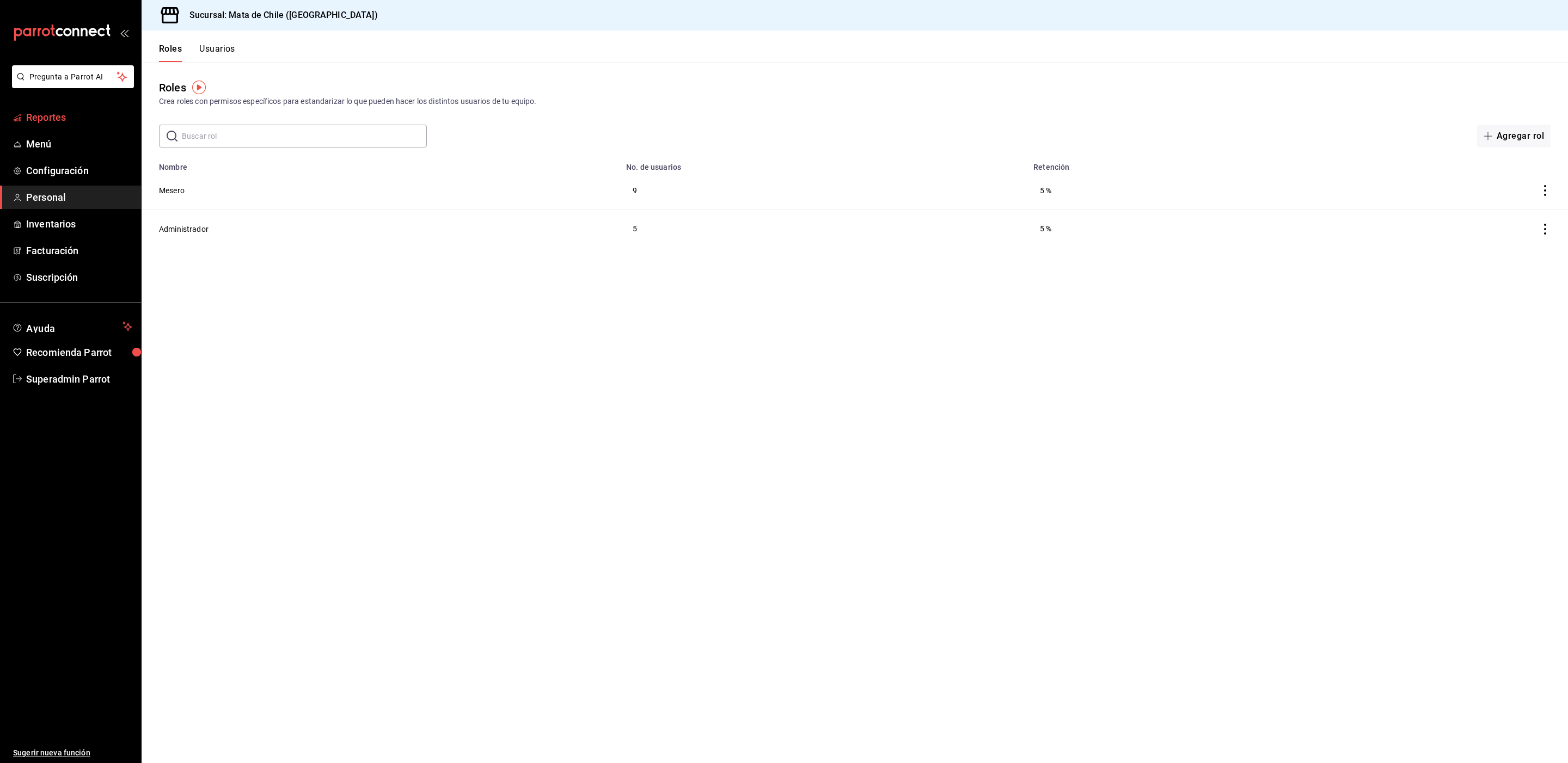
click at [54, 118] on span "Reportes" at bounding box center [79, 117] width 107 height 14
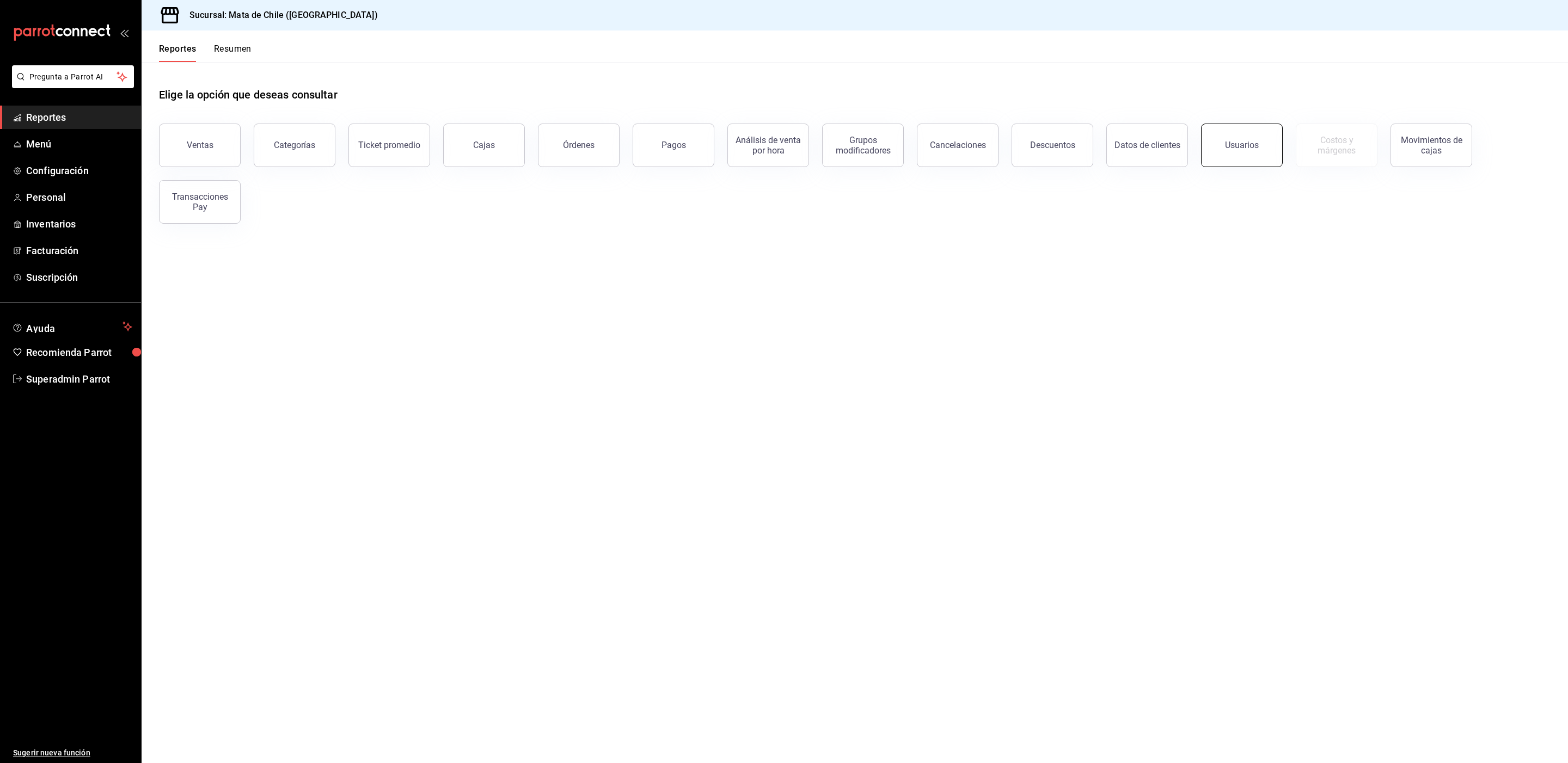
click at [1228, 155] on button "Usuarios" at bounding box center [1241, 145] width 82 height 43
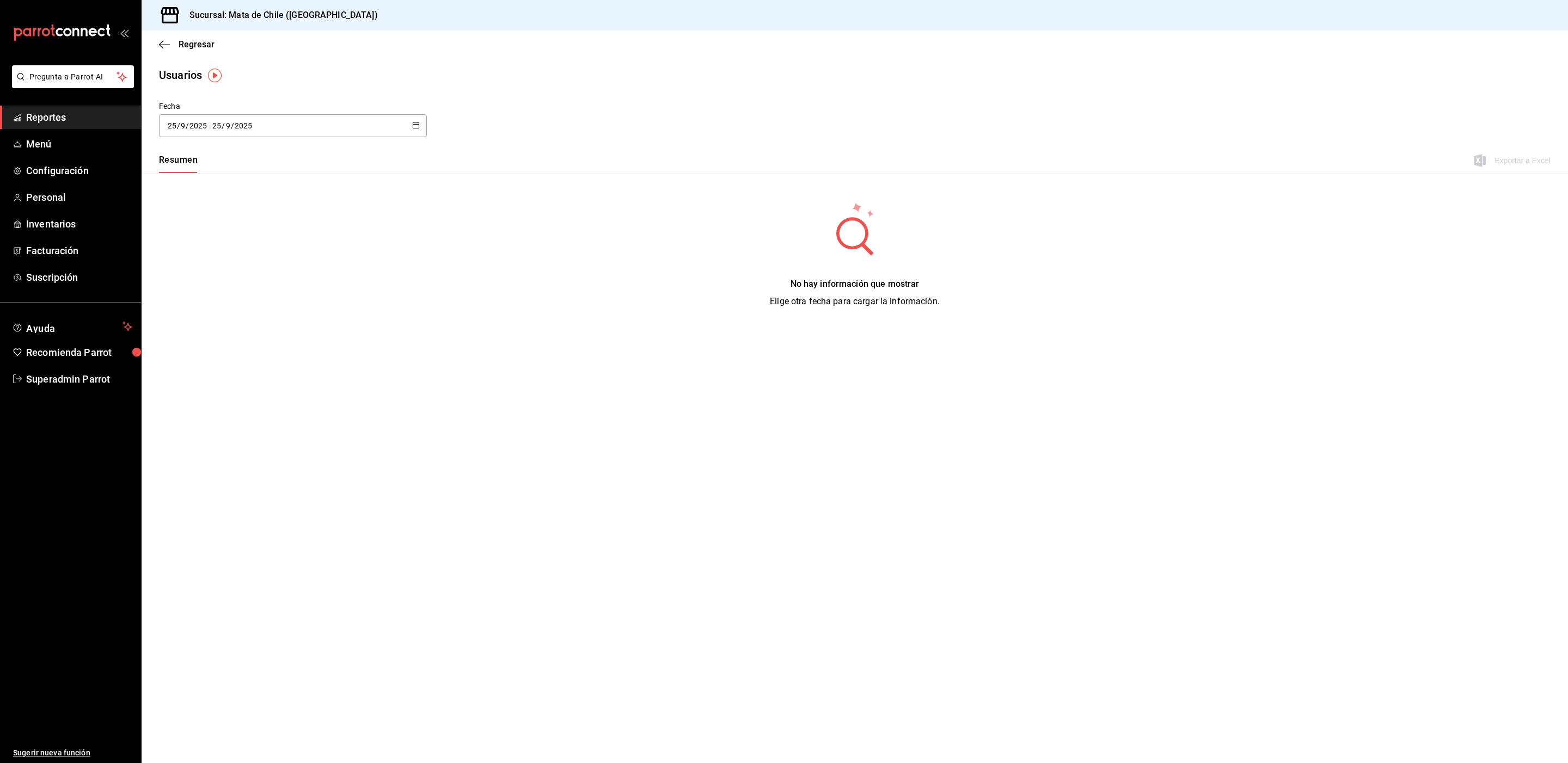
click at [304, 120] on div "[DATE] [DATE] - [DATE] [DATE]" at bounding box center [293, 126] width 268 height 23
click at [204, 181] on li "Ayer" at bounding box center [210, 185] width 103 height 25
type input "[DATE]"
type input "24"
type input "[DATE]"
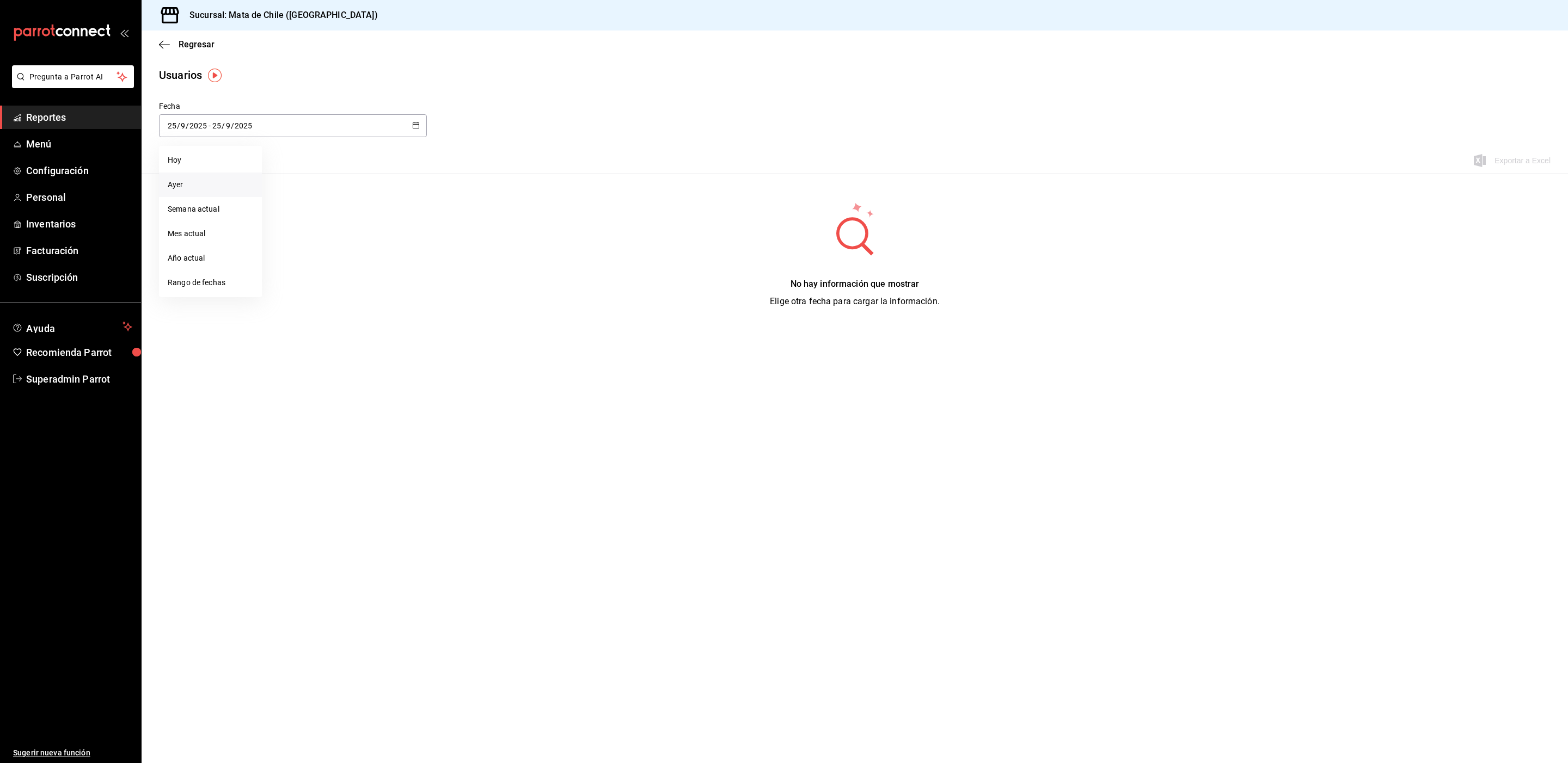
type input "24"
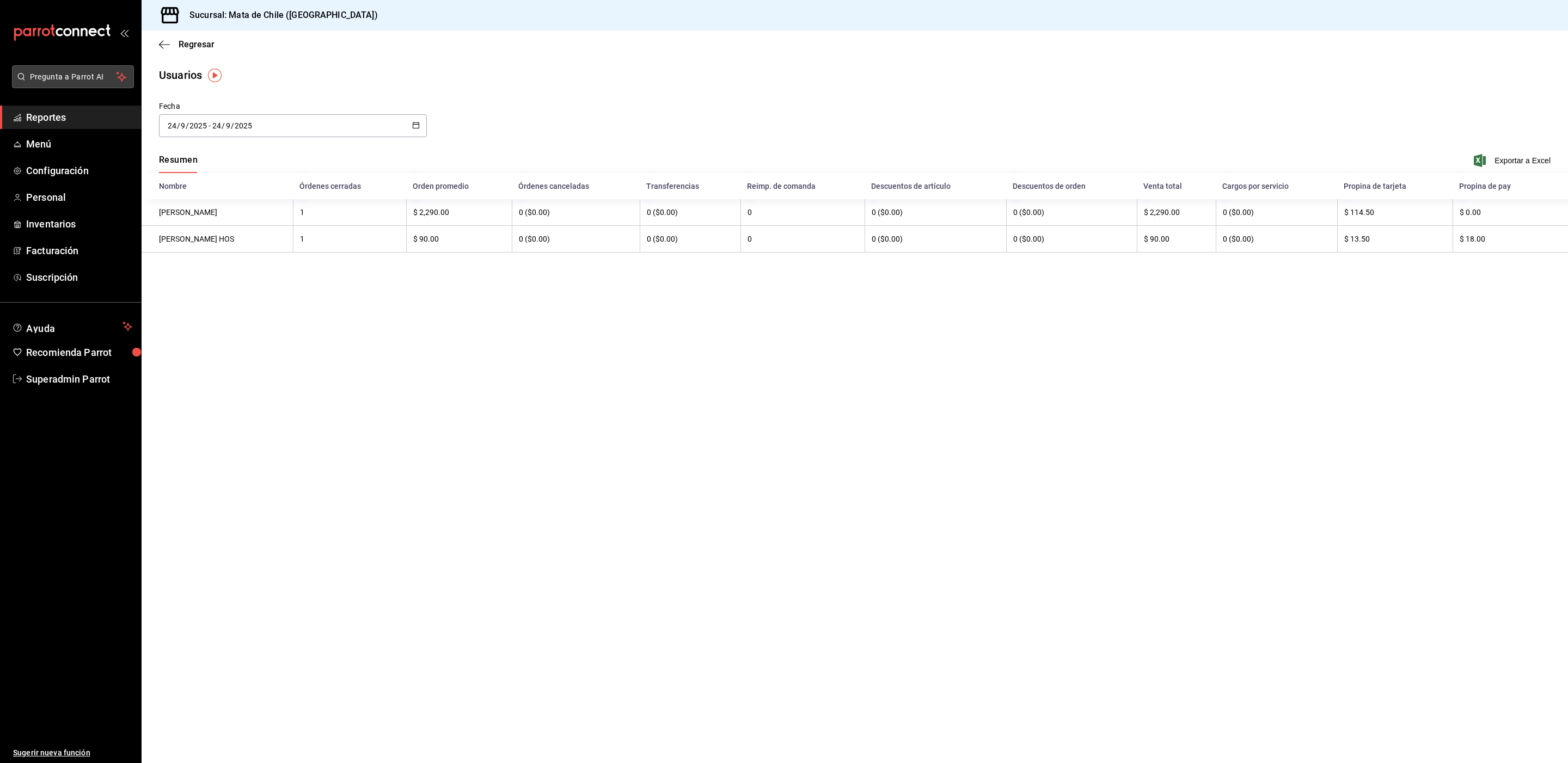
click at [59, 78] on span "Pregunta a Parrot AI" at bounding box center [73, 77] width 86 height 12
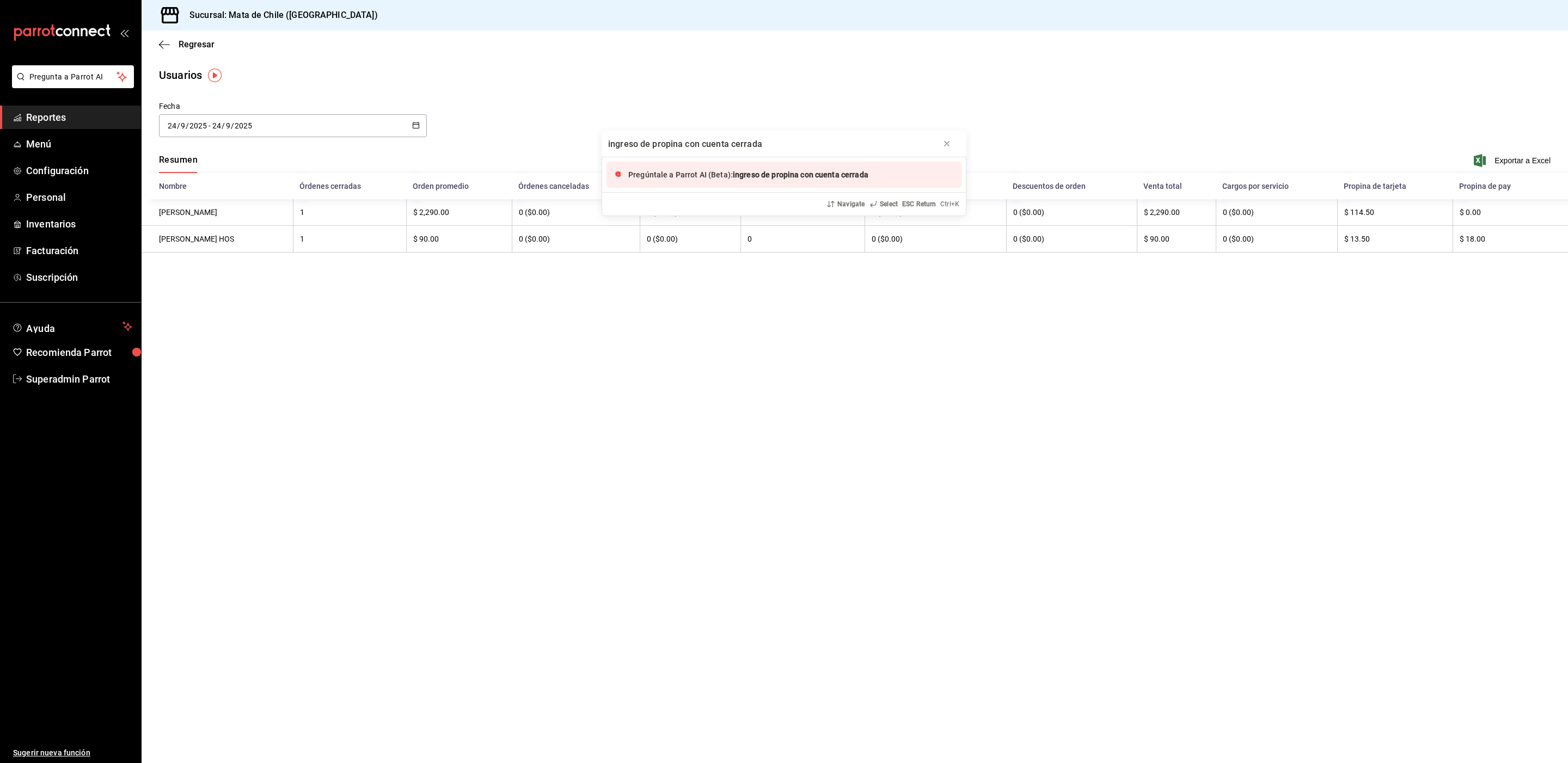
type input "ingreso de propina con cuenta cerrada"
click at [725, 176] on span "Pregúntale a Parrot AI (Beta):" at bounding box center [680, 175] width 105 height 9
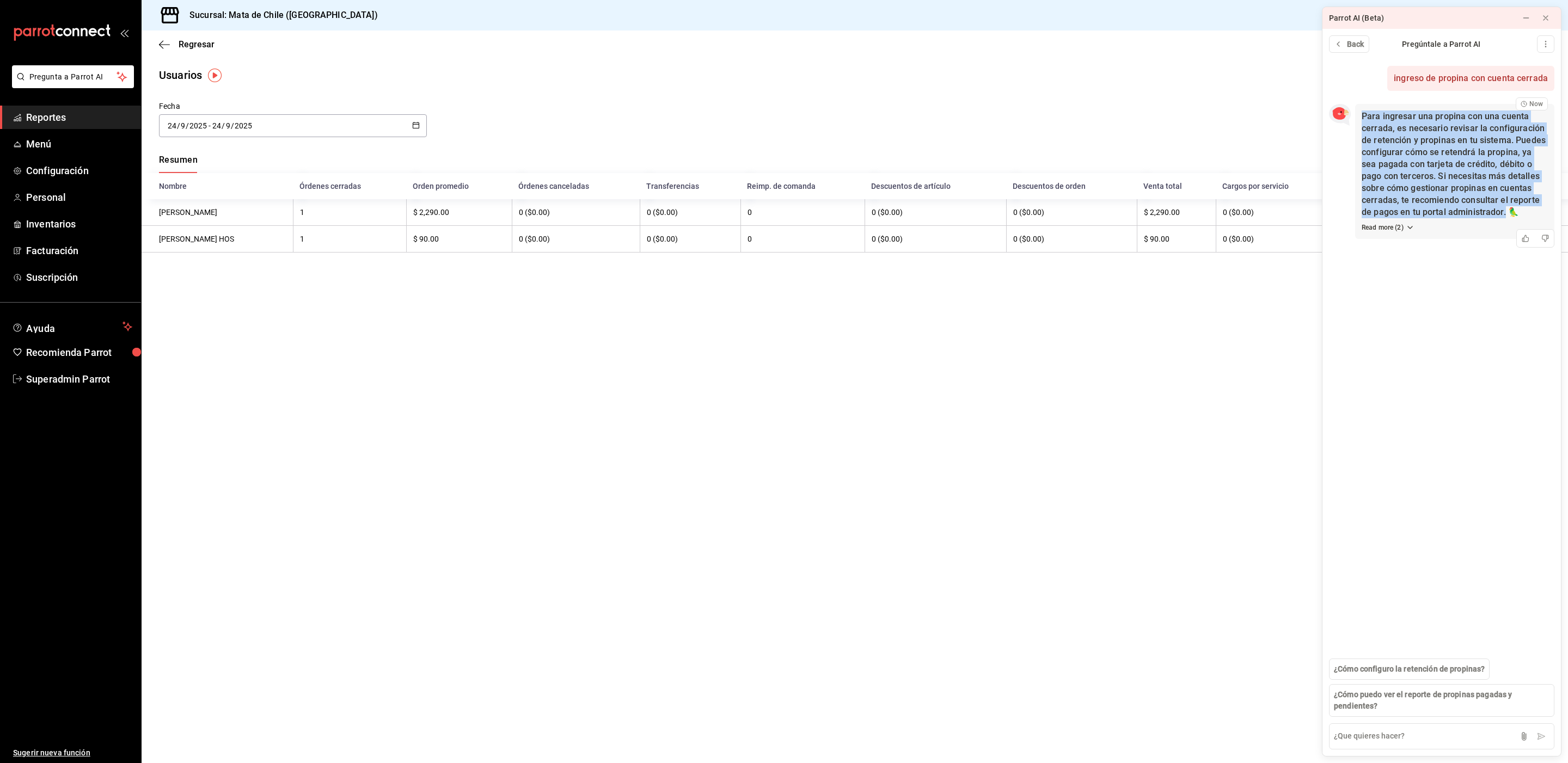
drag, startPoint x: 1363, startPoint y: 118, endPoint x: 1467, endPoint y: 214, distance: 141.5
click at [1467, 214] on p "Para ingresar una propina con una cuenta cerrada, es necesario revisar la confi…" at bounding box center [1455, 164] width 186 height 107
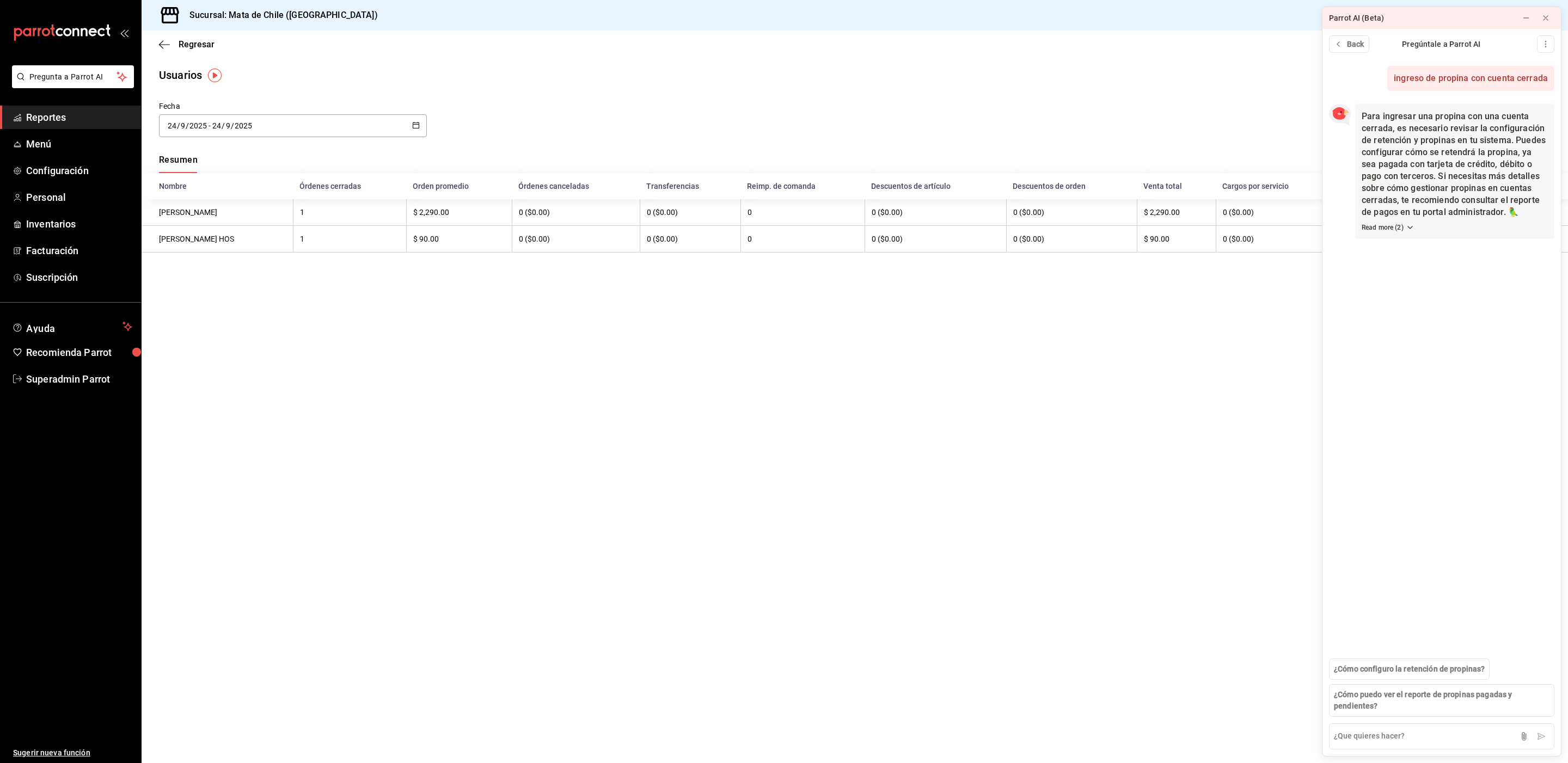
click at [645, 589] on main "Regresar Usuarios Fecha [DATE] [DATE] - [DATE] [DATE] Resumen Exportar a Excel …" at bounding box center [854, 397] width 1426 height 733
click at [1348, 733] on textarea at bounding box center [1441, 736] width 226 height 26
